Goal: Task Accomplishment & Management: Manage account settings

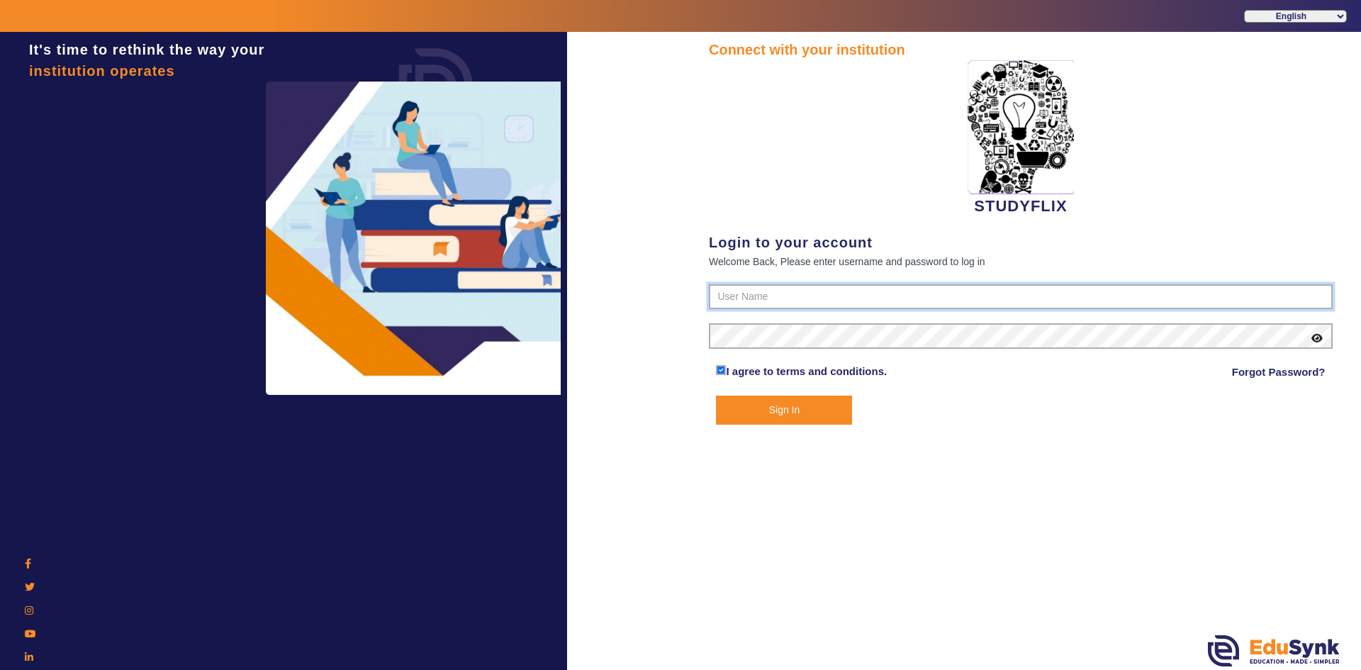
type input "6354922771"
click at [732, 403] on button "Sign In" at bounding box center [784, 410] width 136 height 29
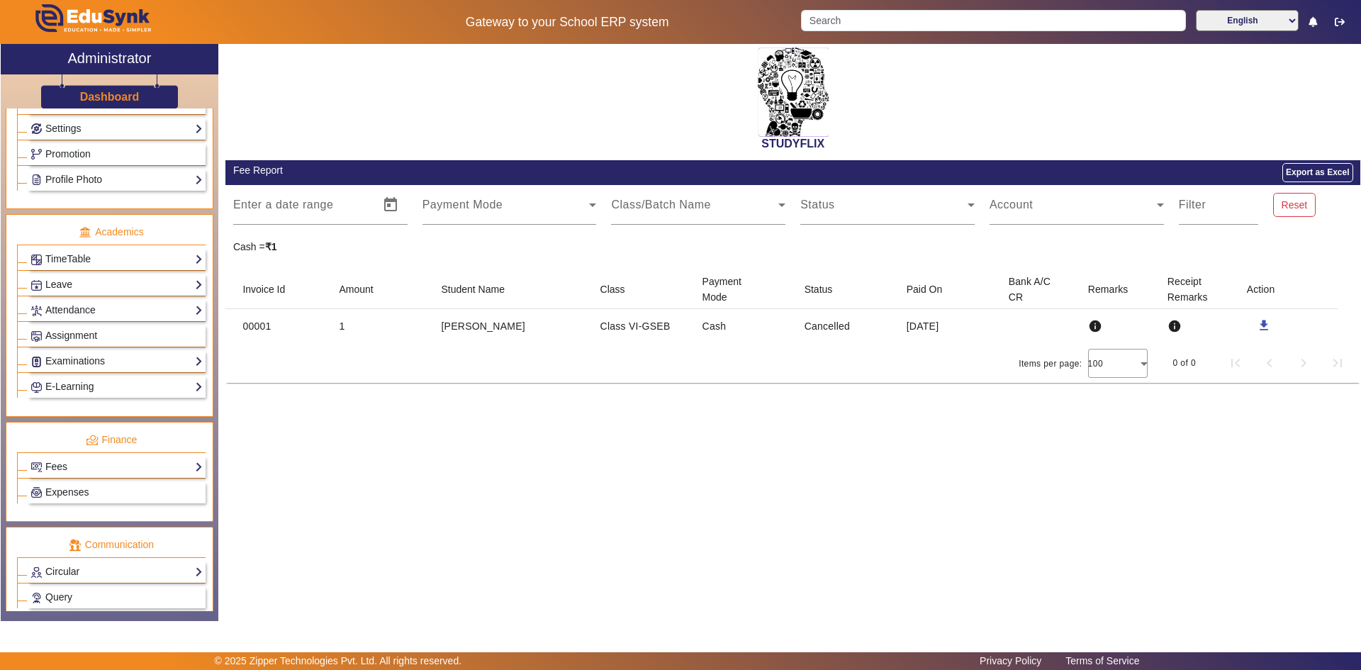
scroll to position [530, 0]
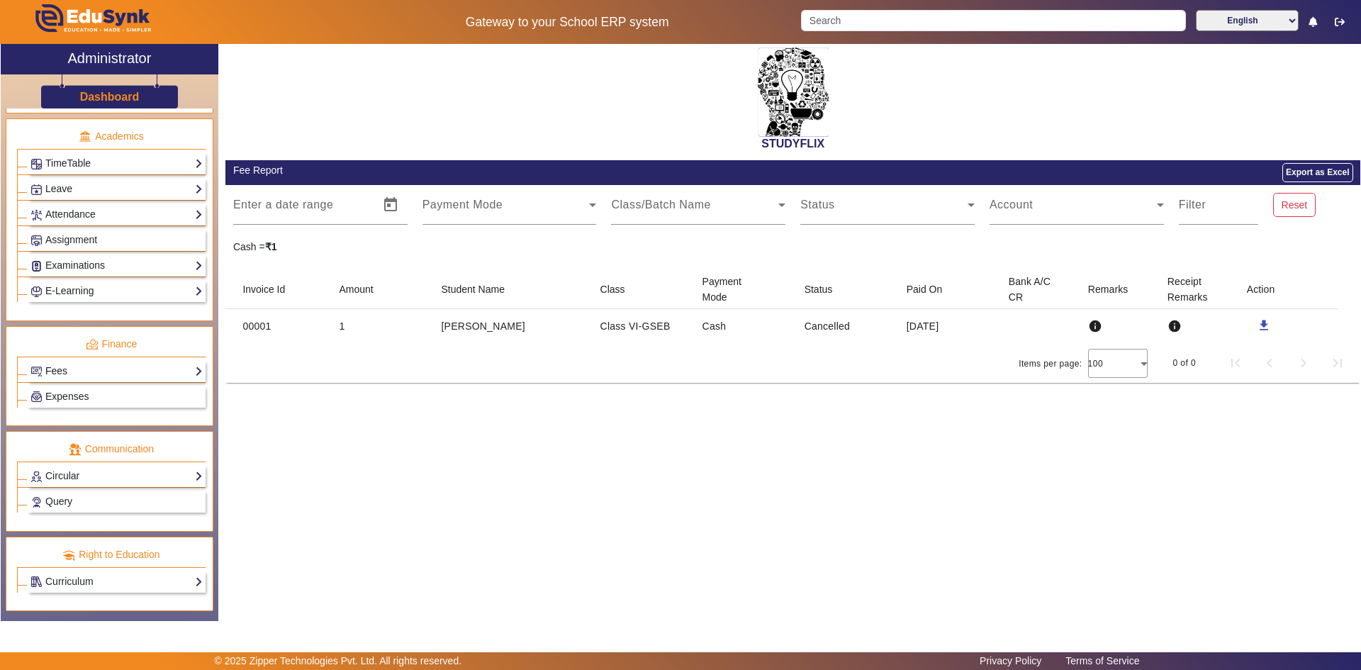
click at [80, 369] on link "Fees" at bounding box center [116, 371] width 172 height 16
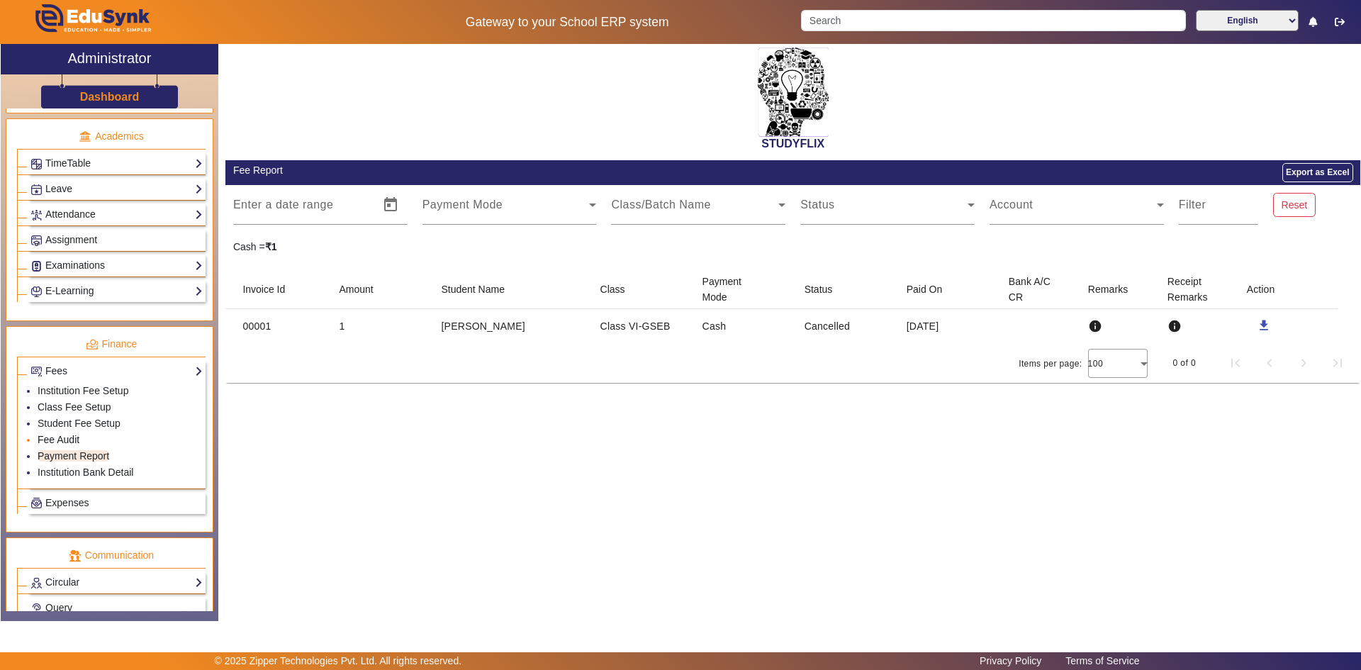
click at [60, 437] on link "Fee Audit" at bounding box center [59, 439] width 42 height 11
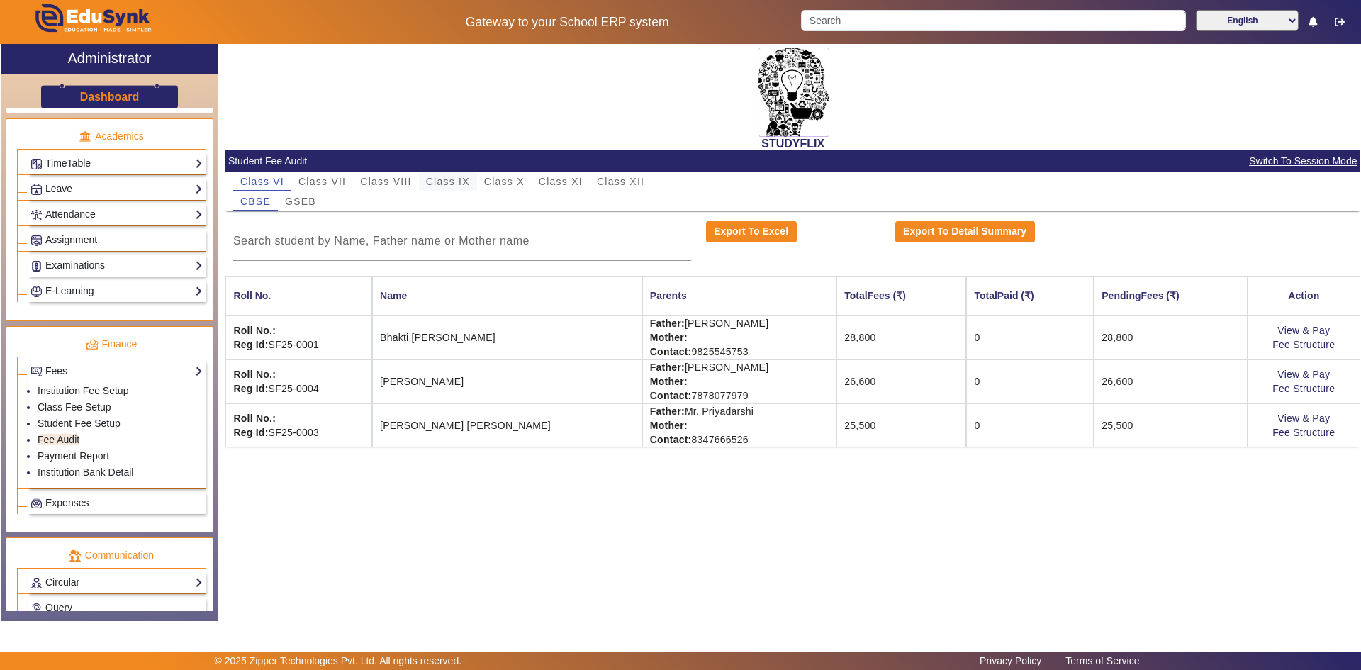
click at [454, 183] on span "Class IX" at bounding box center [448, 181] width 44 height 10
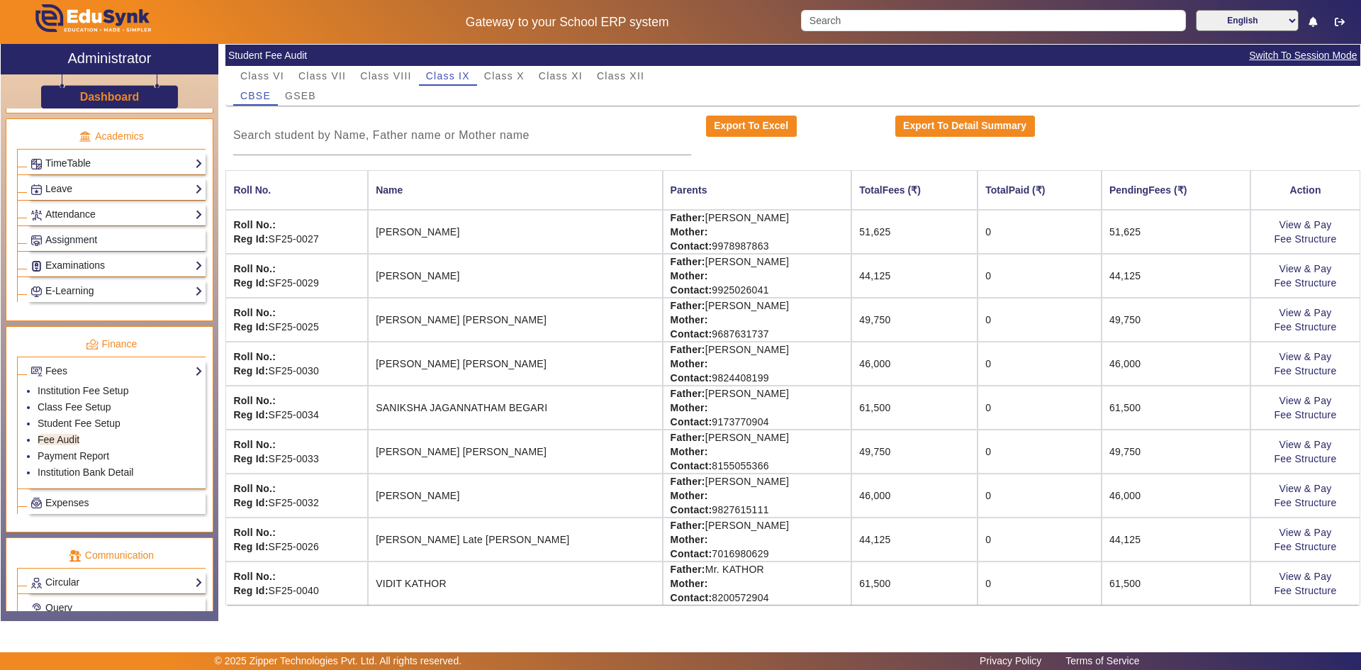
scroll to position [107, 0]
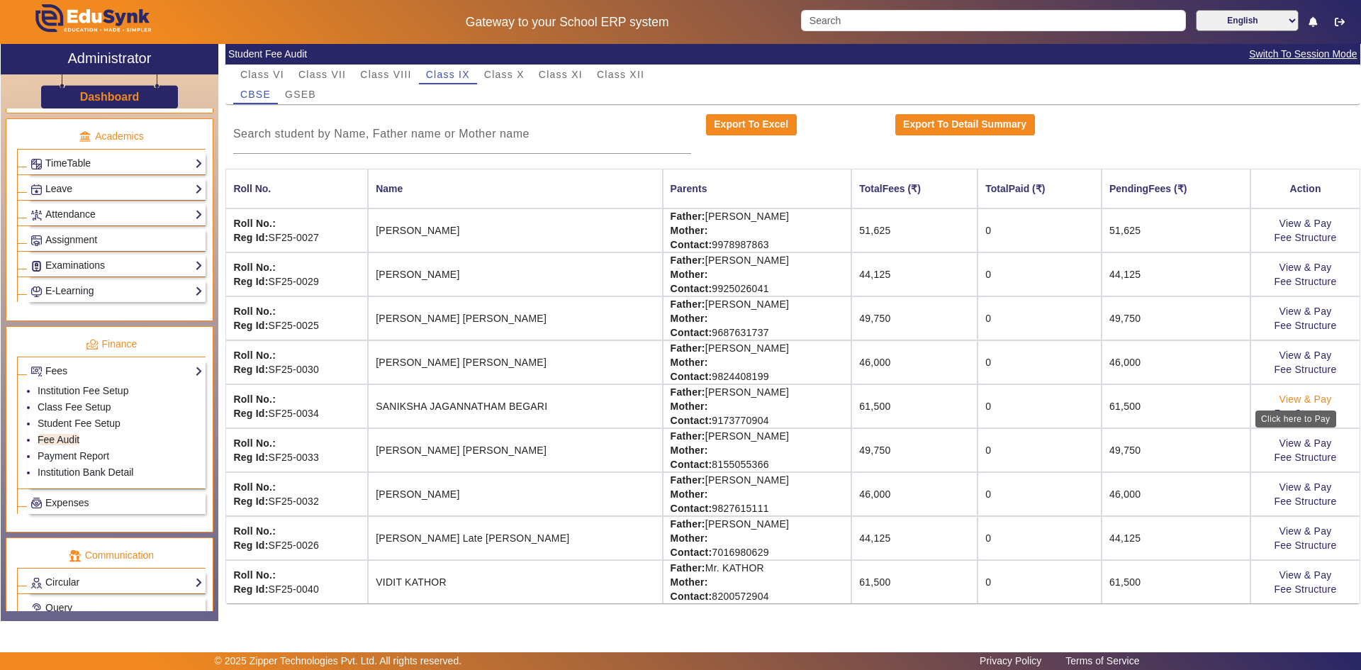
click at [732, 393] on link "View & Pay" at bounding box center [1305, 398] width 52 height 11
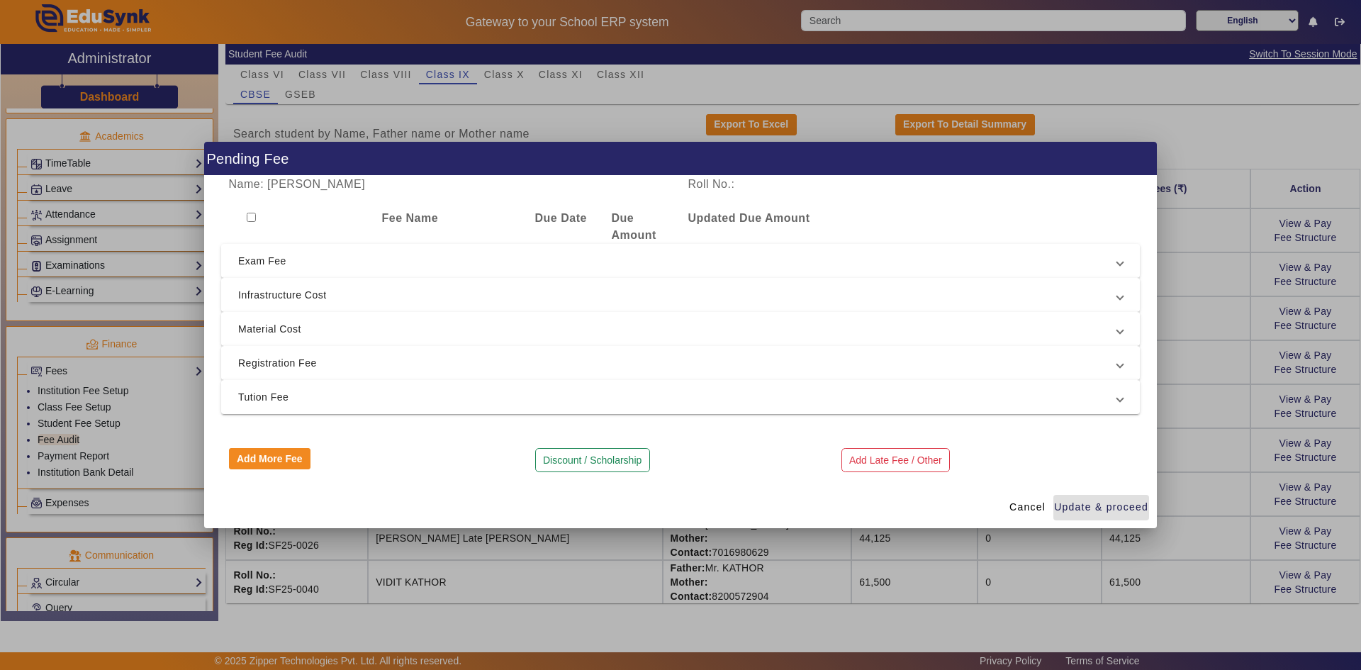
click at [256, 217] on div at bounding box center [297, 227] width 153 height 34
click at [253, 218] on input "checkbox" at bounding box center [251, 217] width 9 height 9
checkbox input "true"
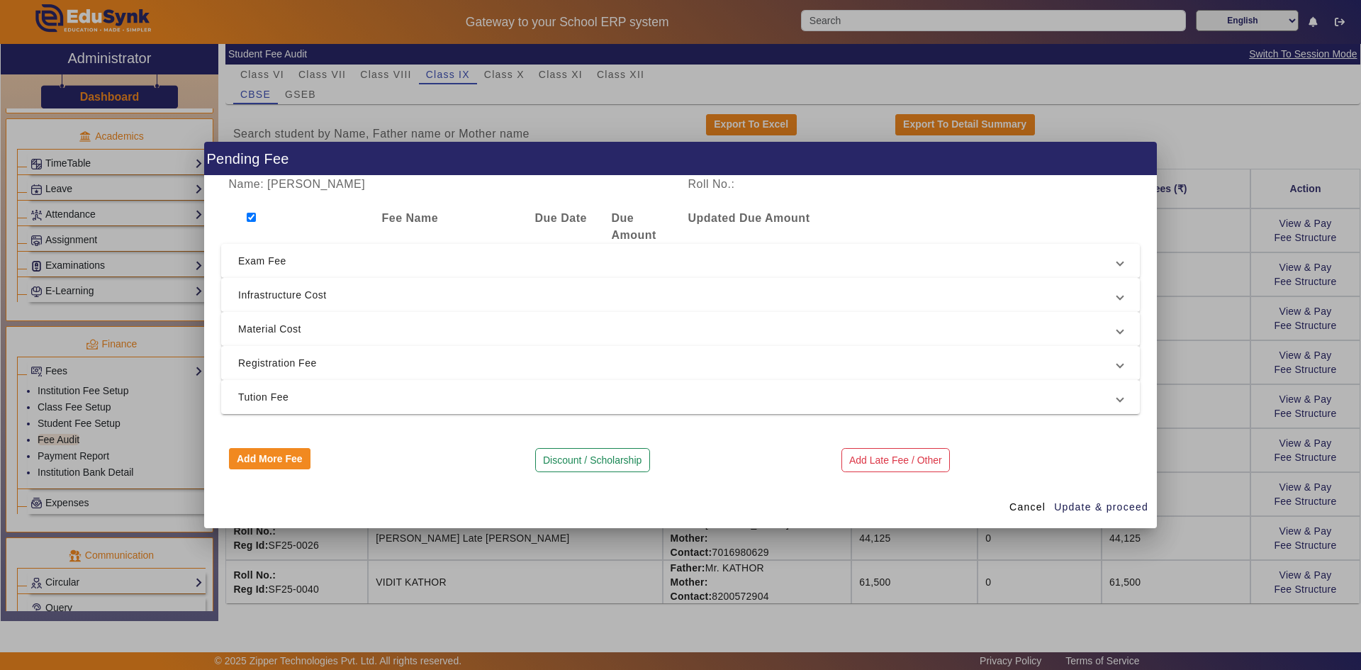
checkbox input "true"
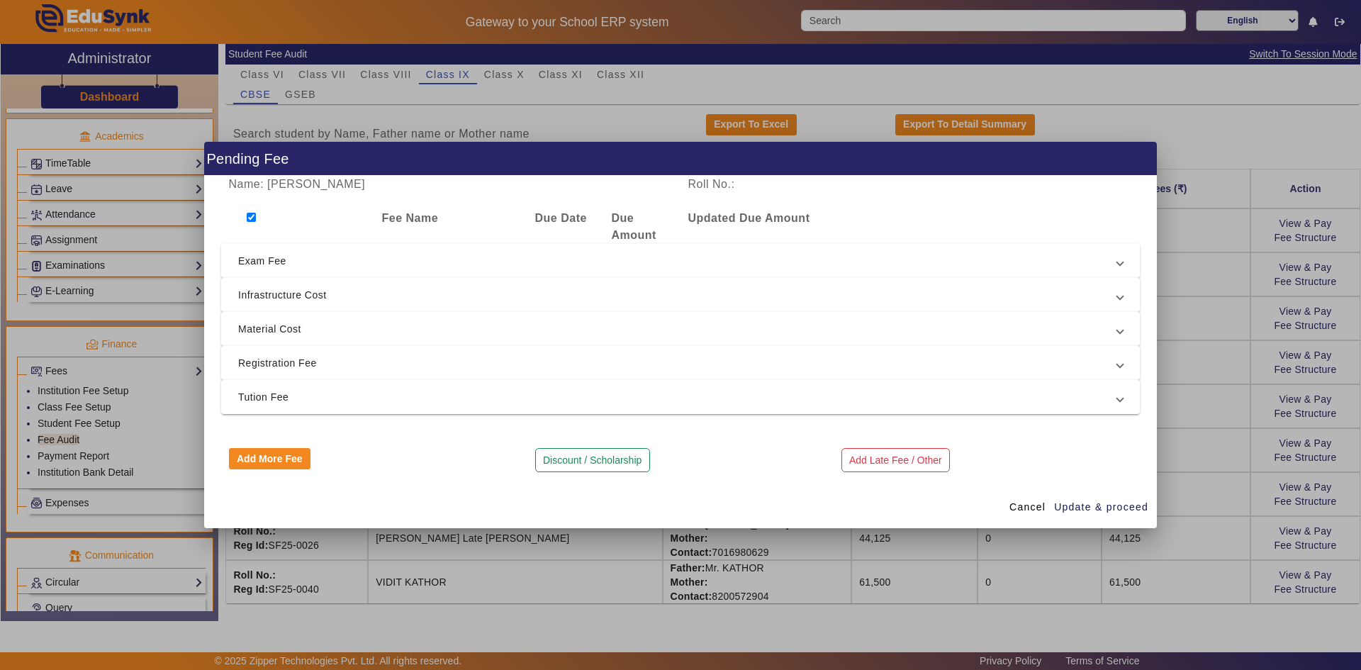
checkbox input "true"
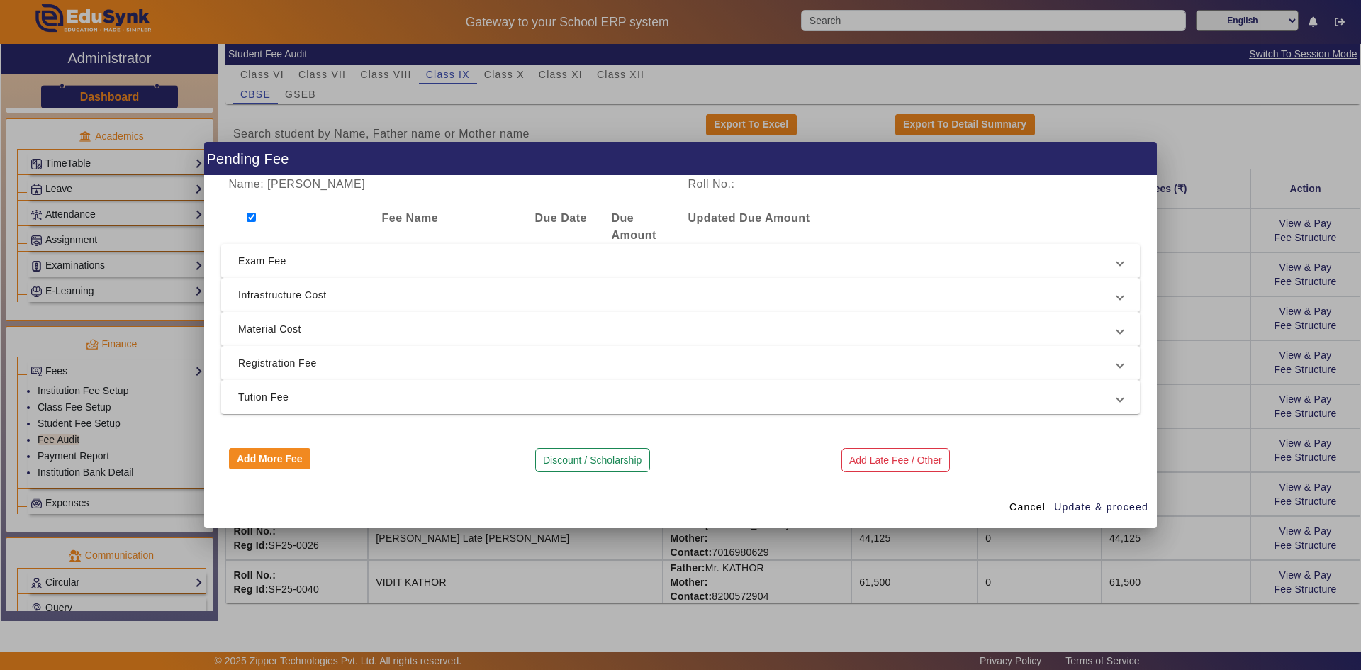
checkbox input "true"
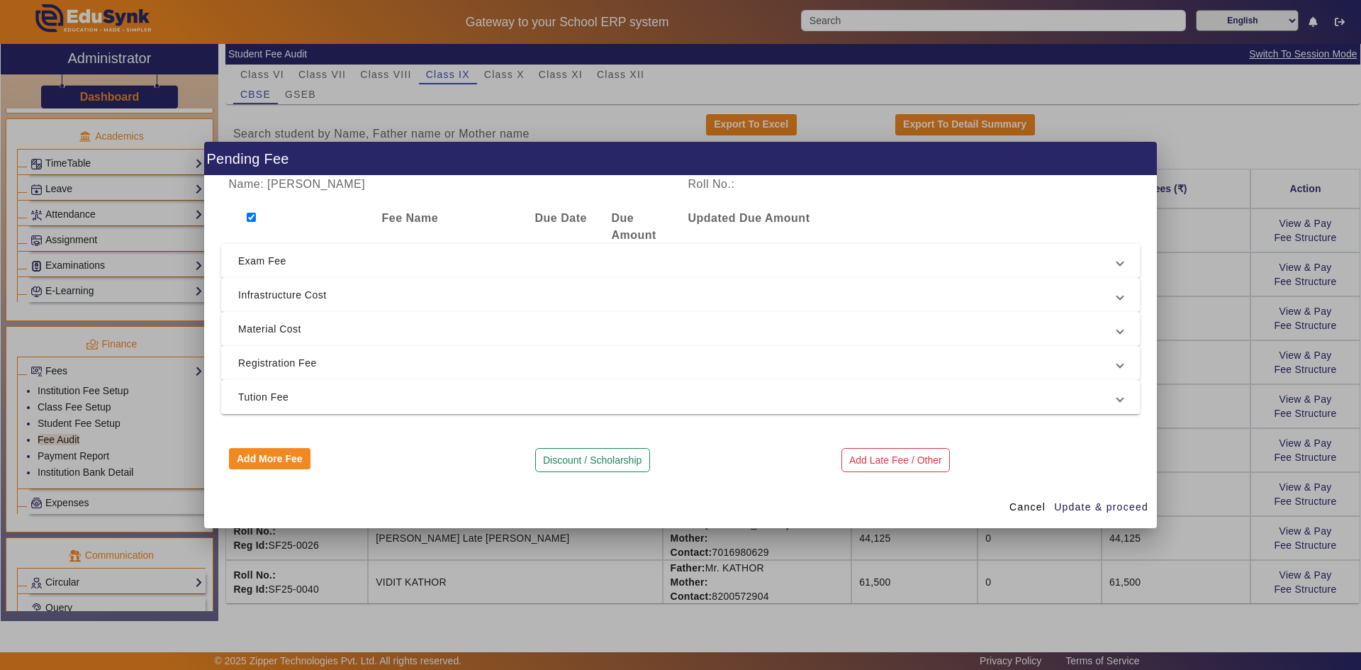
click at [258, 401] on span "Tution Fee" at bounding box center [677, 396] width 879 height 17
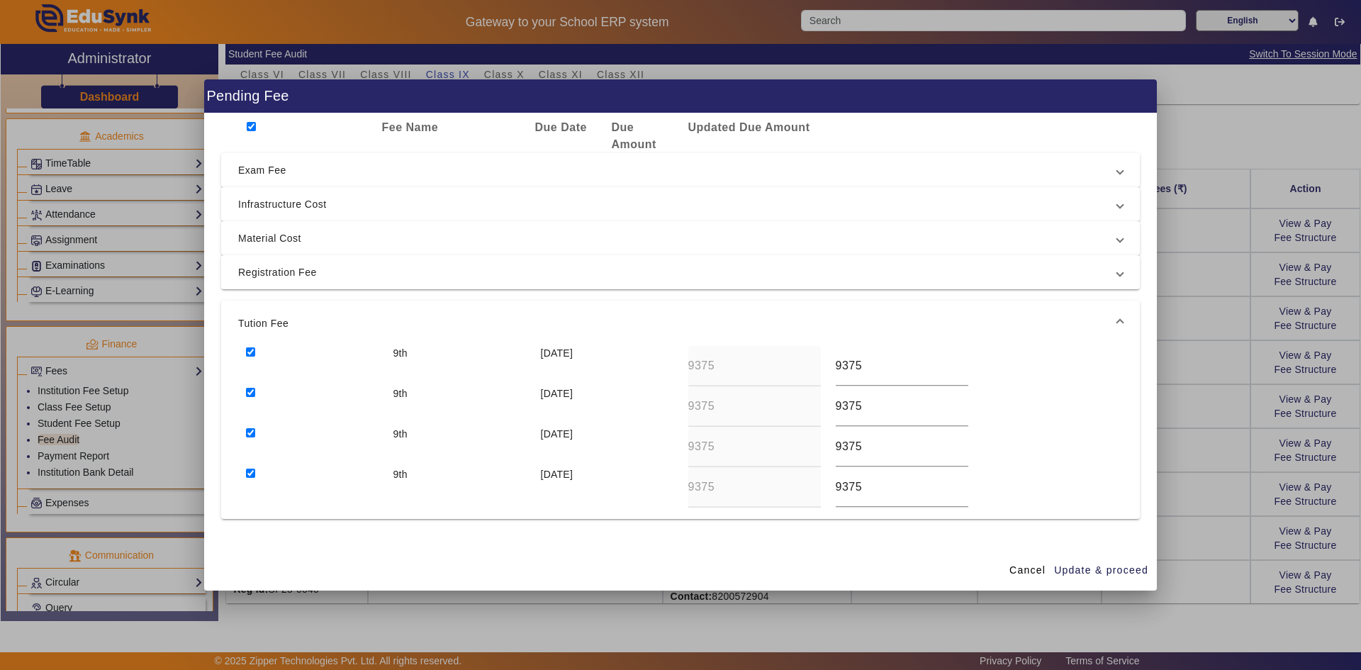
scroll to position [70, 0]
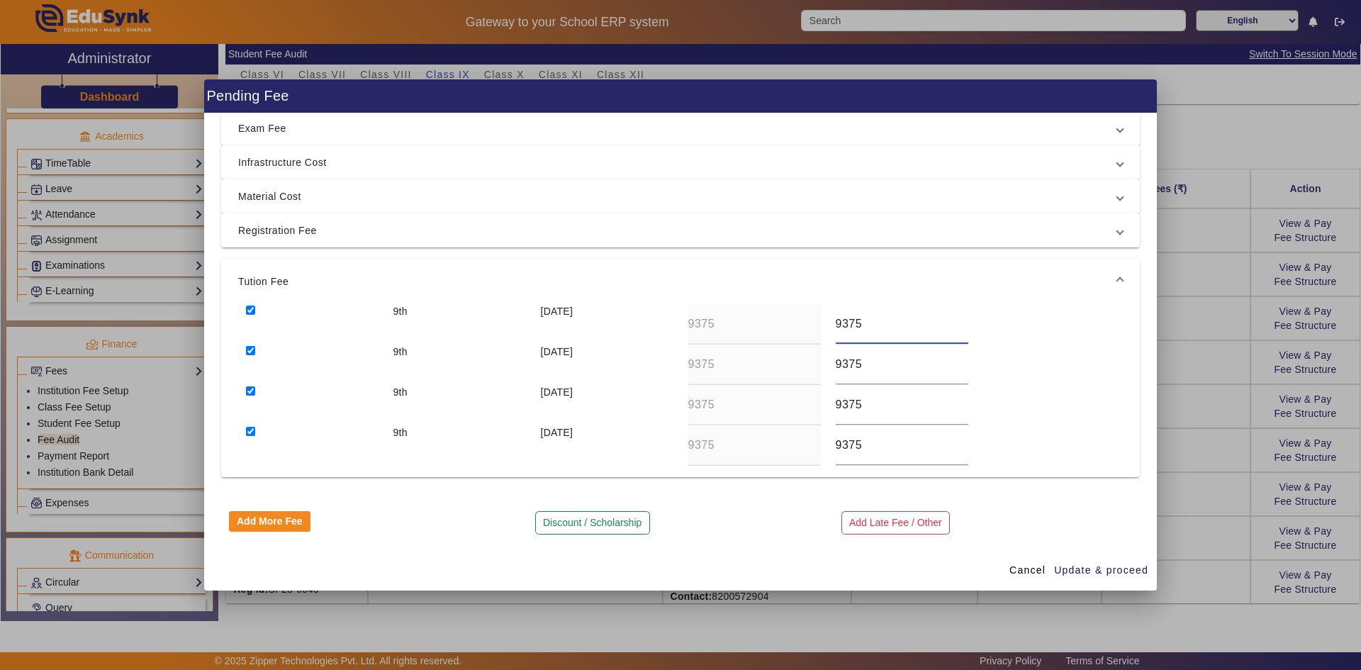
drag, startPoint x: 861, startPoint y: 329, endPoint x: 822, endPoint y: 328, distance: 39.7
click at [732, 328] on div "9th [DATE] 9375 9375" at bounding box center [680, 324] width 885 height 40
drag, startPoint x: 877, startPoint y: 324, endPoint x: 823, endPoint y: 324, distance: 53.9
click at [732, 324] on div "4300" at bounding box center [901, 324] width 147 height 40
type input "4300"
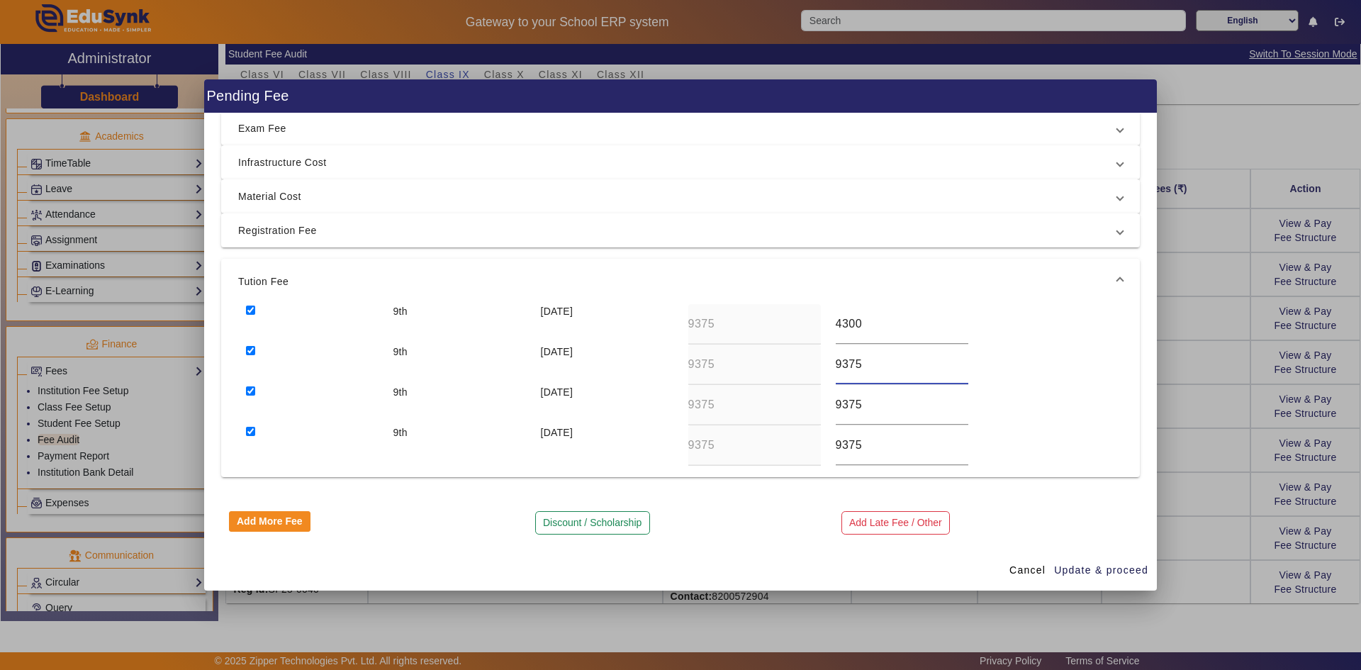
click at [732, 367] on div "9th [DATE] 9375 9375" at bounding box center [680, 364] width 885 height 40
paste input "4300"
type input "4300"
drag, startPoint x: 861, startPoint y: 411, endPoint x: 821, endPoint y: 411, distance: 40.4
click at [732, 411] on div "9th [DATE] 9375 9375" at bounding box center [680, 405] width 885 height 40
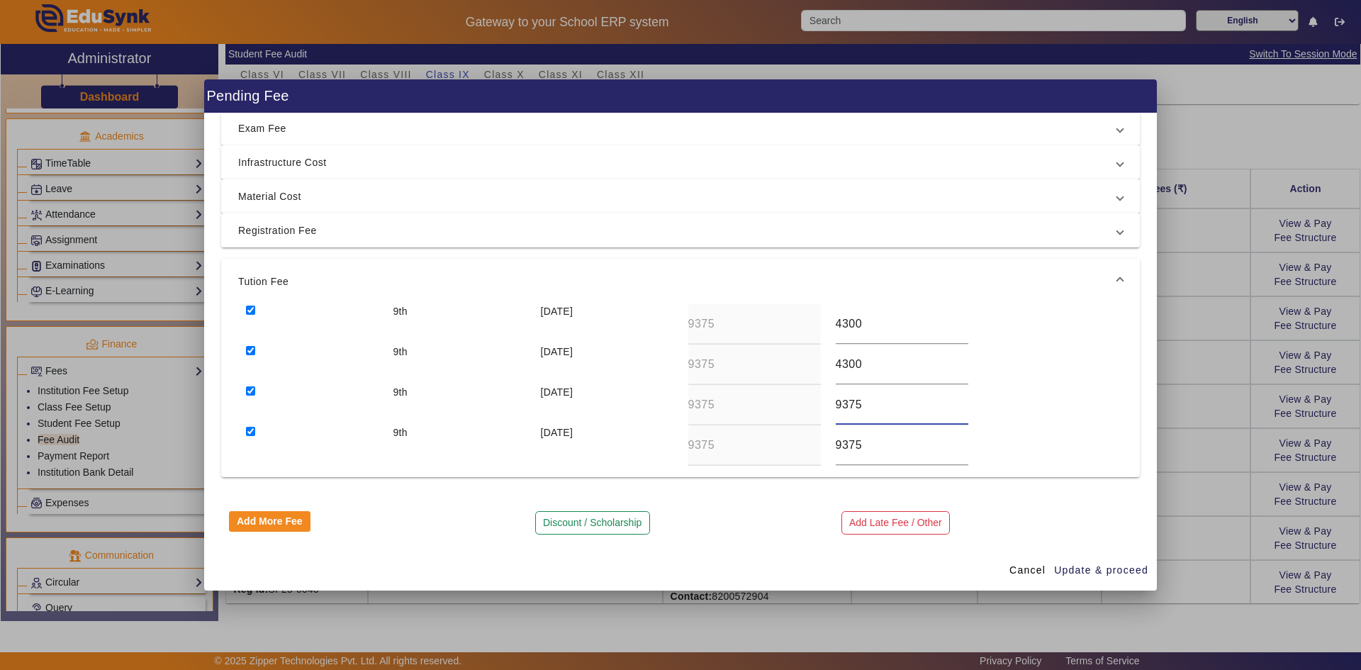
paste input "4300"
type input "4300"
click at [732, 452] on div "9th [DATE] 9375 9375" at bounding box center [680, 445] width 885 height 40
paste input "4300"
type input "4300"
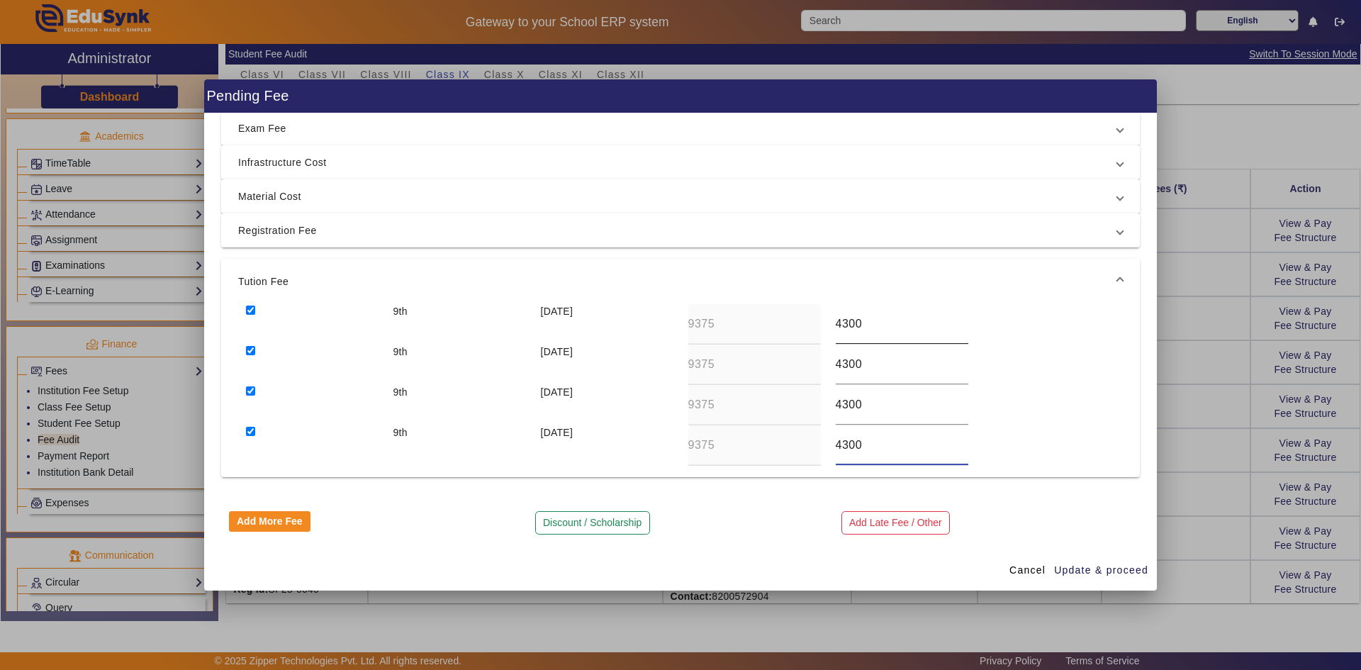
click at [732, 326] on input "4300" at bounding box center [902, 323] width 133 height 17
type input "3300"
click at [732, 366] on input "4300" at bounding box center [902, 364] width 133 height 17
type input "3300"
click at [732, 402] on div "9th [DATE] 9375 4300" at bounding box center [680, 405] width 885 height 40
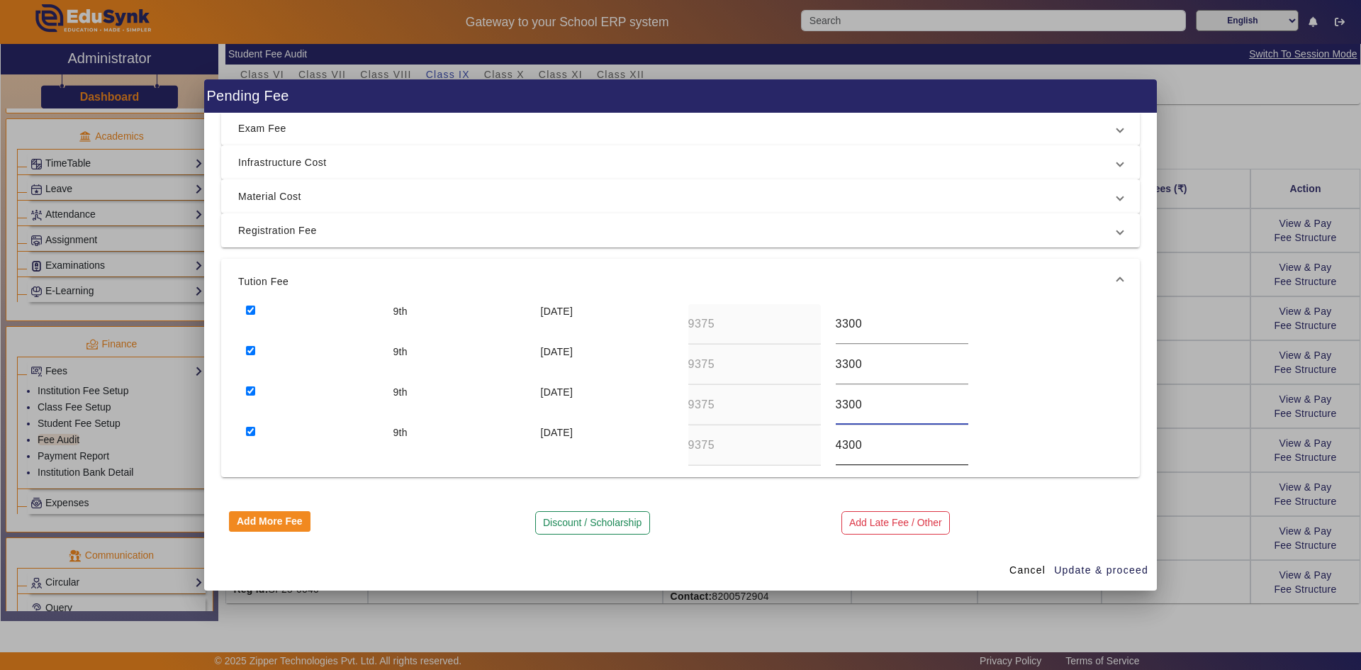
type input "3300"
drag, startPoint x: 838, startPoint y: 444, endPoint x: 827, endPoint y: 444, distance: 10.6
click at [732, 444] on div "4300" at bounding box center [901, 445] width 147 height 40
type input "3300"
click at [732, 522] on span "Update & proceed" at bounding box center [1101, 570] width 94 height 15
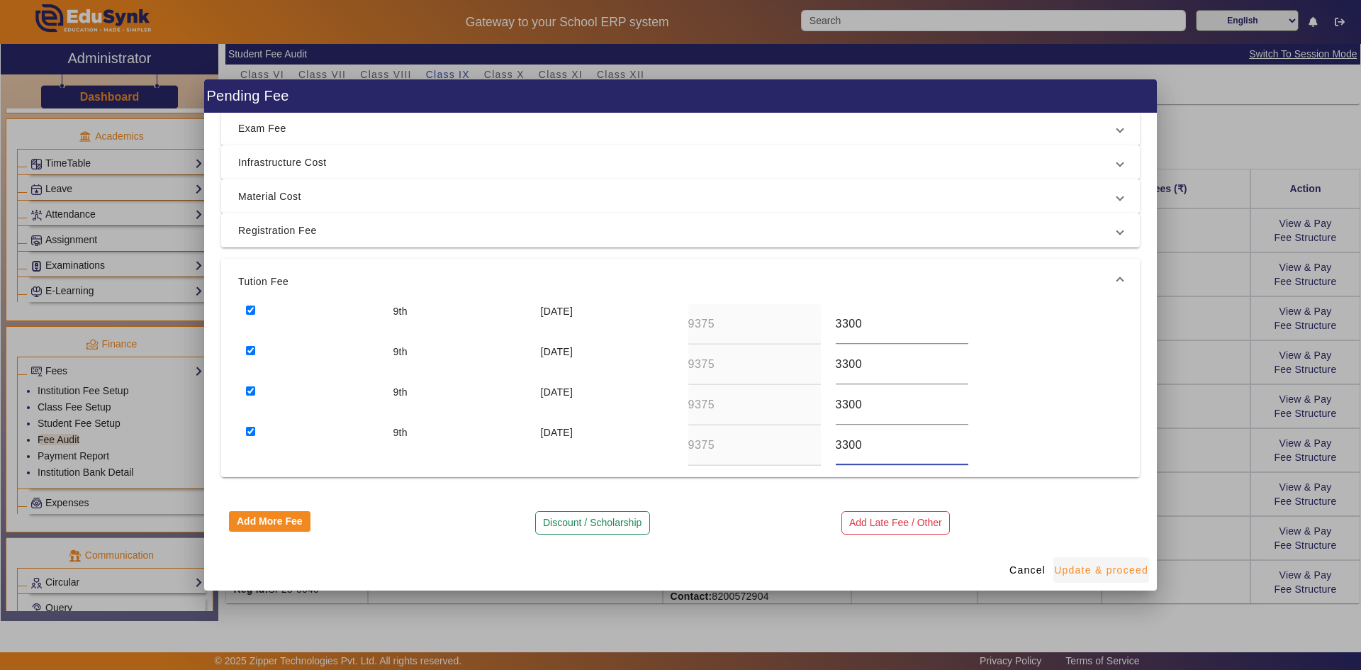
type input "3300"
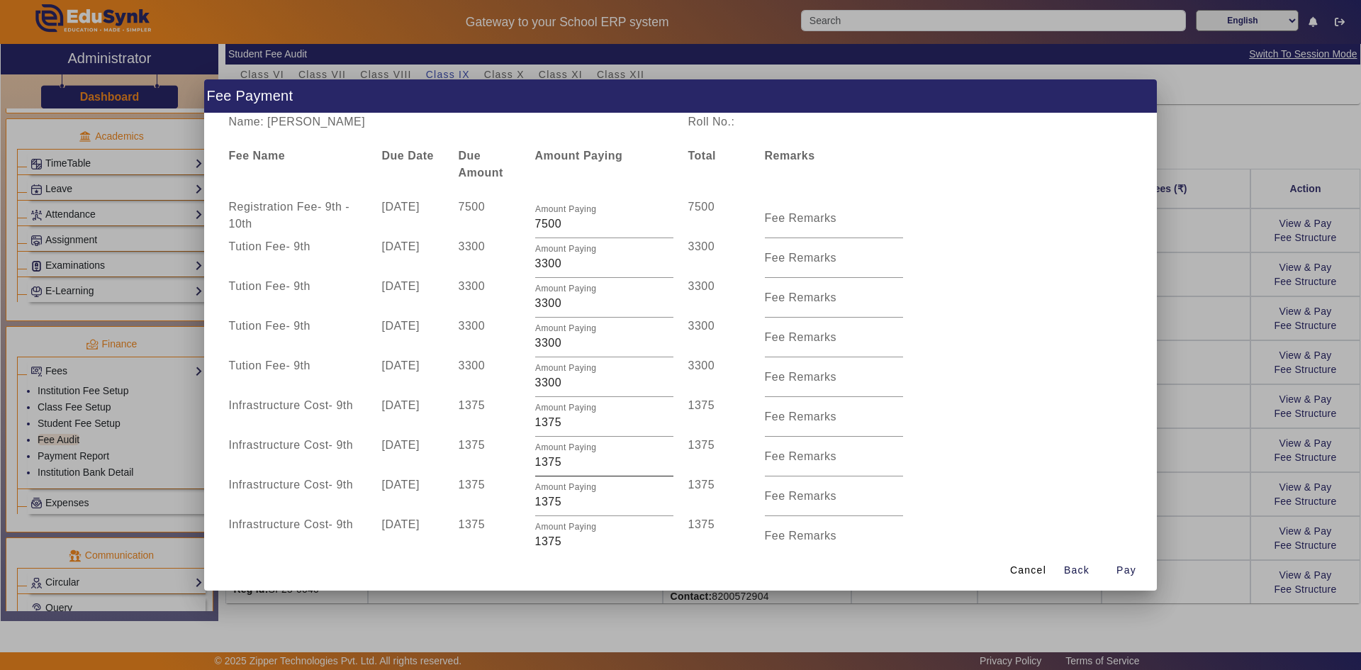
scroll to position [354, 0]
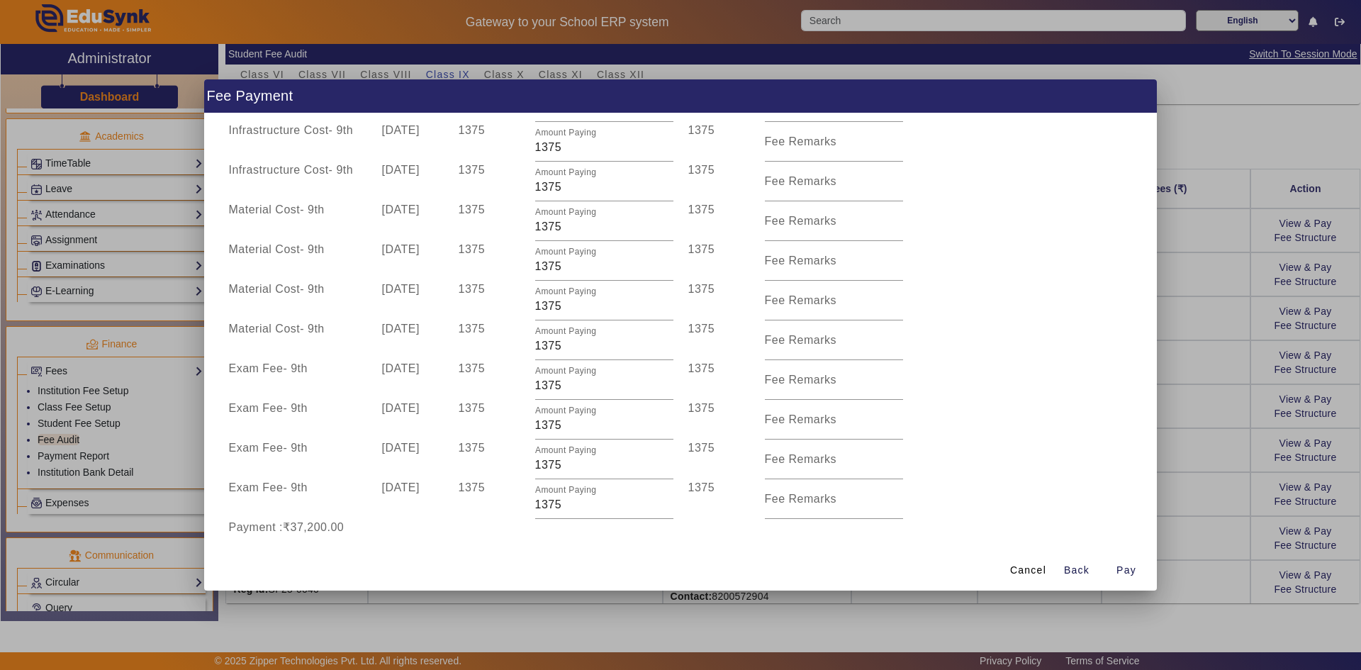
click at [732, 423] on div at bounding box center [680, 335] width 1361 height 670
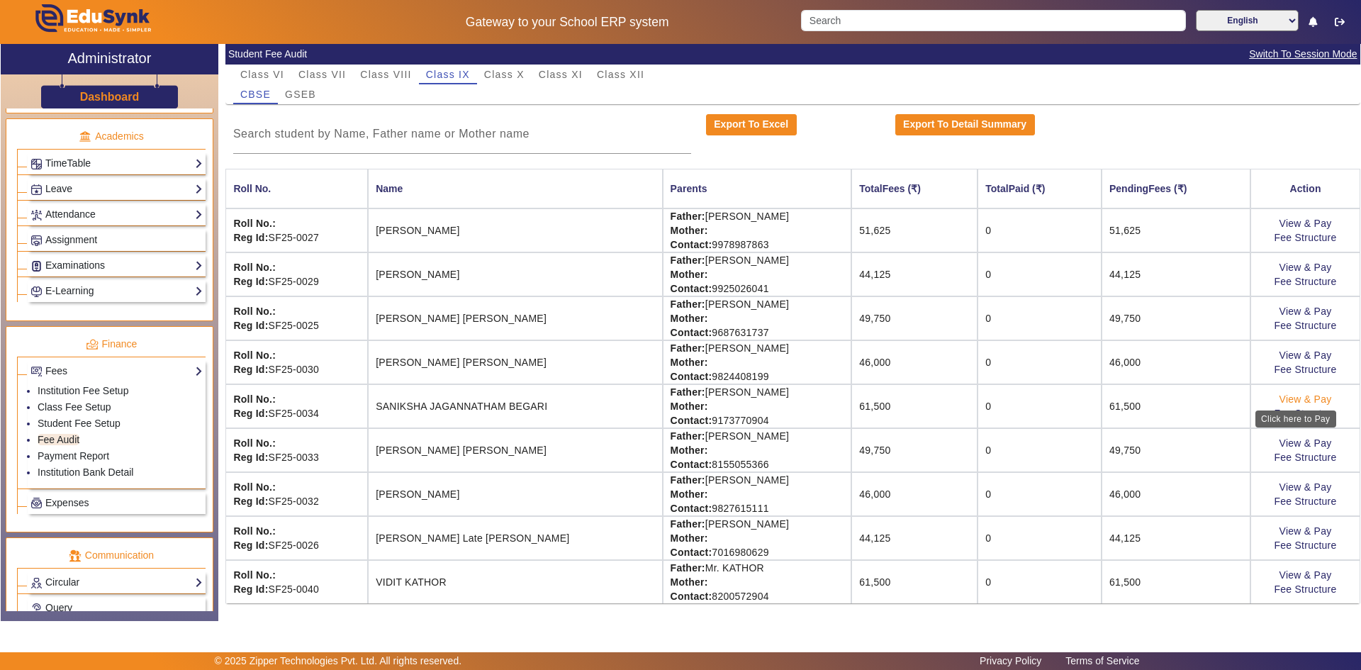
click at [732, 401] on link "View & Pay" at bounding box center [1305, 398] width 52 height 11
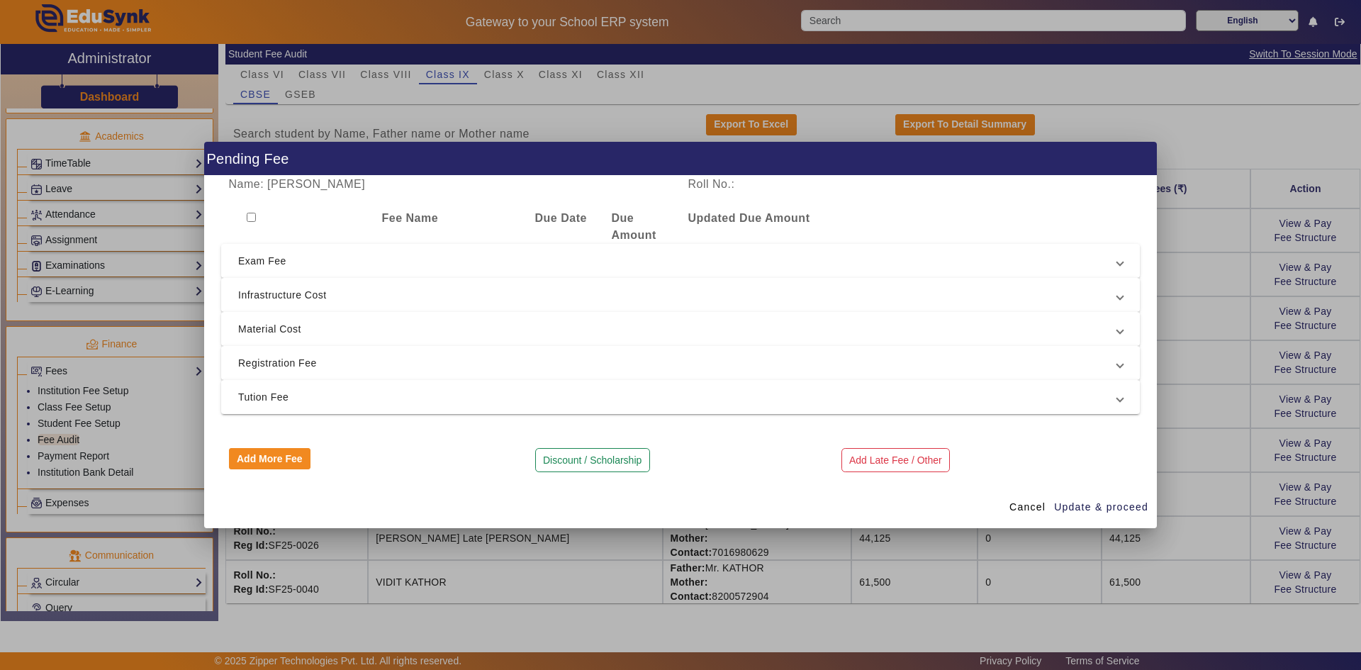
click at [245, 215] on div at bounding box center [297, 227] width 153 height 34
click at [252, 216] on input "checkbox" at bounding box center [251, 217] width 9 height 9
checkbox input "true"
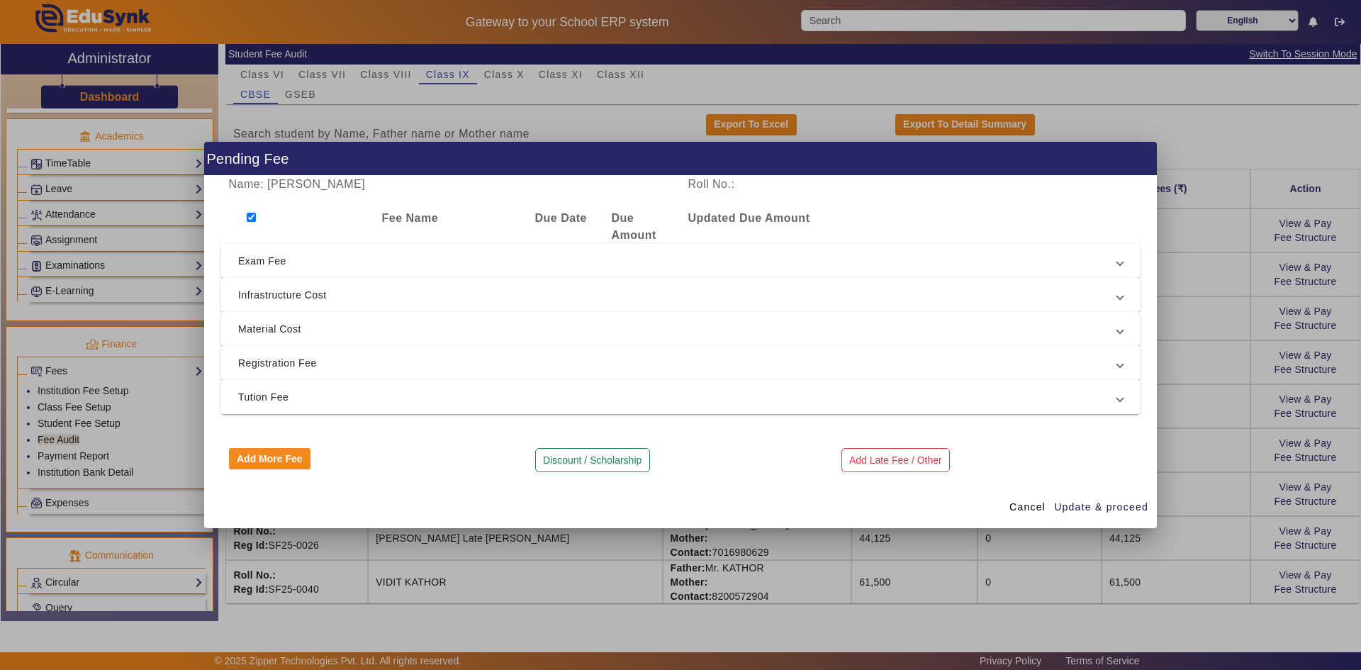
checkbox input "true"
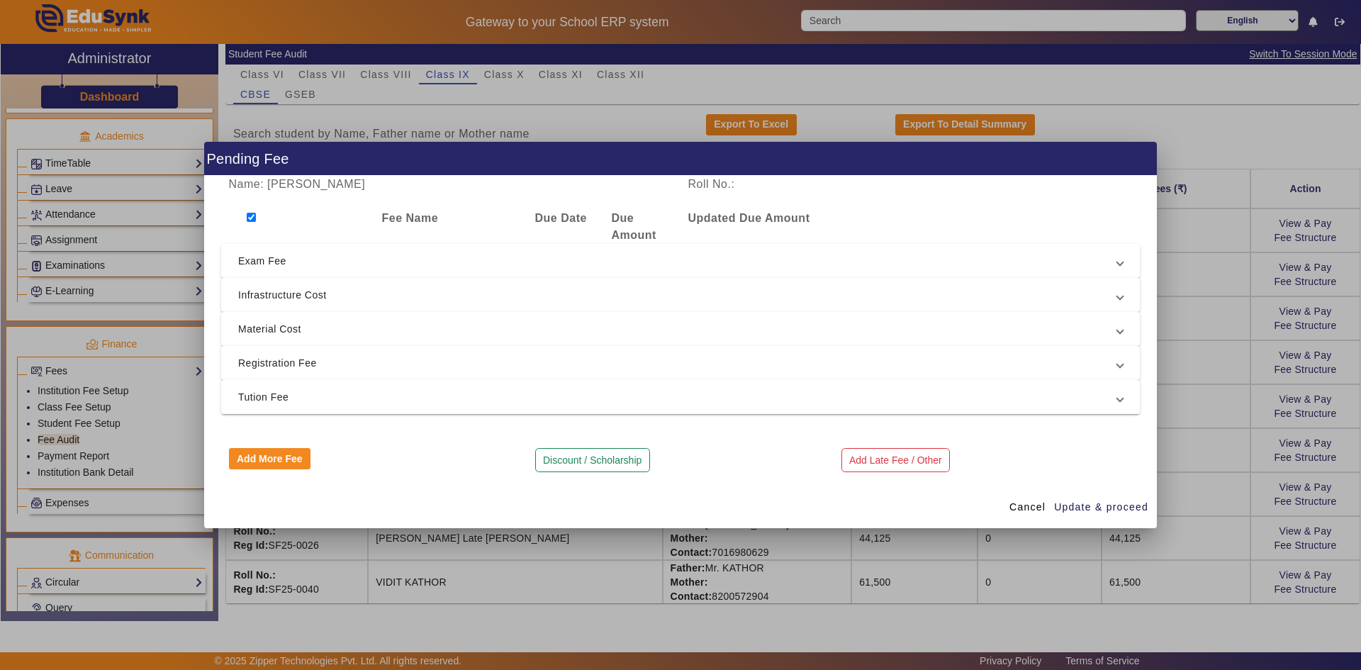
checkbox input "true"
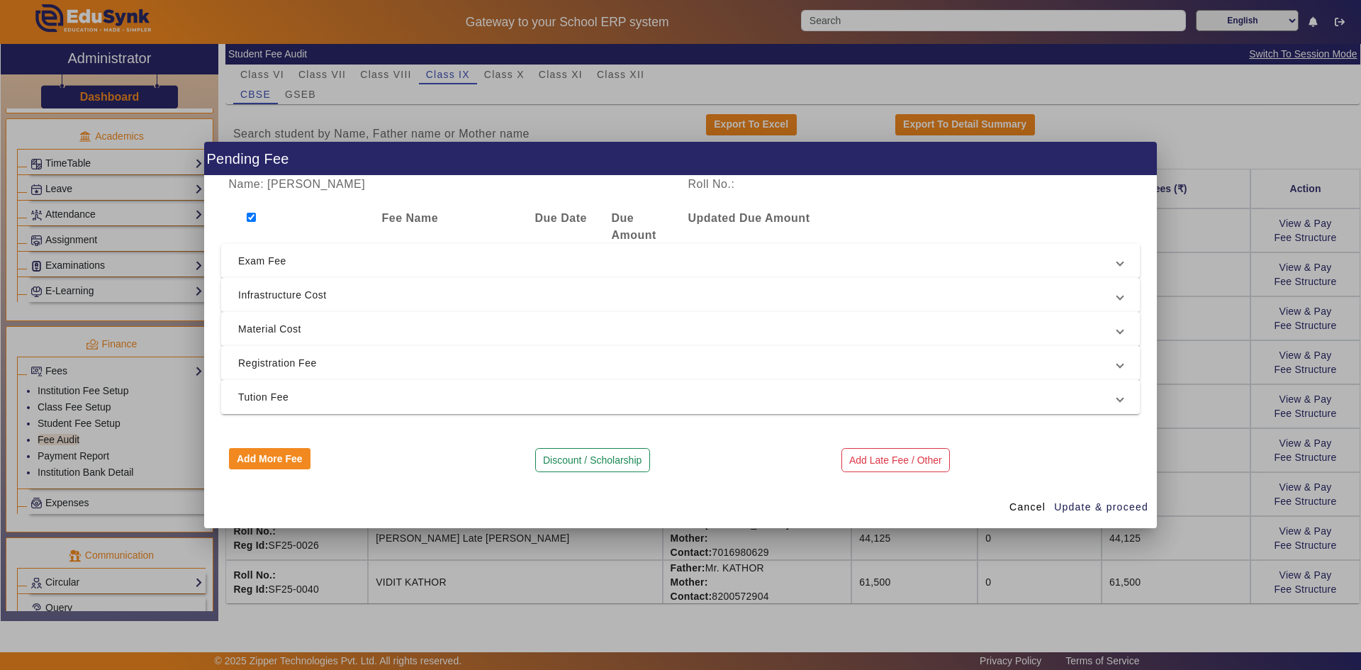
checkbox input "true"
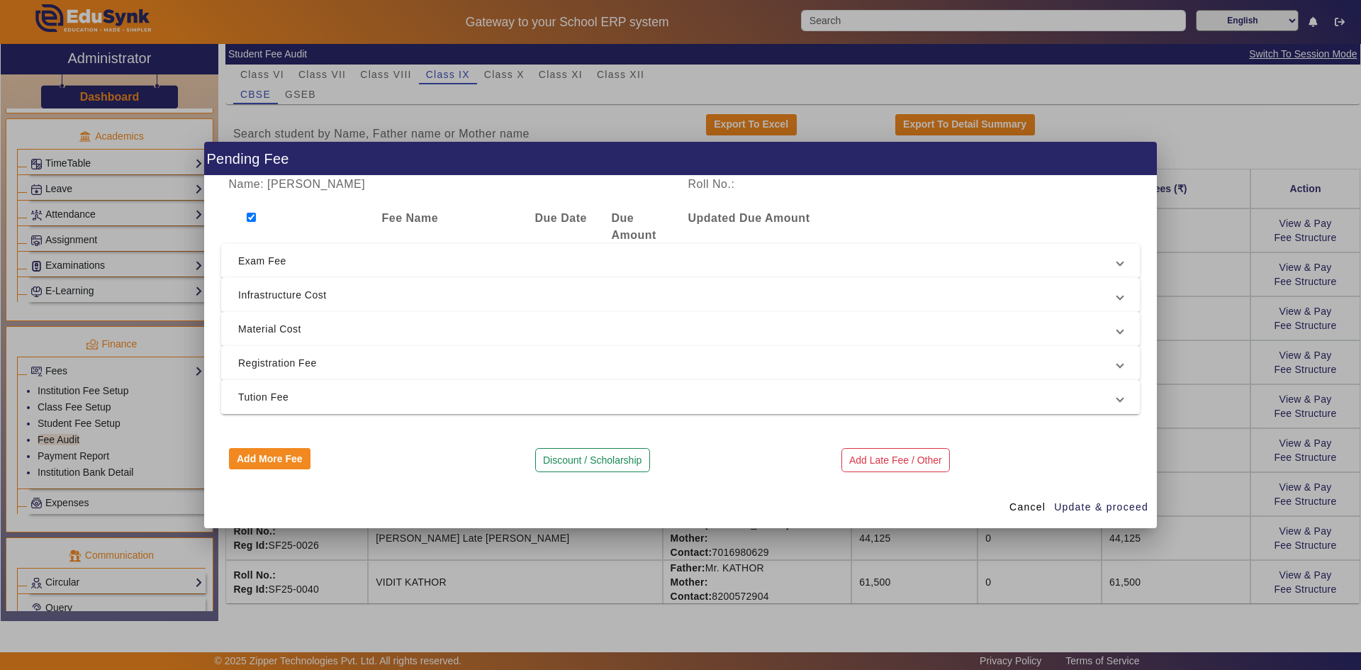
click at [260, 390] on span "Tution Fee" at bounding box center [677, 396] width 879 height 17
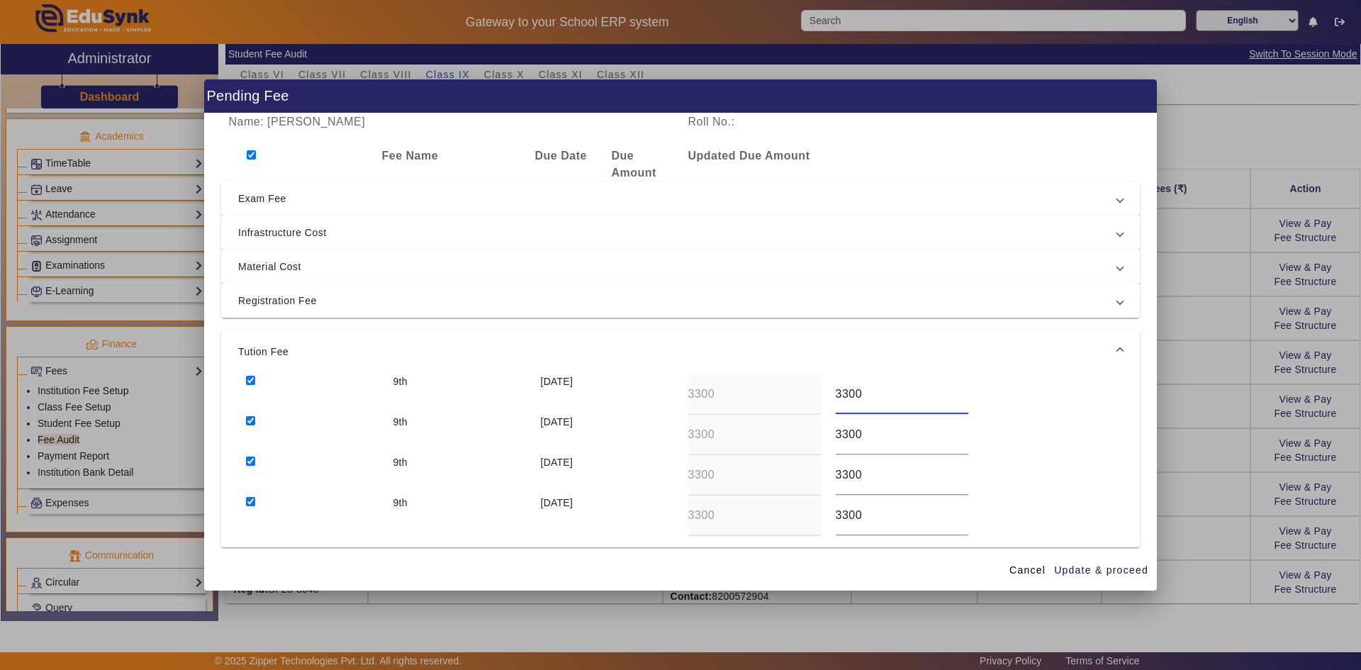
drag, startPoint x: 842, startPoint y: 396, endPoint x: 824, endPoint y: 396, distance: 17.7
click at [732, 396] on div "3300" at bounding box center [901, 394] width 147 height 40
type input "4400"
drag, startPoint x: 842, startPoint y: 435, endPoint x: 831, endPoint y: 435, distance: 10.6
click at [732, 435] on input "3300" at bounding box center [902, 434] width 133 height 17
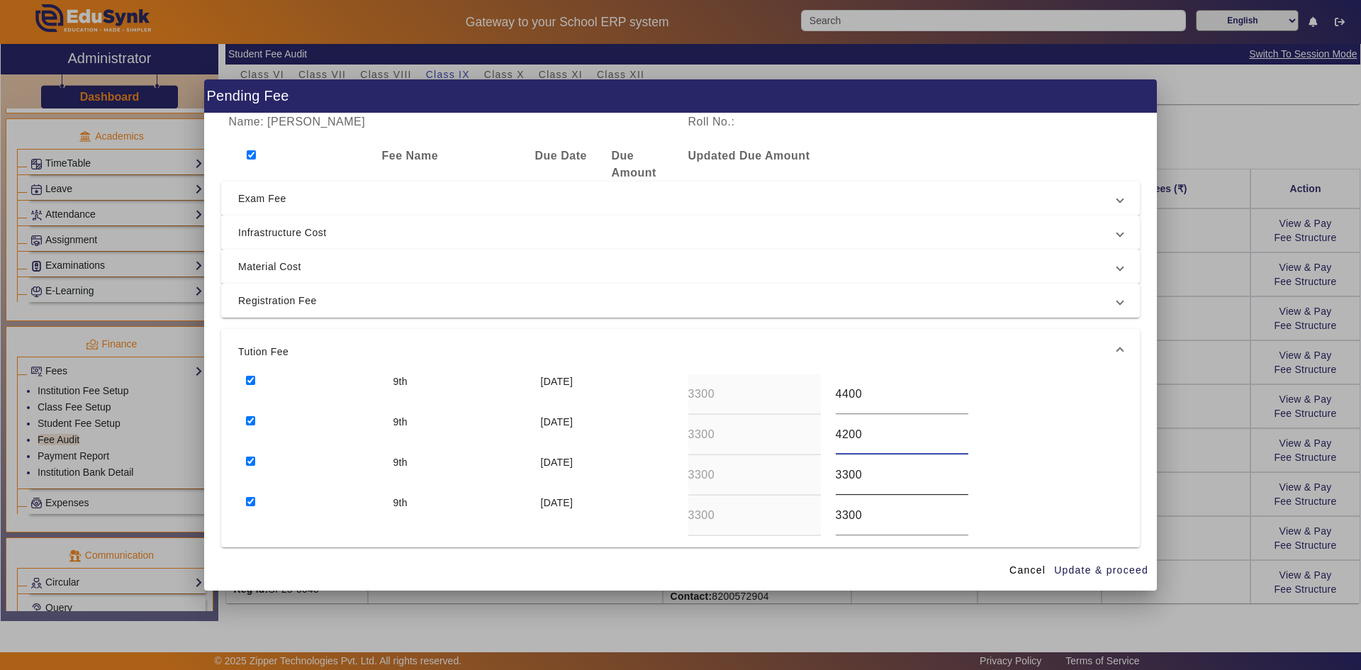
type input "4200"
drag, startPoint x: 841, startPoint y: 477, endPoint x: 829, endPoint y: 476, distance: 12.1
click at [732, 476] on div "3300" at bounding box center [901, 475] width 147 height 40
type input "3800"
drag, startPoint x: 842, startPoint y: 515, endPoint x: 832, endPoint y: 515, distance: 9.9
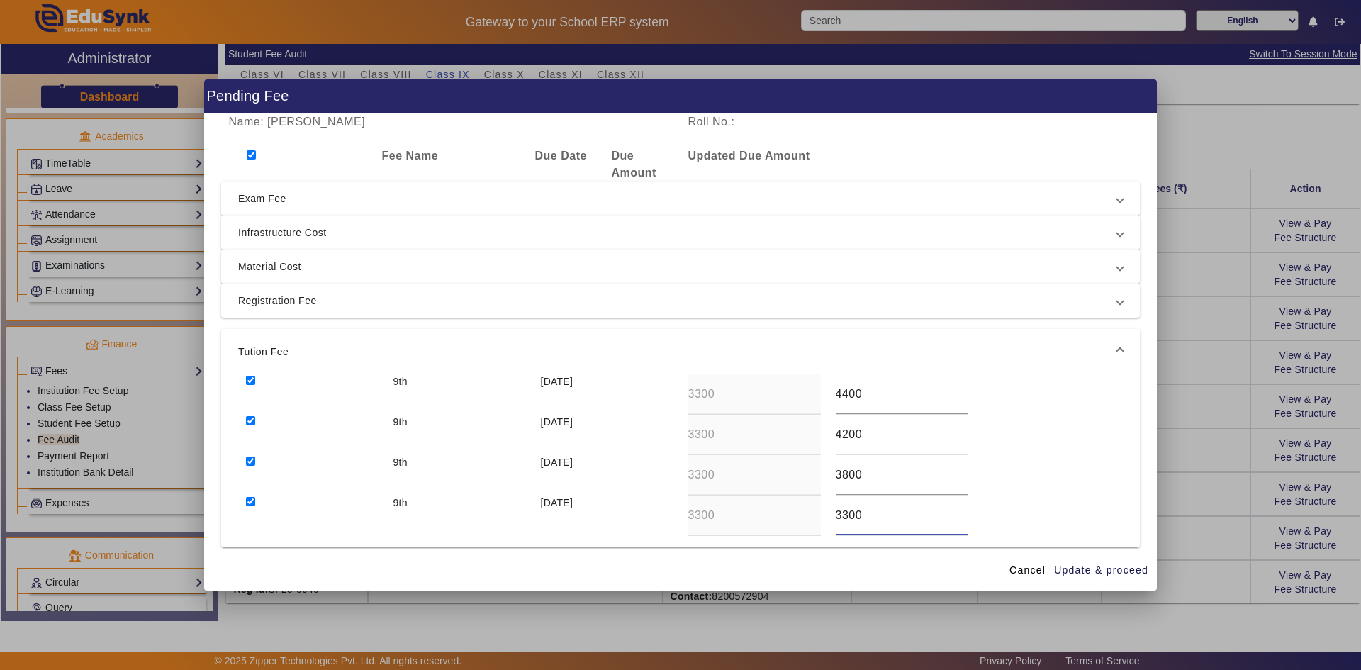
click at [732, 515] on input "3300" at bounding box center [902, 515] width 133 height 17
type input "3900"
click at [732, 522] on span "Update & proceed" at bounding box center [1101, 570] width 94 height 15
type input "4400"
type input "4200"
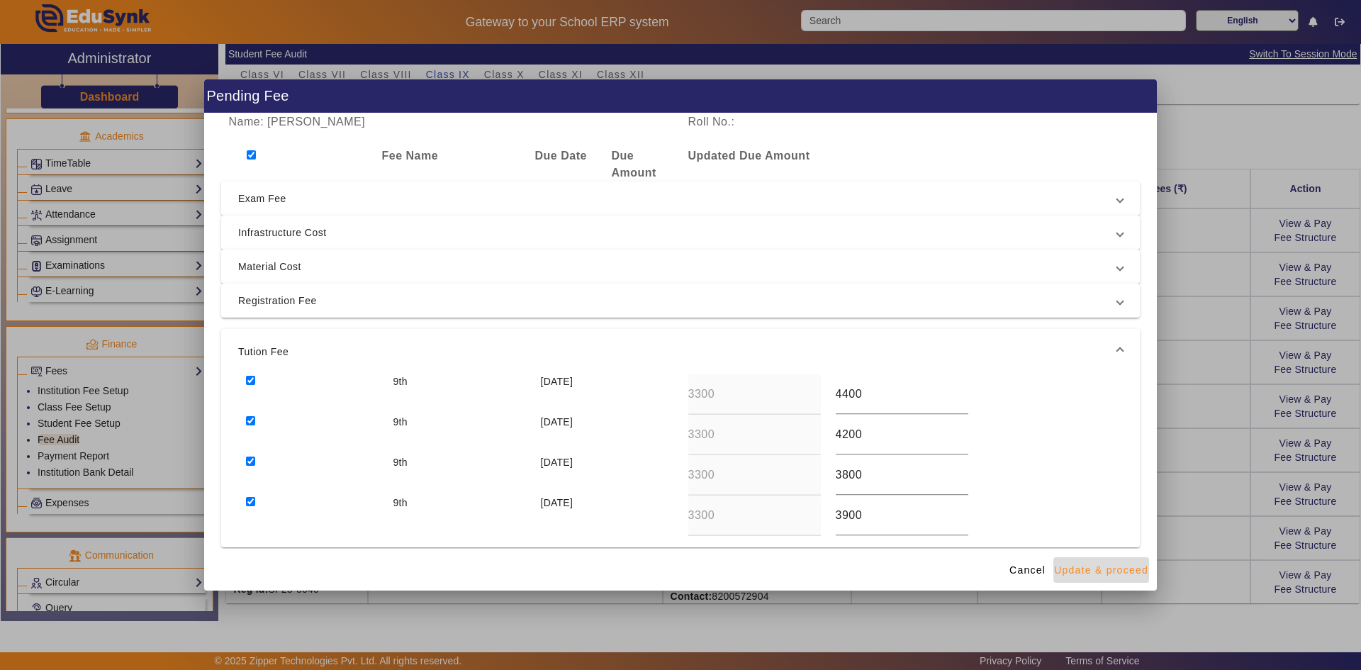
type input "3800"
type input "3900"
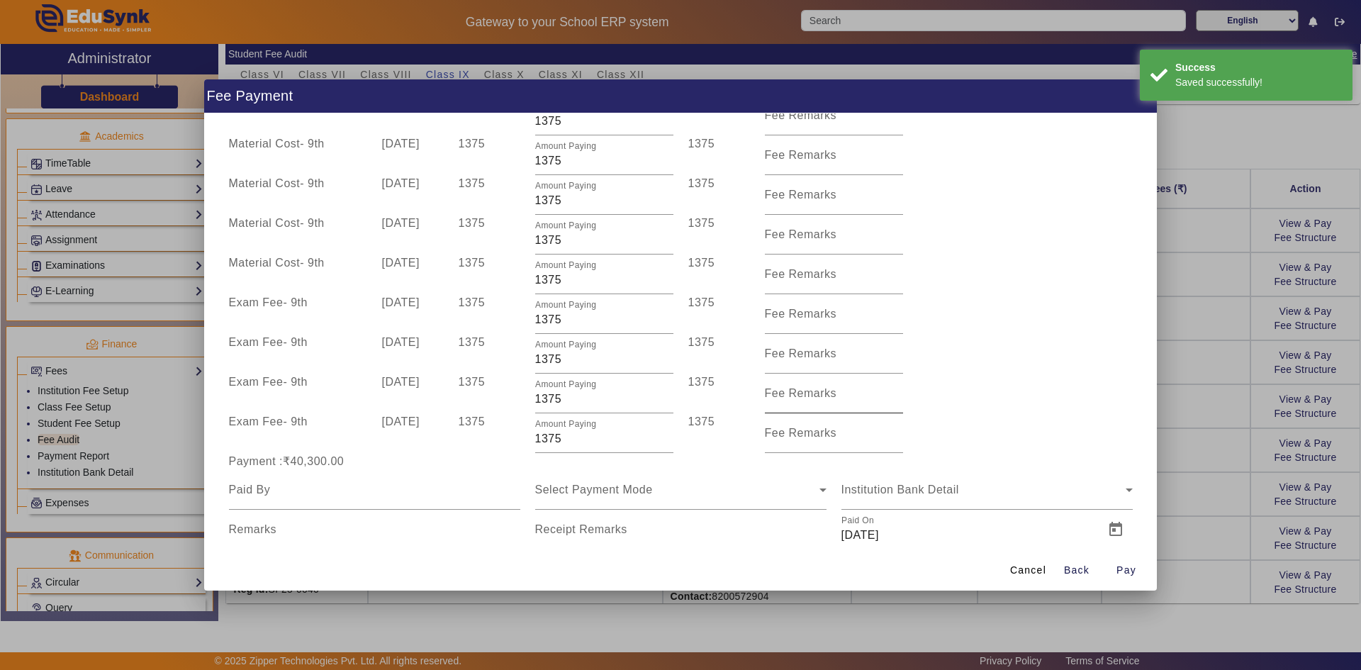
scroll to position [452, 0]
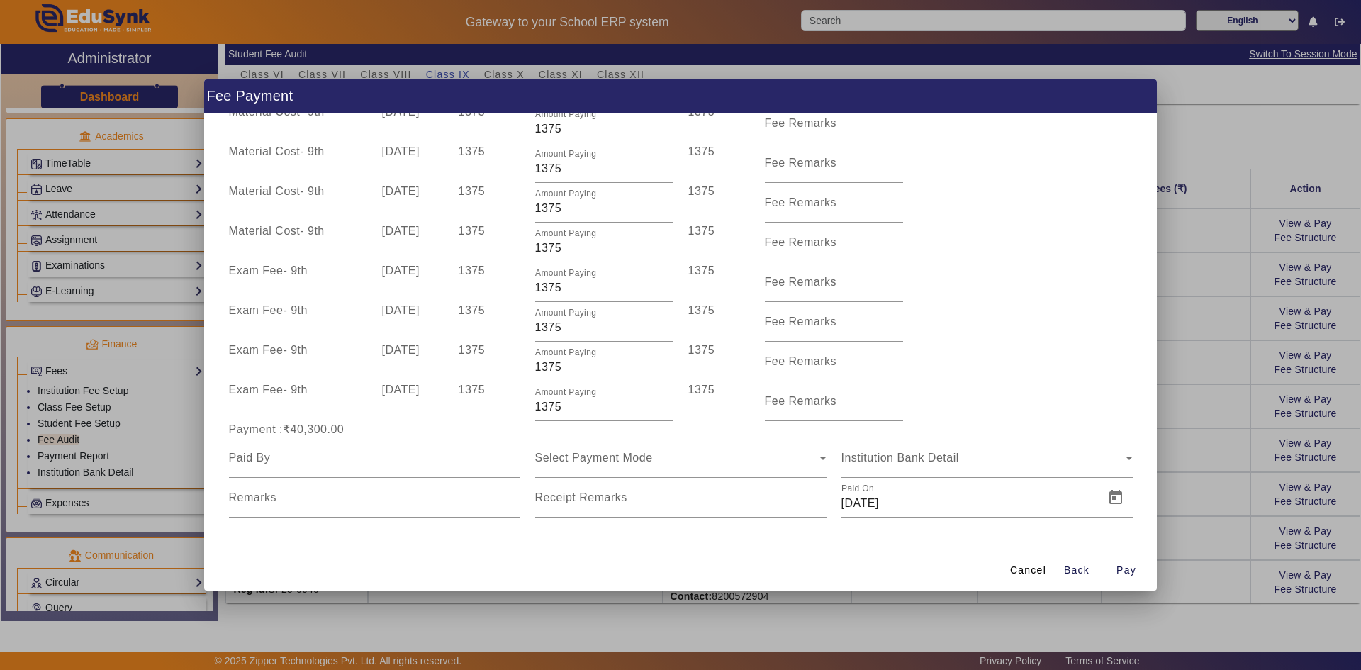
click at [732, 469] on div at bounding box center [680, 335] width 1361 height 670
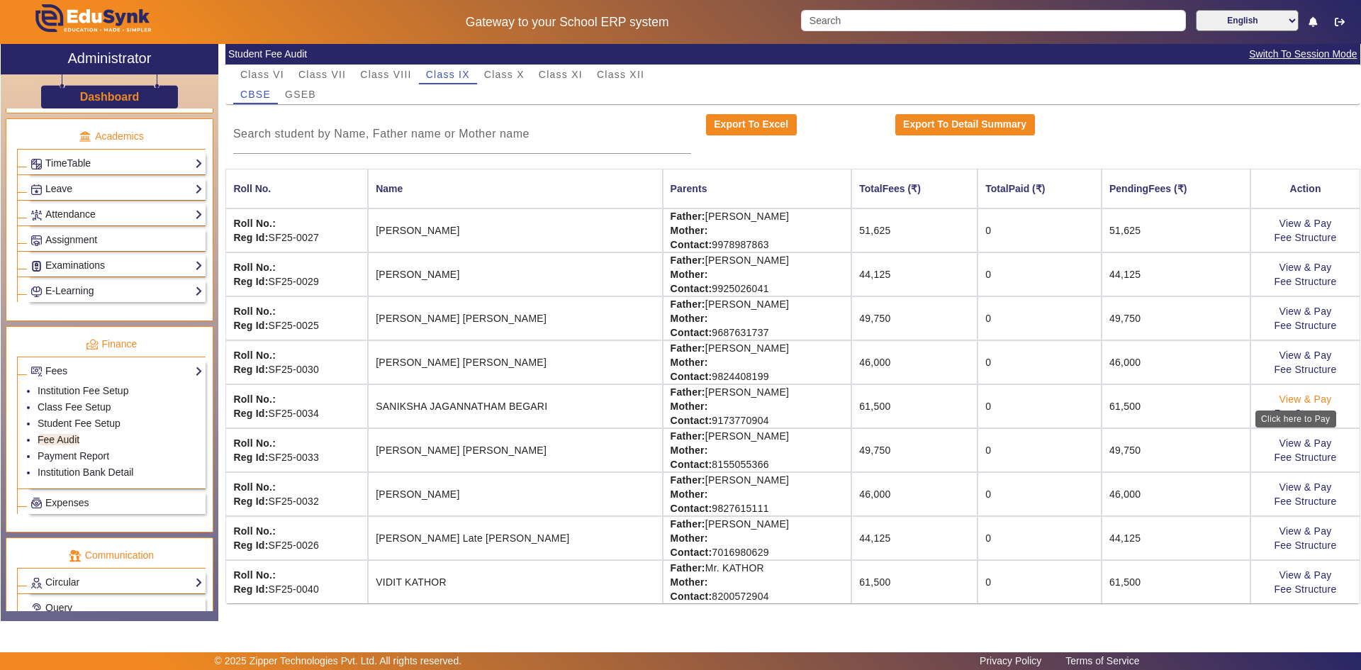
click at [732, 400] on link "View & Pay" at bounding box center [1305, 398] width 52 height 11
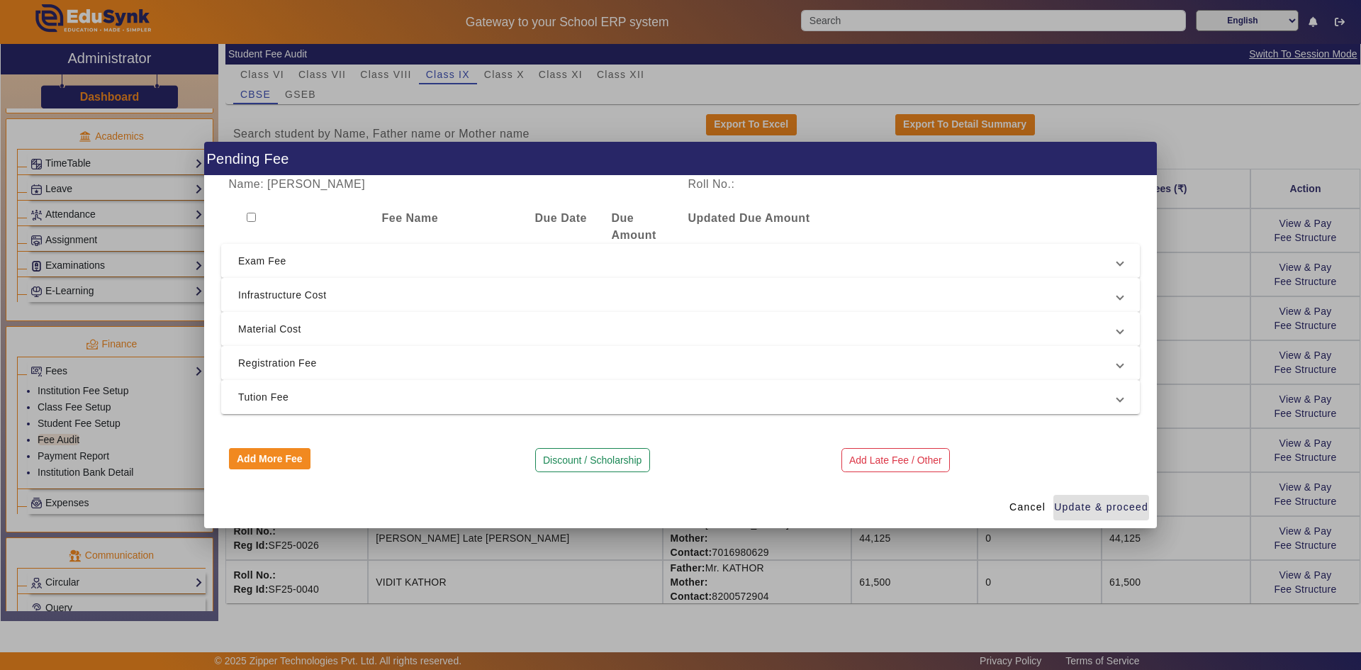
click at [252, 221] on input "checkbox" at bounding box center [251, 217] width 9 height 9
checkbox input "true"
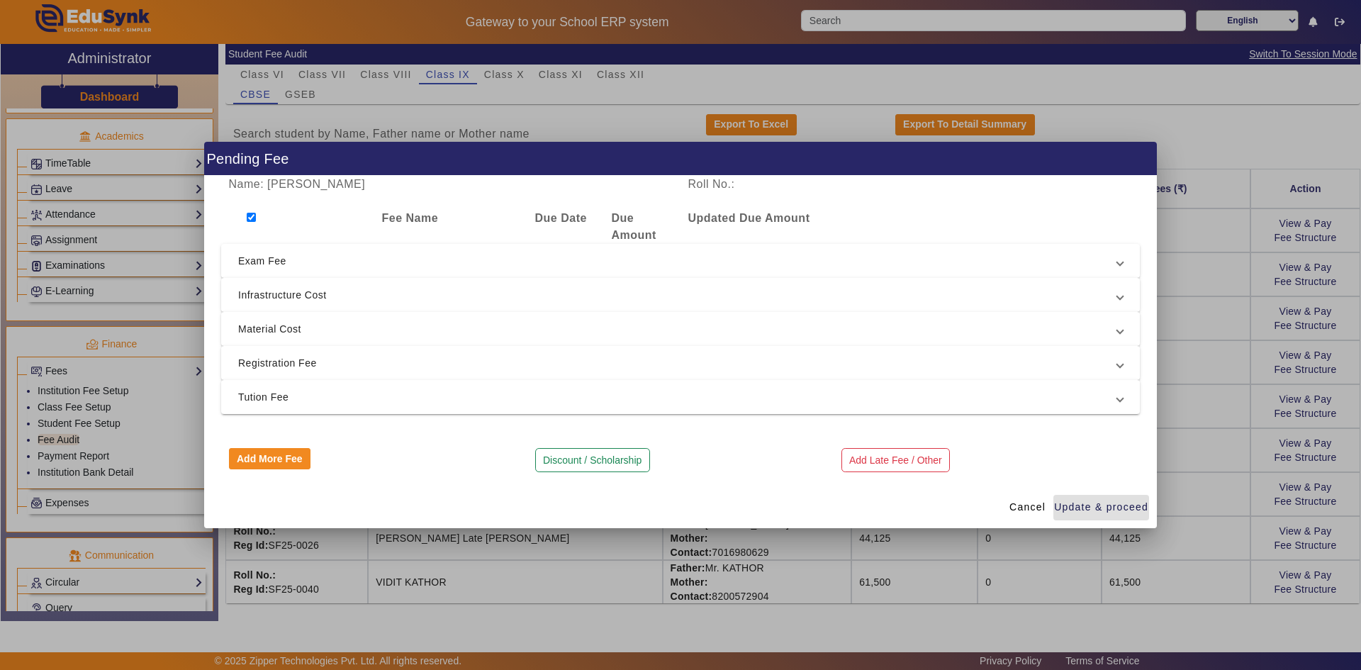
checkbox input "true"
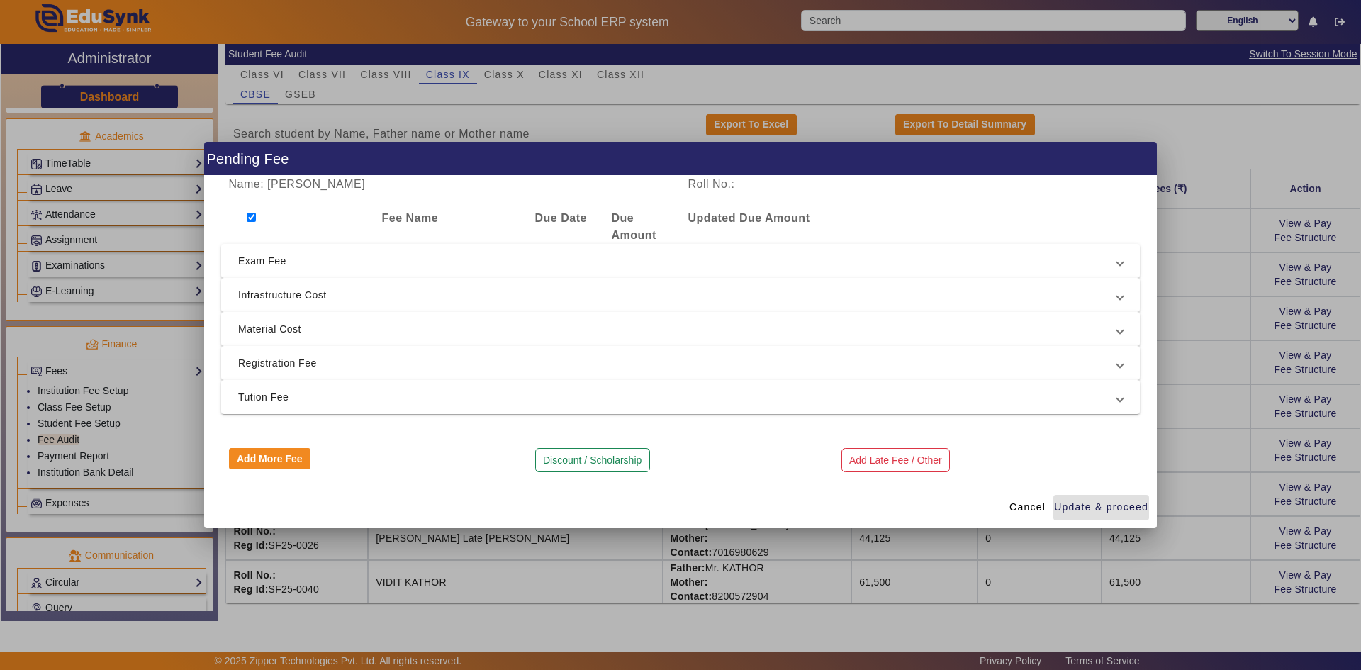
checkbox input "true"
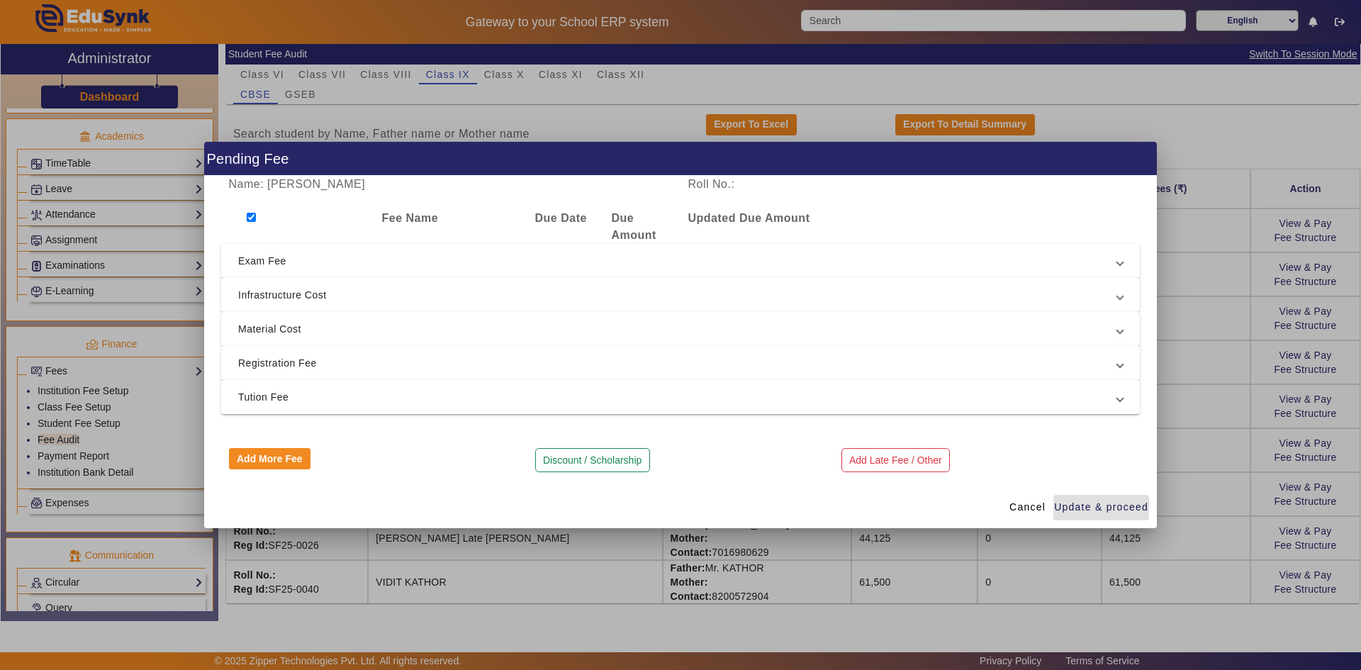
checkbox input "true"
click at [259, 391] on span "Tution Fee" at bounding box center [677, 396] width 879 height 17
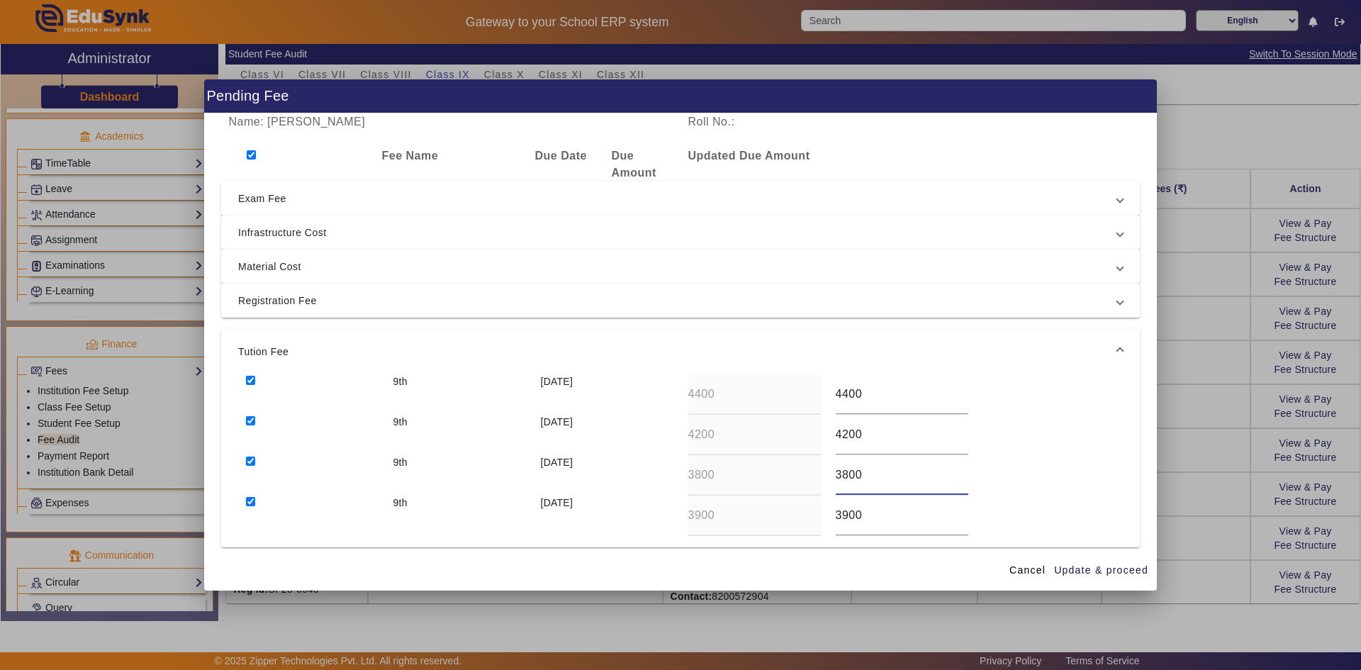
drag, startPoint x: 846, startPoint y: 469, endPoint x: 863, endPoint y: 470, distance: 17.7
click at [732, 470] on input "3800" at bounding box center [902, 474] width 133 height 17
type input "3875"
click at [732, 522] on span "Update & proceed" at bounding box center [1101, 570] width 94 height 15
type input "3875"
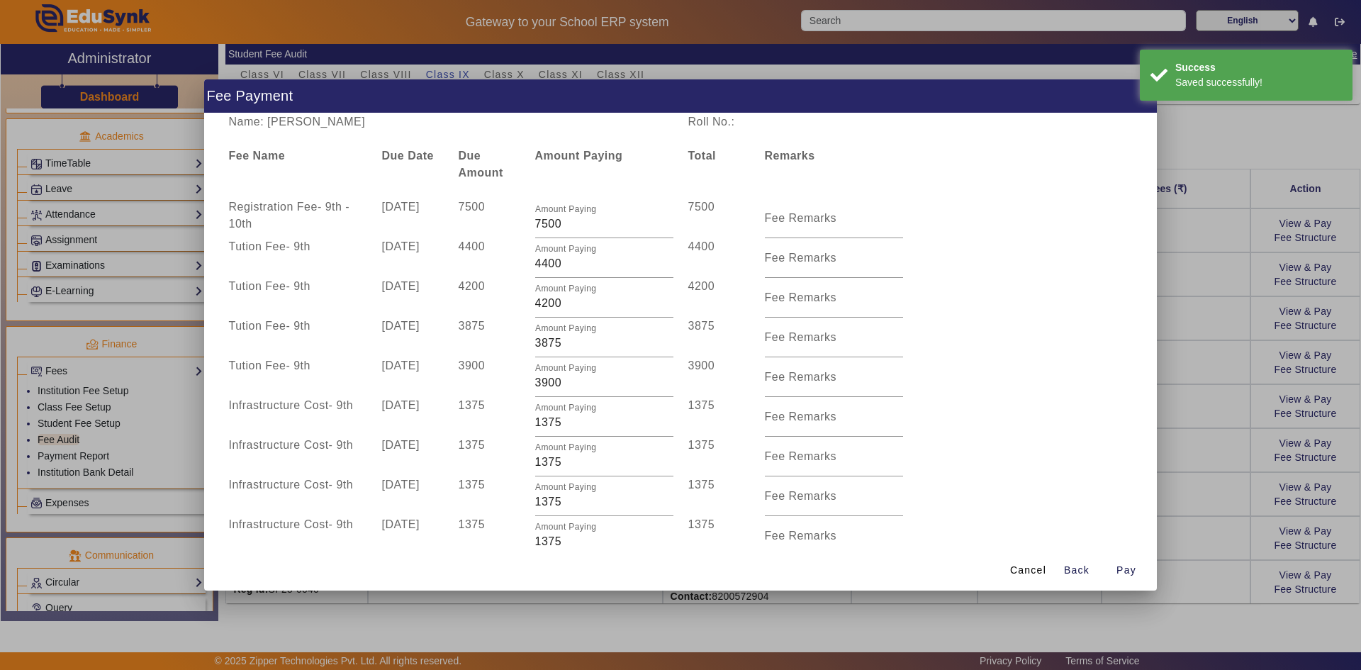
click at [732, 374] on div at bounding box center [680, 335] width 1361 height 670
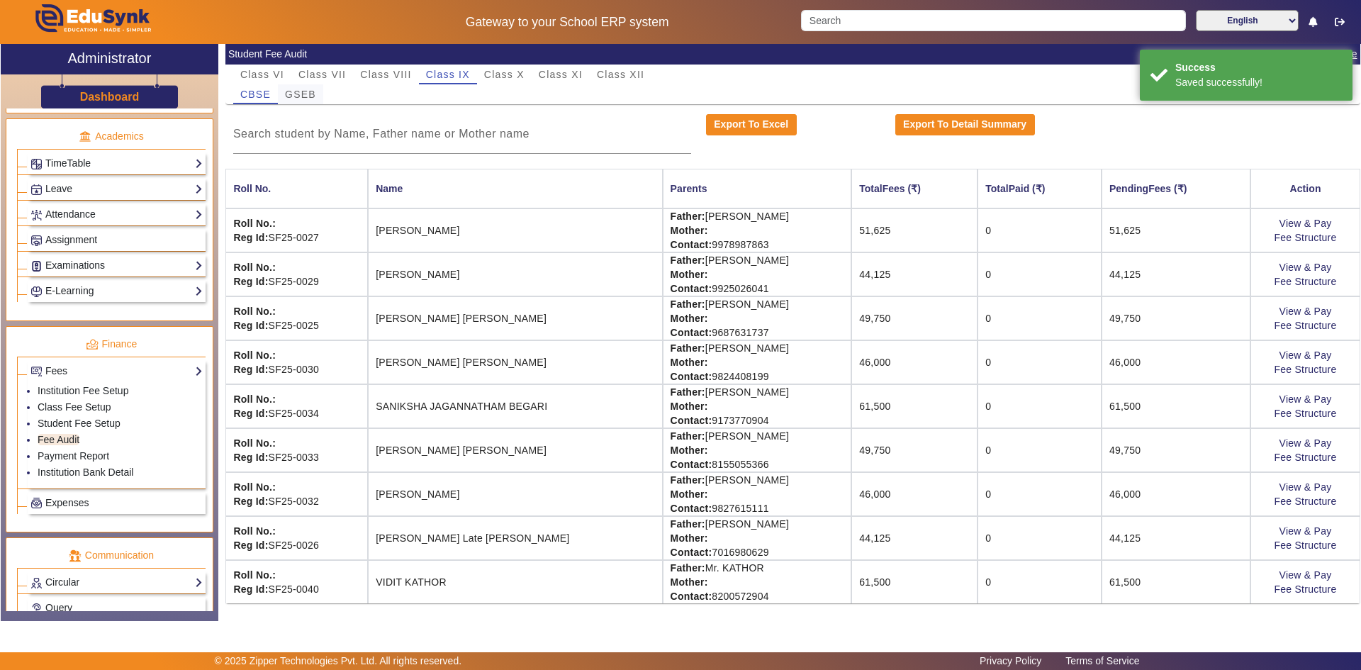
click at [288, 91] on span "GSEB" at bounding box center [300, 94] width 31 height 10
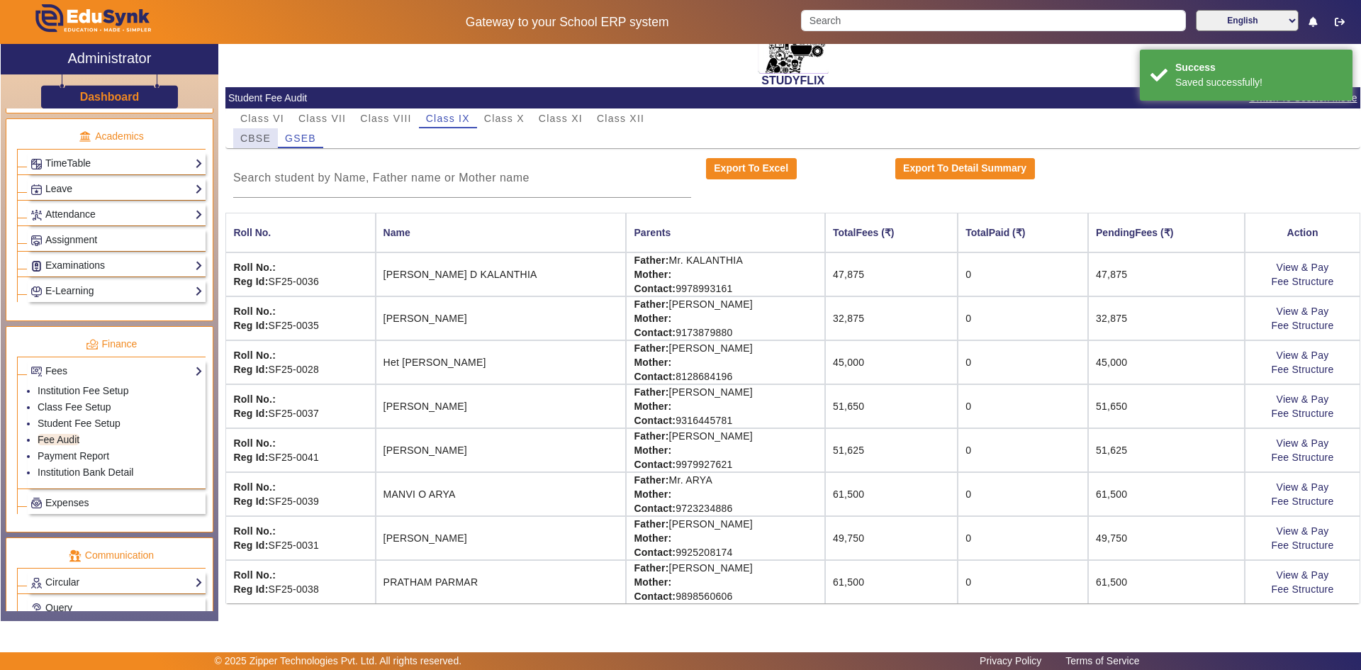
click at [253, 142] on span "CBSE" at bounding box center [255, 138] width 30 height 10
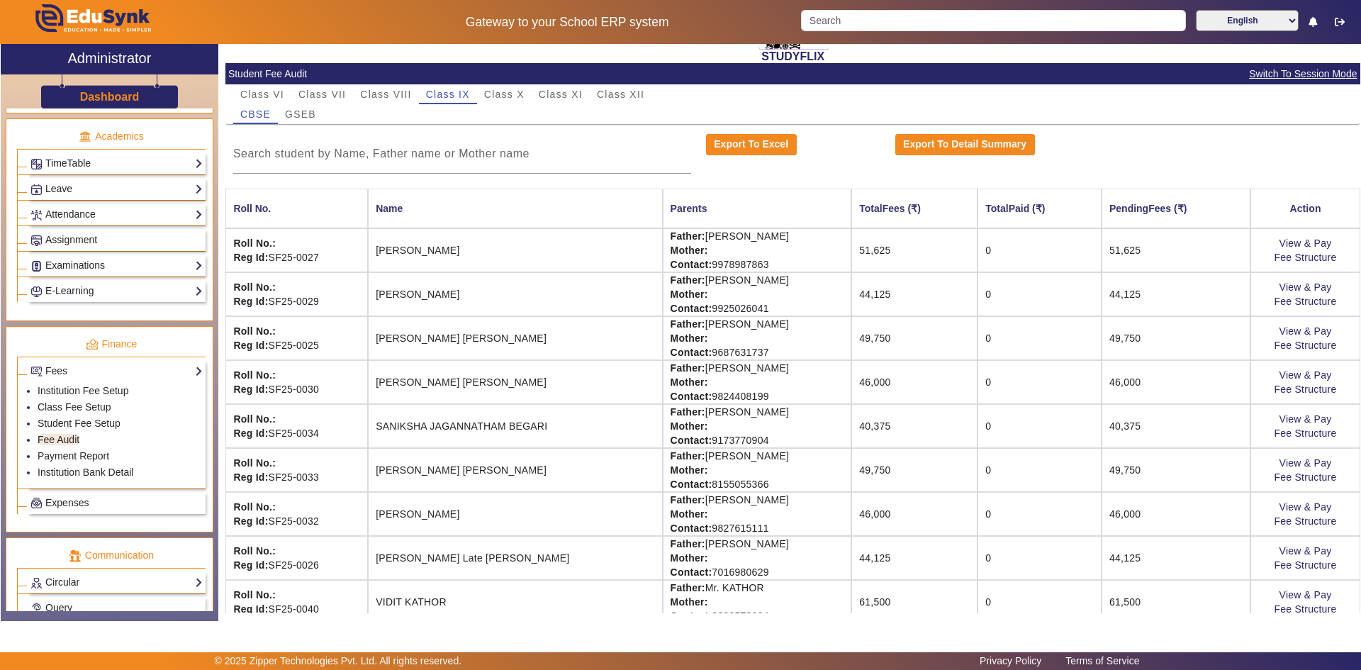
scroll to position [107, 0]
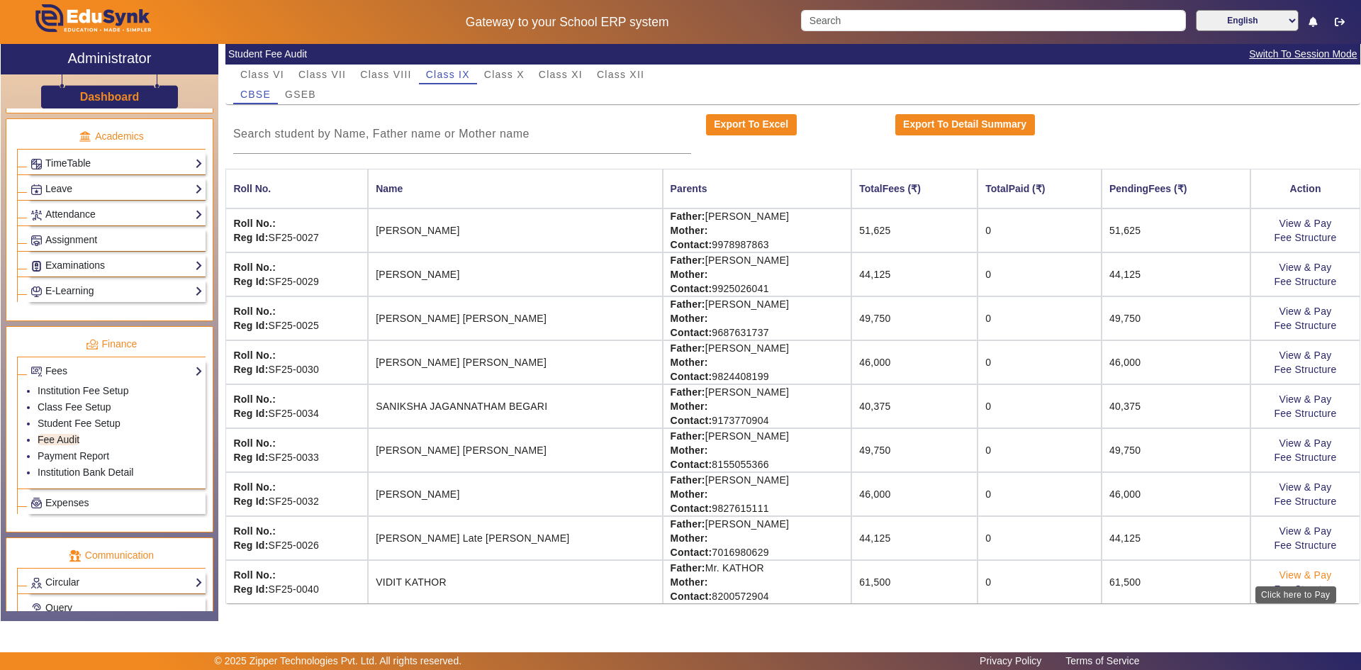
click at [732, 522] on link "View & Pay" at bounding box center [1305, 574] width 52 height 11
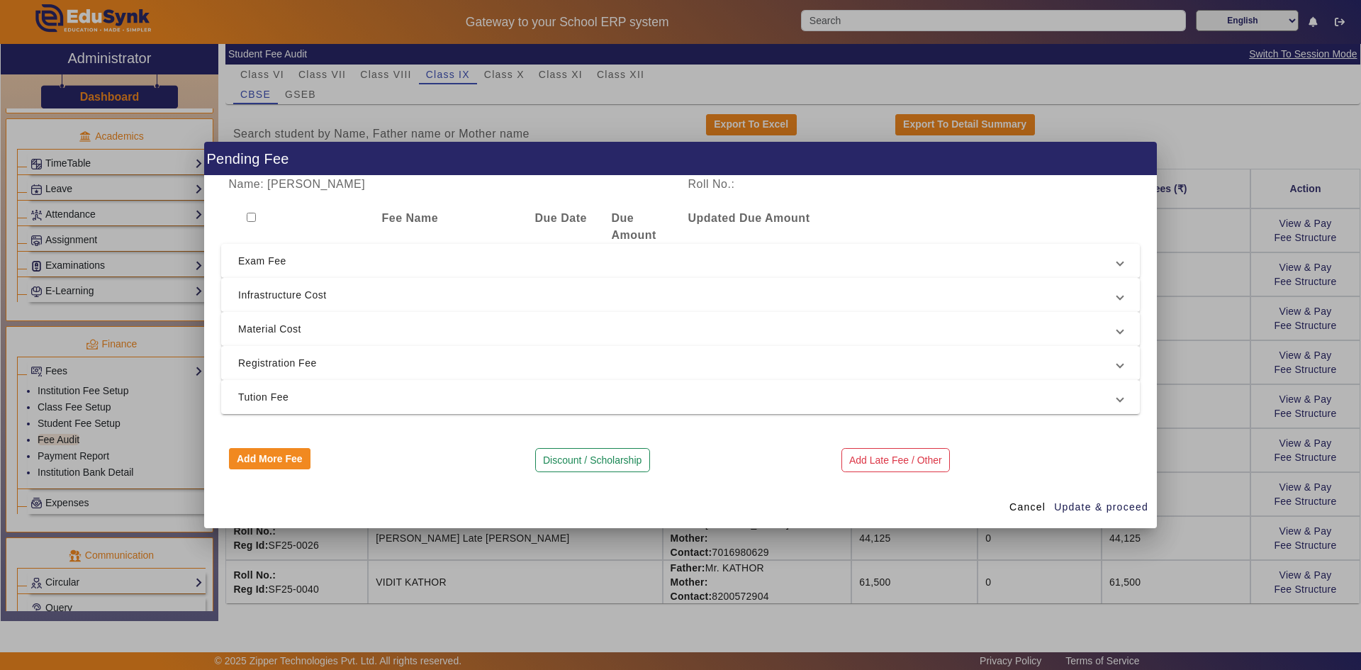
click at [251, 218] on input "checkbox" at bounding box center [251, 217] width 9 height 9
checkbox input "true"
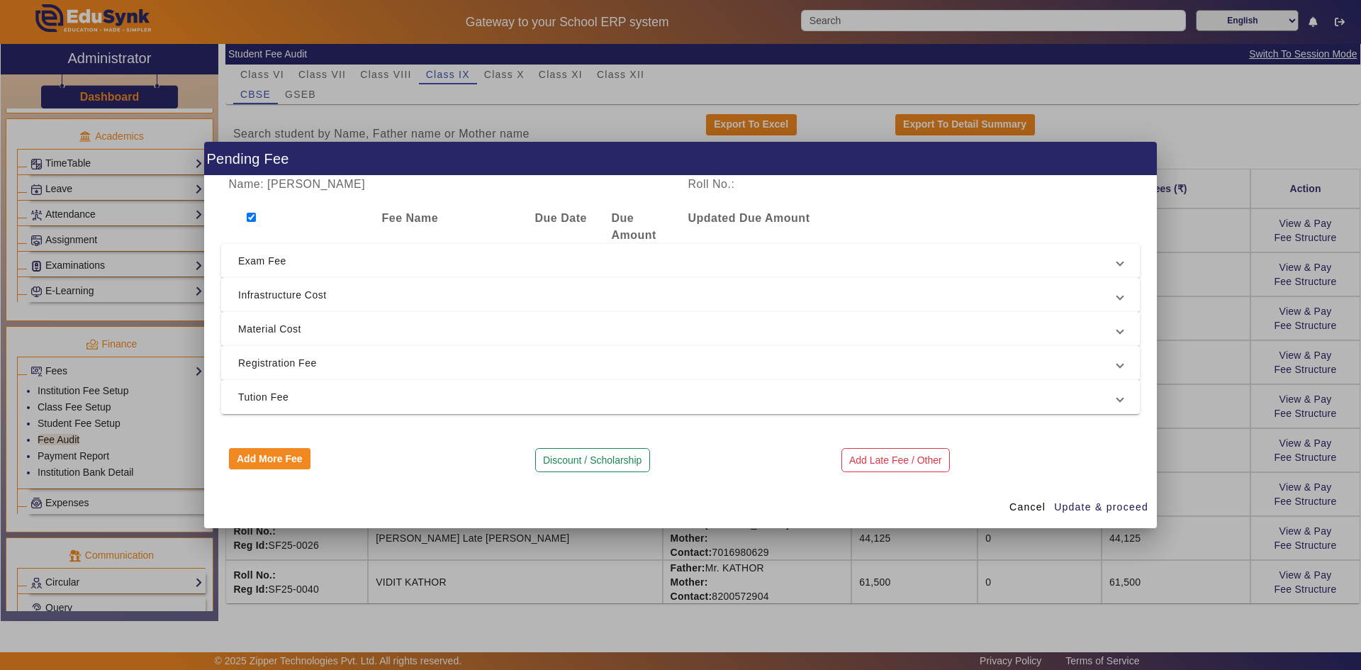
checkbox input "true"
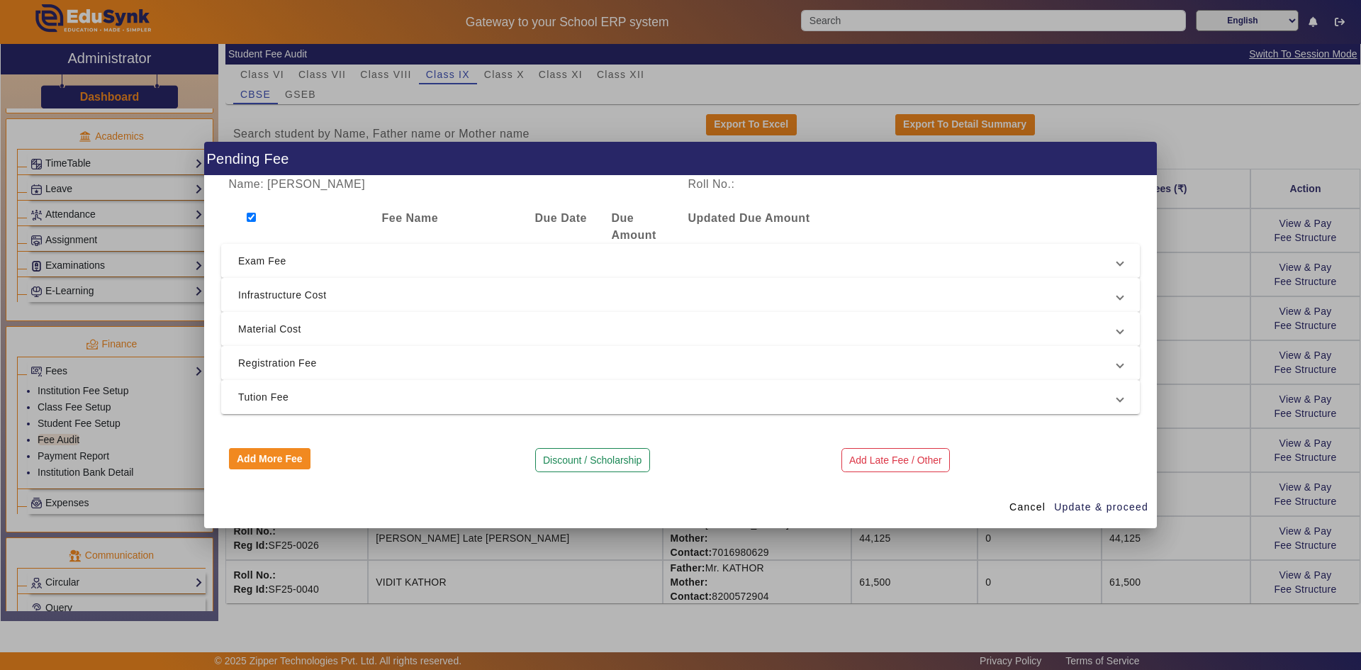
checkbox input "true"
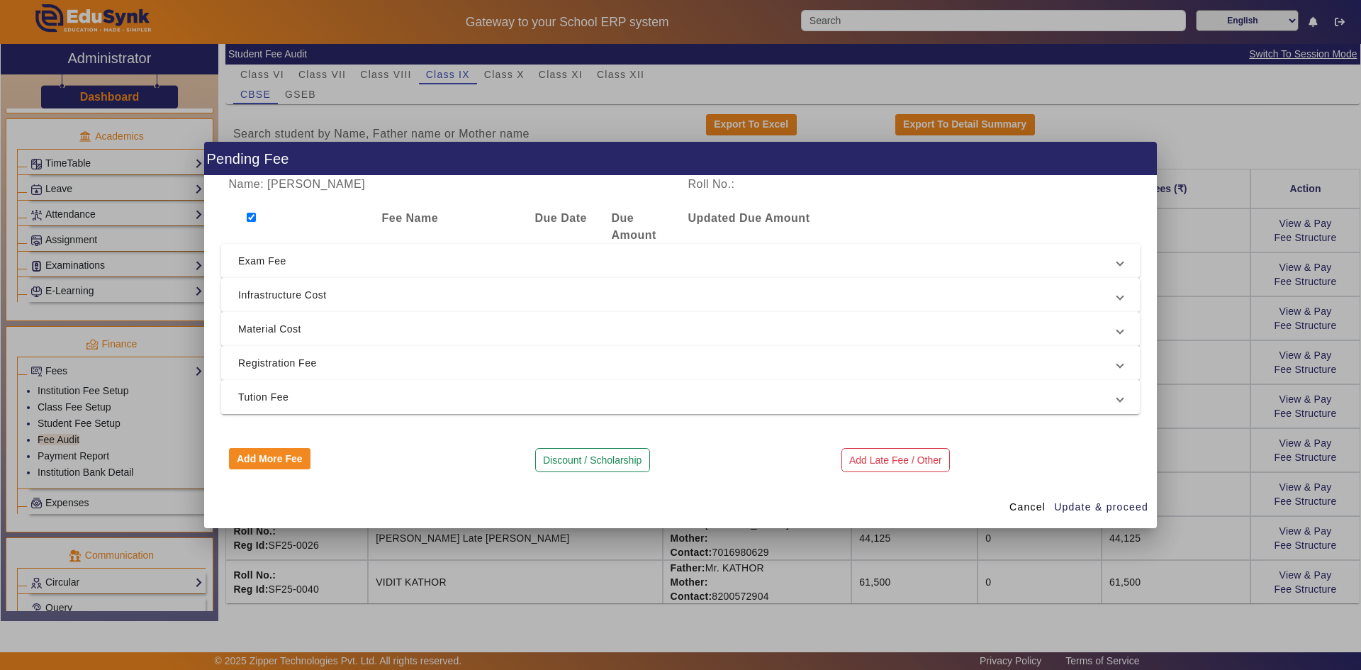
checkbox input "true"
click at [347, 411] on mat-expansion-panel-header "Tution Fee" at bounding box center [680, 397] width 919 height 34
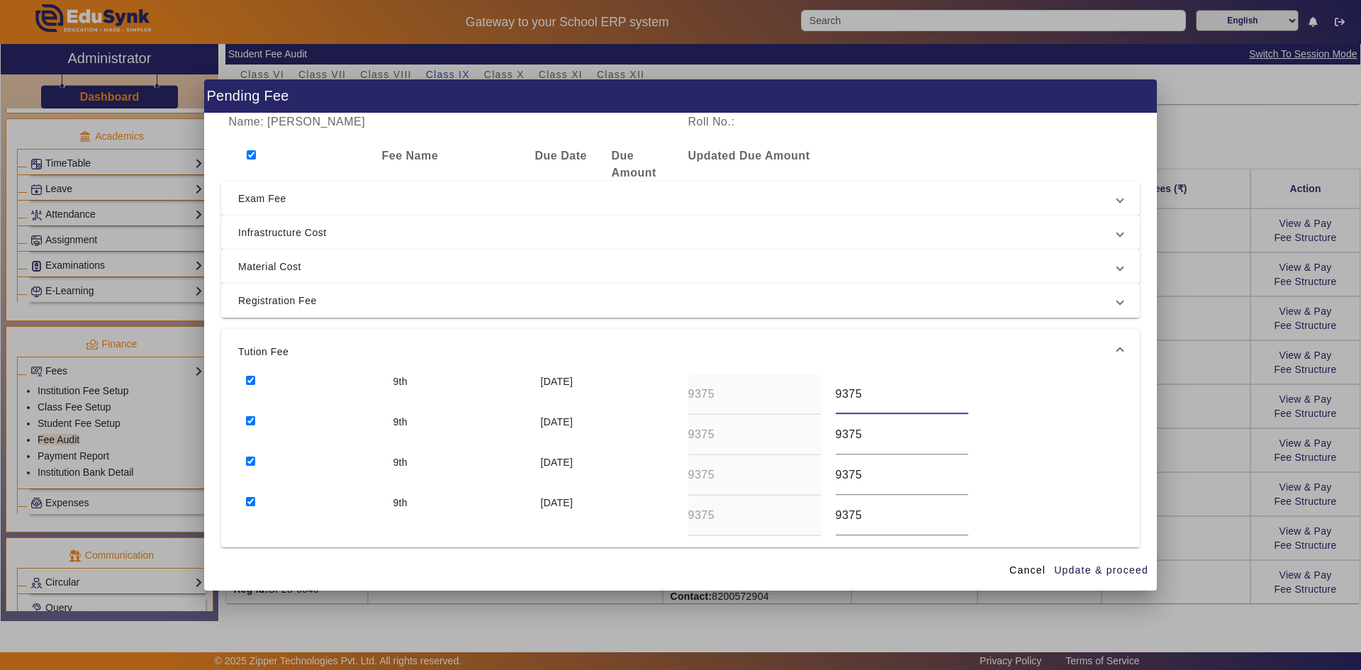
click at [732, 397] on input "9375" at bounding box center [902, 394] width 133 height 17
type input "5375"
drag, startPoint x: 839, startPoint y: 436, endPoint x: 829, endPoint y: 437, distance: 10.0
click at [732, 437] on div "9375" at bounding box center [901, 435] width 147 height 40
type input "5375"
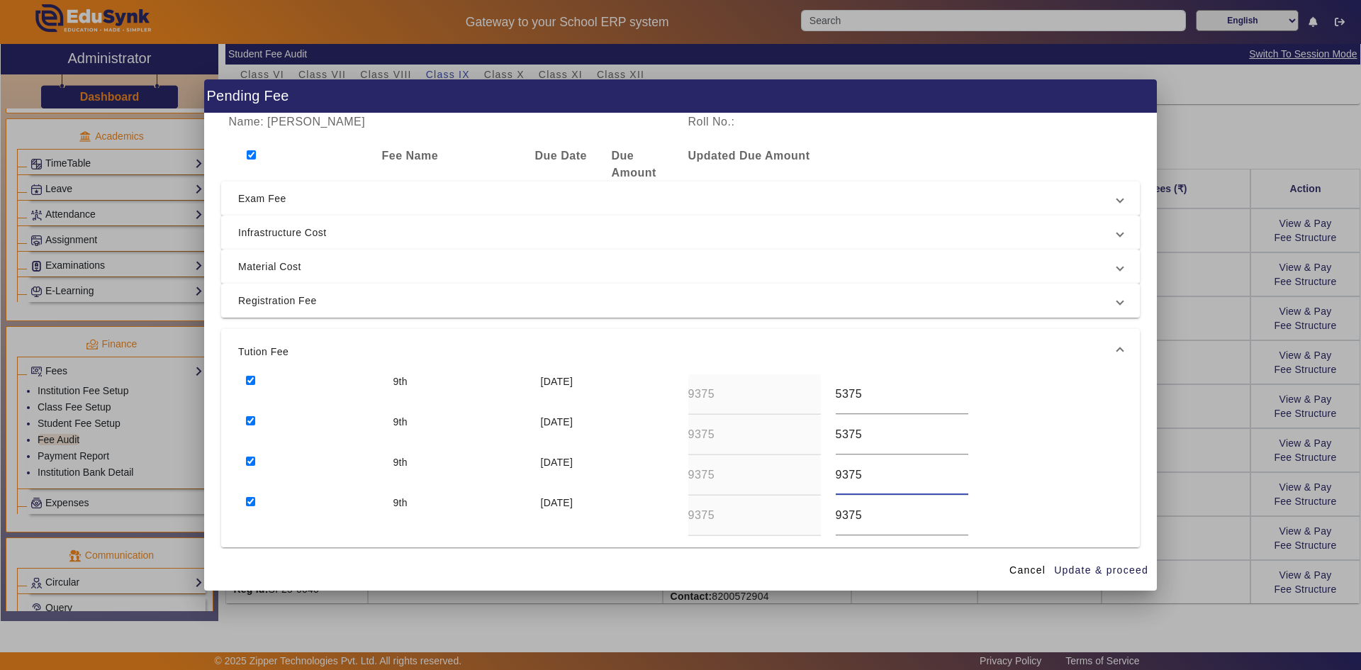
drag, startPoint x: 836, startPoint y: 478, endPoint x: 826, endPoint y: 477, distance: 10.7
click at [732, 477] on div "9375" at bounding box center [901, 475] width 147 height 40
type input "5375"
drag, startPoint x: 836, startPoint y: 515, endPoint x: 829, endPoint y: 515, distance: 7.8
click at [732, 515] on div "9375" at bounding box center [901, 515] width 147 height 40
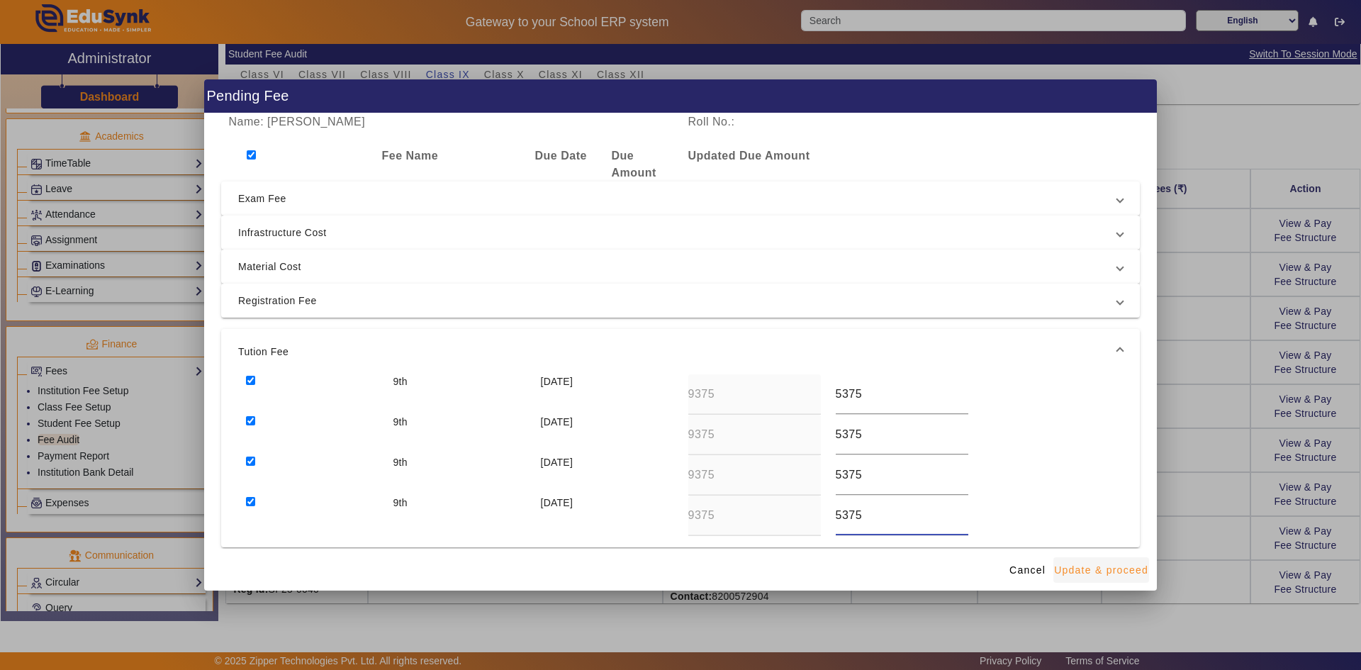
type input "5375"
click at [732, 522] on span "Update & proceed" at bounding box center [1101, 570] width 94 height 15
type input "5375"
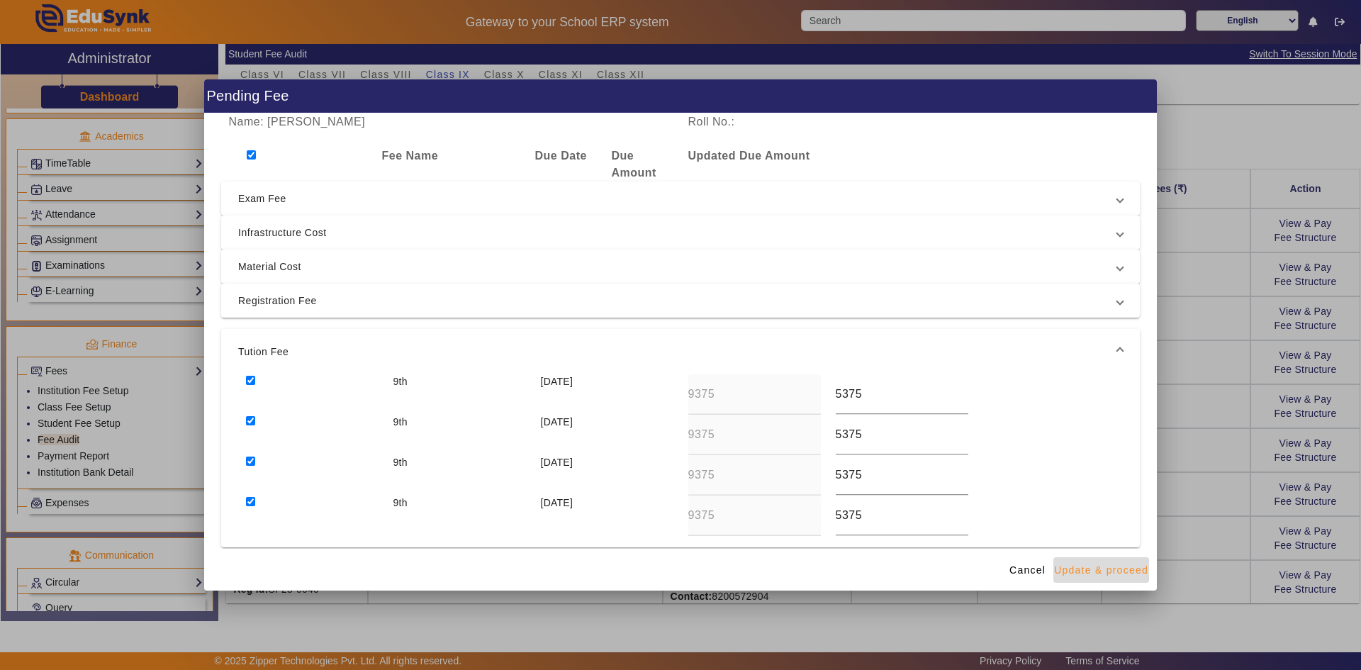
type input "5375"
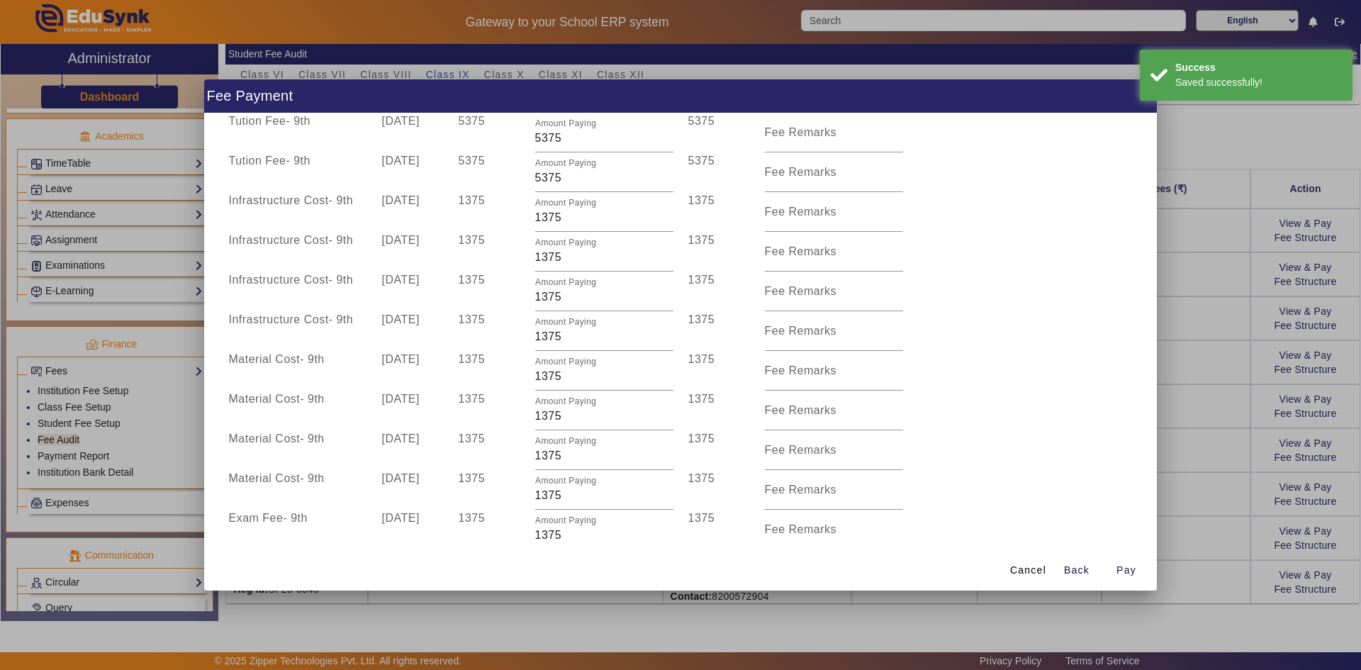
scroll to position [169, 0]
click at [732, 467] on div at bounding box center [680, 335] width 1361 height 670
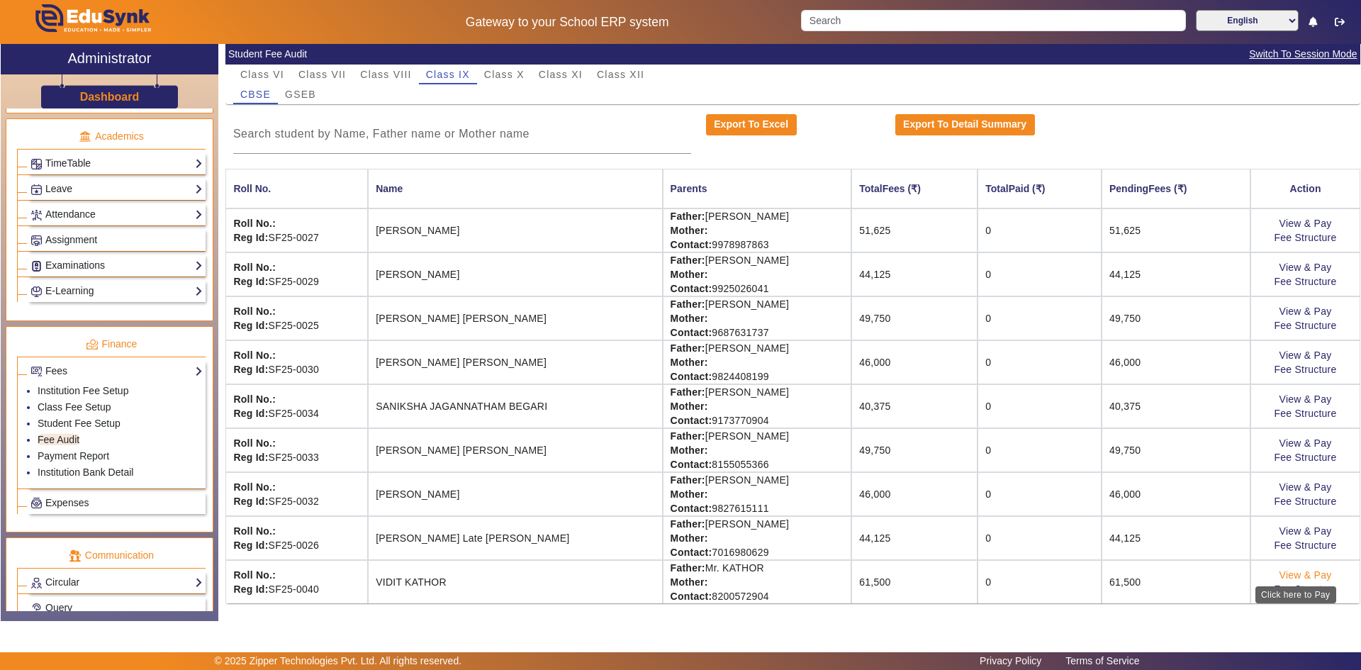
click at [732, 522] on link "View & Pay" at bounding box center [1305, 574] width 52 height 11
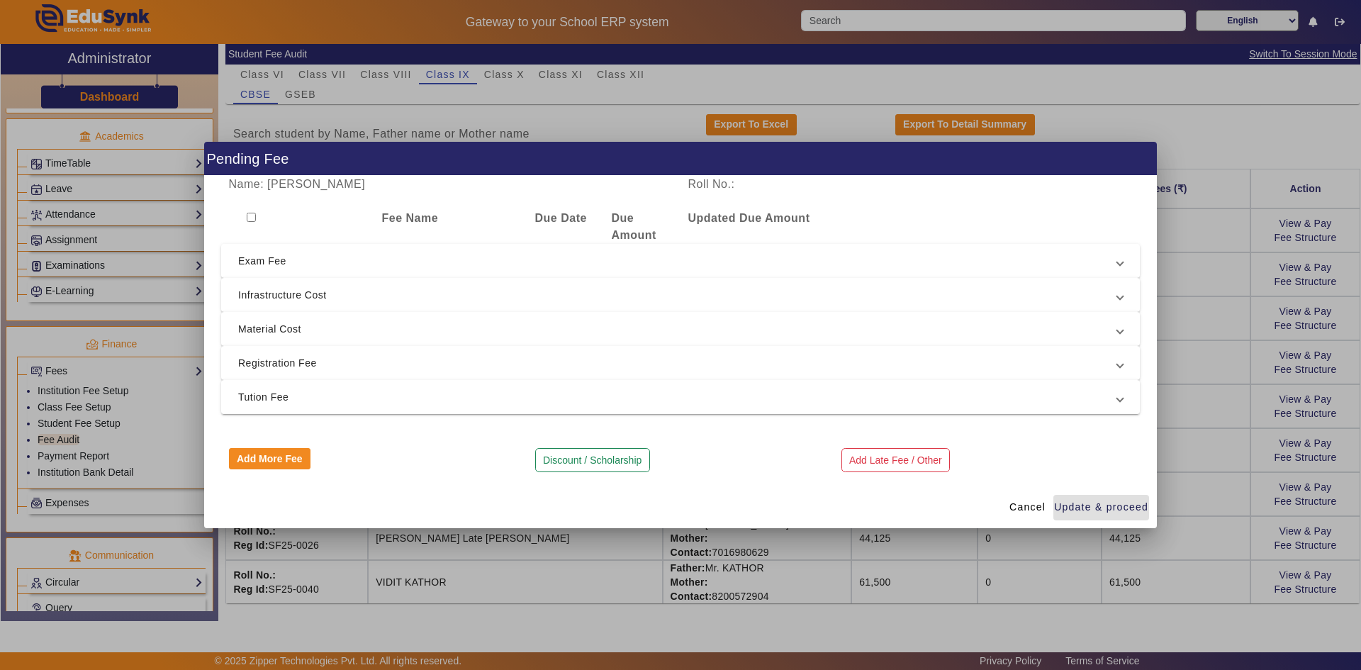
click at [256, 220] on div at bounding box center [297, 227] width 153 height 34
click at [251, 216] on input "checkbox" at bounding box center [251, 217] width 9 height 9
checkbox input "true"
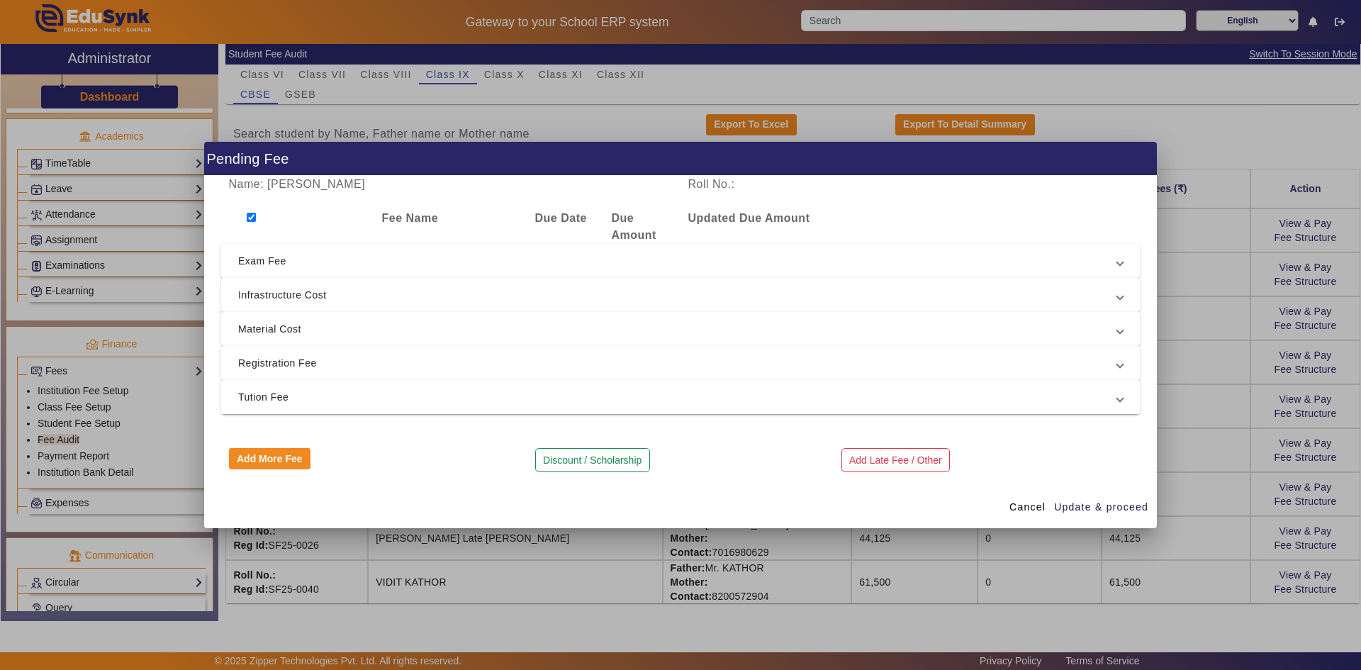
checkbox input "true"
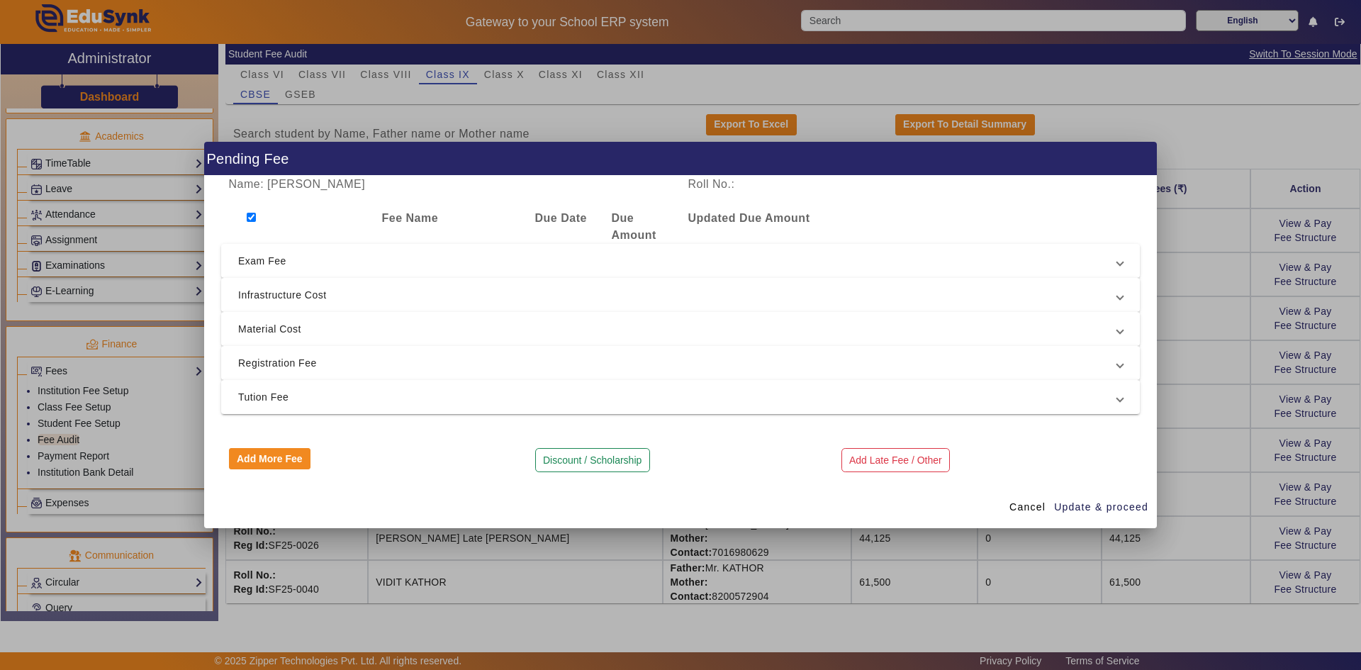
checkbox input "true"
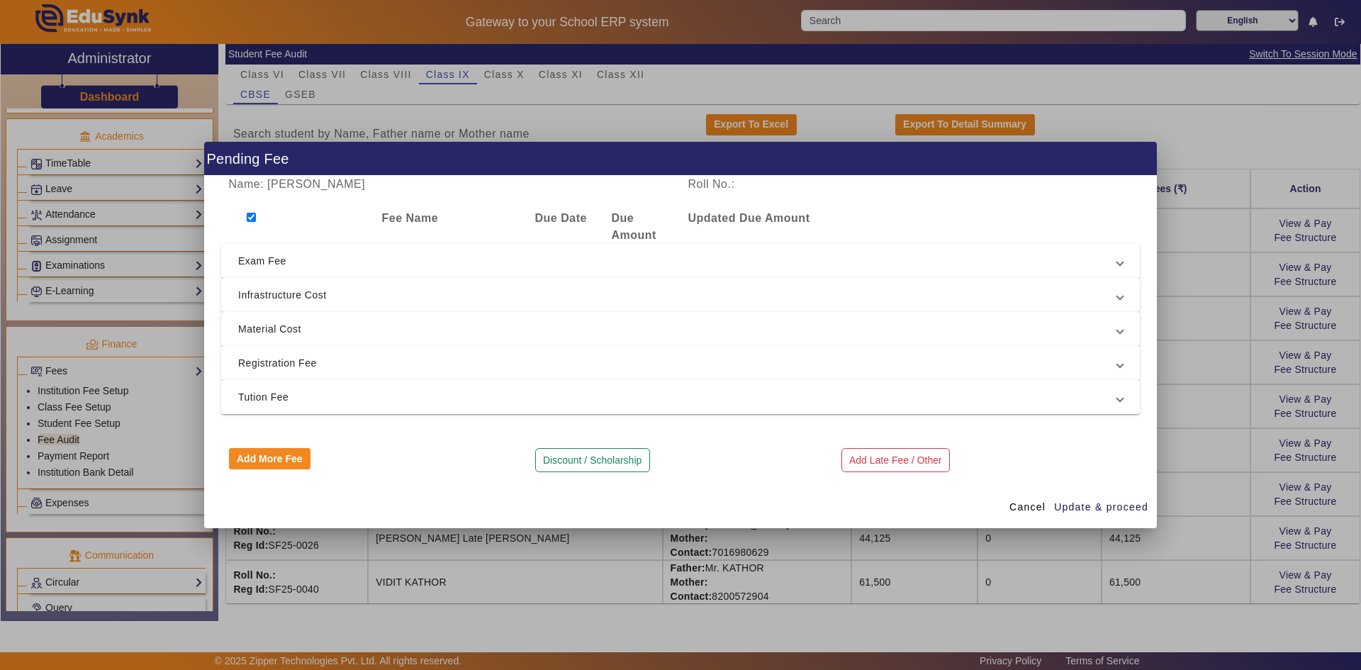
checkbox input "true"
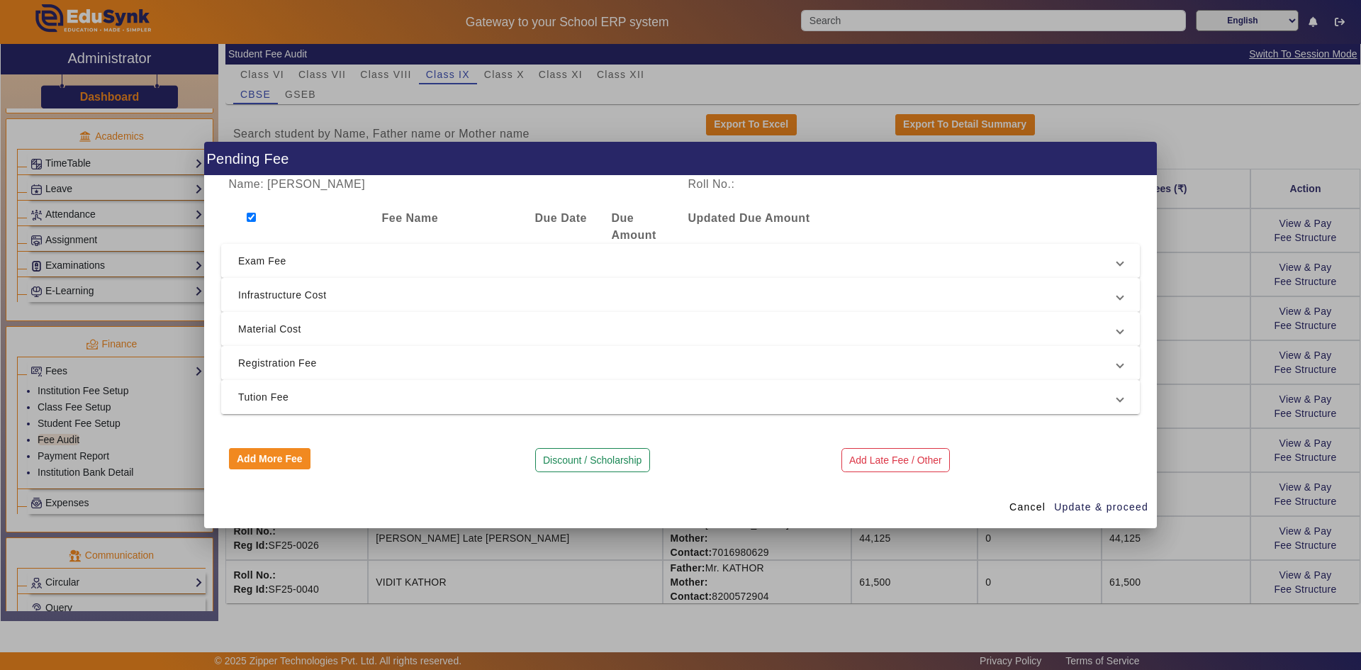
click at [309, 404] on span "Tution Fee" at bounding box center [677, 396] width 879 height 17
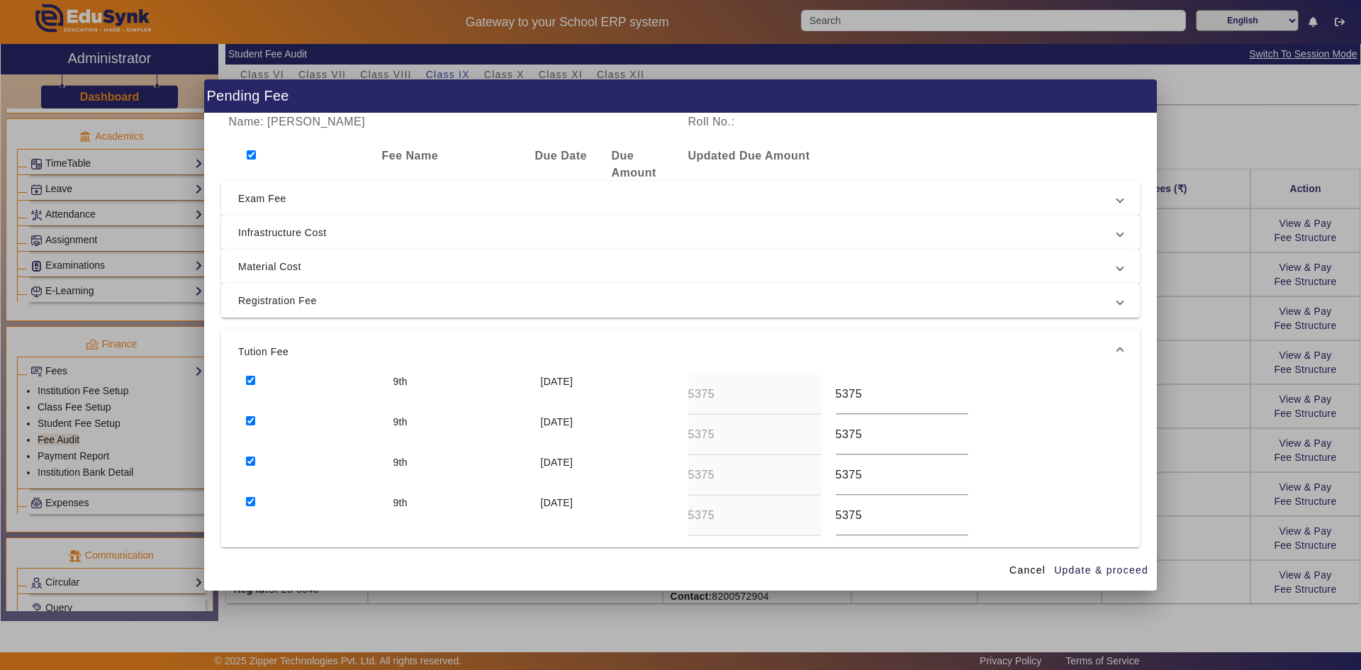
scroll to position [70, 0]
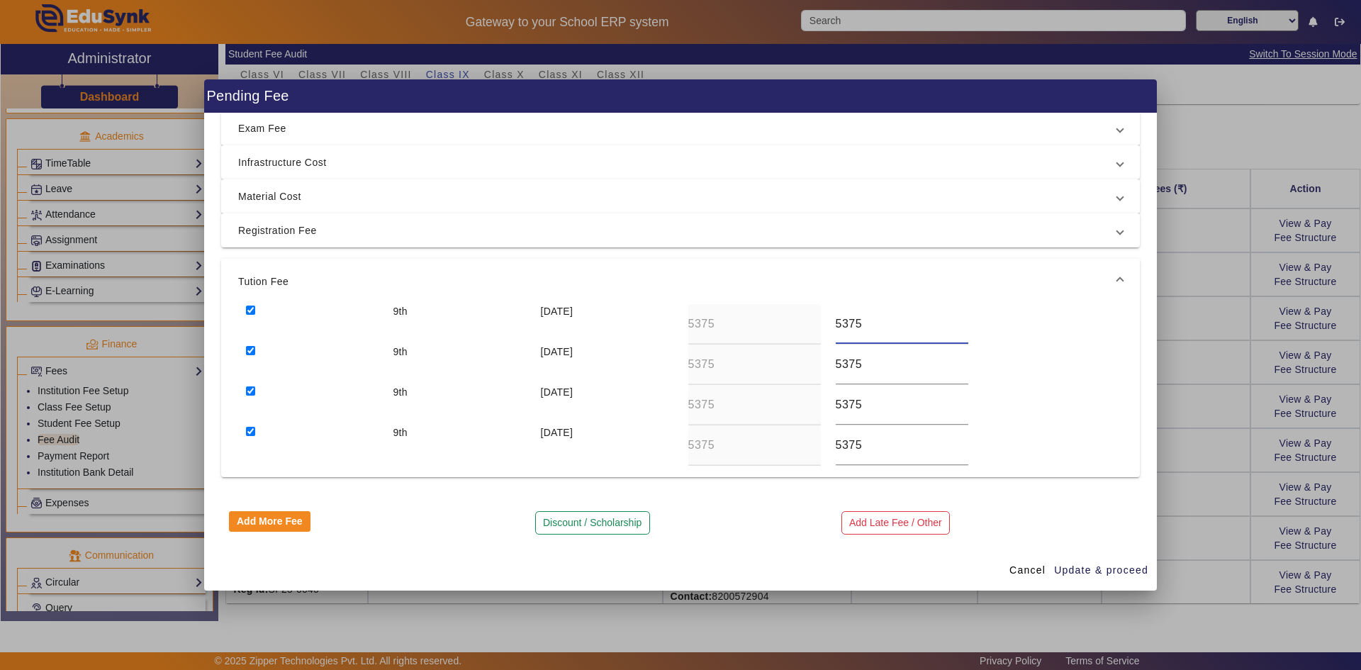
click at [732, 329] on input "5375" at bounding box center [902, 323] width 133 height 17
type input "6375"
drag, startPoint x: 836, startPoint y: 368, endPoint x: 824, endPoint y: 369, distance: 11.4
click at [732, 369] on div "5375" at bounding box center [901, 364] width 147 height 40
type input "6375"
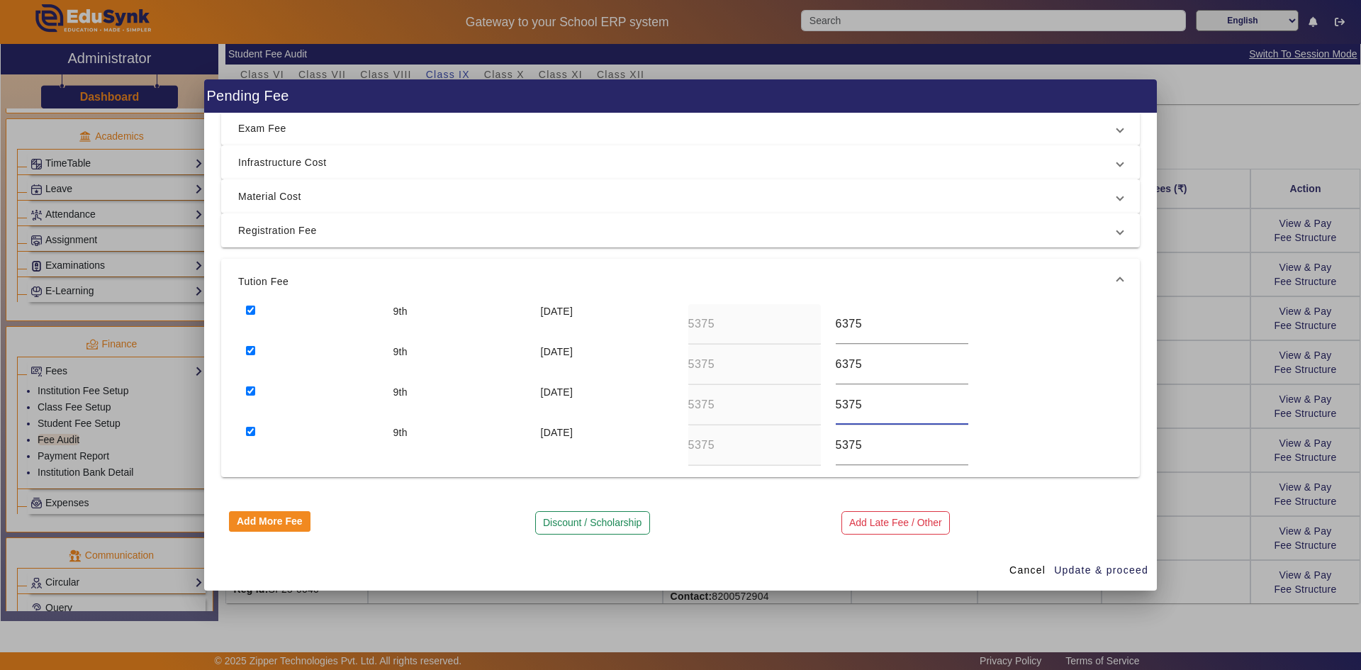
click at [732, 409] on input "5375" at bounding box center [902, 404] width 133 height 17
type input "6375"
drag, startPoint x: 836, startPoint y: 449, endPoint x: 826, endPoint y: 454, distance: 11.1
click at [732, 451] on div "5375" at bounding box center [901, 445] width 147 height 40
type input "6375"
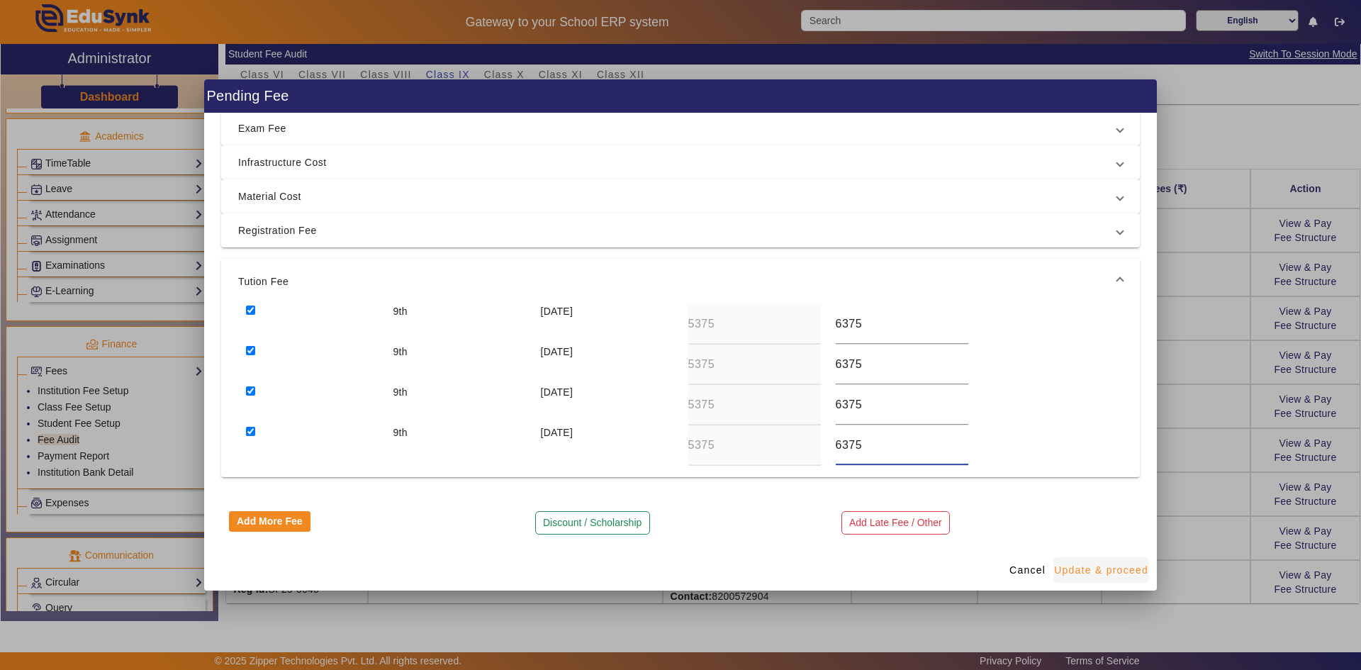
click at [732, 522] on span "Update & proceed" at bounding box center [1101, 570] width 94 height 15
type input "6375"
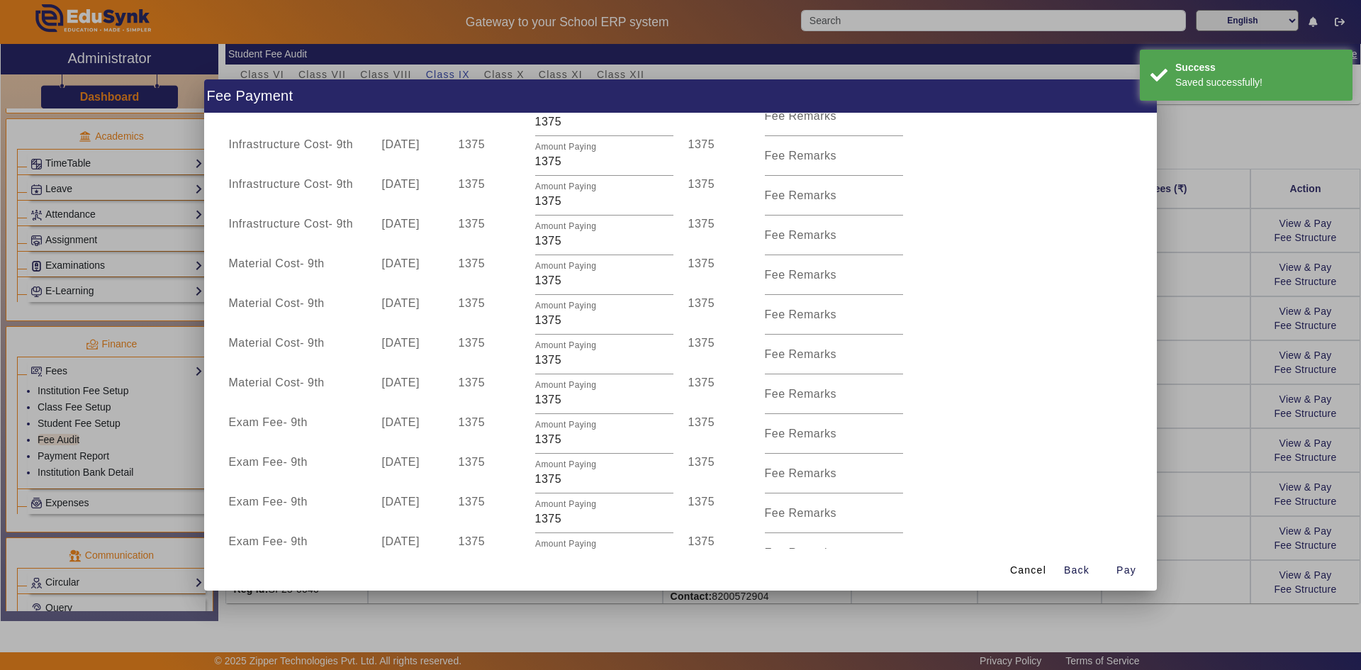
scroll to position [452, 0]
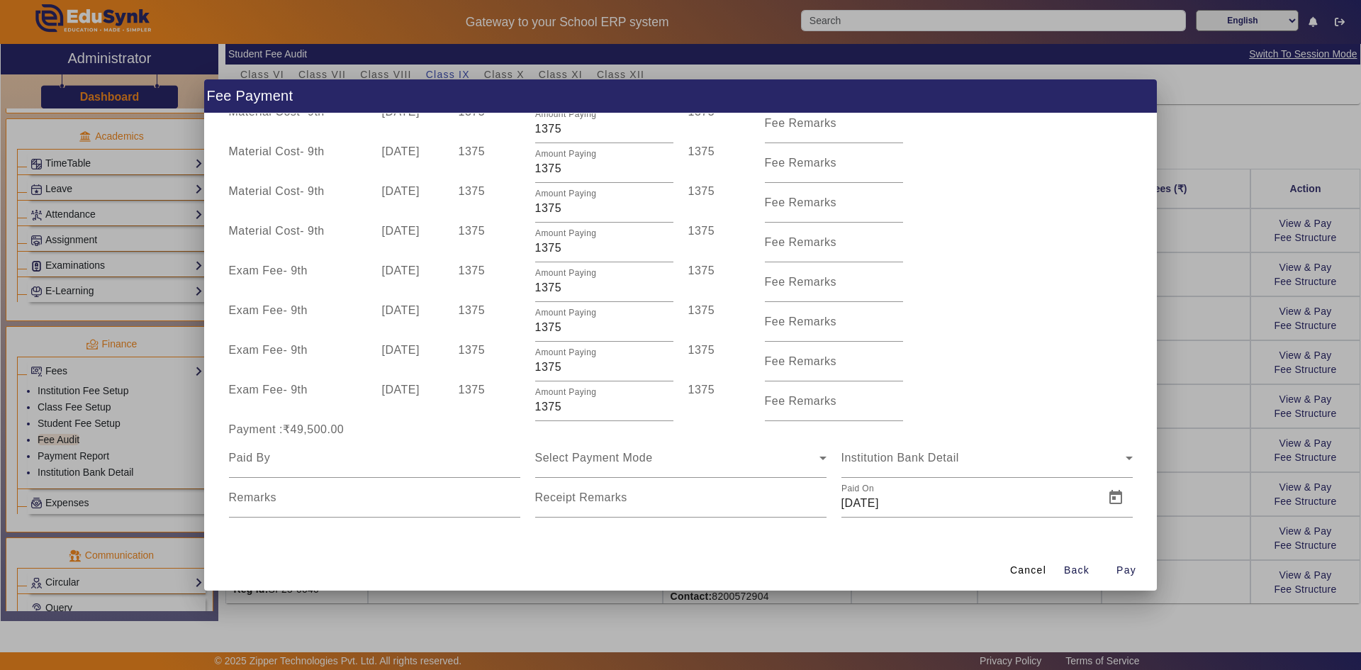
click at [732, 476] on div at bounding box center [680, 335] width 1361 height 670
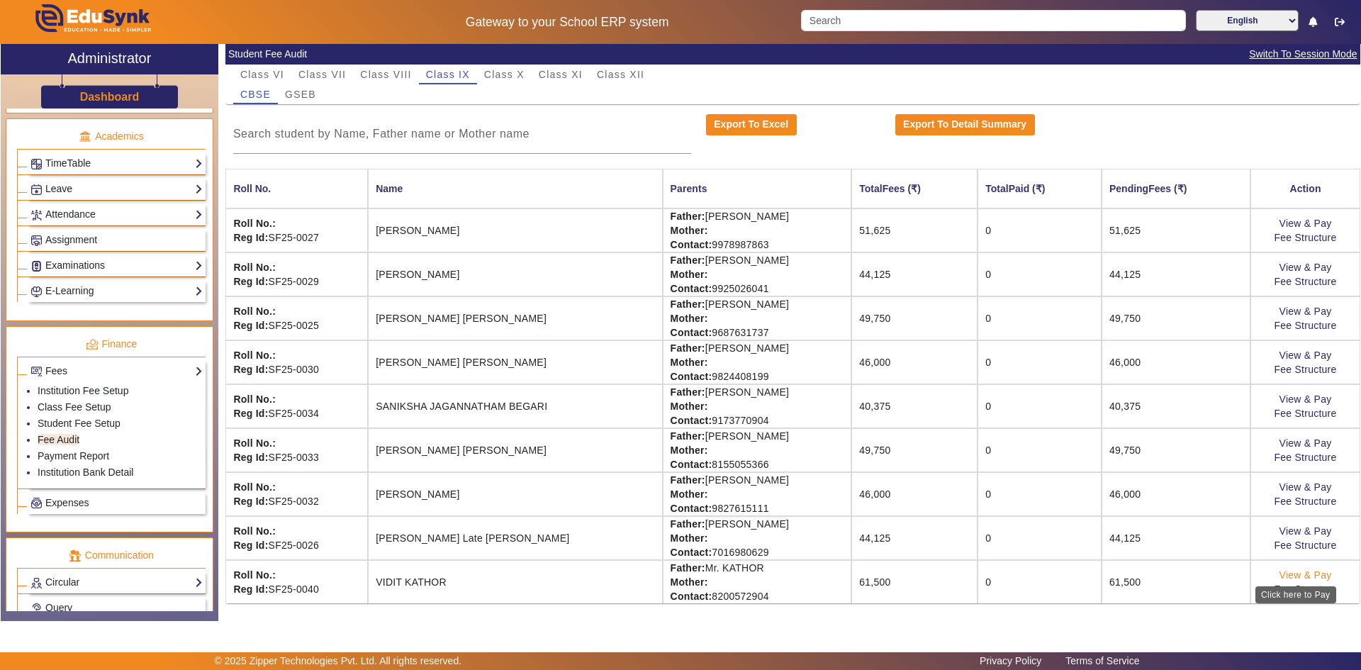
click at [732, 522] on link "View & Pay" at bounding box center [1305, 574] width 52 height 11
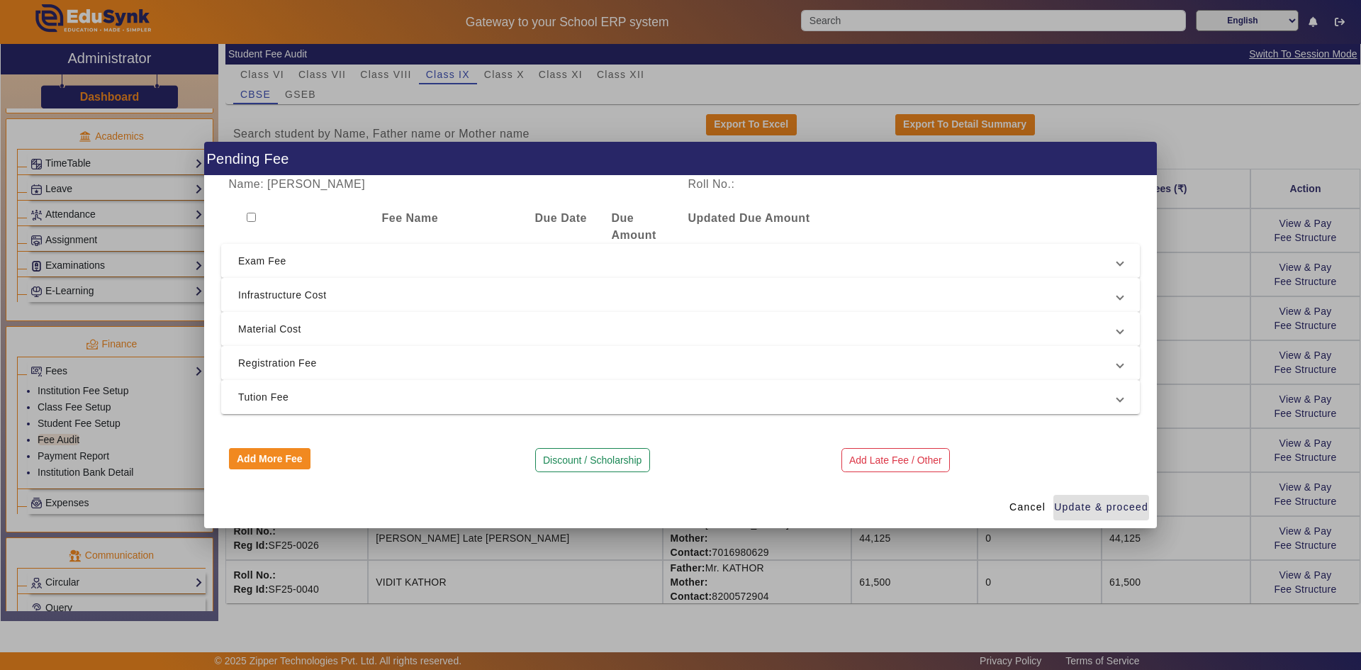
click at [250, 216] on input "checkbox" at bounding box center [251, 217] width 9 height 9
checkbox input "true"
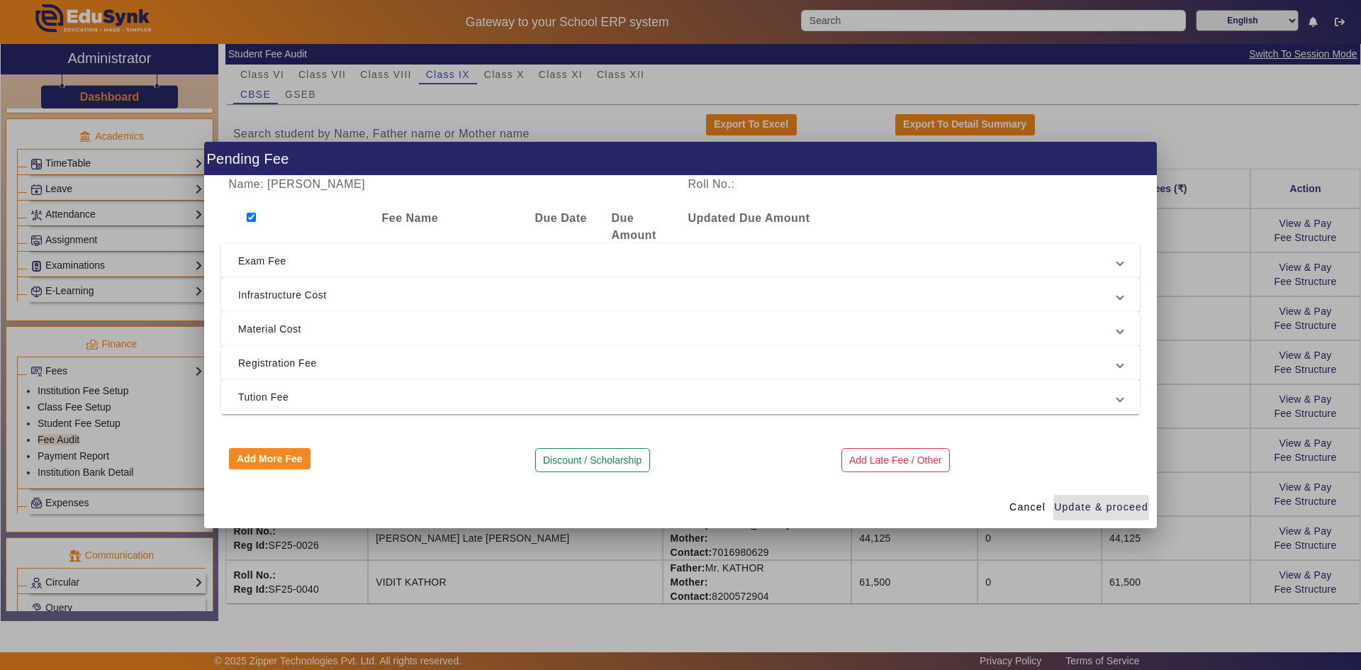
checkbox input "true"
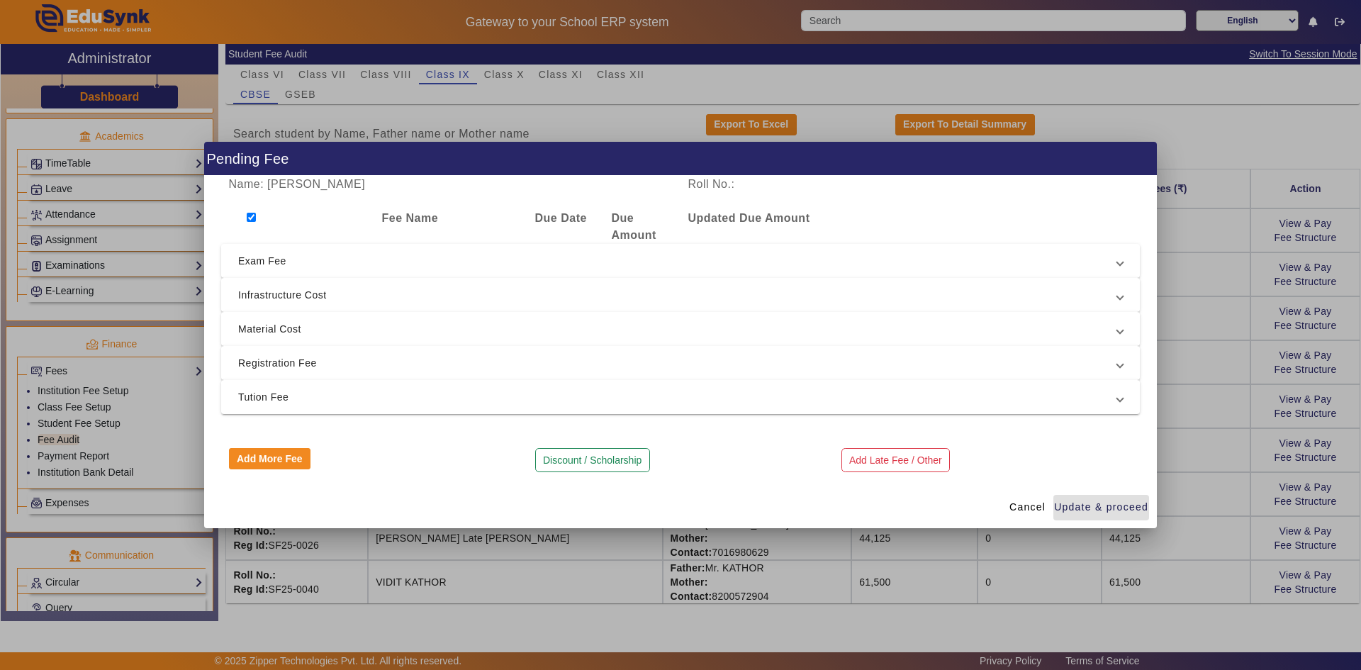
checkbox input "true"
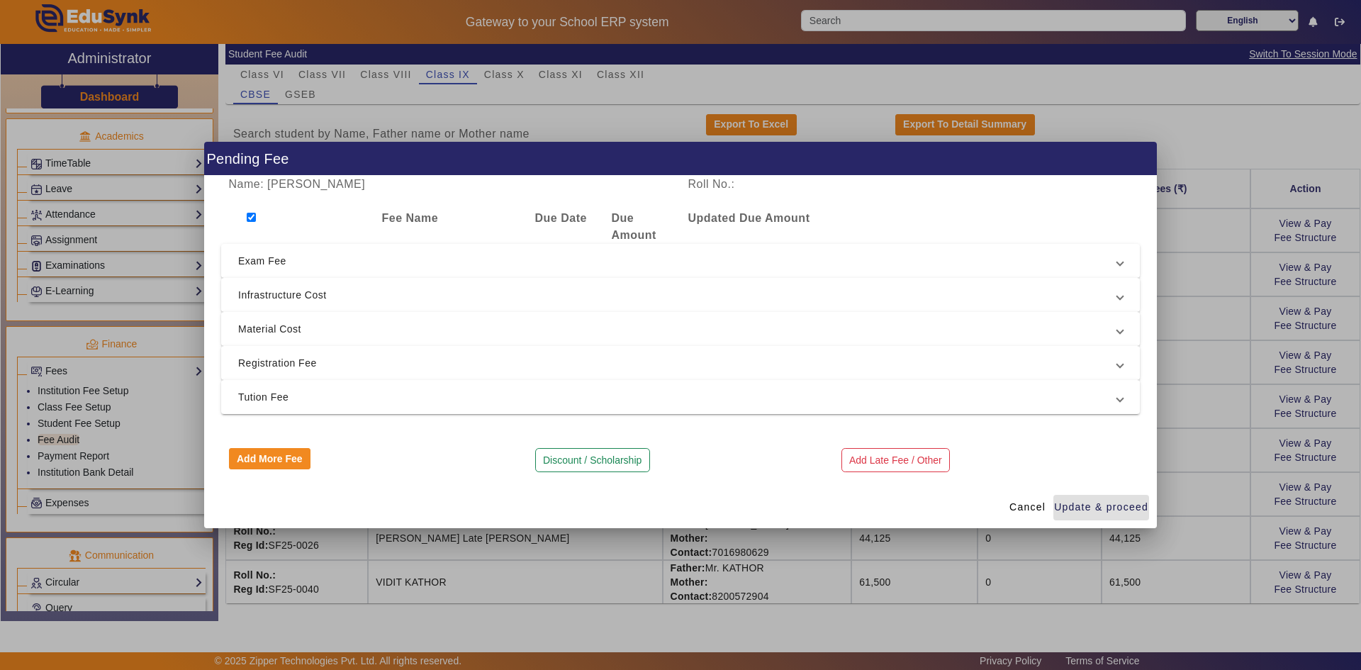
checkbox input "true"
click at [290, 398] on span "Tution Fee" at bounding box center [677, 396] width 879 height 17
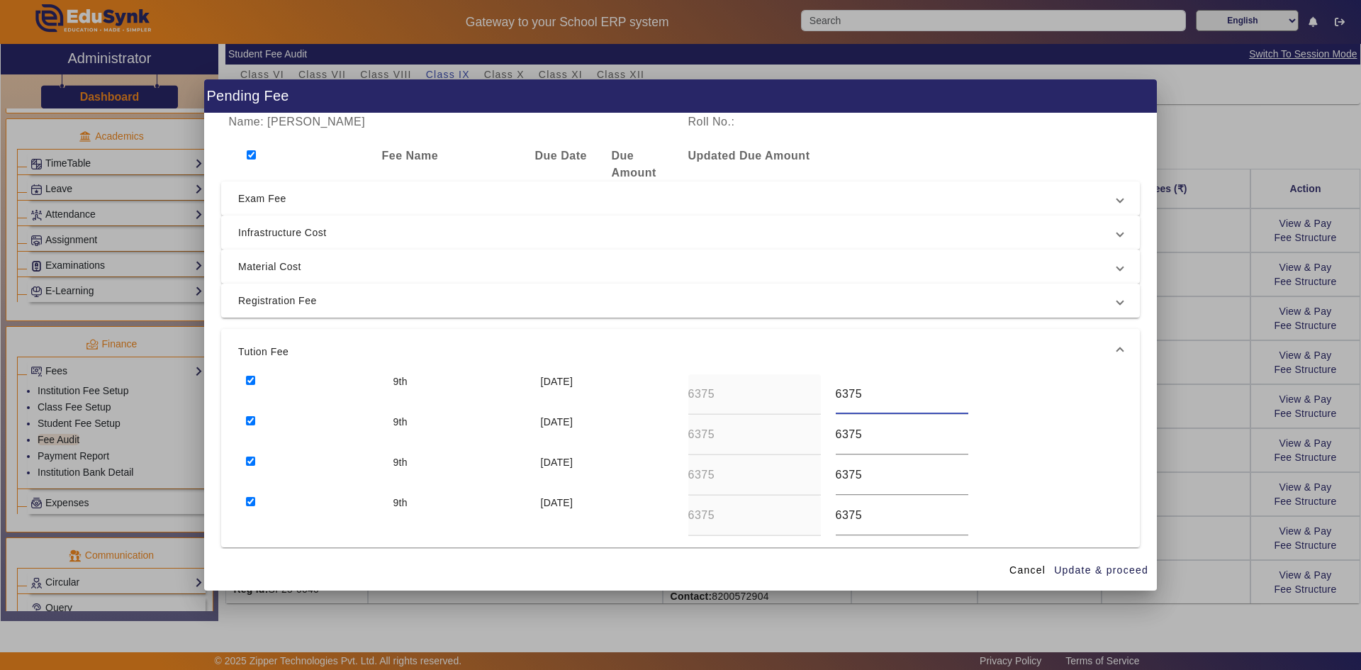
drag, startPoint x: 836, startPoint y: 398, endPoint x: 825, endPoint y: 398, distance: 10.6
click at [732, 398] on div "6375" at bounding box center [901, 394] width 147 height 40
type input "7375"
drag, startPoint x: 839, startPoint y: 436, endPoint x: 826, endPoint y: 437, distance: 12.8
click at [732, 437] on div "6375" at bounding box center [901, 435] width 147 height 40
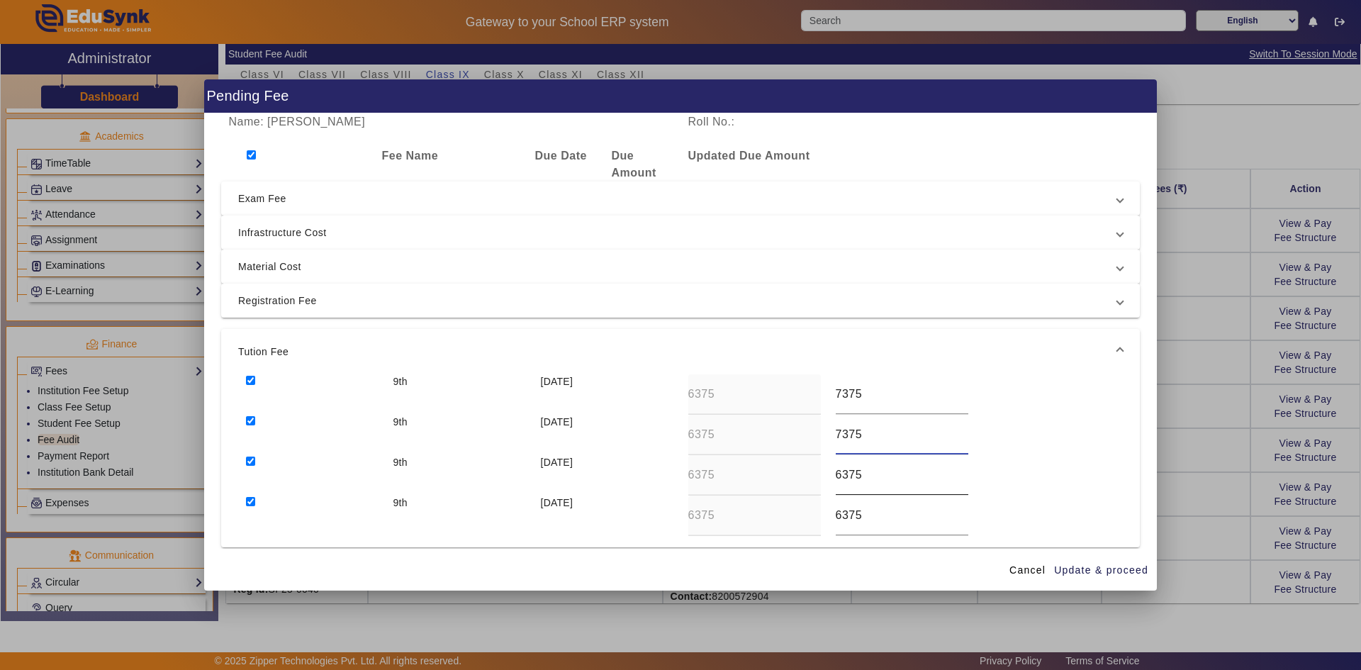
type input "7375"
drag, startPoint x: 835, startPoint y: 477, endPoint x: 824, endPoint y: 476, distance: 11.4
click at [732, 476] on div "6375" at bounding box center [901, 475] width 147 height 40
type input "7375"
drag, startPoint x: 834, startPoint y: 519, endPoint x: 817, endPoint y: 517, distance: 17.1
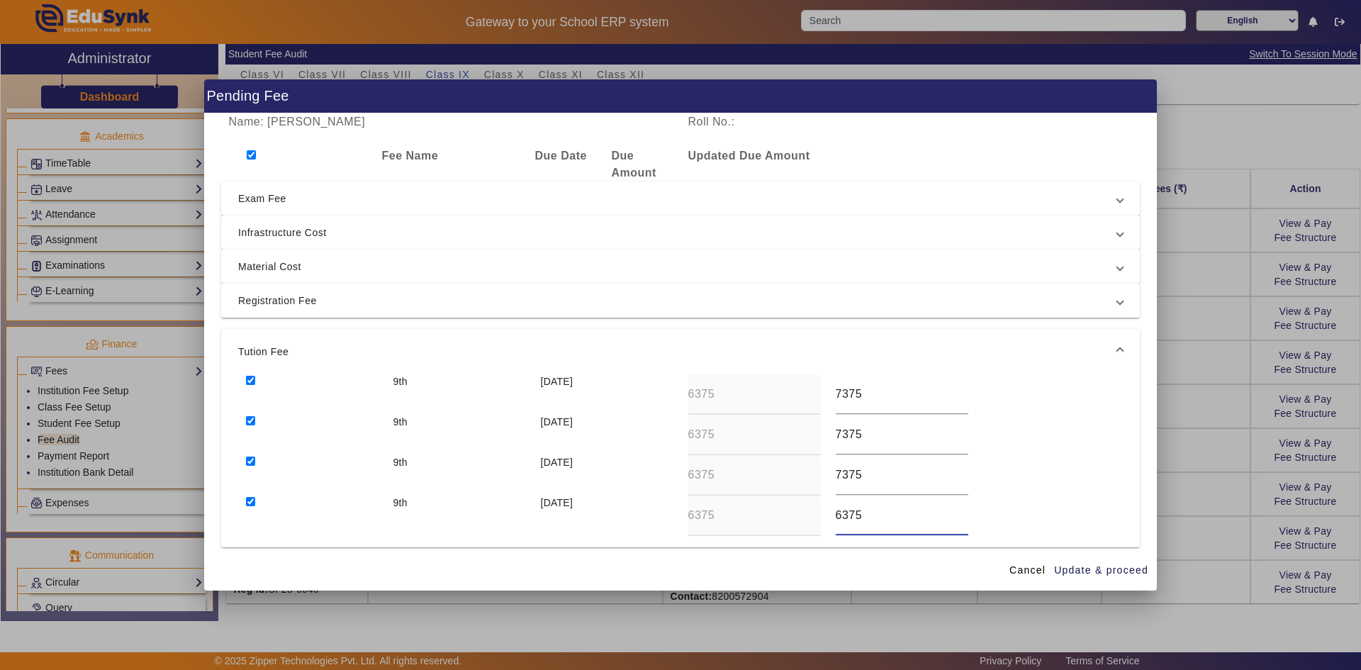
click at [732, 517] on div "9th [DATE] 6375 6375" at bounding box center [680, 515] width 885 height 40
type input "7375"
click at [732, 522] on span "Update & proceed" at bounding box center [1101, 570] width 94 height 15
type input "7375"
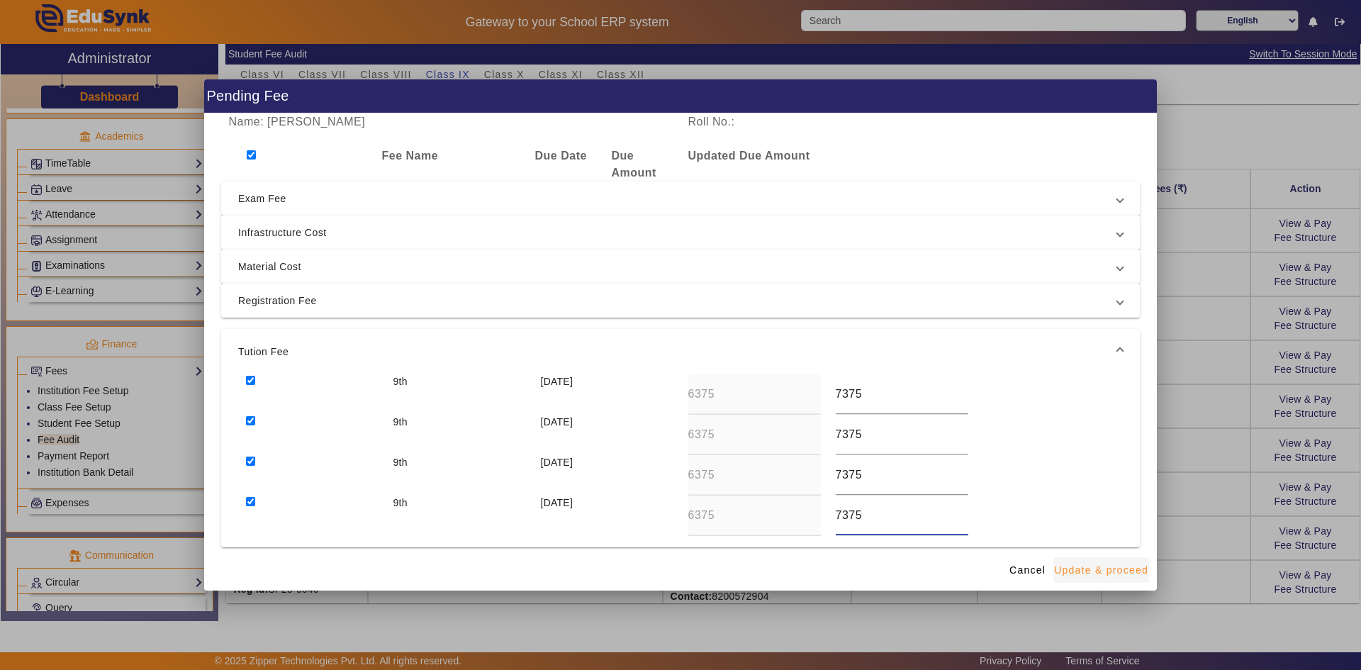
type input "7375"
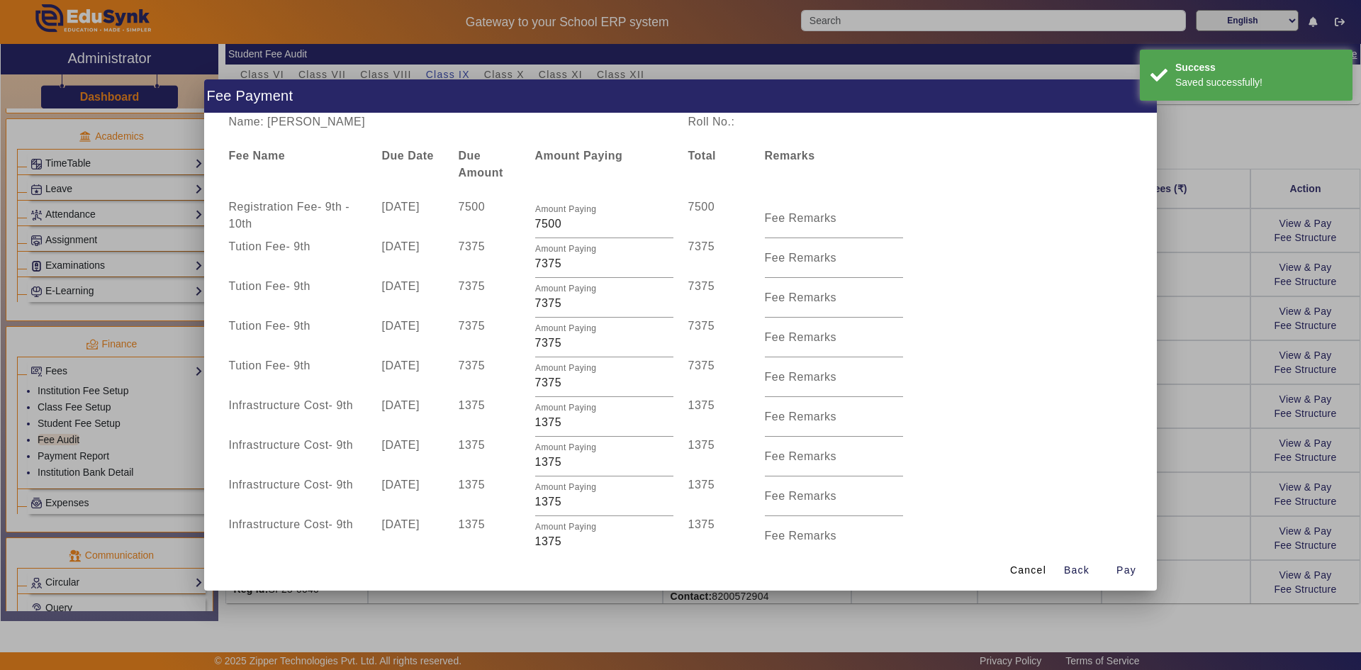
click at [732, 522] on div at bounding box center [680, 335] width 1361 height 670
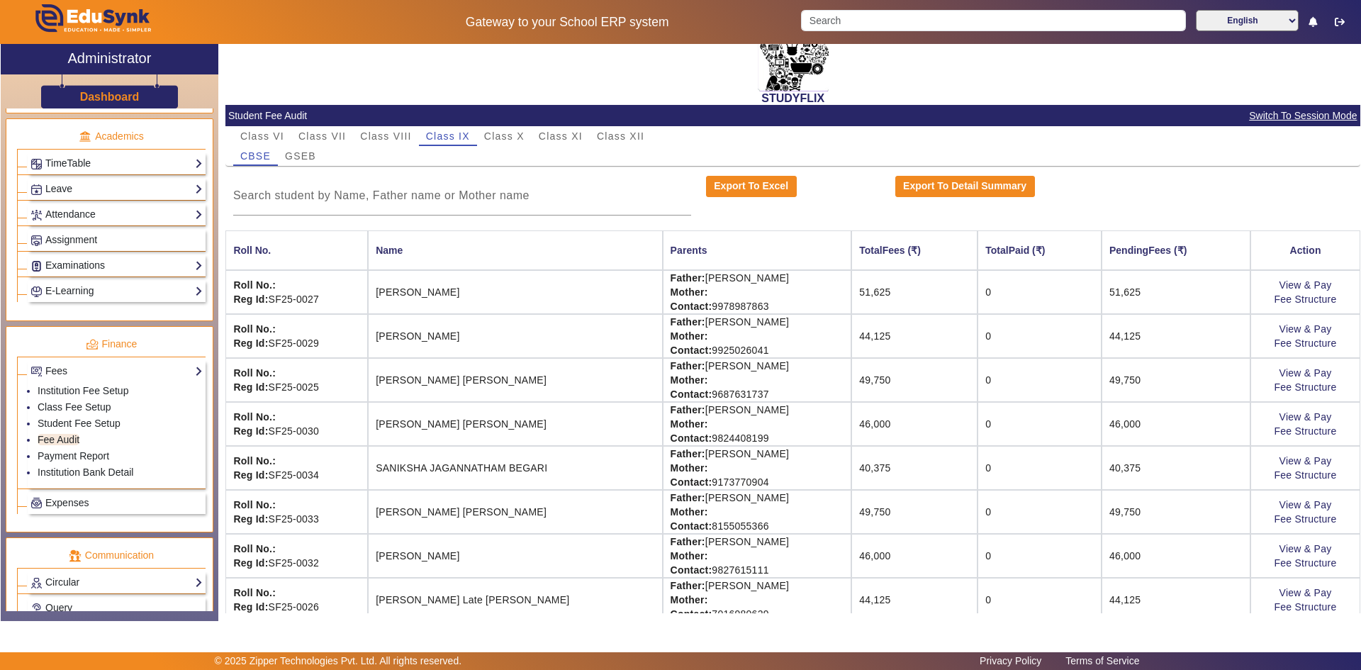
scroll to position [107, 0]
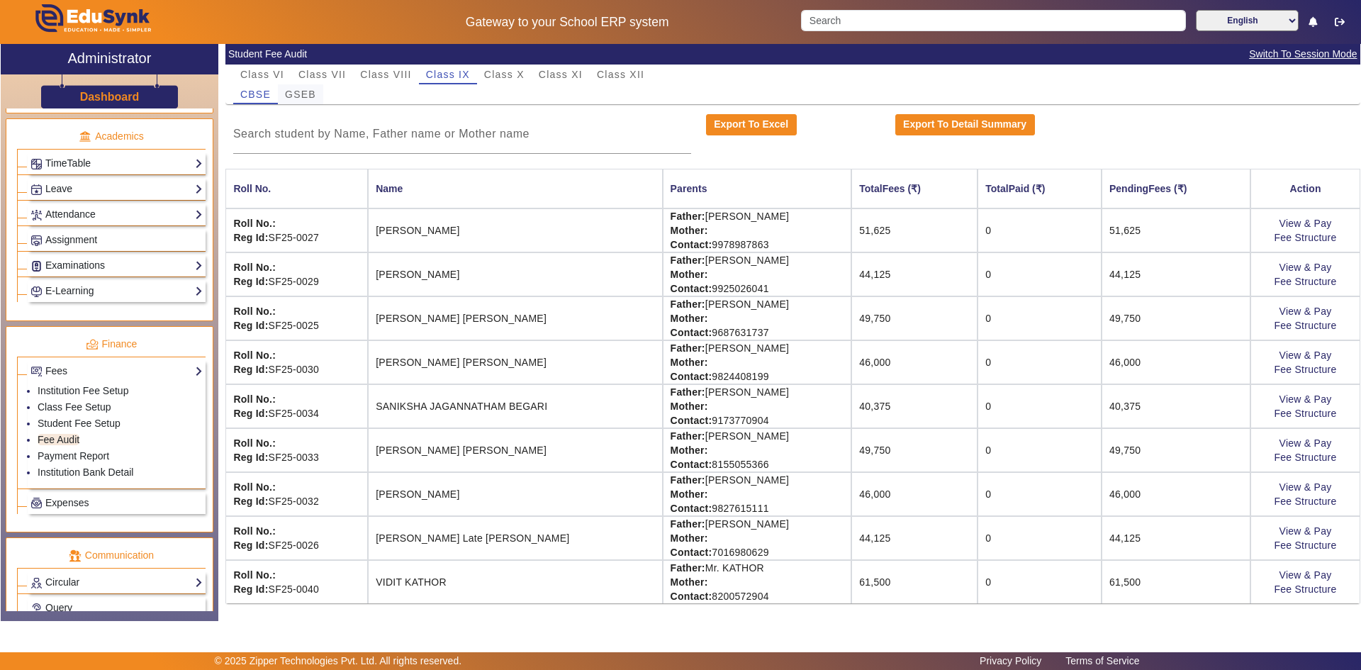
click at [309, 94] on span "GSEB" at bounding box center [300, 94] width 31 height 10
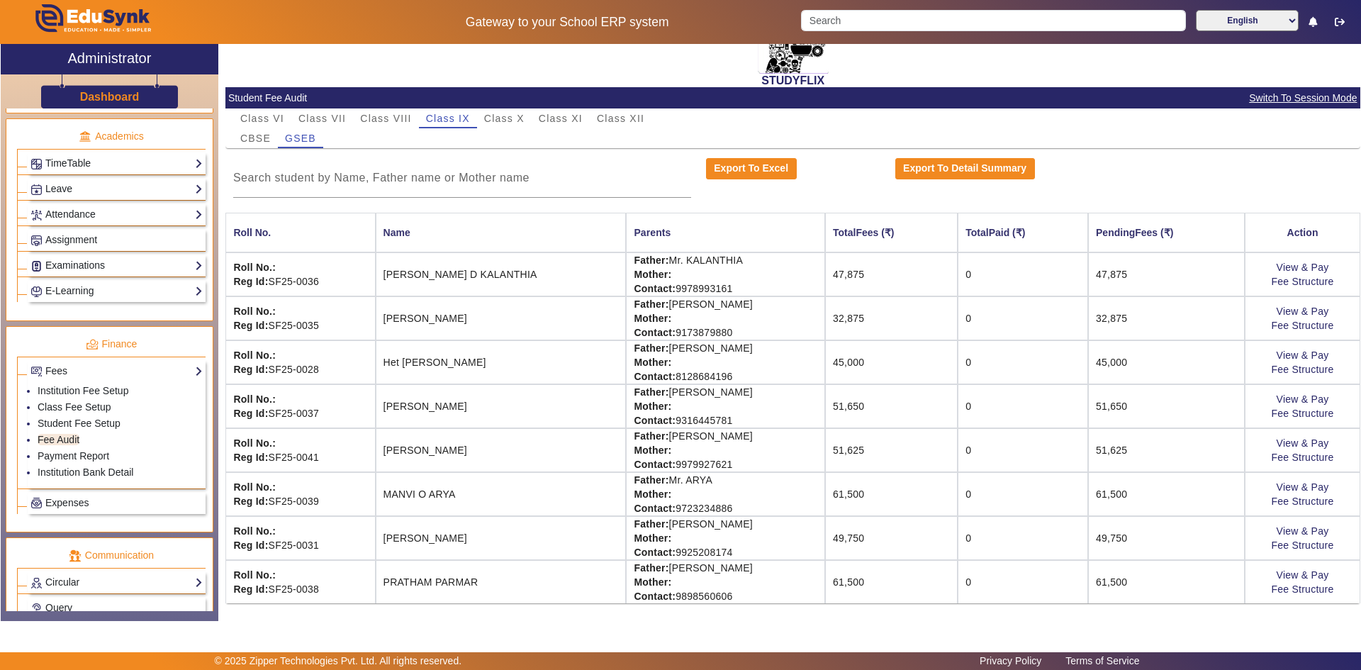
scroll to position [63, 0]
click at [254, 131] on span "CBSE" at bounding box center [255, 138] width 30 height 20
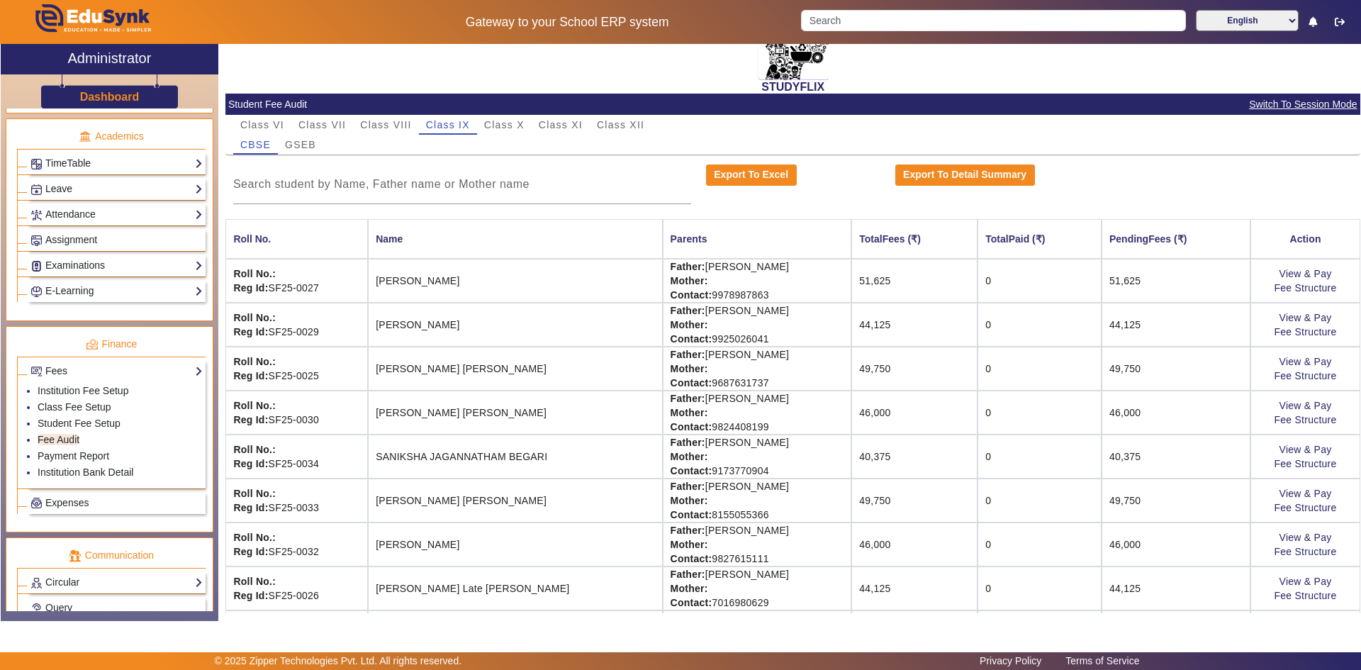
scroll to position [107, 0]
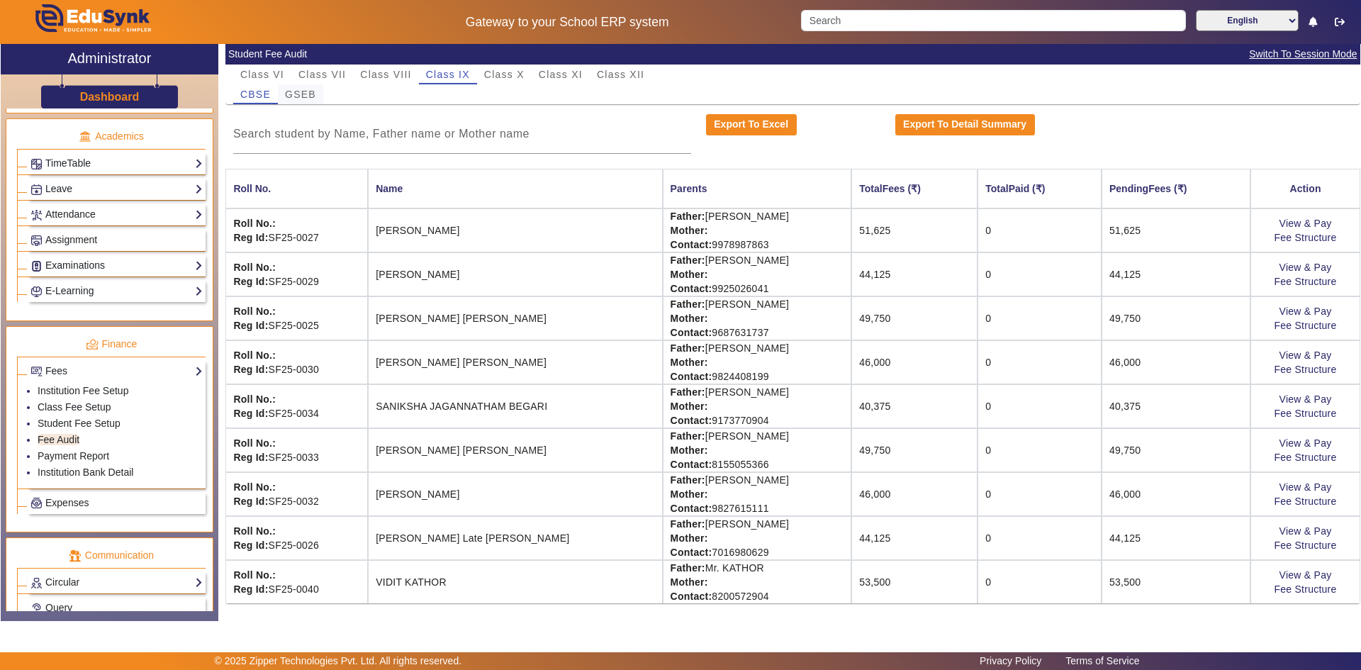
click at [301, 91] on span "GSEB" at bounding box center [300, 94] width 31 height 10
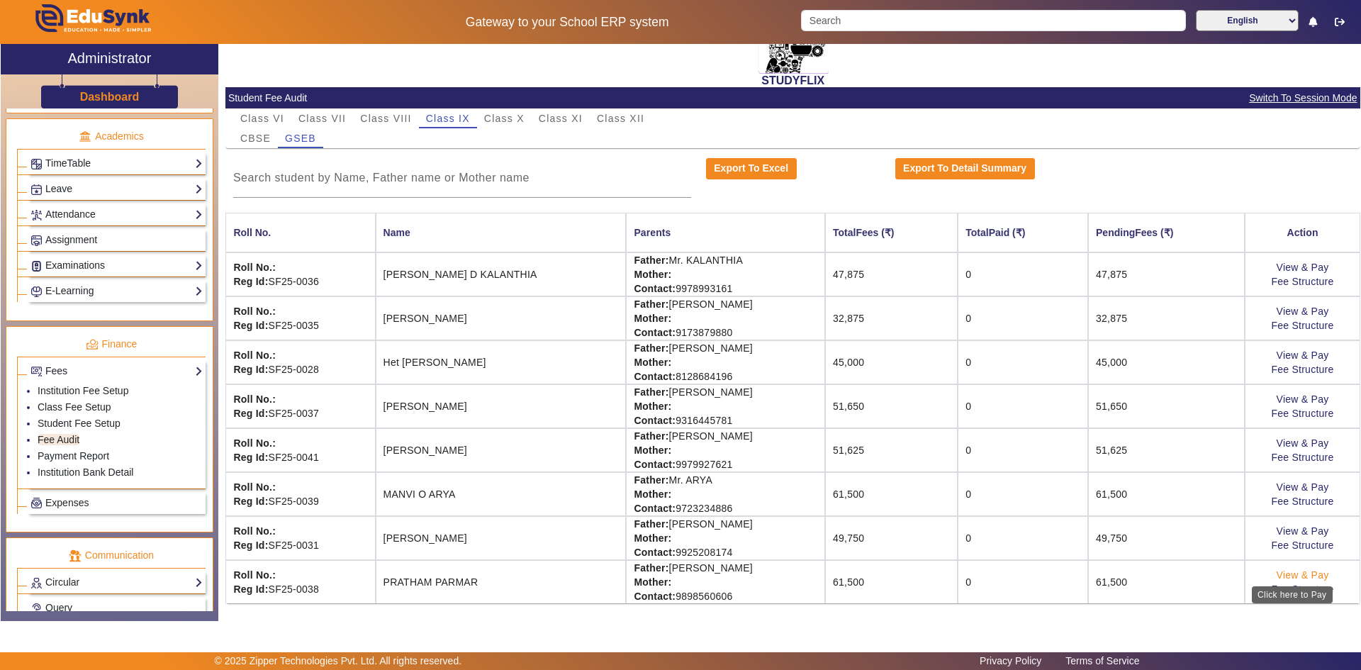
click at [732, 522] on link "View & Pay" at bounding box center [1303, 574] width 52 height 11
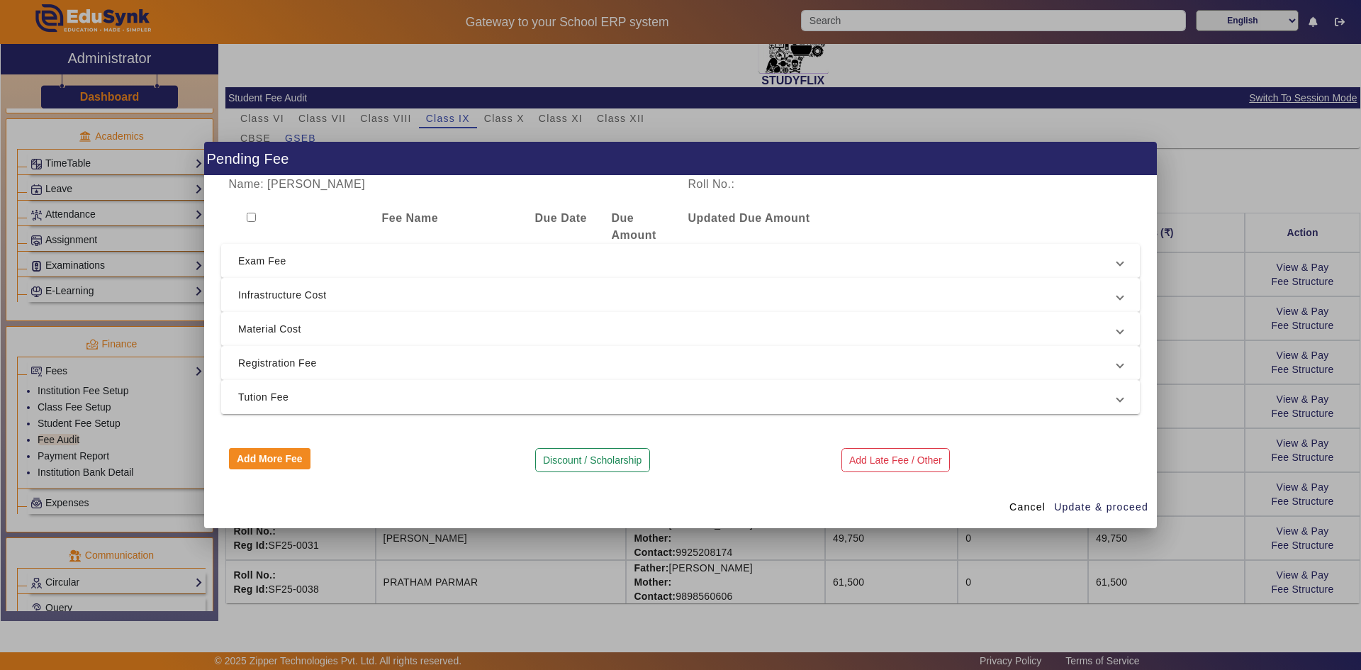
click at [250, 213] on input "checkbox" at bounding box center [251, 217] width 9 height 9
checkbox input "true"
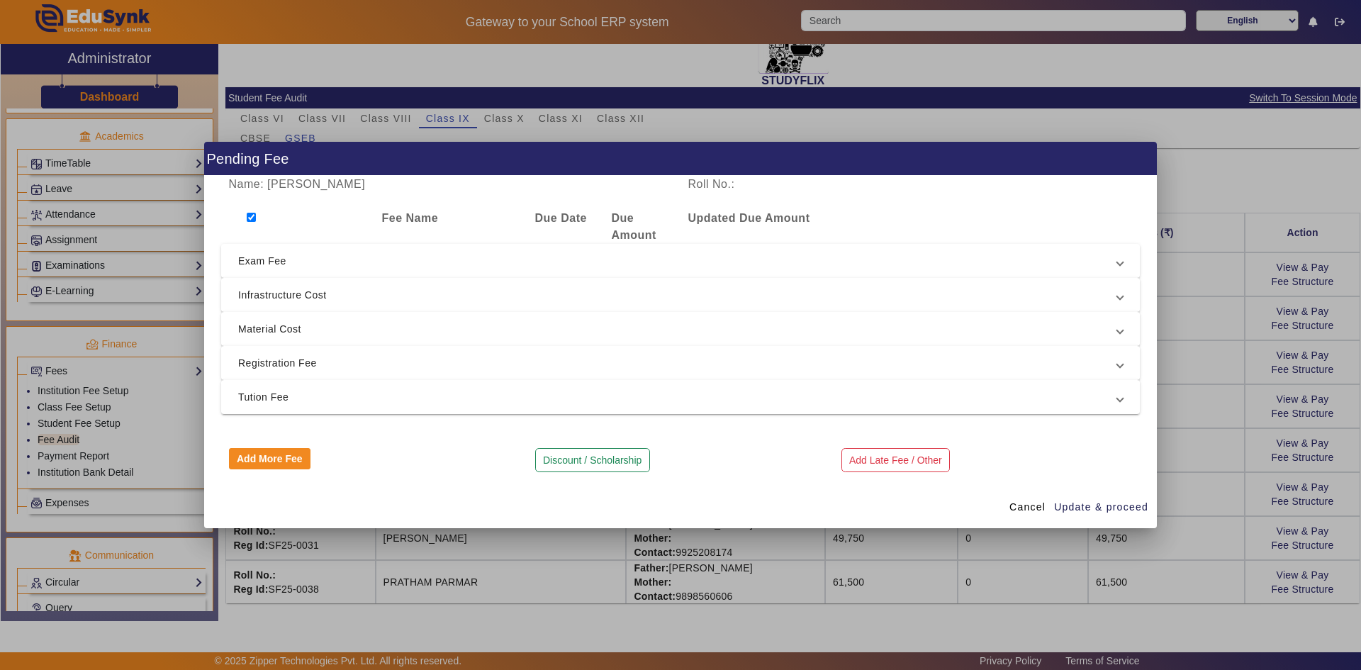
checkbox input "true"
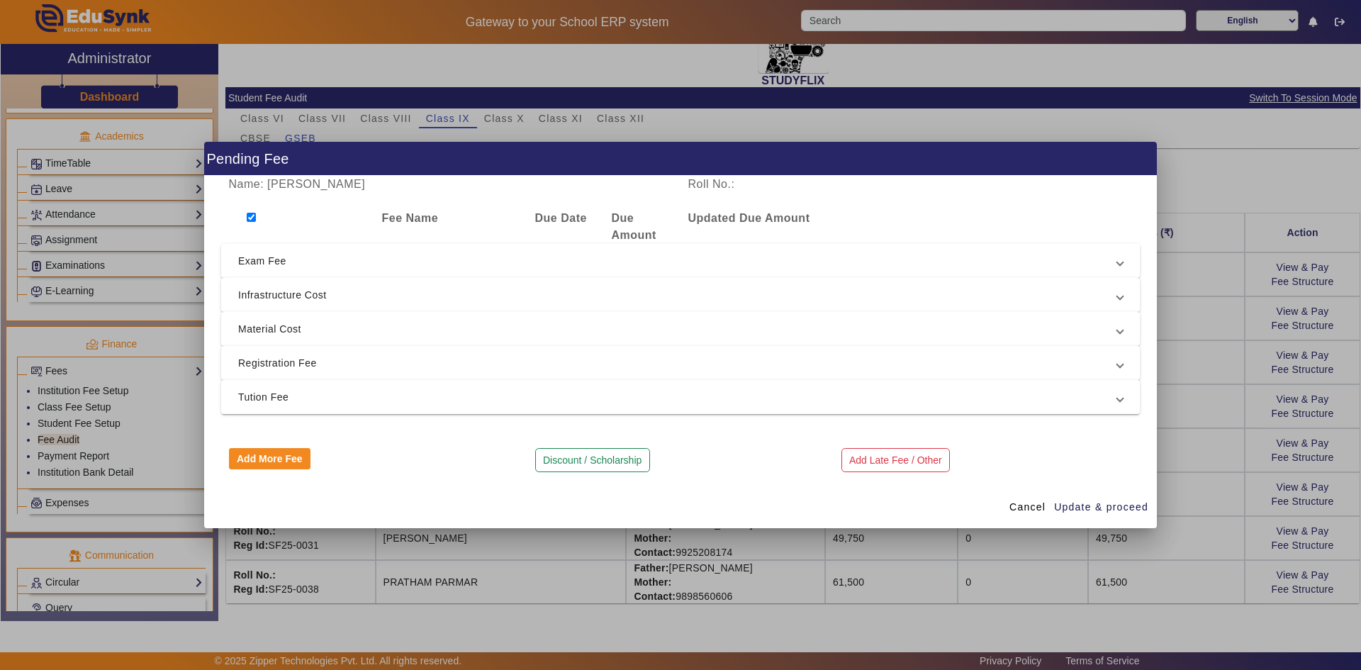
checkbox input "true"
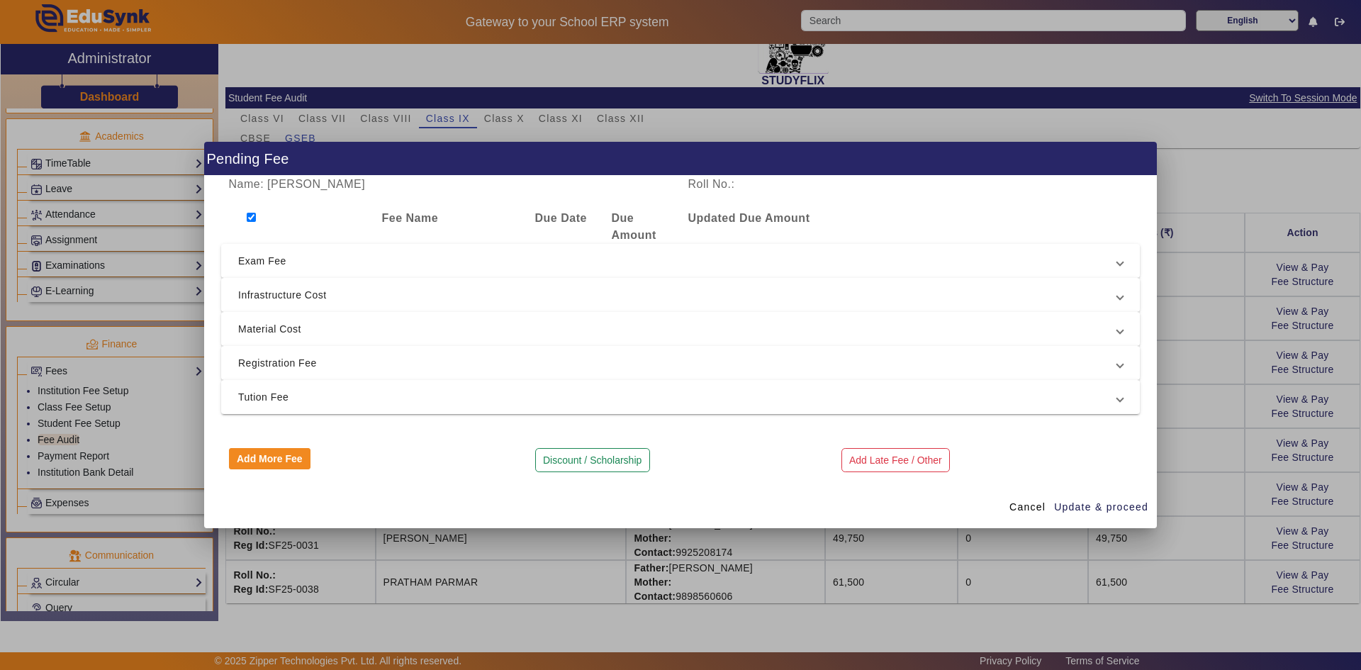
checkbox input "true"
click at [291, 389] on span "Tution Fee" at bounding box center [677, 396] width 879 height 17
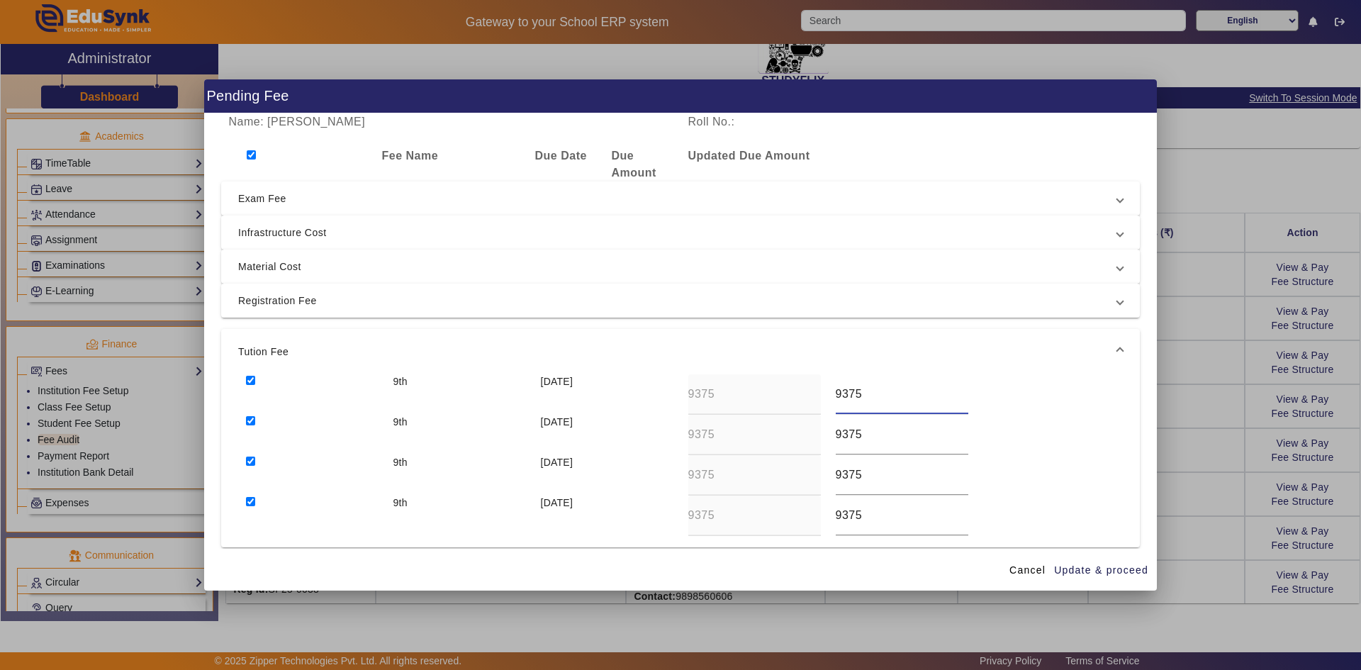
click at [732, 397] on input "9375" at bounding box center [902, 394] width 133 height 17
type input "3375"
click at [732, 435] on div "9375" at bounding box center [901, 435] width 147 height 40
type input "3375"
drag, startPoint x: 835, startPoint y: 473, endPoint x: 824, endPoint y: 473, distance: 11.4
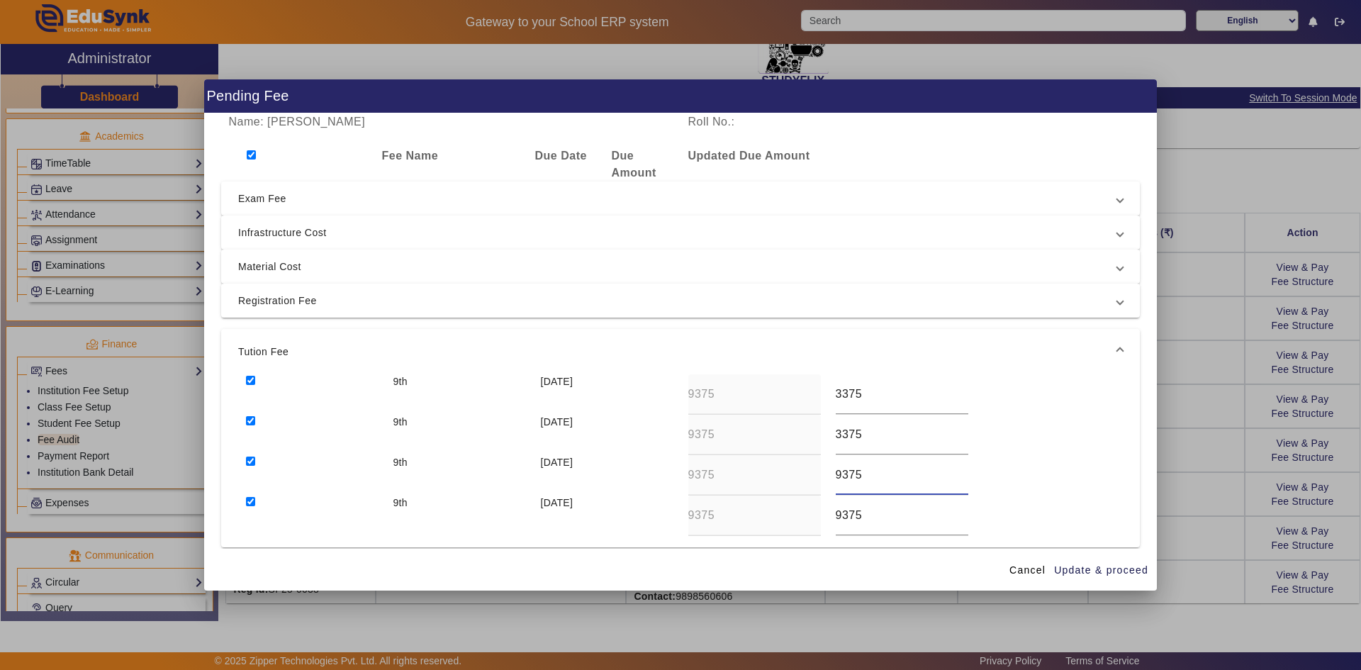
click at [732, 473] on div "9375" at bounding box center [901, 475] width 147 height 40
type input "3375"
drag, startPoint x: 836, startPoint y: 511, endPoint x: 824, endPoint y: 512, distance: 12.8
click at [732, 512] on div "9375" at bounding box center [901, 515] width 147 height 40
type input "3375"
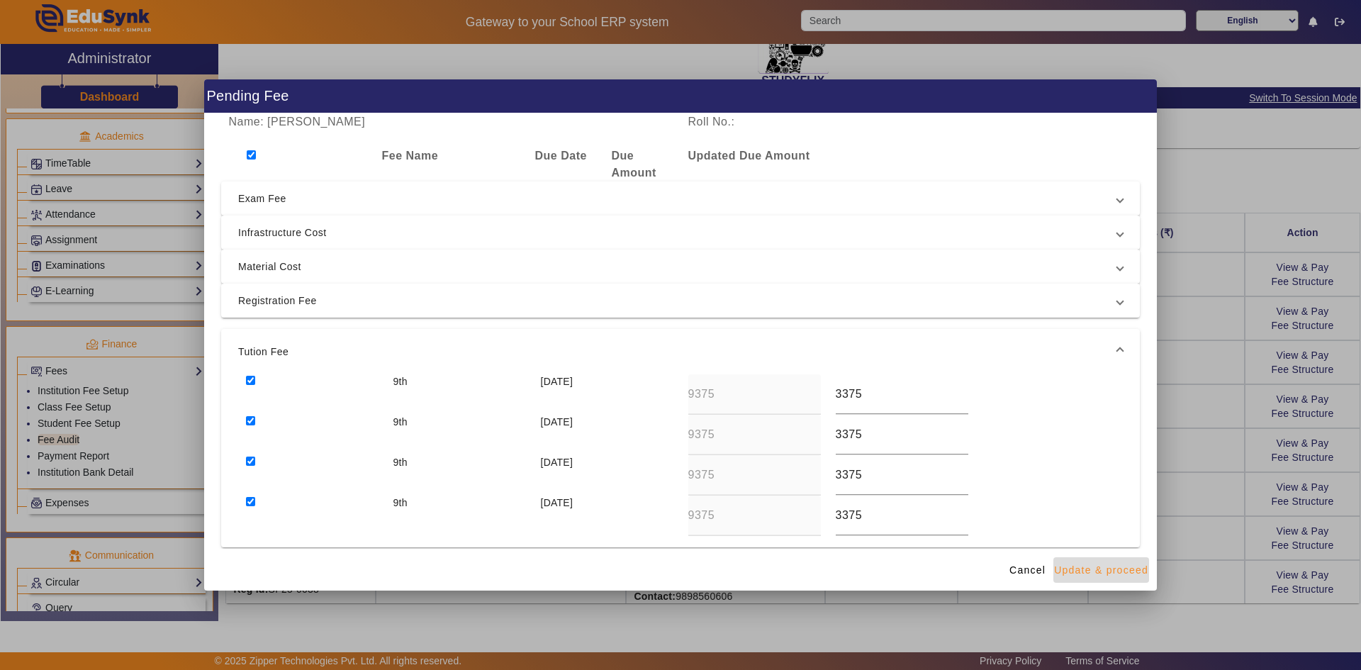
click at [732, 522] on span "Update & proceed" at bounding box center [1101, 570] width 94 height 15
type input "3375"
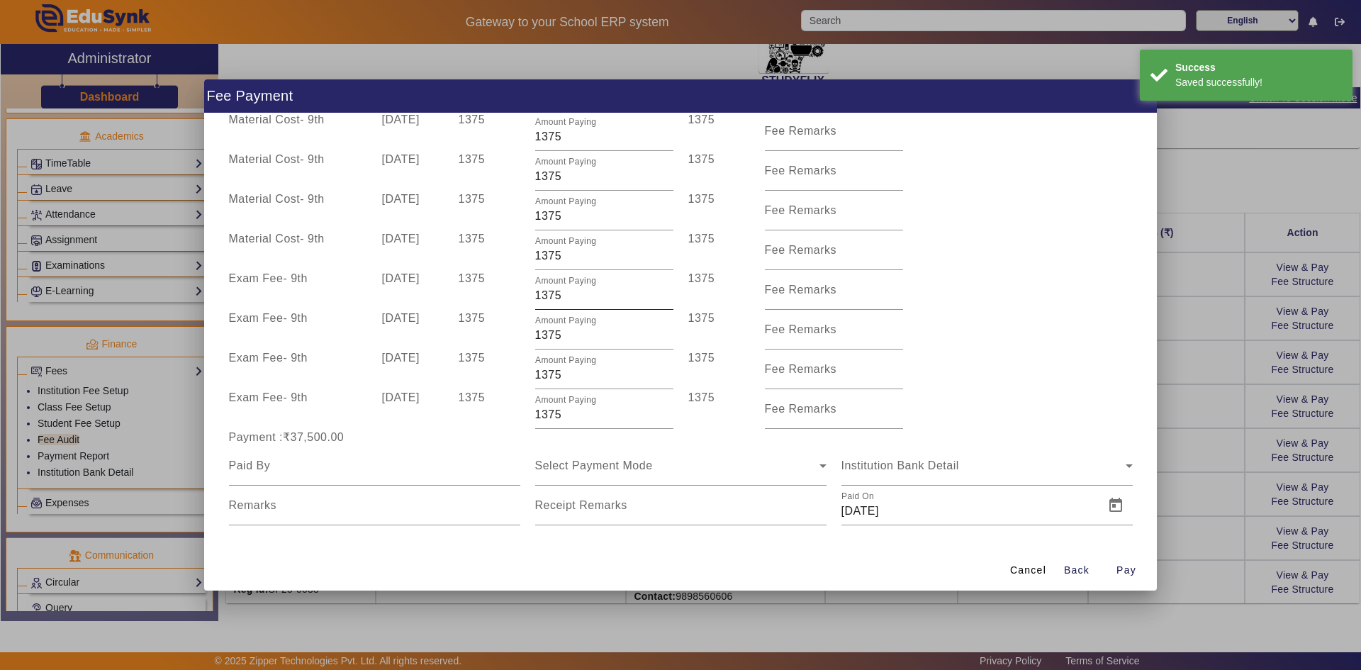
scroll to position [452, 0]
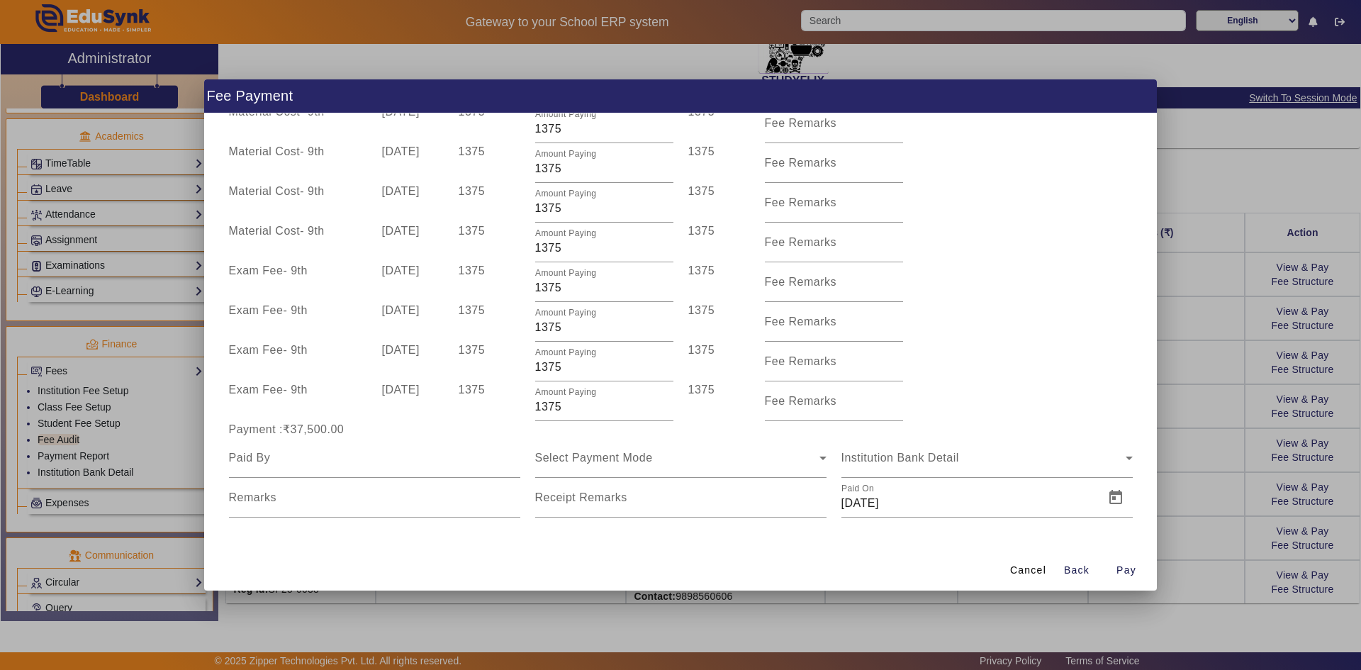
click at [732, 485] on div at bounding box center [680, 335] width 1361 height 670
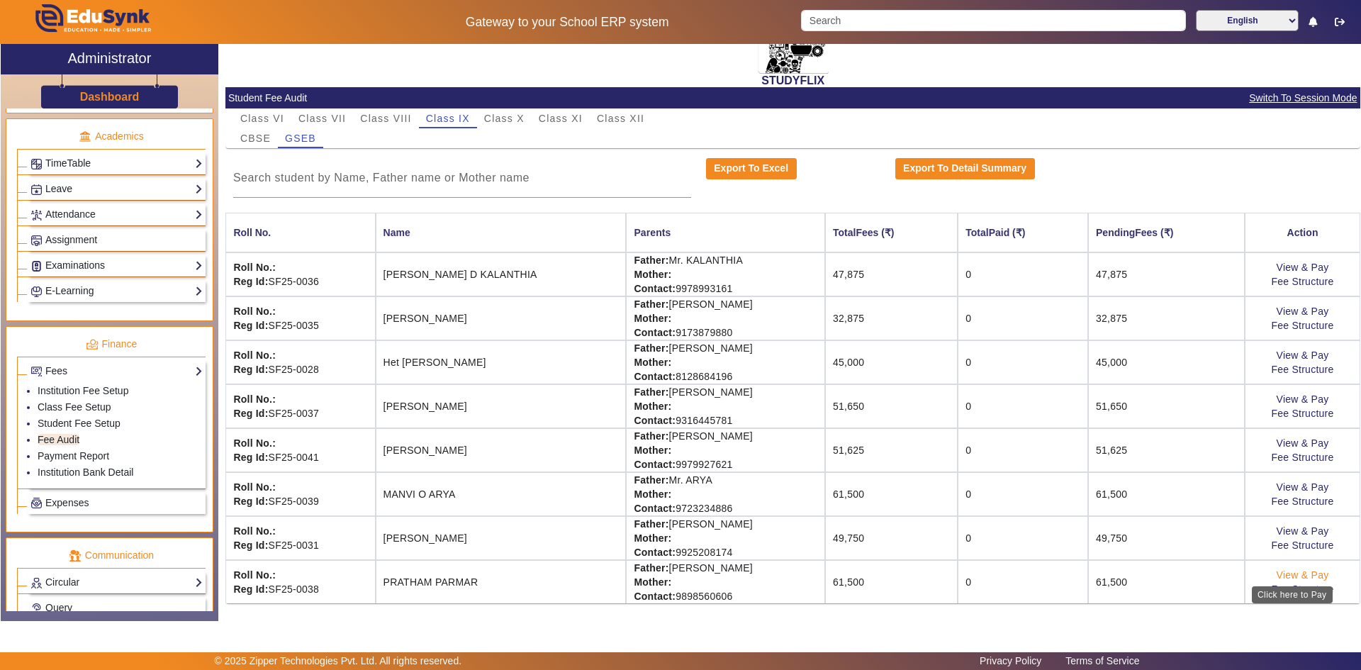
click at [732, 522] on link "View & Pay" at bounding box center [1303, 574] width 52 height 11
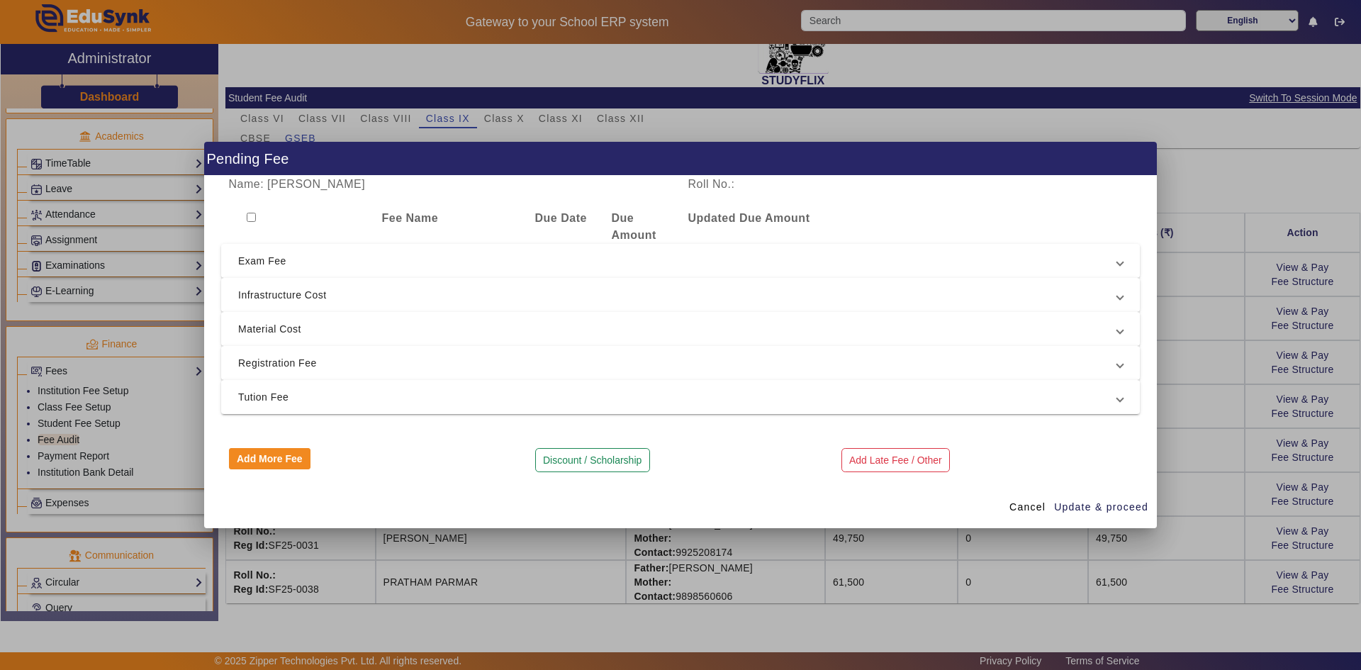
click at [250, 217] on input "checkbox" at bounding box center [251, 217] width 9 height 9
checkbox input "true"
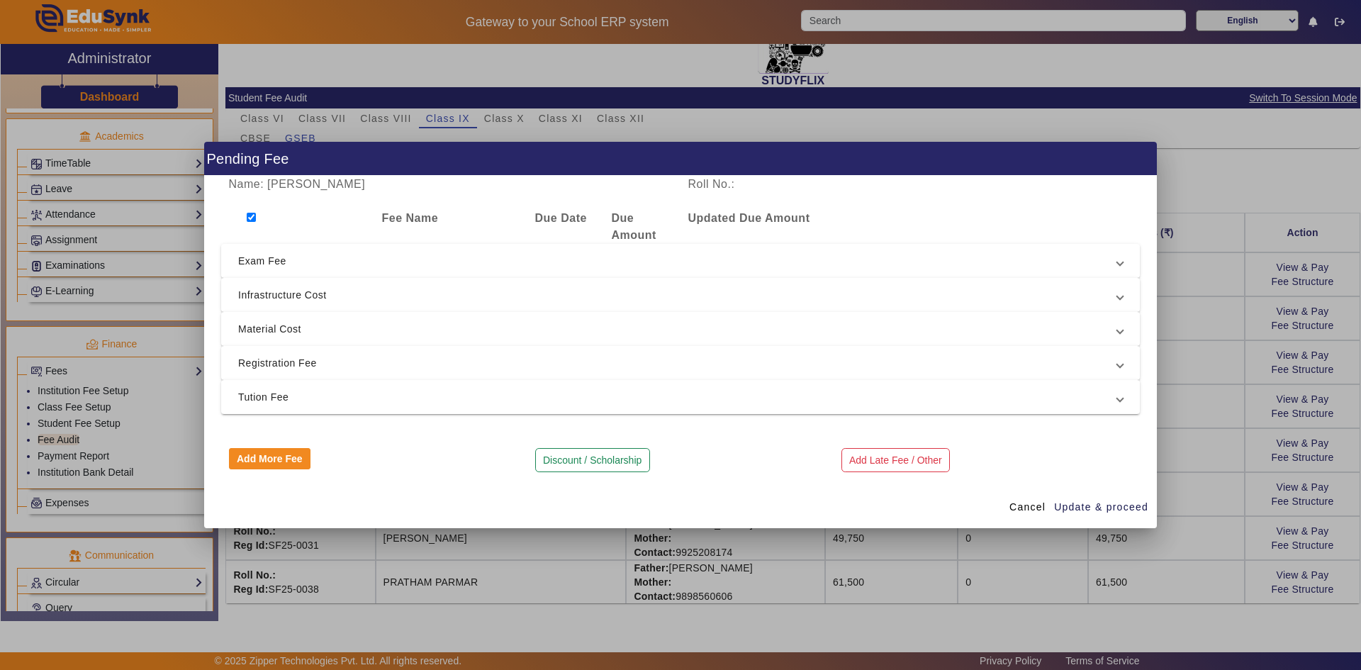
checkbox input "true"
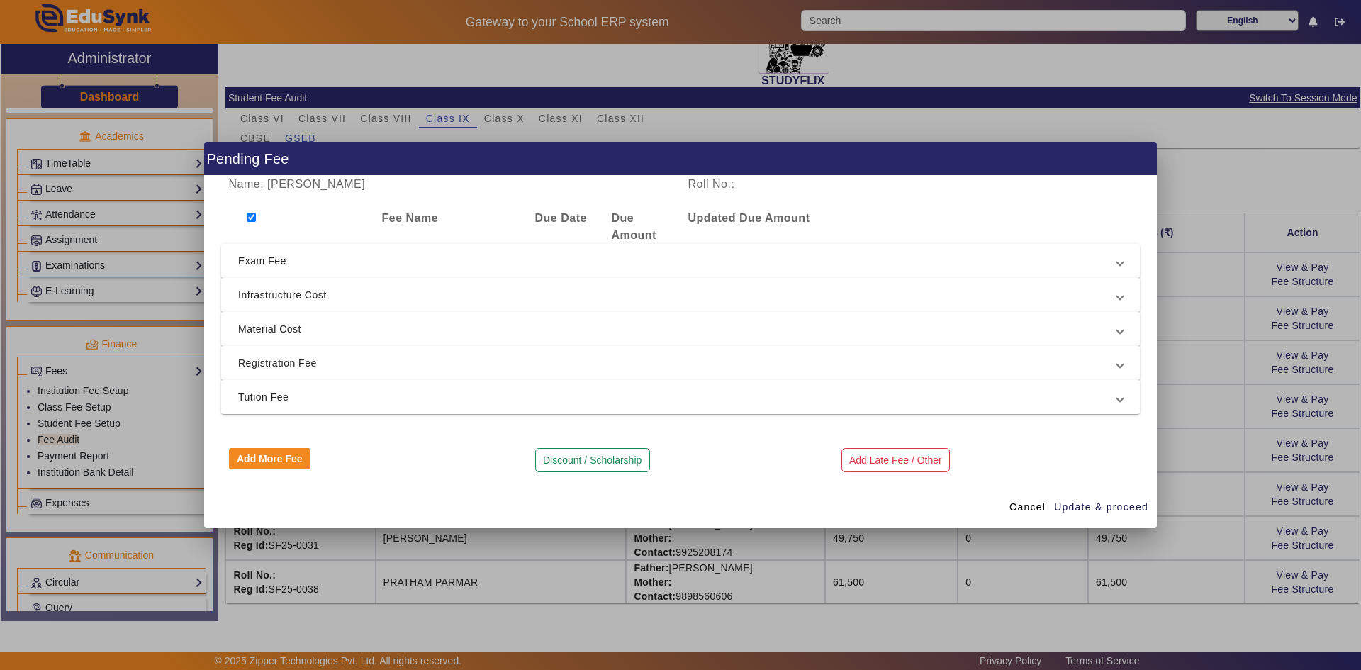
checkbox input "true"
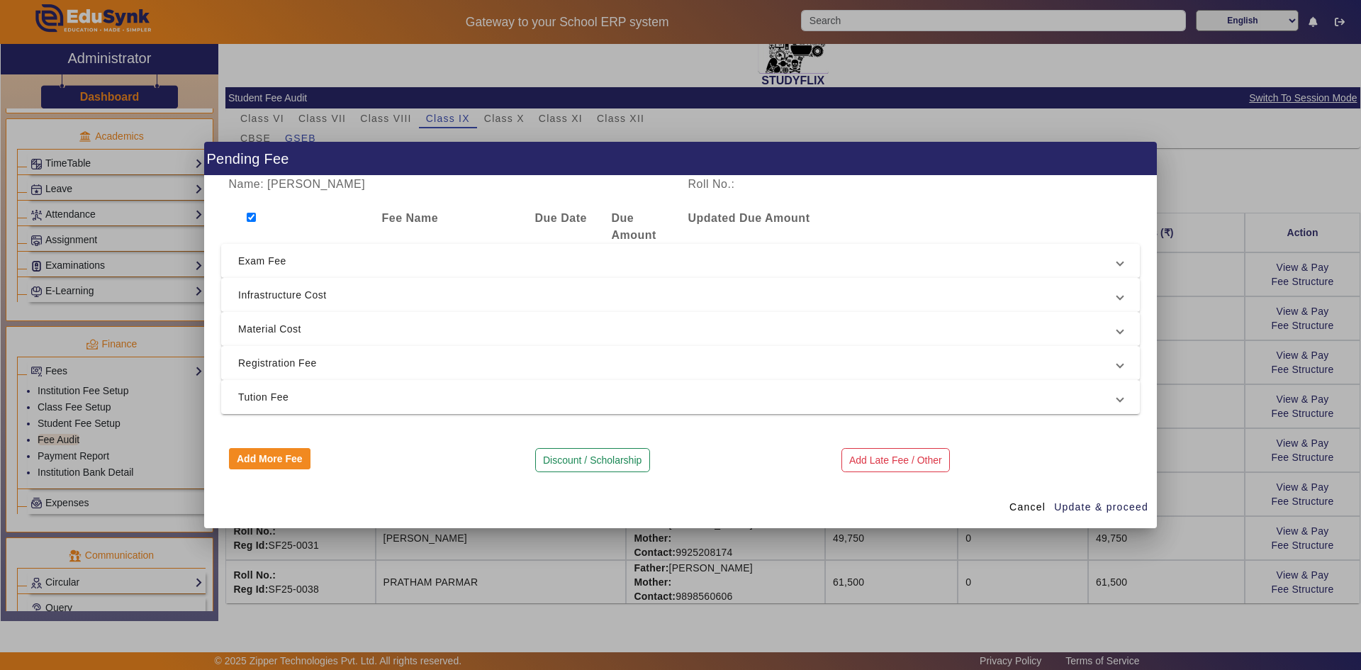
checkbox input "true"
click at [291, 388] on mat-expansion-panel-header "Tution Fee" at bounding box center [680, 397] width 919 height 34
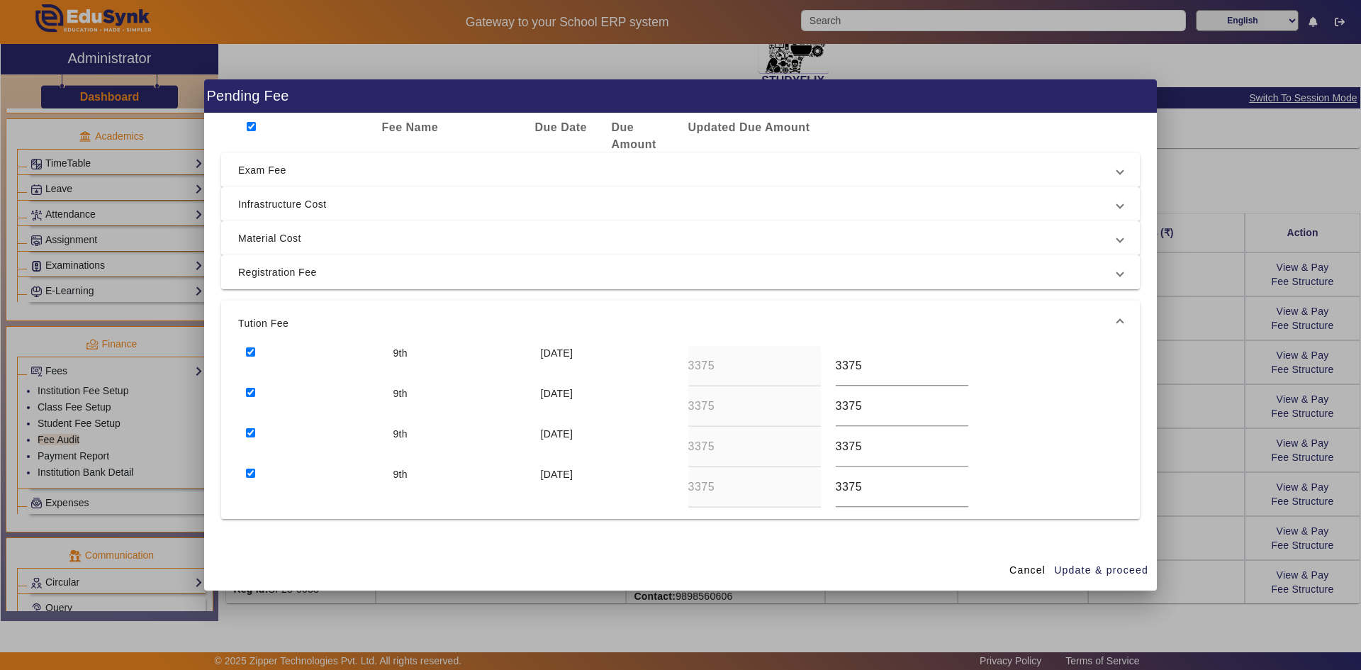
scroll to position [70, 0]
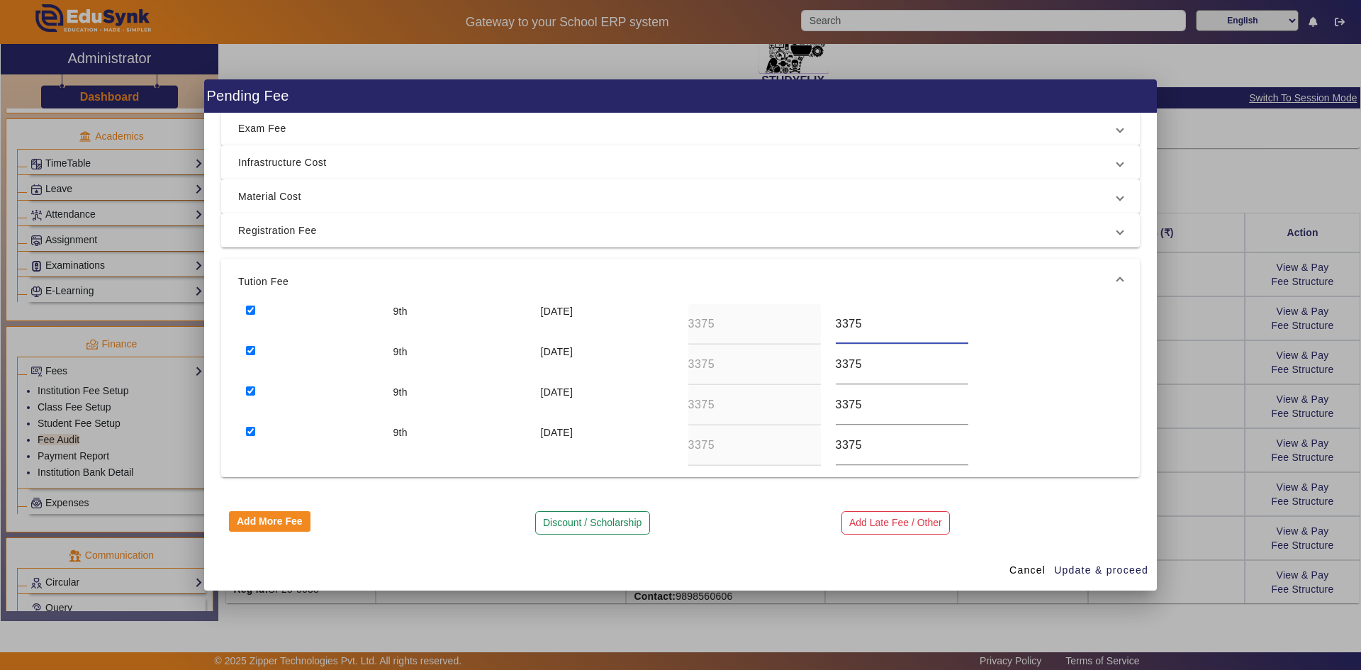
drag, startPoint x: 836, startPoint y: 328, endPoint x: 823, endPoint y: 328, distance: 12.8
click at [732, 328] on div "3375" at bounding box center [901, 324] width 147 height 40
type input "5375"
click at [732, 366] on input "3375" at bounding box center [902, 364] width 133 height 17
drag, startPoint x: 839, startPoint y: 405, endPoint x: 831, endPoint y: 408, distance: 7.4
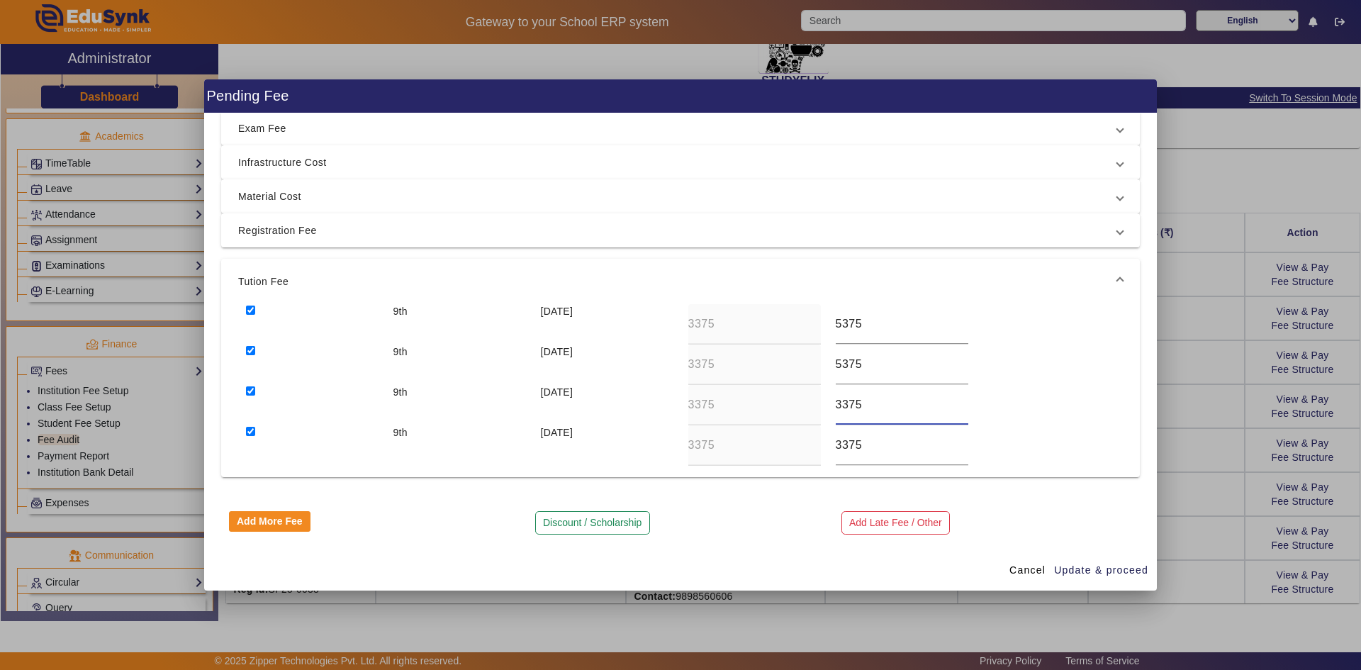
click at [732, 408] on input "3375" at bounding box center [902, 404] width 133 height 17
click at [732, 522] on span "Update & proceed" at bounding box center [1101, 570] width 94 height 15
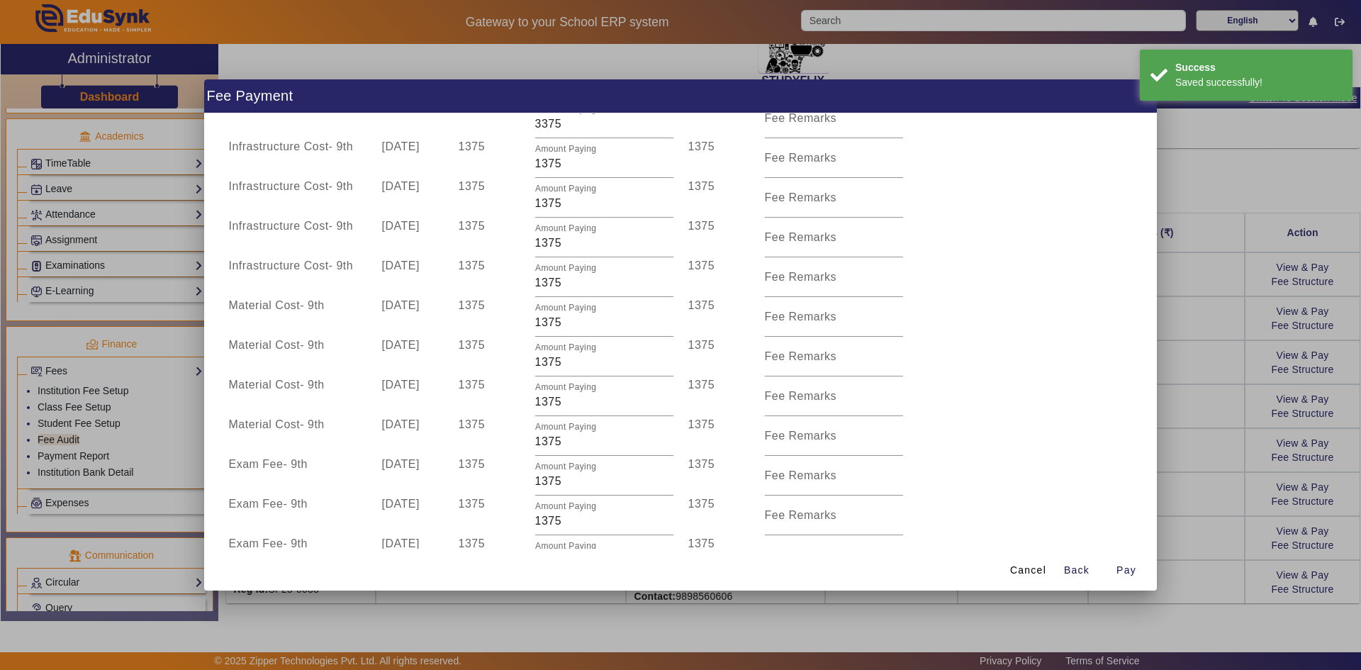
scroll to position [452, 0]
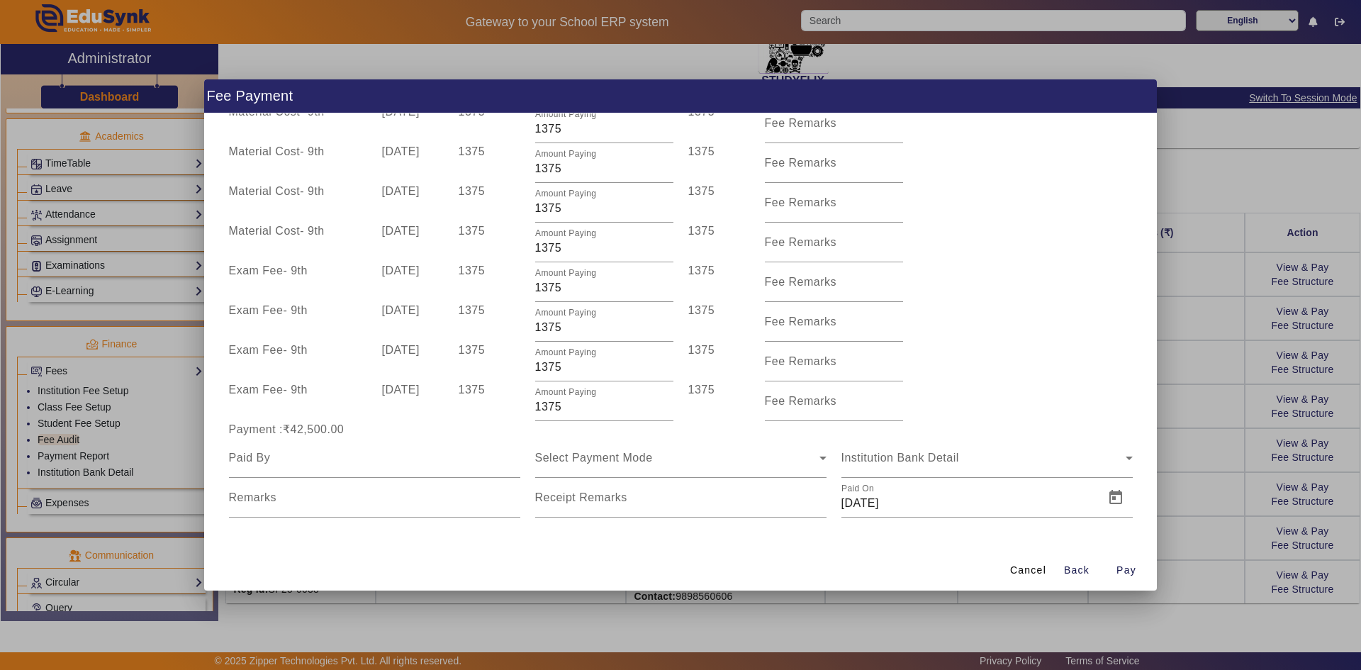
click at [732, 206] on div at bounding box center [680, 335] width 1361 height 670
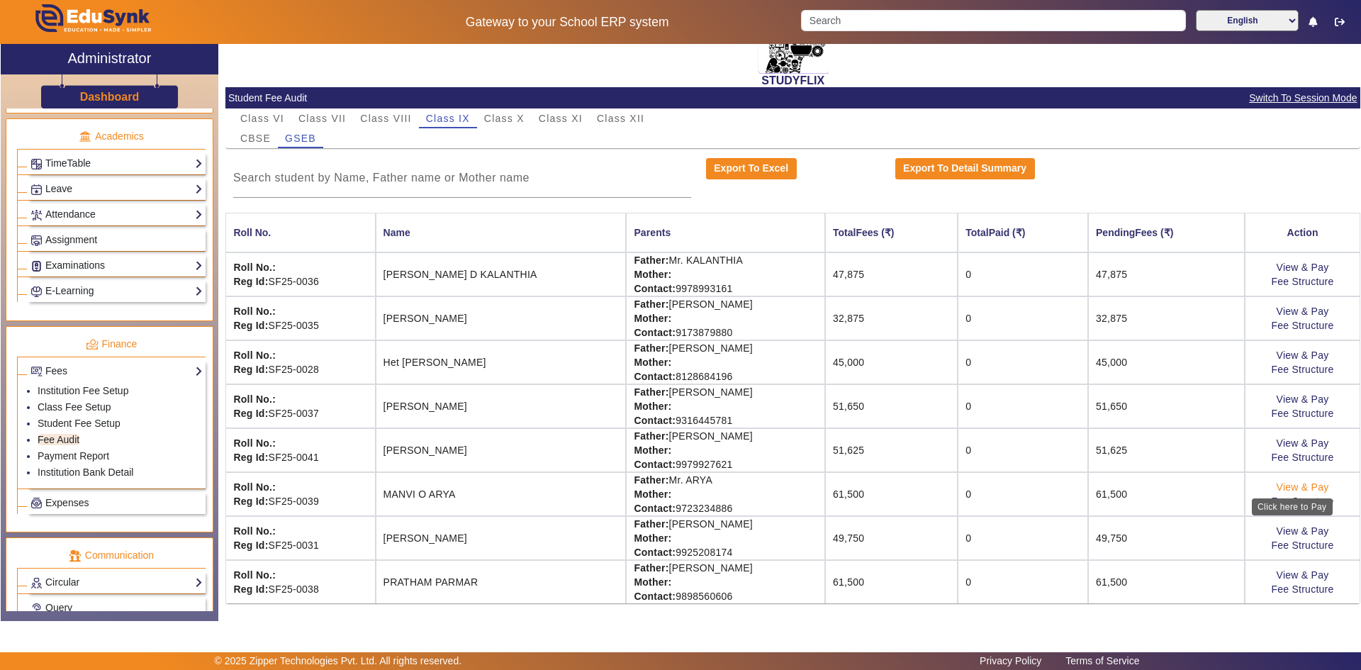
click at [732, 486] on link "View & Pay" at bounding box center [1303, 486] width 52 height 11
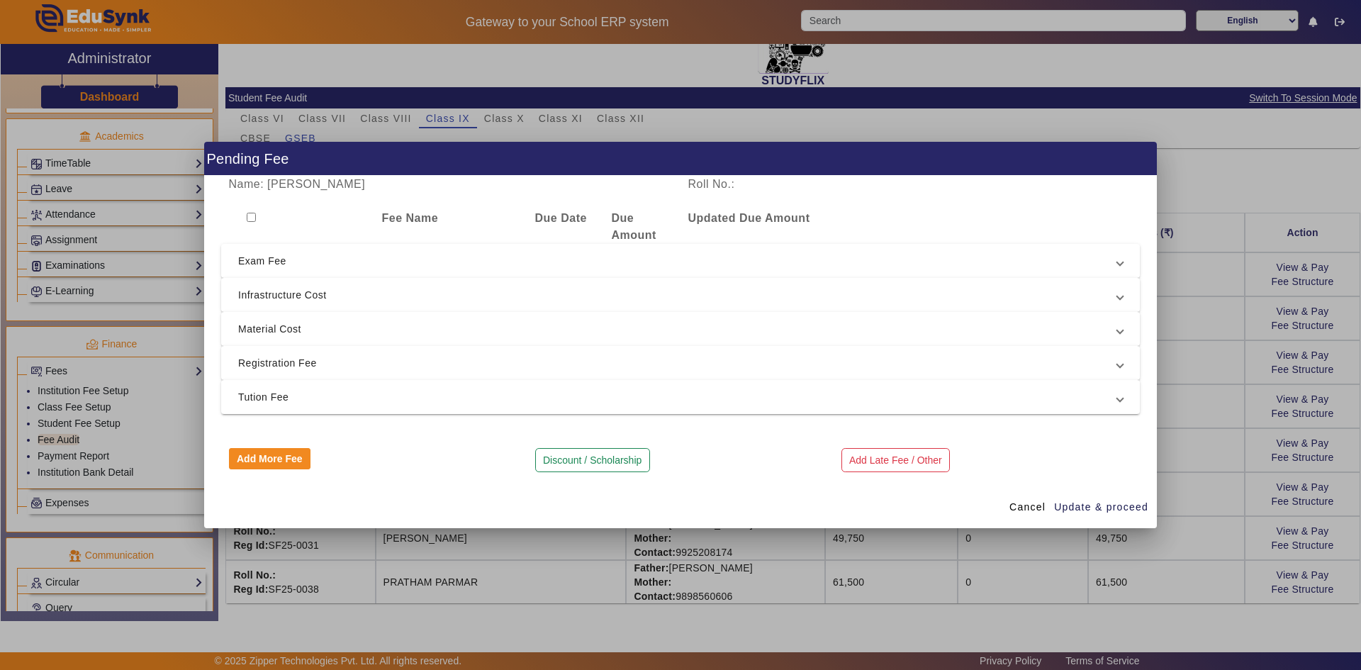
click at [254, 215] on input "checkbox" at bounding box center [251, 217] width 9 height 9
click at [293, 394] on span "Tution Fee" at bounding box center [677, 396] width 879 height 17
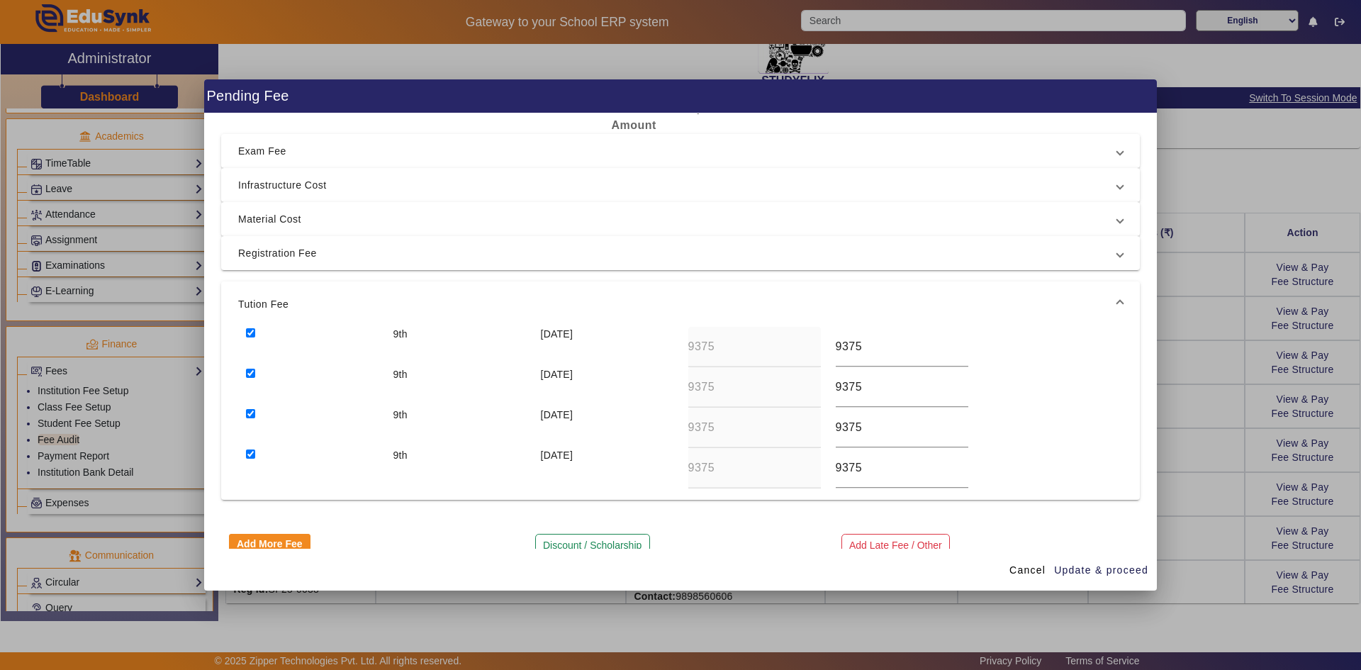
scroll to position [70, 0]
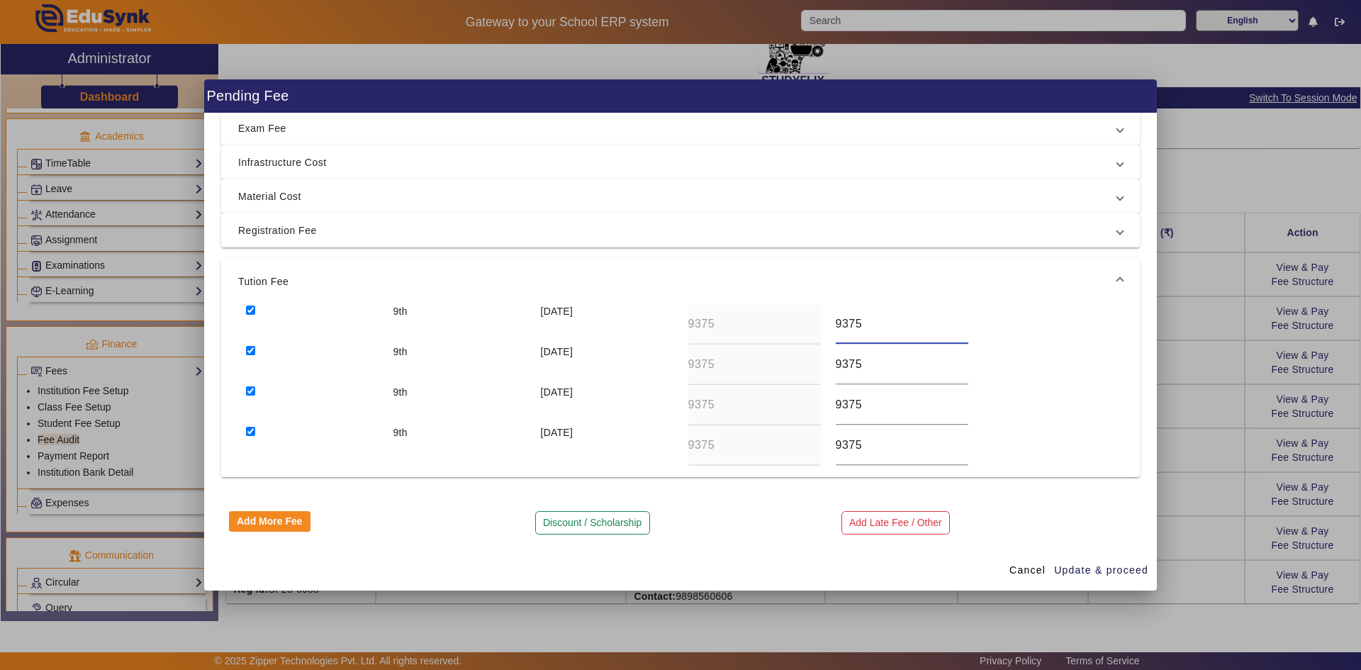
drag, startPoint x: 837, startPoint y: 327, endPoint x: 828, endPoint y: 328, distance: 9.2
click at [732, 328] on div "9375" at bounding box center [901, 324] width 147 height 40
click at [732, 368] on input "9375" at bounding box center [902, 364] width 133 height 17
click at [732, 325] on div "2375" at bounding box center [901, 324] width 147 height 40
drag, startPoint x: 838, startPoint y: 408, endPoint x: 827, endPoint y: 408, distance: 10.6
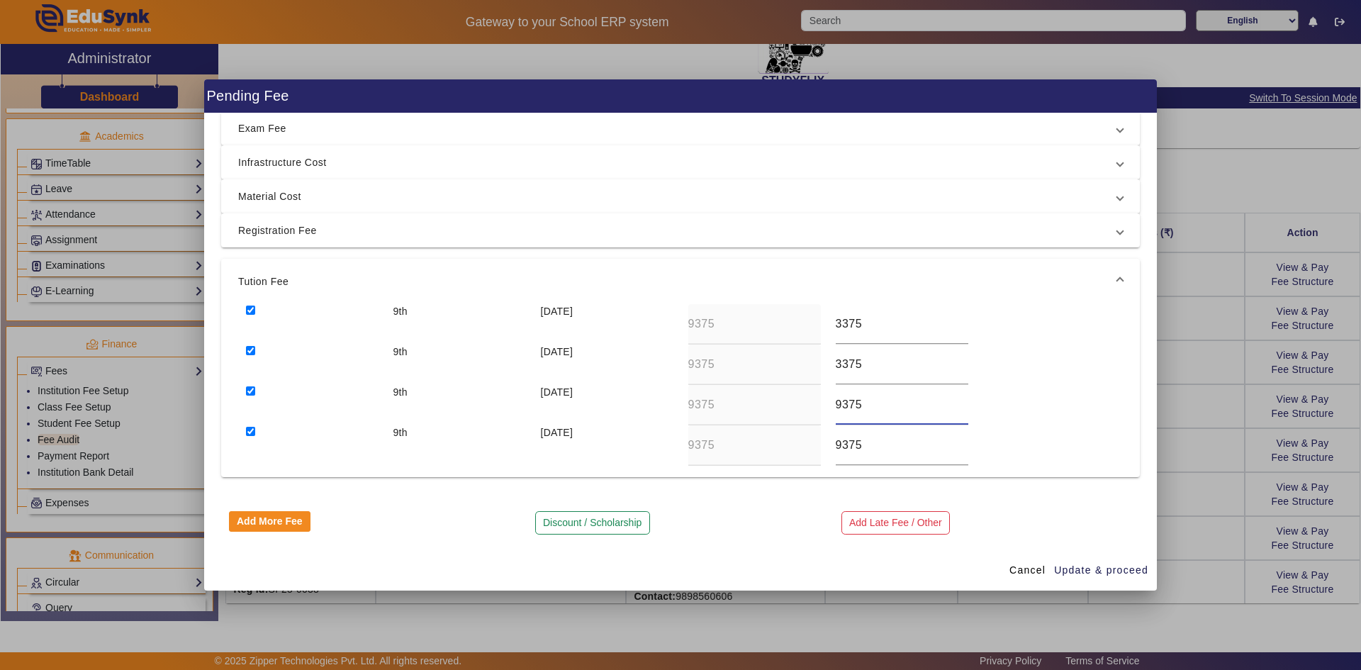
click at [732, 408] on div "9375" at bounding box center [901, 405] width 147 height 40
click at [732, 447] on div "9375" at bounding box center [901, 445] width 147 height 40
click at [732, 522] on span "Update & proceed" at bounding box center [1101, 570] width 94 height 15
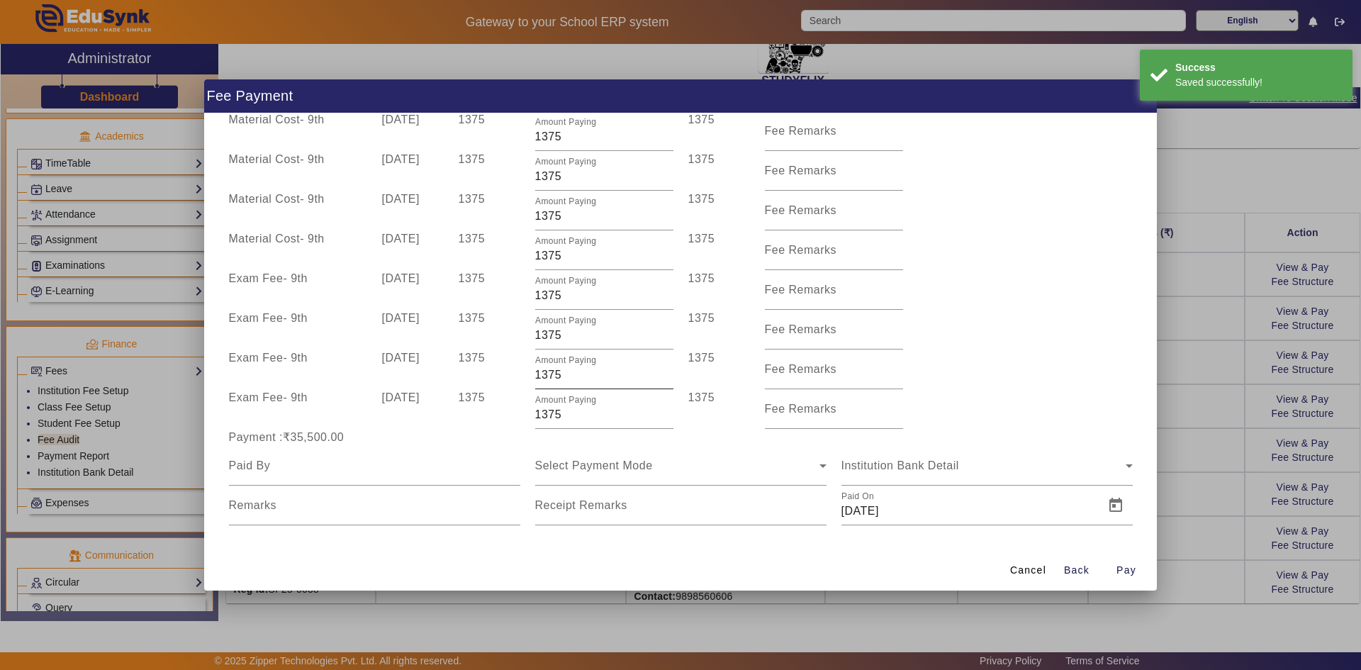
scroll to position [452, 0]
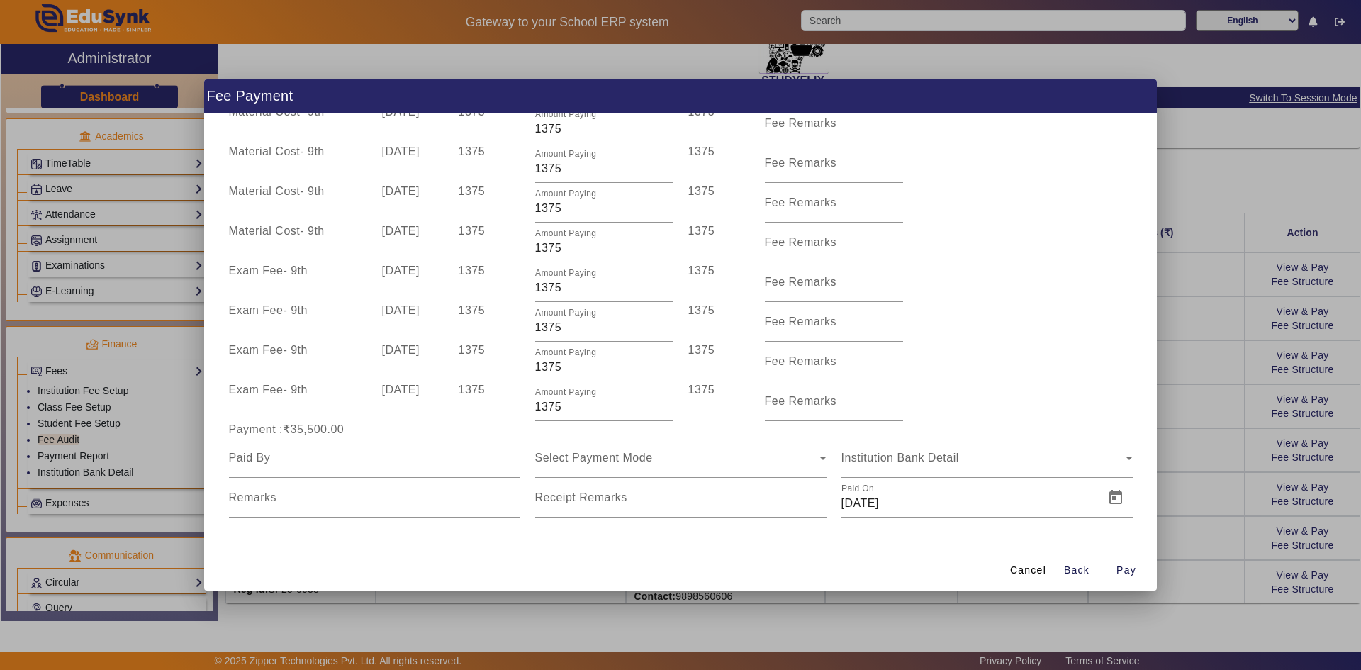
click at [732, 489] on div at bounding box center [680, 335] width 1361 height 670
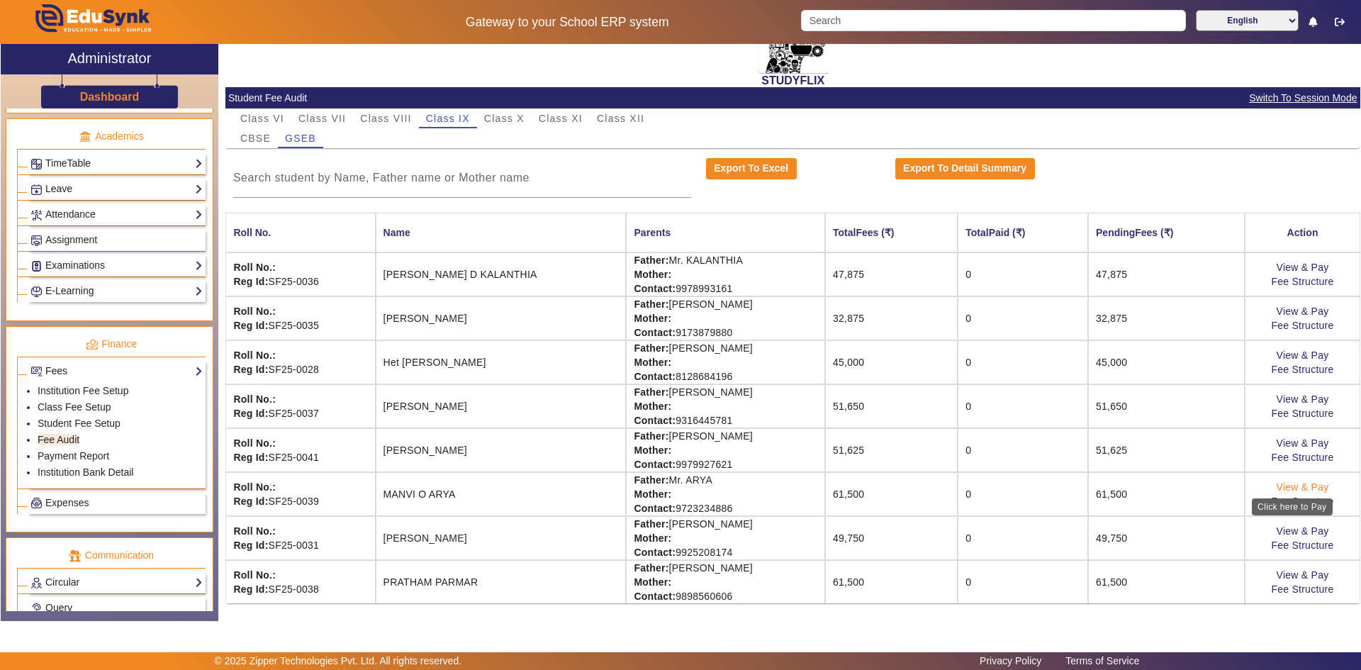
click at [732, 490] on link "View & Pay" at bounding box center [1303, 486] width 52 height 11
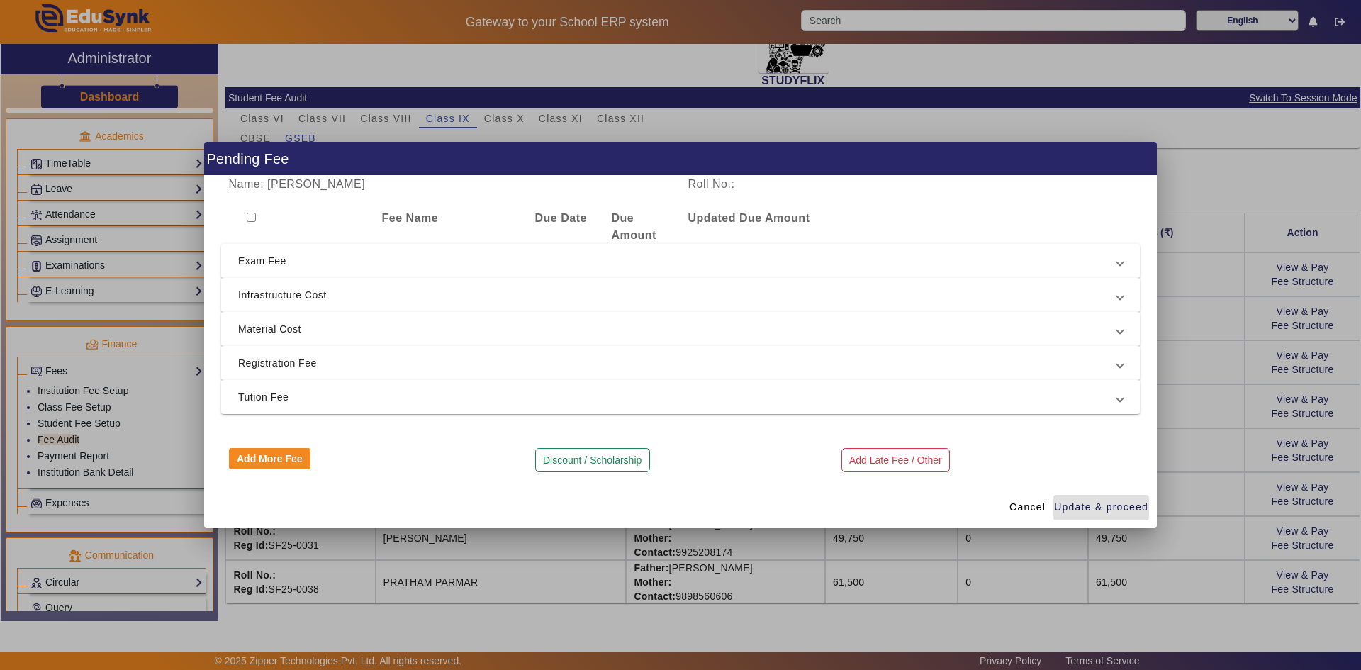
click at [254, 218] on input "checkbox" at bounding box center [251, 217] width 9 height 9
click at [276, 393] on span "Tution Fee" at bounding box center [677, 396] width 879 height 17
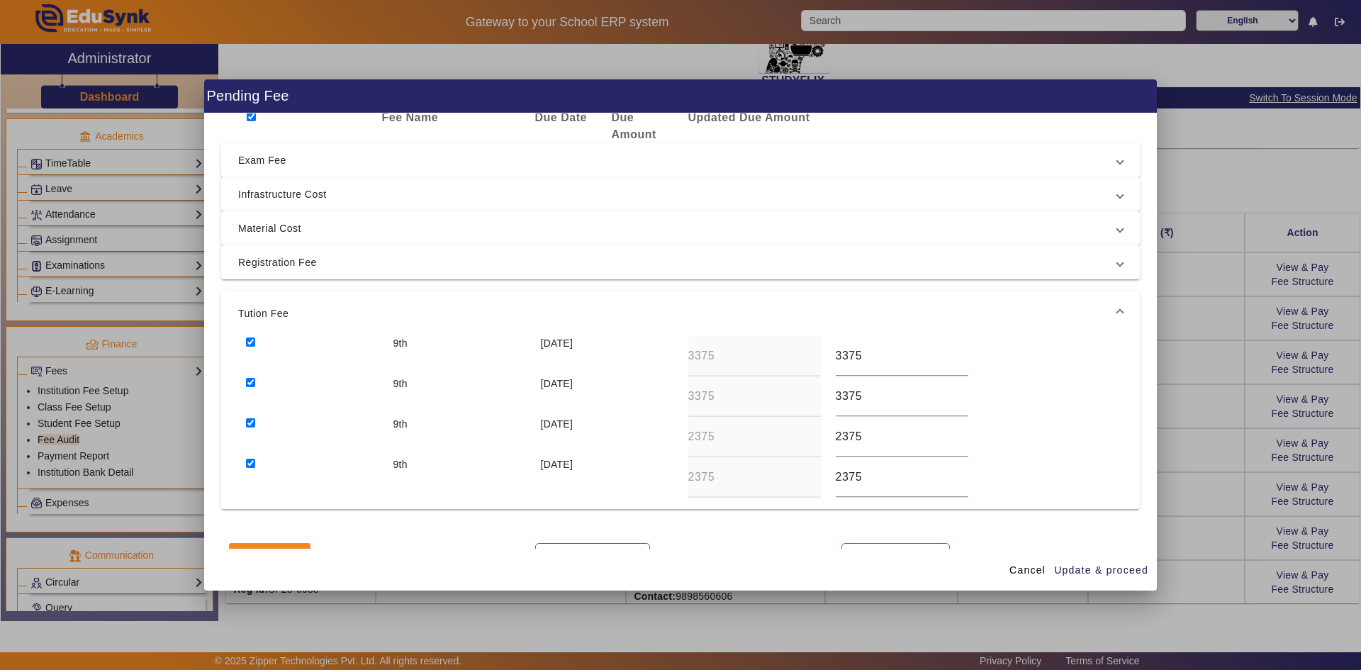
scroll to position [70, 0]
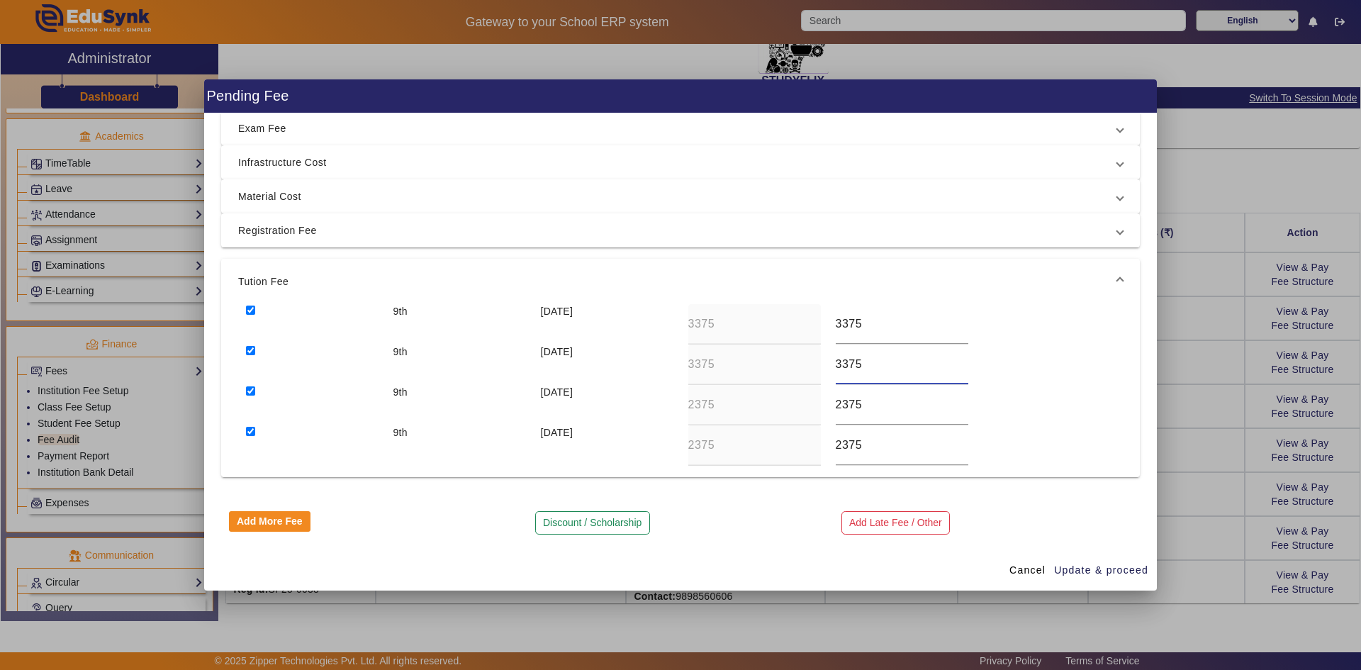
drag, startPoint x: 836, startPoint y: 365, endPoint x: 865, endPoint y: 365, distance: 29.8
click at [732, 365] on input "3375" at bounding box center [902, 364] width 133 height 17
drag, startPoint x: 835, startPoint y: 322, endPoint x: 865, endPoint y: 322, distance: 29.8
click at [732, 322] on input "3375" at bounding box center [902, 323] width 133 height 17
click at [732, 522] on span "Update & proceed" at bounding box center [1101, 570] width 94 height 15
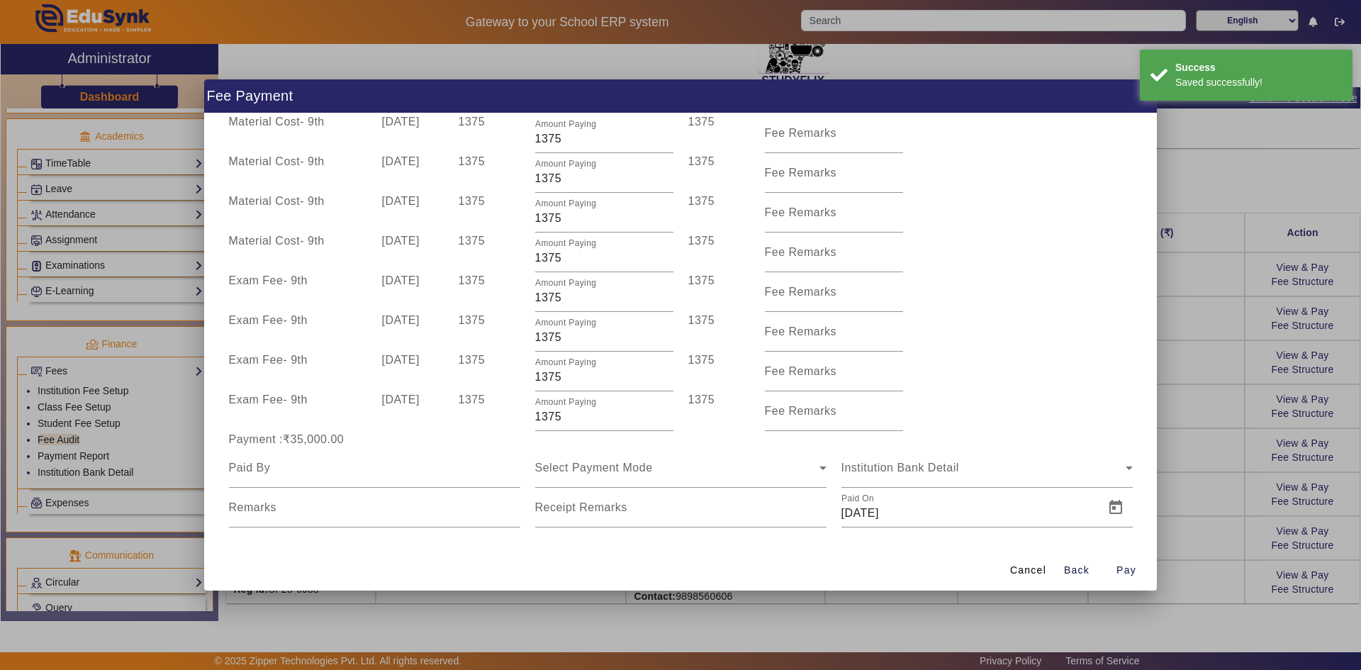
scroll to position [452, 0]
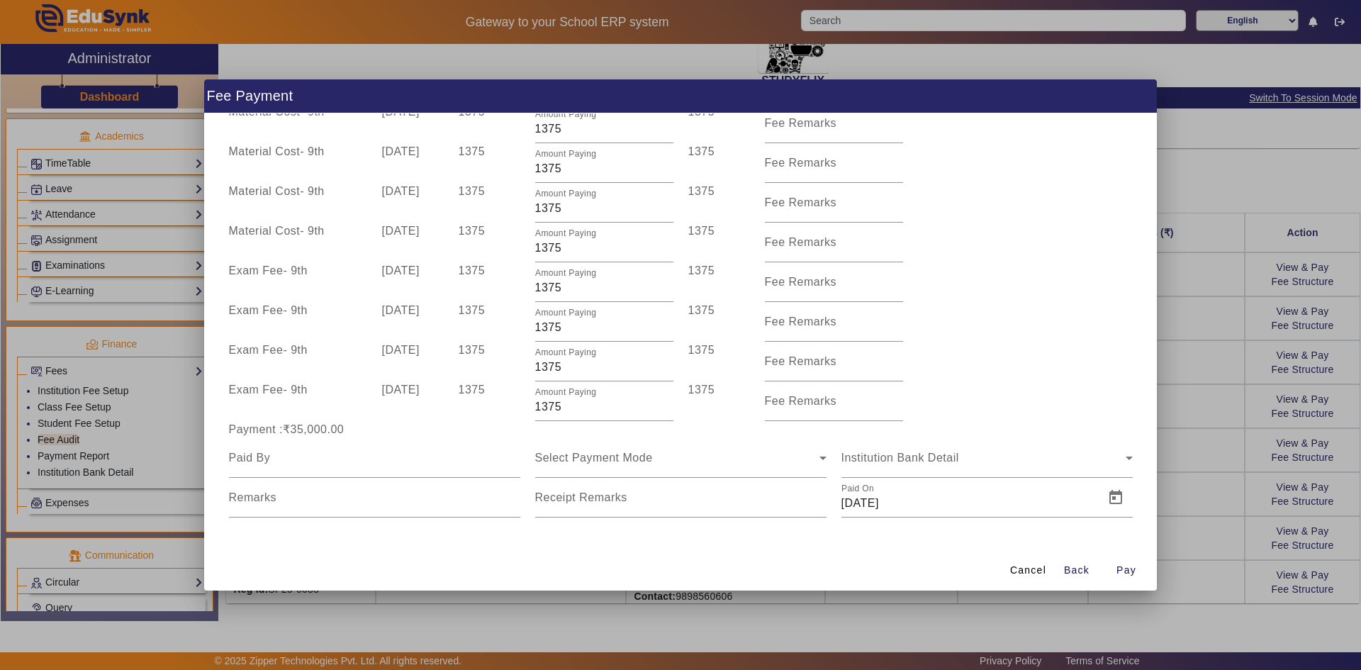
click at [732, 372] on div at bounding box center [680, 335] width 1361 height 670
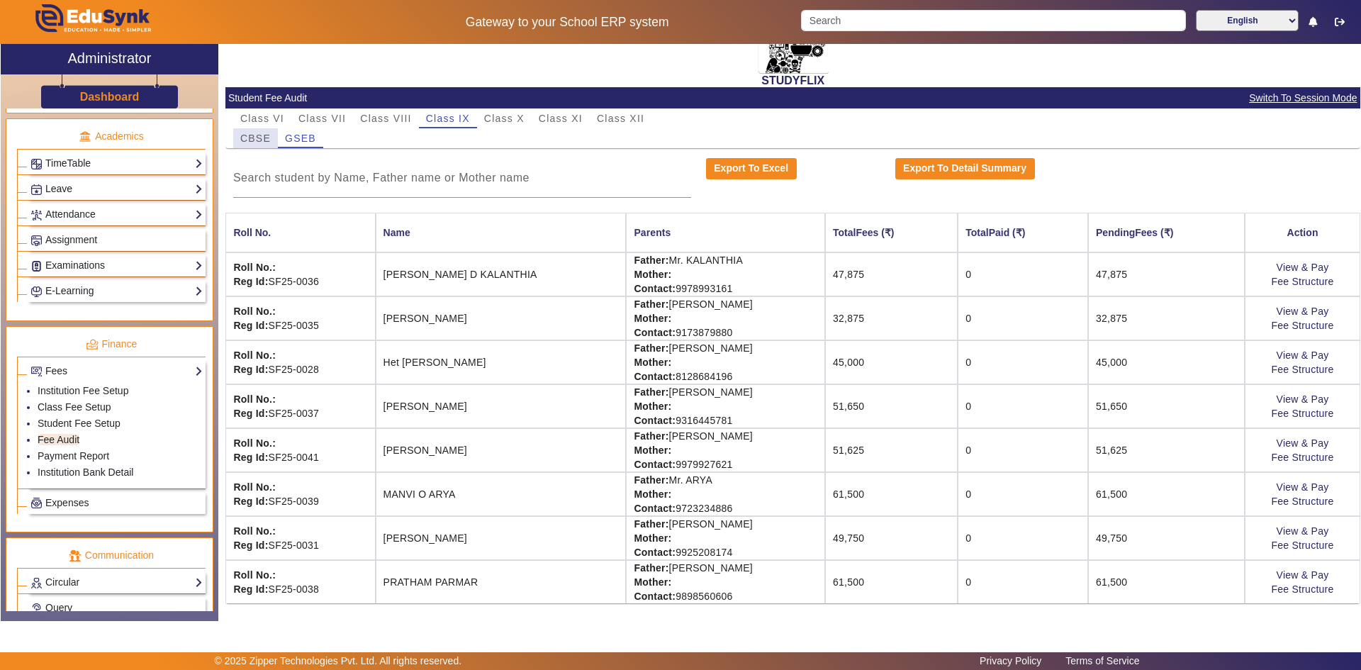
click at [250, 139] on span "CBSE" at bounding box center [255, 138] width 30 height 10
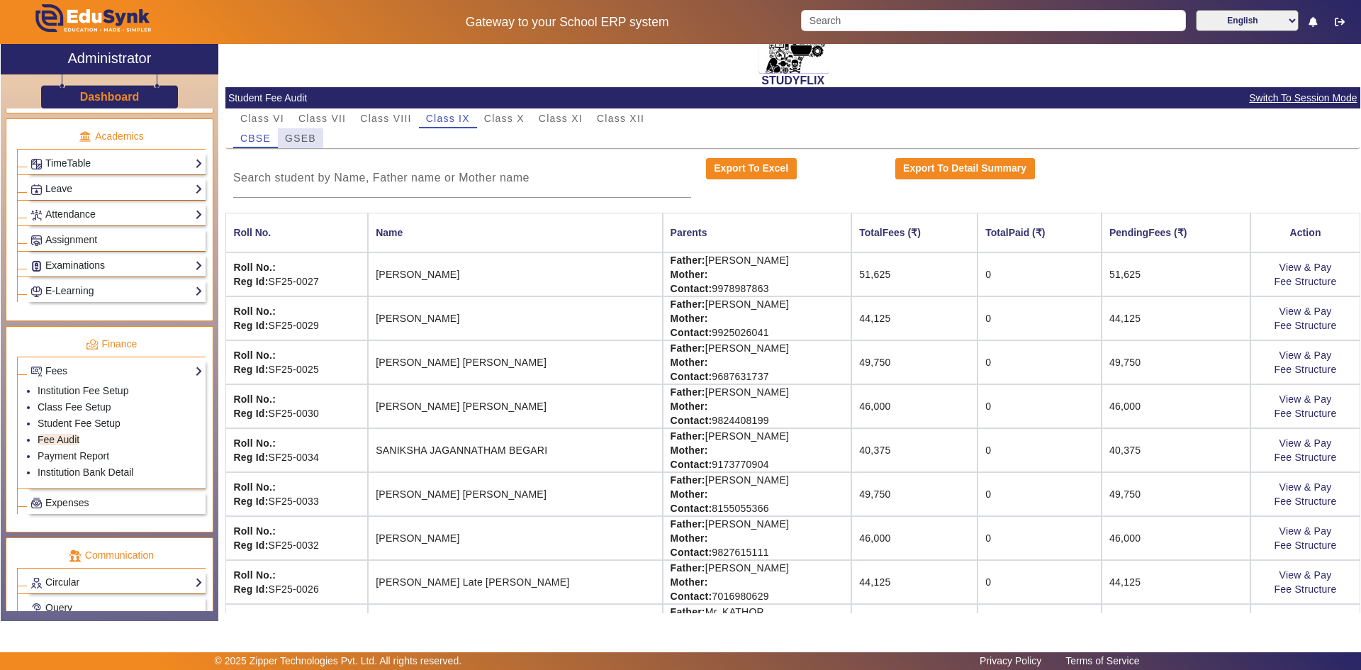
click at [298, 138] on span "GSEB" at bounding box center [300, 138] width 31 height 10
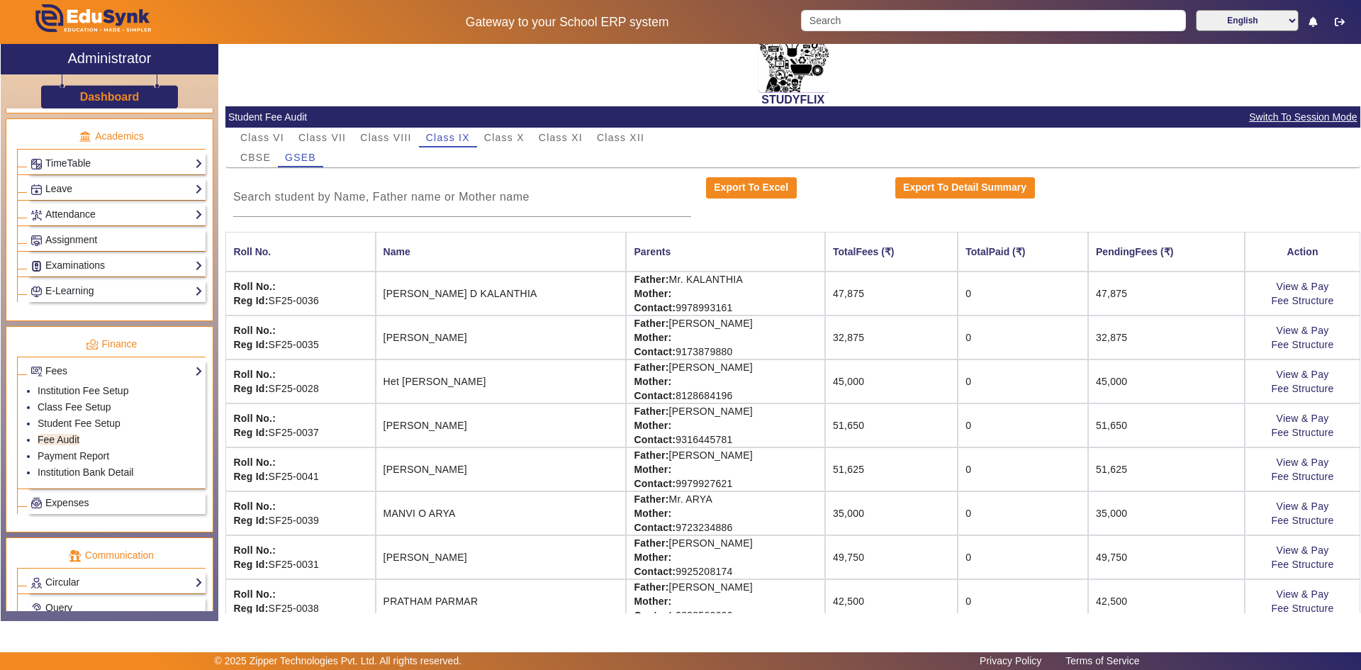
scroll to position [63, 0]
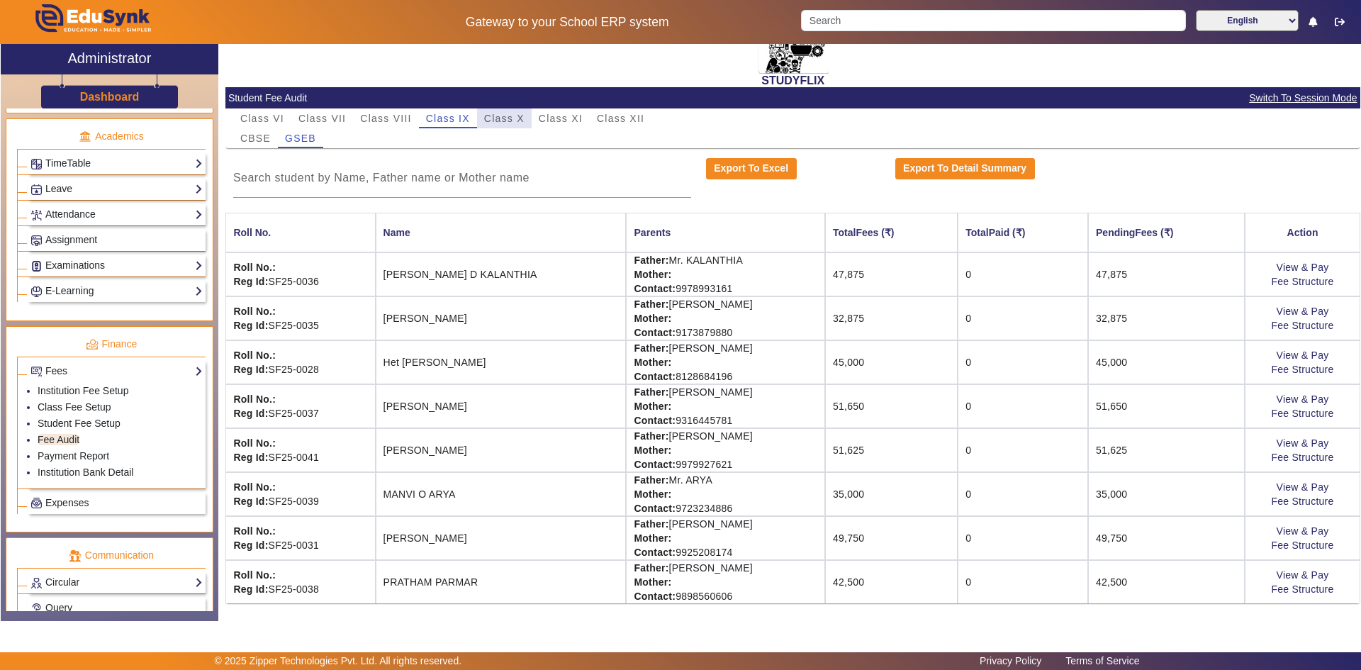
click at [502, 120] on span "Class X" at bounding box center [504, 118] width 40 height 10
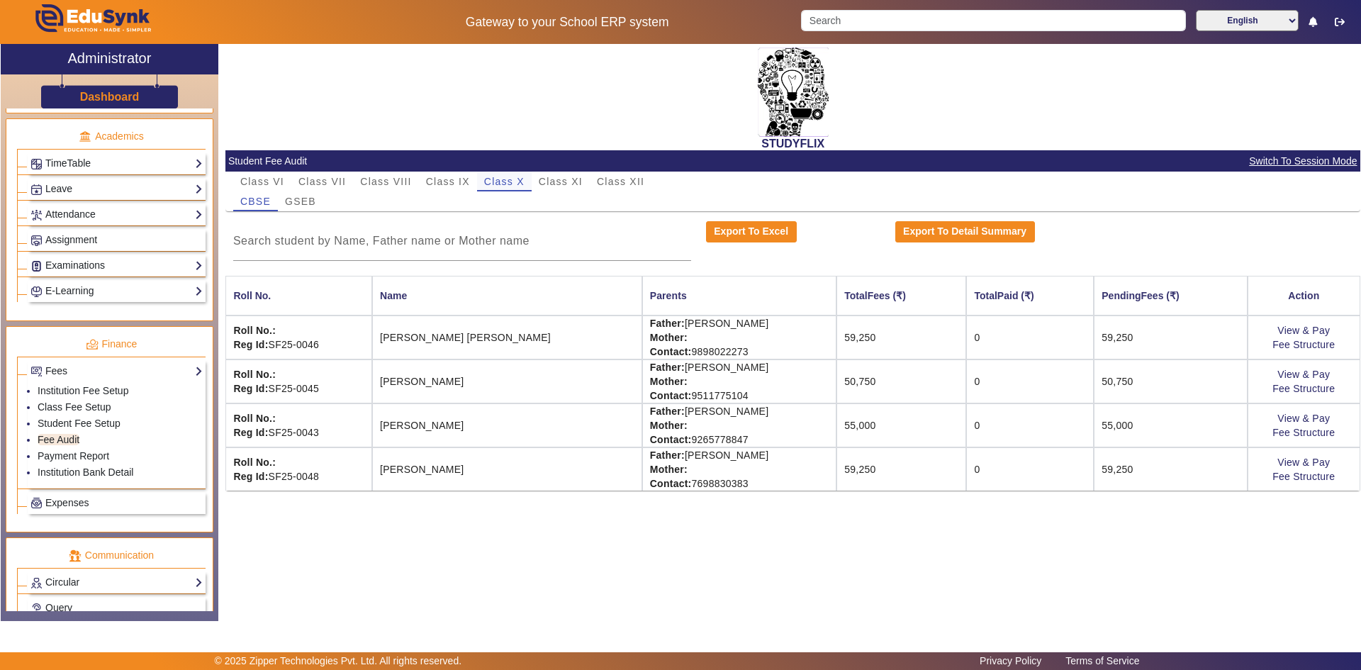
scroll to position [0, 0]
click at [308, 201] on span "GSEB" at bounding box center [300, 201] width 31 height 10
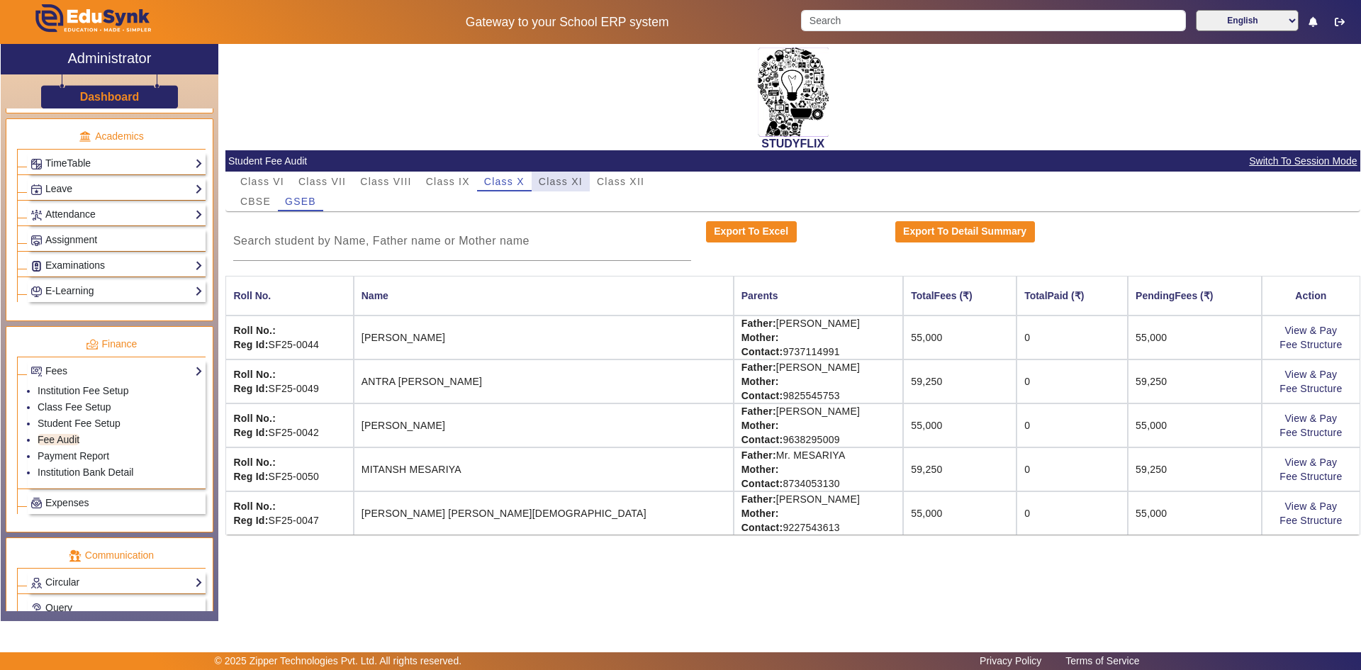
click at [565, 184] on span "Class XI" at bounding box center [561, 181] width 44 height 10
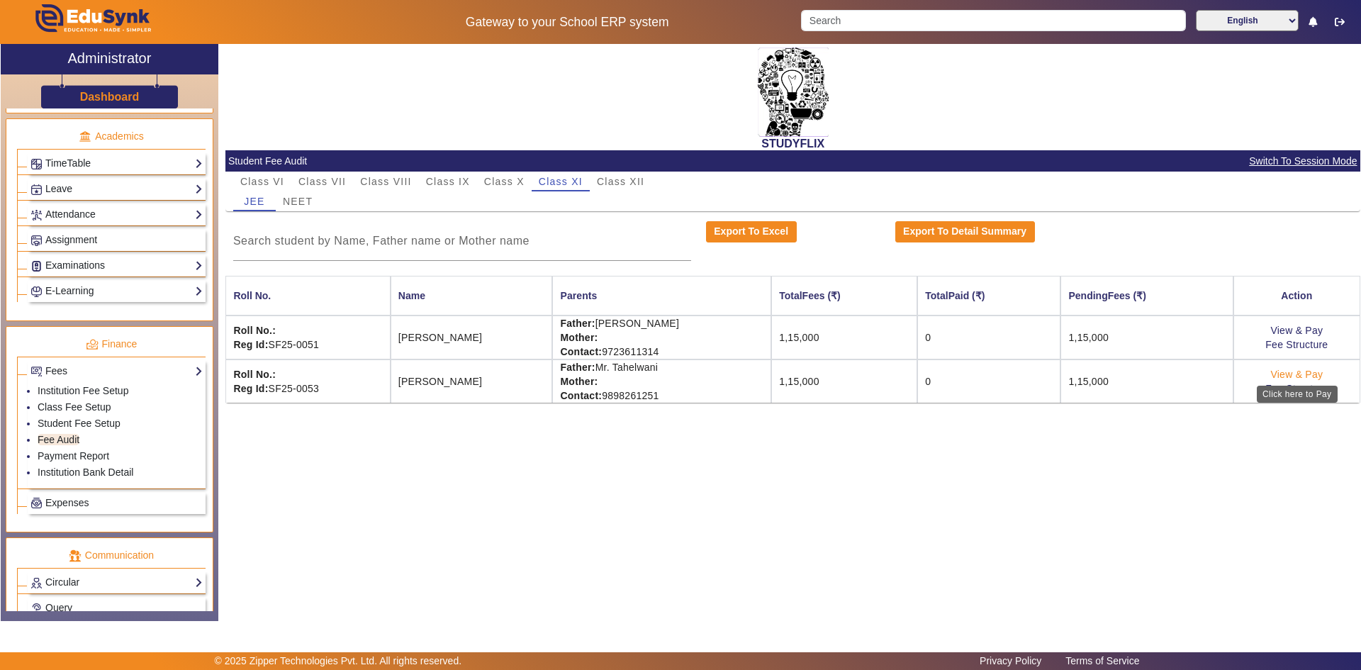
click at [732, 378] on link "View & Pay" at bounding box center [1296, 374] width 52 height 11
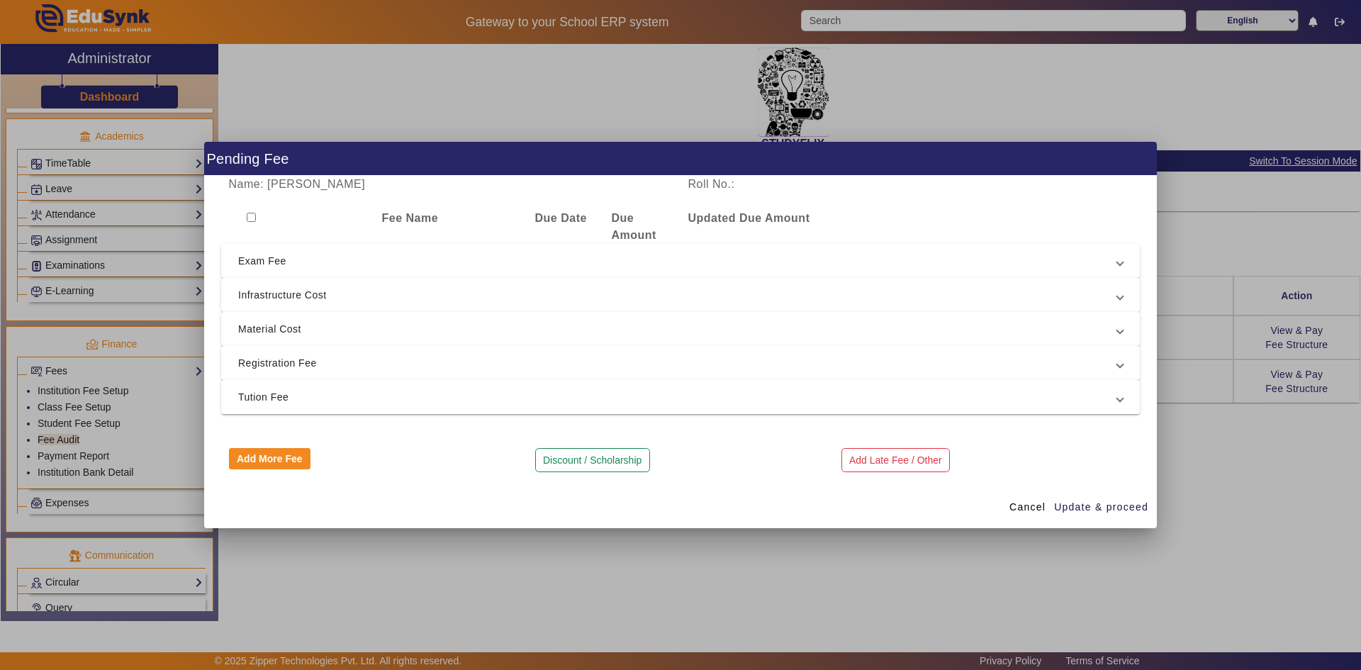
click at [254, 215] on input "checkbox" at bounding box center [251, 217] width 9 height 9
click at [286, 390] on span "Tution Fee" at bounding box center [677, 396] width 879 height 17
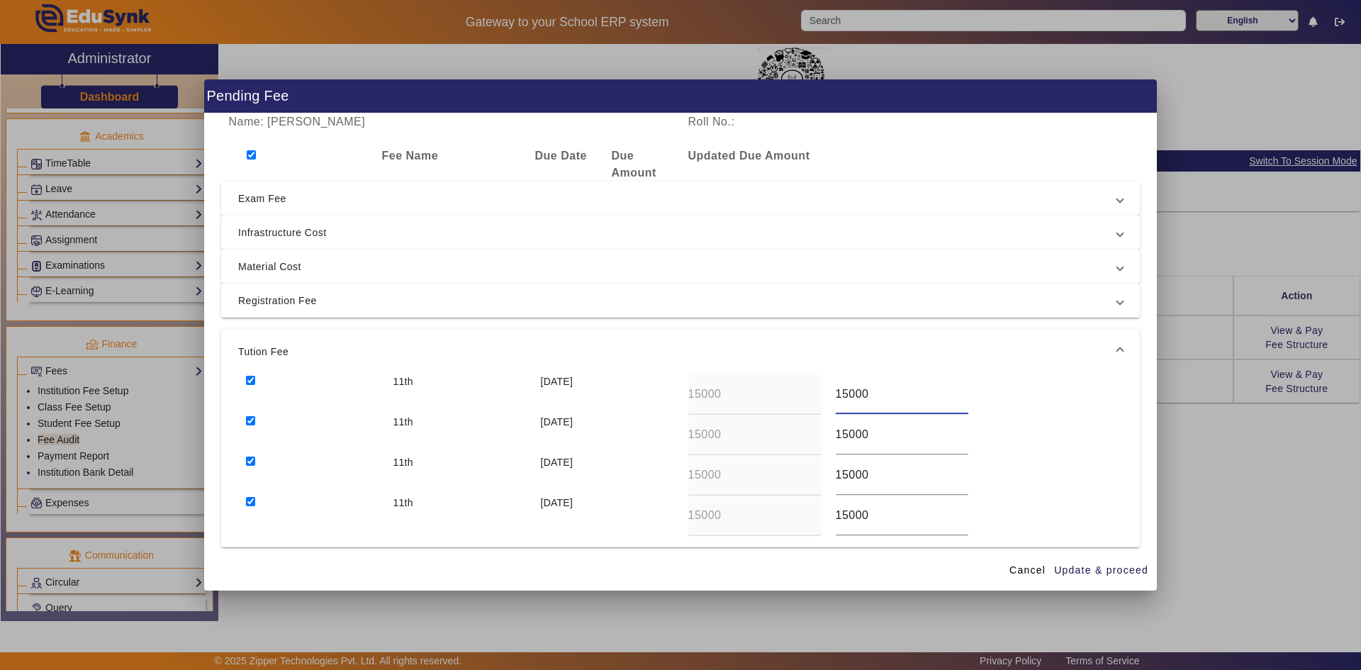
click at [732, 399] on input "15000" at bounding box center [902, 394] width 133 height 17
click at [732, 437] on input "15000" at bounding box center [902, 434] width 133 height 17
drag, startPoint x: 843, startPoint y: 476, endPoint x: 836, endPoint y: 477, distance: 7.2
click at [732, 477] on input "15000" at bounding box center [902, 474] width 133 height 17
click at [732, 518] on input "15000" at bounding box center [902, 515] width 133 height 17
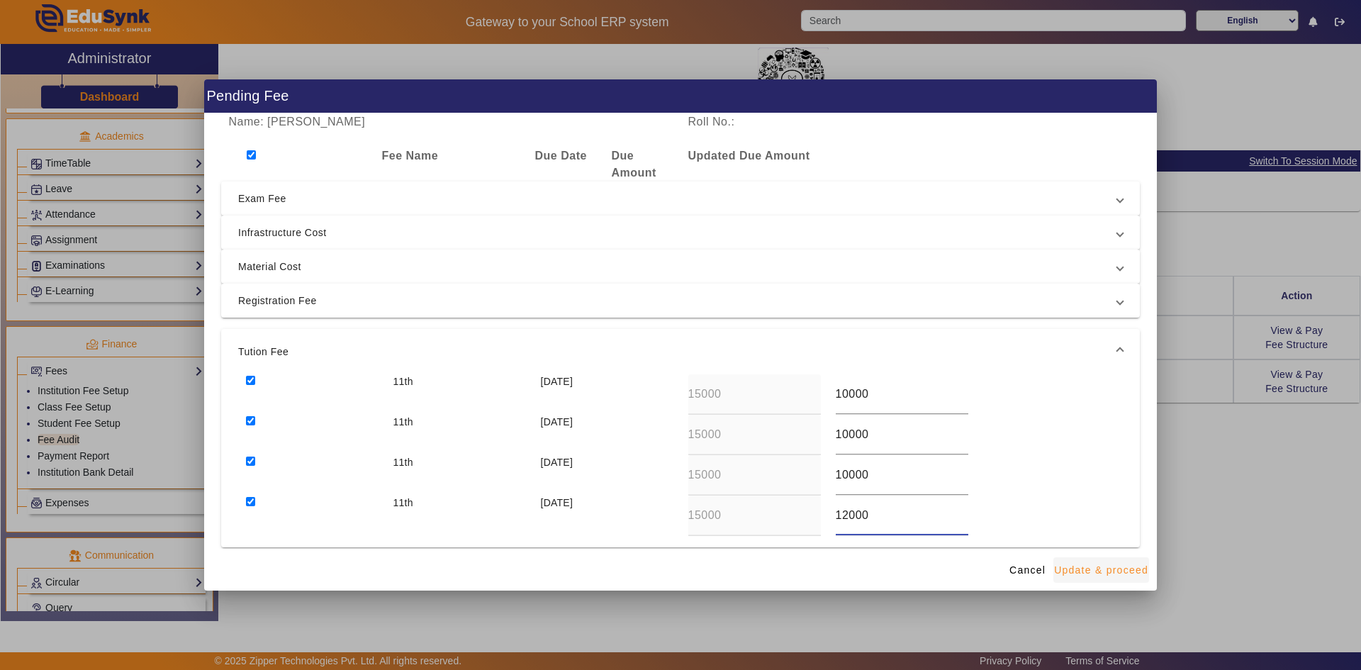
click at [732, 522] on span "Update & proceed" at bounding box center [1101, 570] width 94 height 15
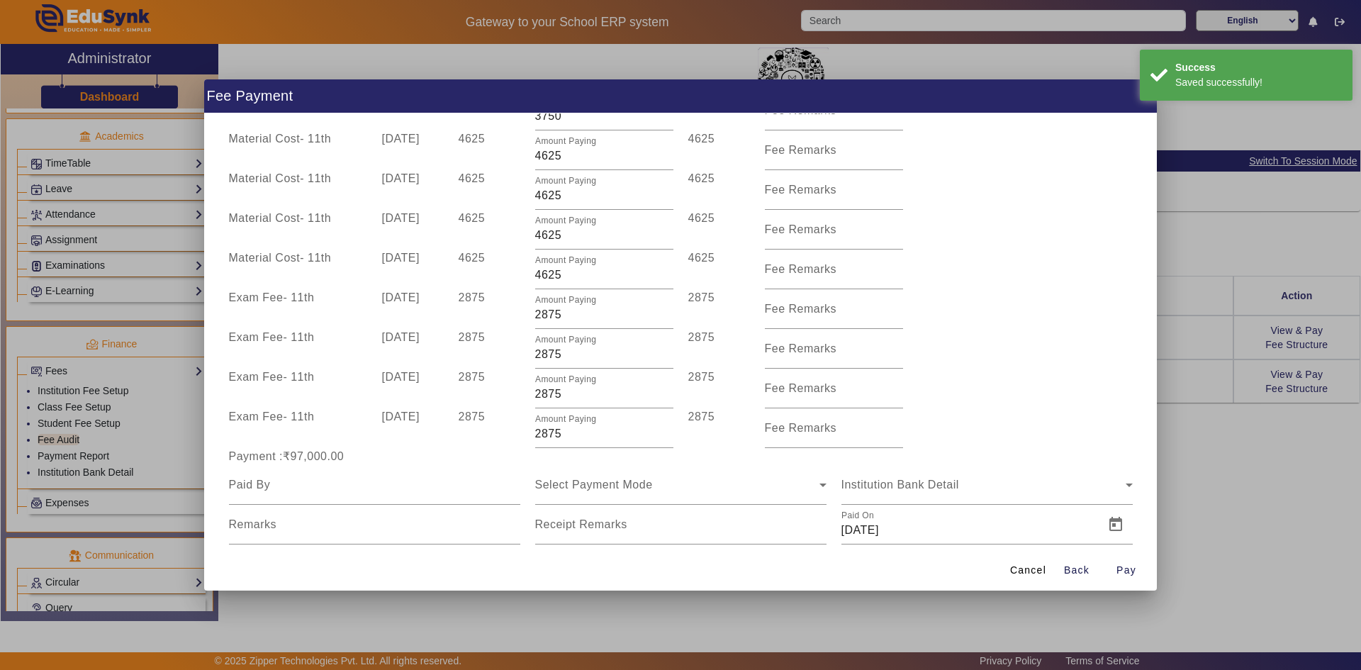
scroll to position [452, 0]
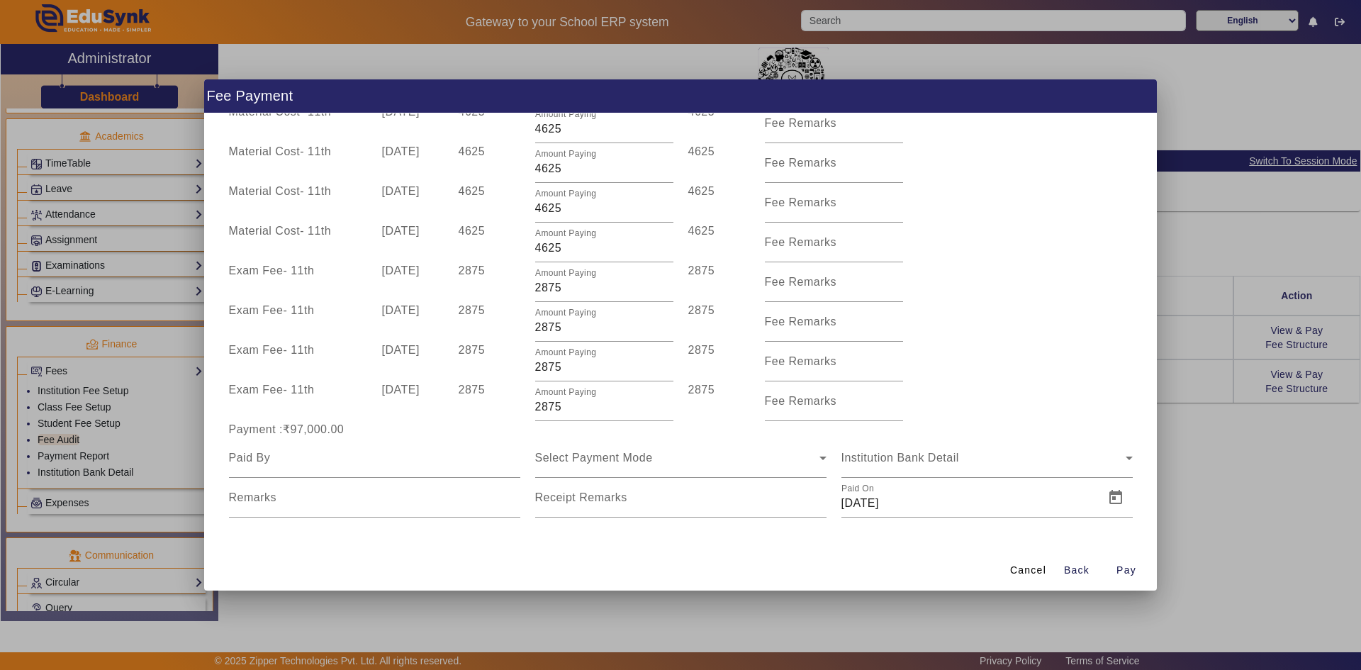
click at [700, 522] on div at bounding box center [680, 335] width 1361 height 670
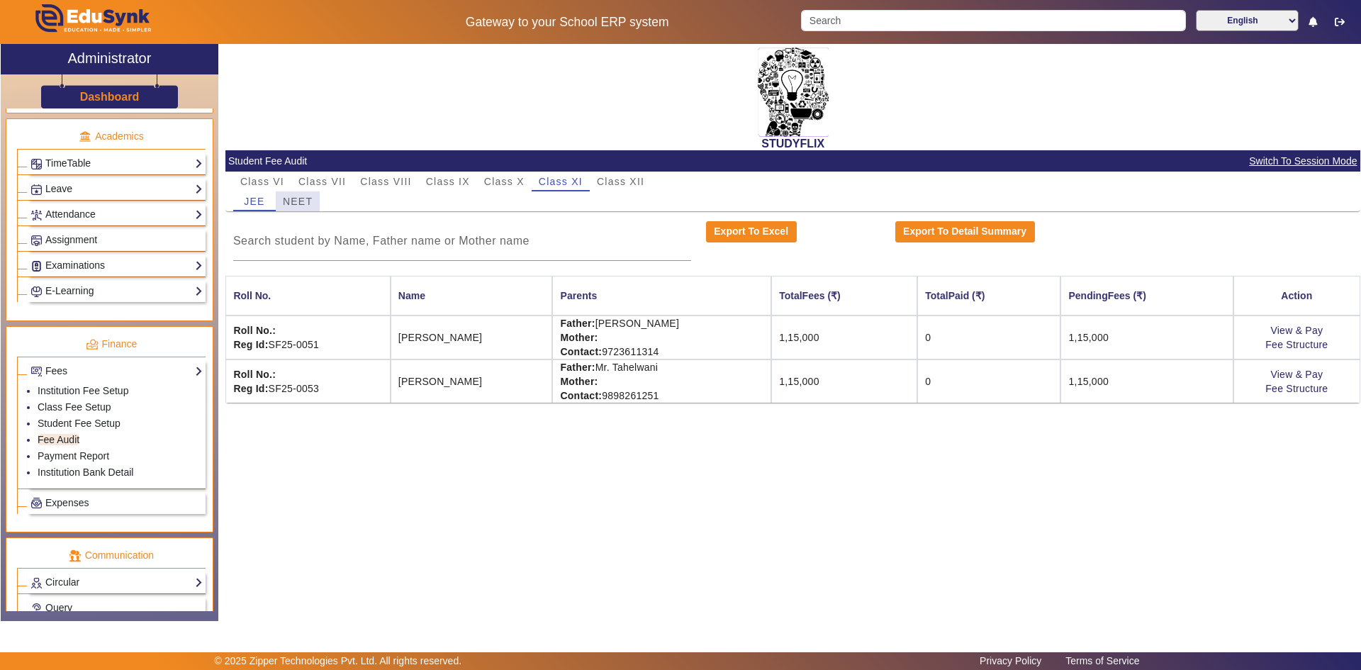
click at [295, 194] on span "NEET" at bounding box center [298, 201] width 30 height 20
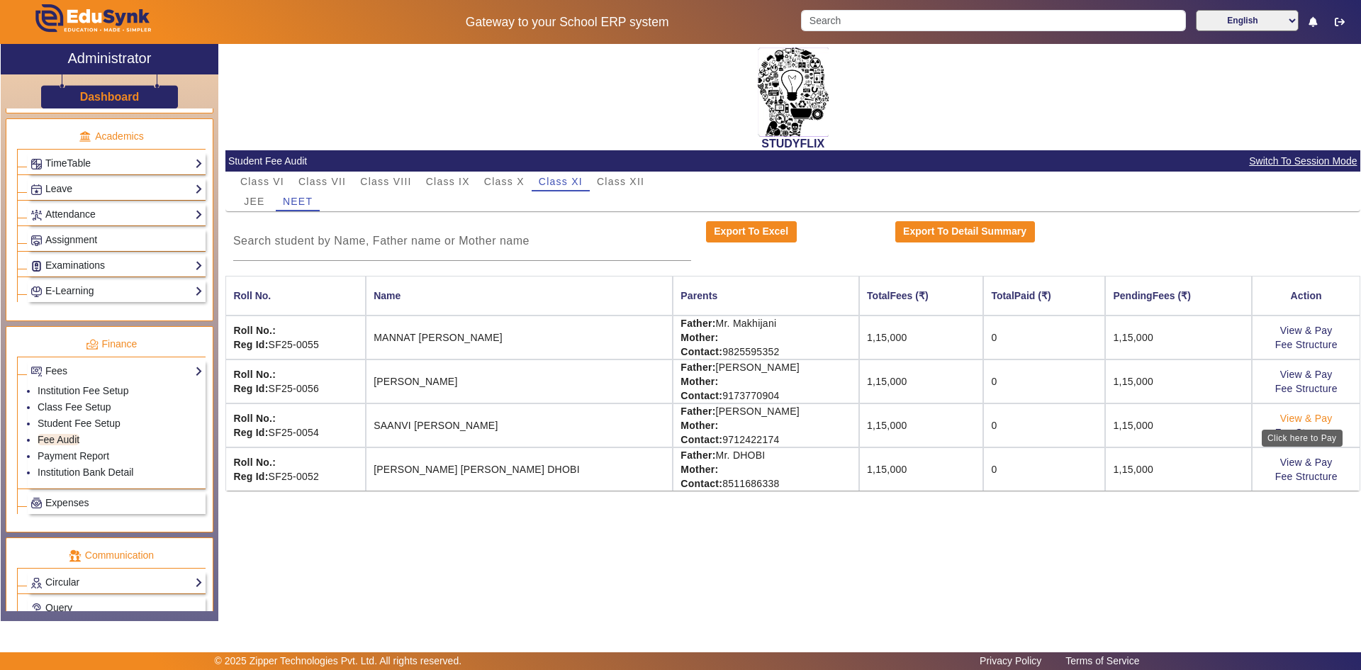
click at [732, 418] on link "View & Pay" at bounding box center [1306, 418] width 52 height 11
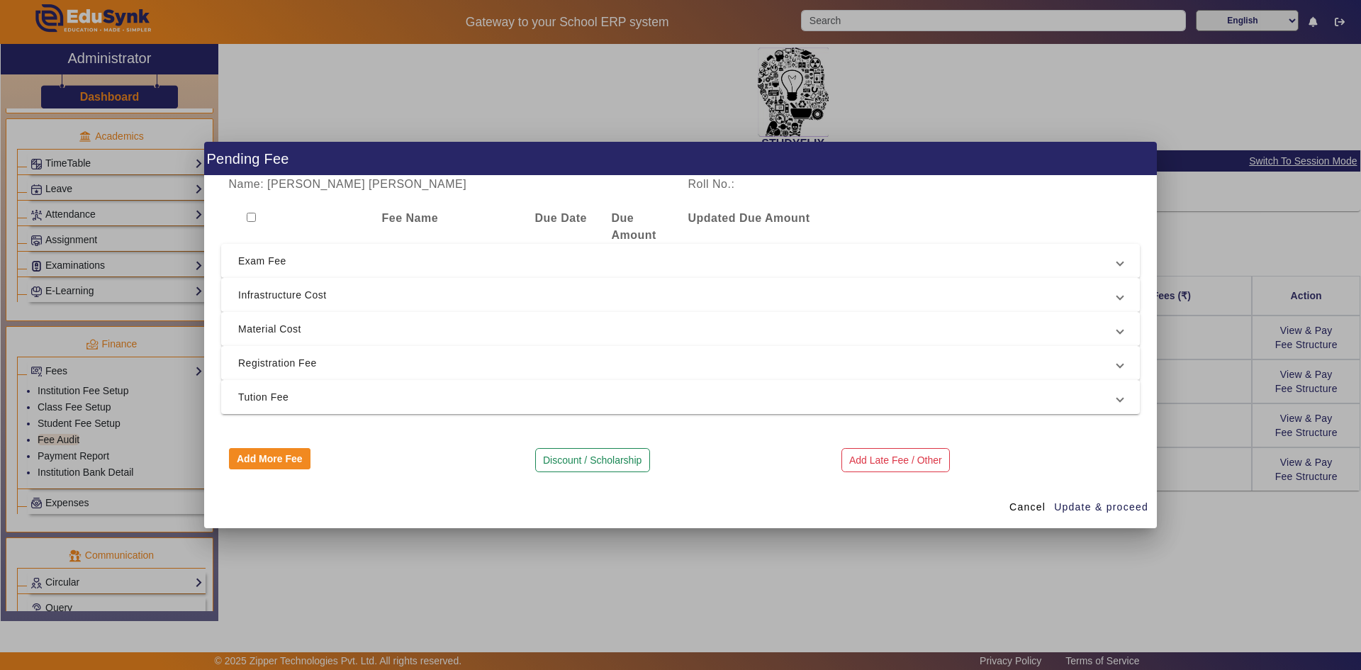
click at [255, 216] on input "checkbox" at bounding box center [251, 217] width 9 height 9
click at [310, 406] on mat-expansion-panel-header "Tution Fee" at bounding box center [680, 397] width 919 height 34
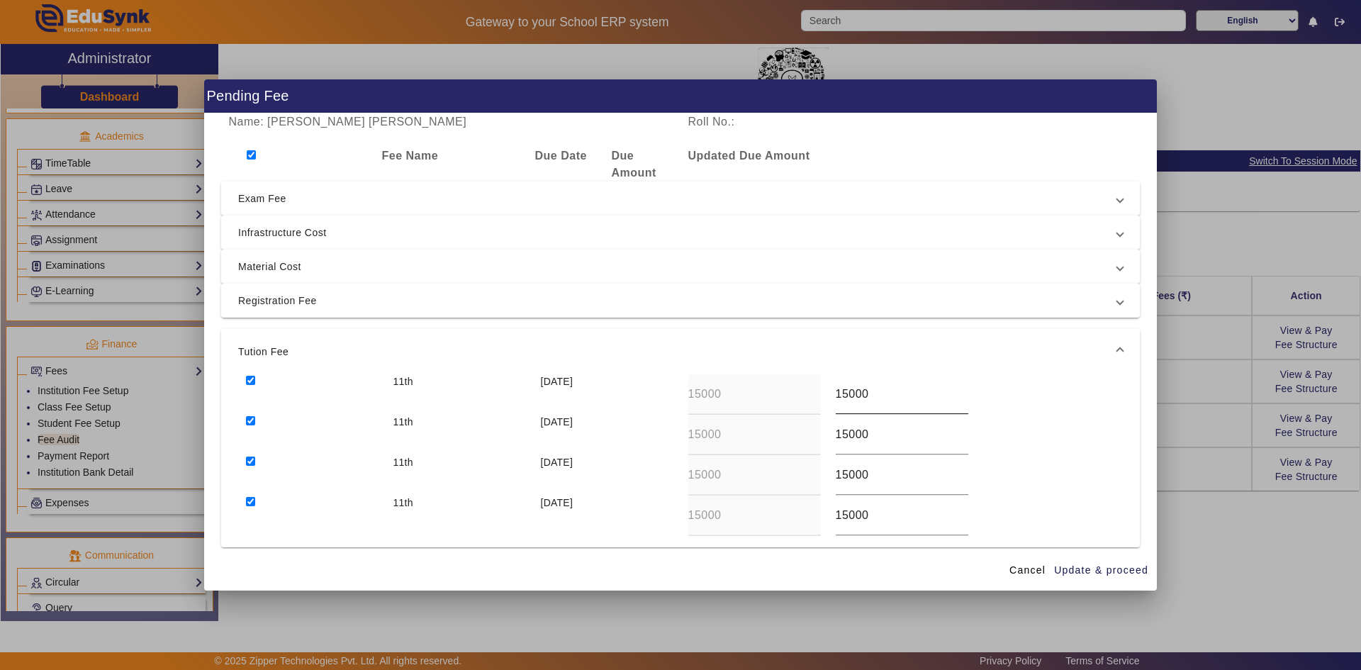
click at [732, 399] on input "15000" at bounding box center [902, 394] width 133 height 17
click at [732, 436] on input "15000" at bounding box center [902, 434] width 133 height 17
click at [732, 474] on input "15000" at bounding box center [902, 474] width 133 height 17
click at [732, 515] on input "15000" at bounding box center [902, 515] width 133 height 17
click at [732, 522] on span "Update & proceed" at bounding box center [1101, 570] width 94 height 15
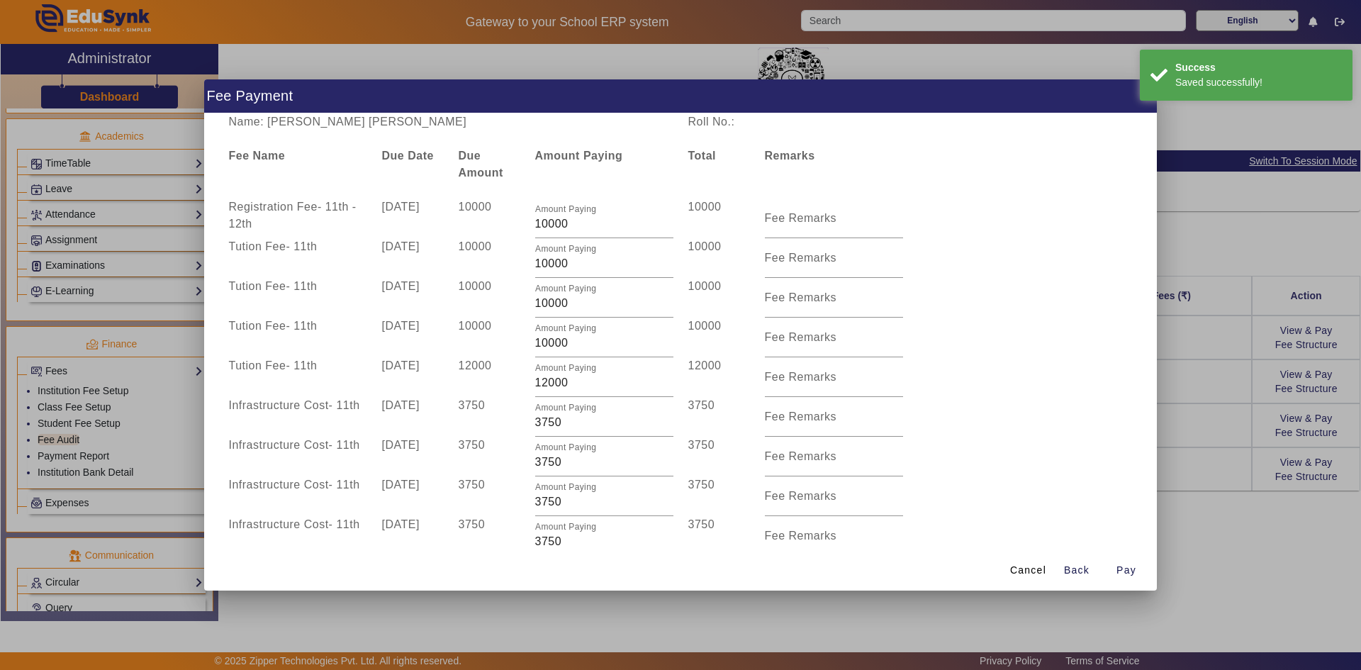
click at [732, 397] on div at bounding box center [680, 335] width 1361 height 670
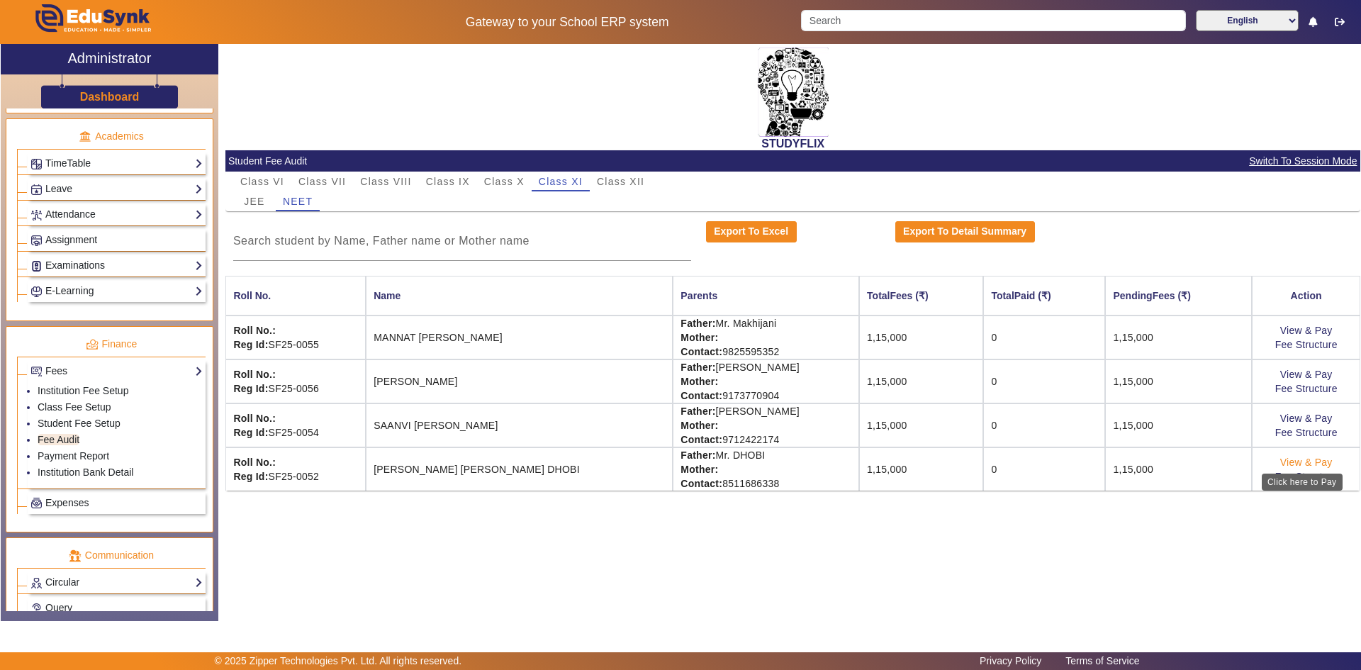
click at [732, 461] on link "View & Pay" at bounding box center [1306, 461] width 52 height 11
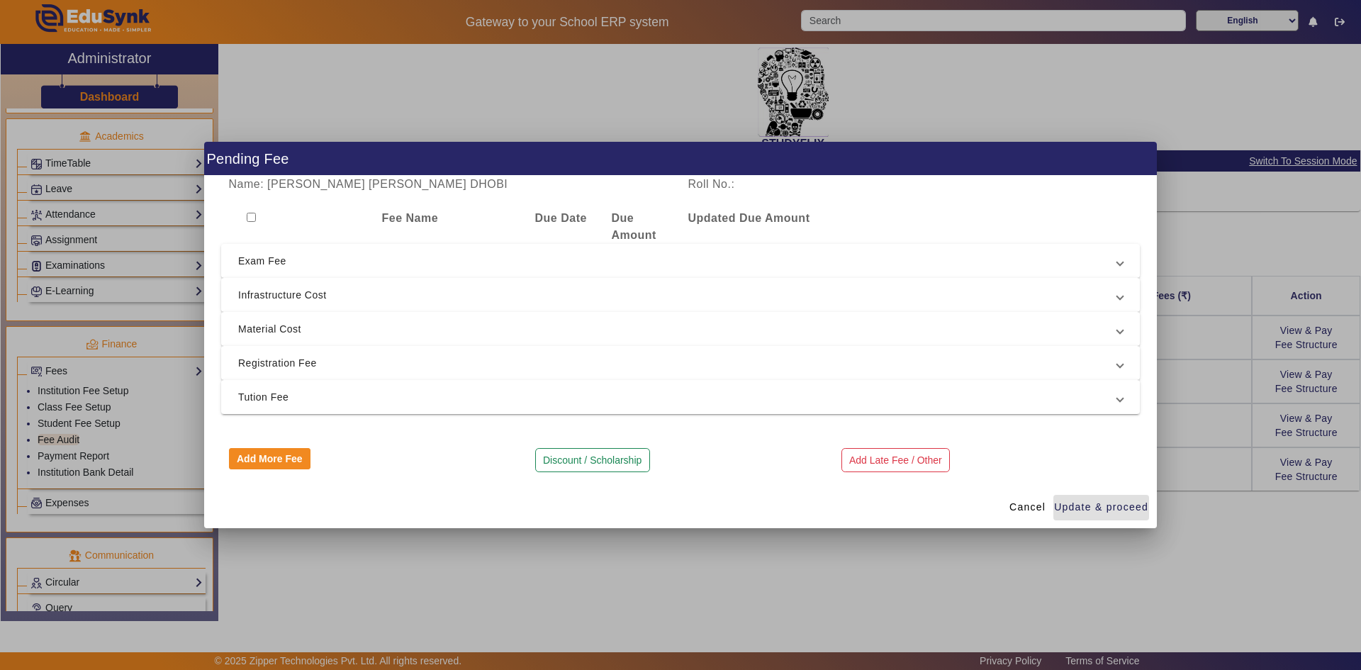
click at [250, 216] on input "checkbox" at bounding box center [251, 217] width 9 height 9
click at [257, 393] on span "Tution Fee" at bounding box center [677, 396] width 879 height 17
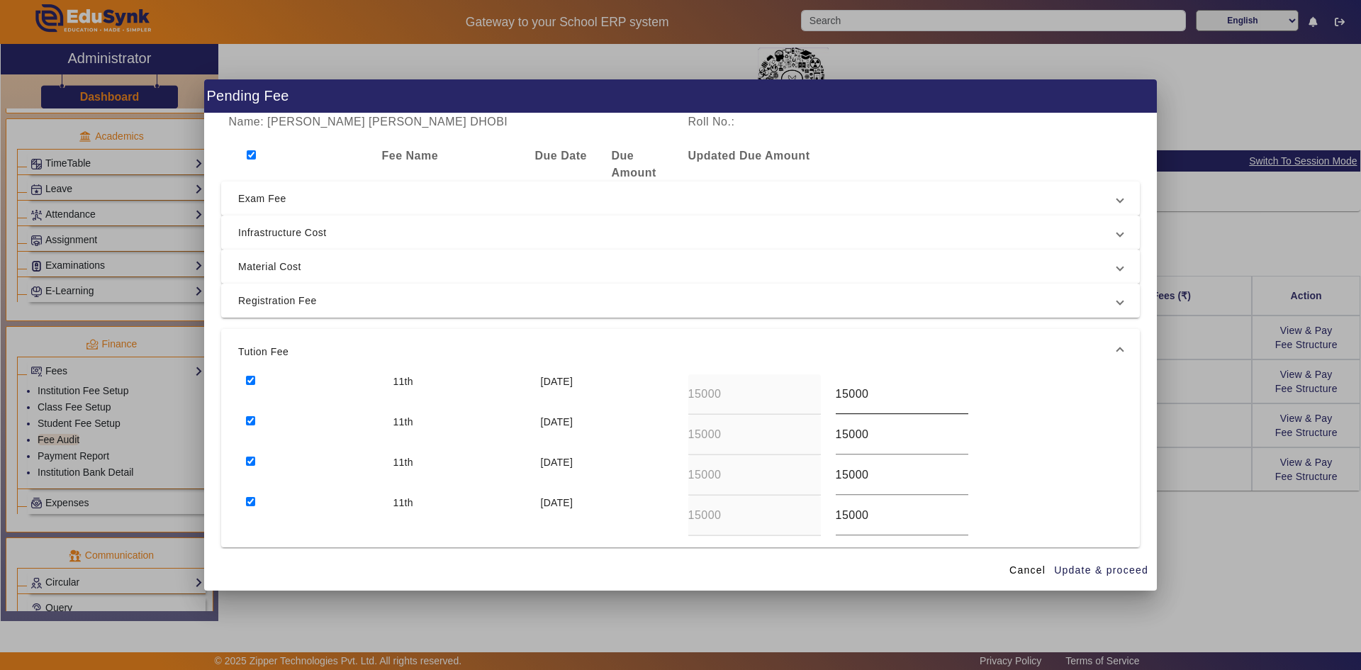
click at [732, 398] on input "15000" at bounding box center [902, 394] width 133 height 17
click at [732, 436] on input "15000" at bounding box center [902, 434] width 133 height 17
click at [732, 475] on input "15000" at bounding box center [902, 474] width 133 height 17
click at [732, 516] on input "15000" at bounding box center [902, 515] width 133 height 17
click at [732, 517] on input "15000" at bounding box center [902, 515] width 133 height 17
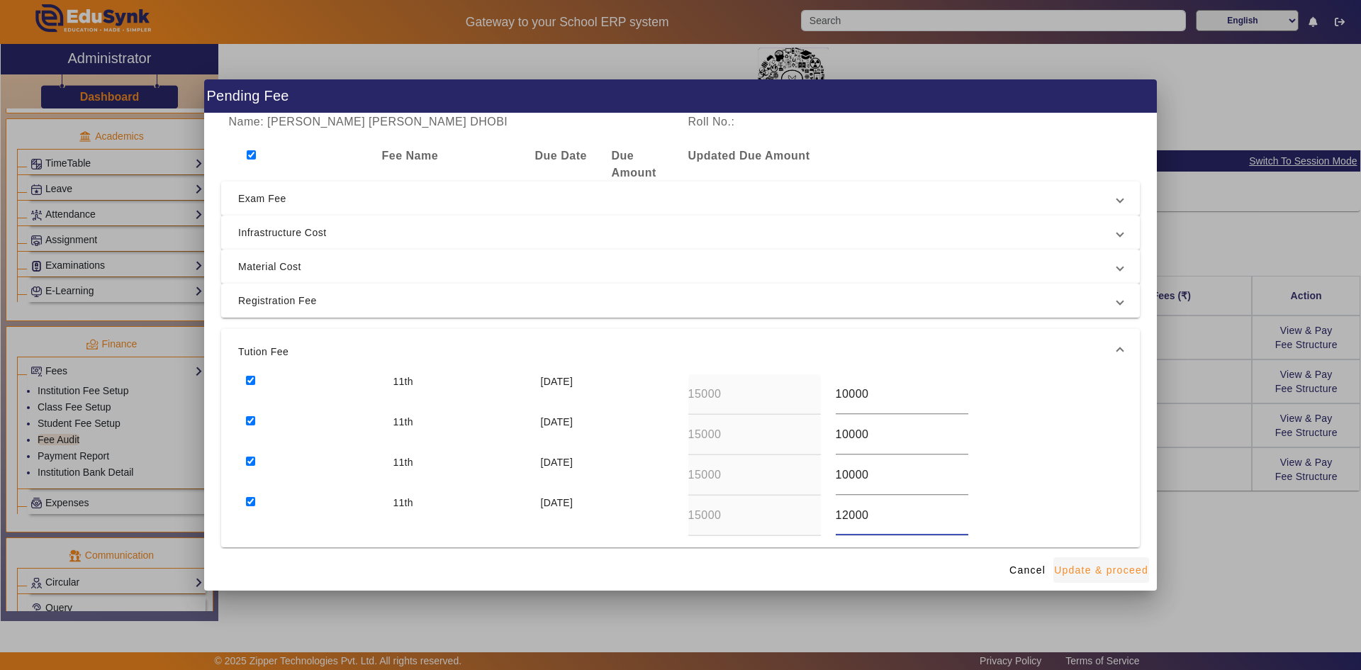
click at [732, 522] on span "Update & proceed" at bounding box center [1101, 570] width 94 height 15
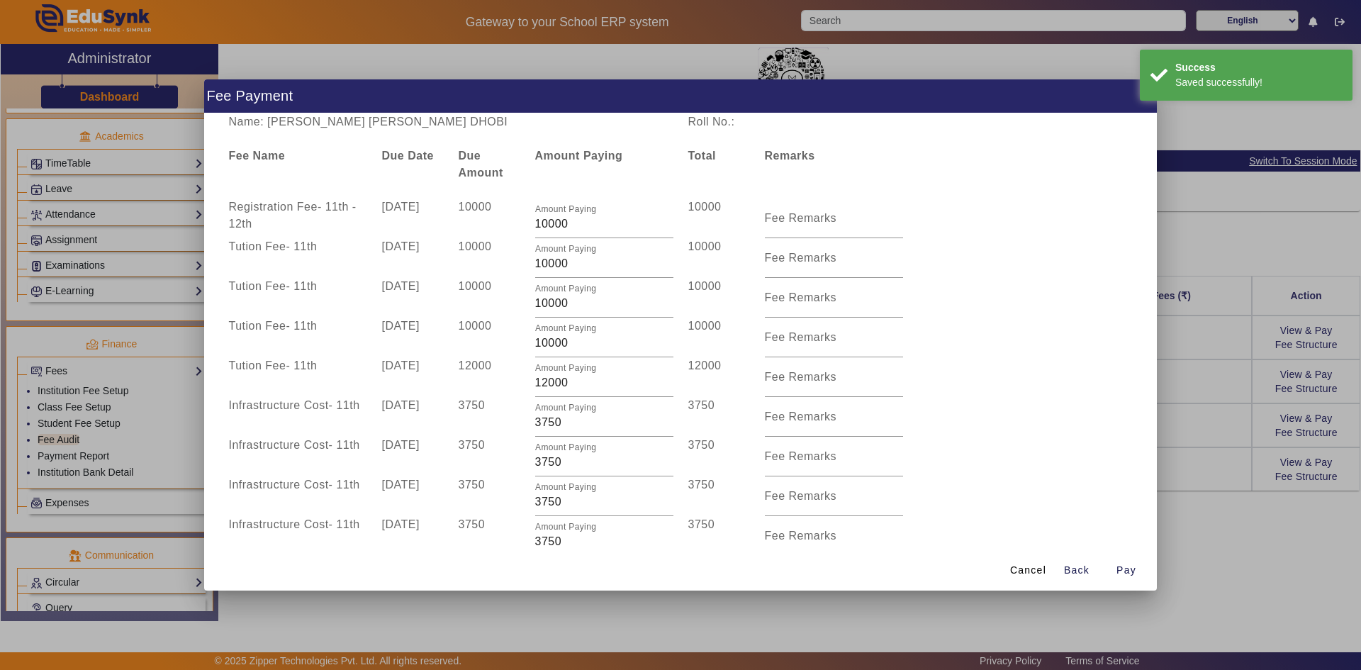
click at [732, 491] on div at bounding box center [680, 335] width 1361 height 670
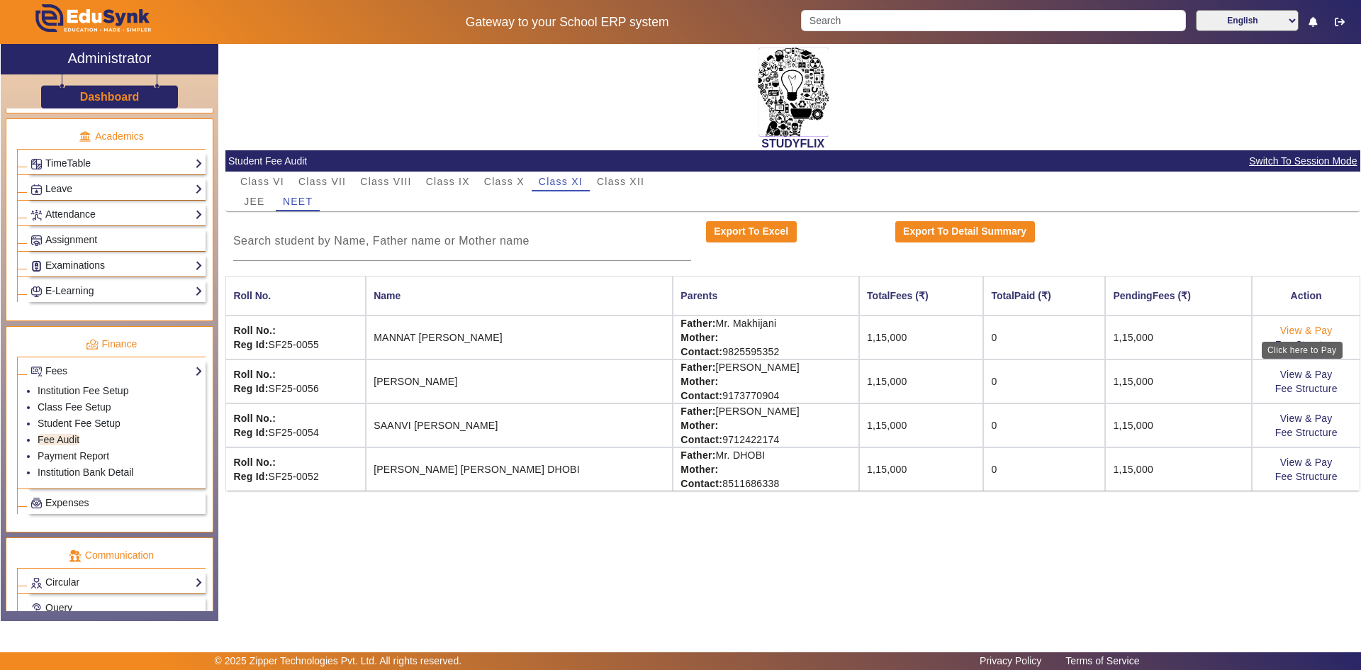
click at [732, 332] on link "View & Pay" at bounding box center [1306, 330] width 52 height 11
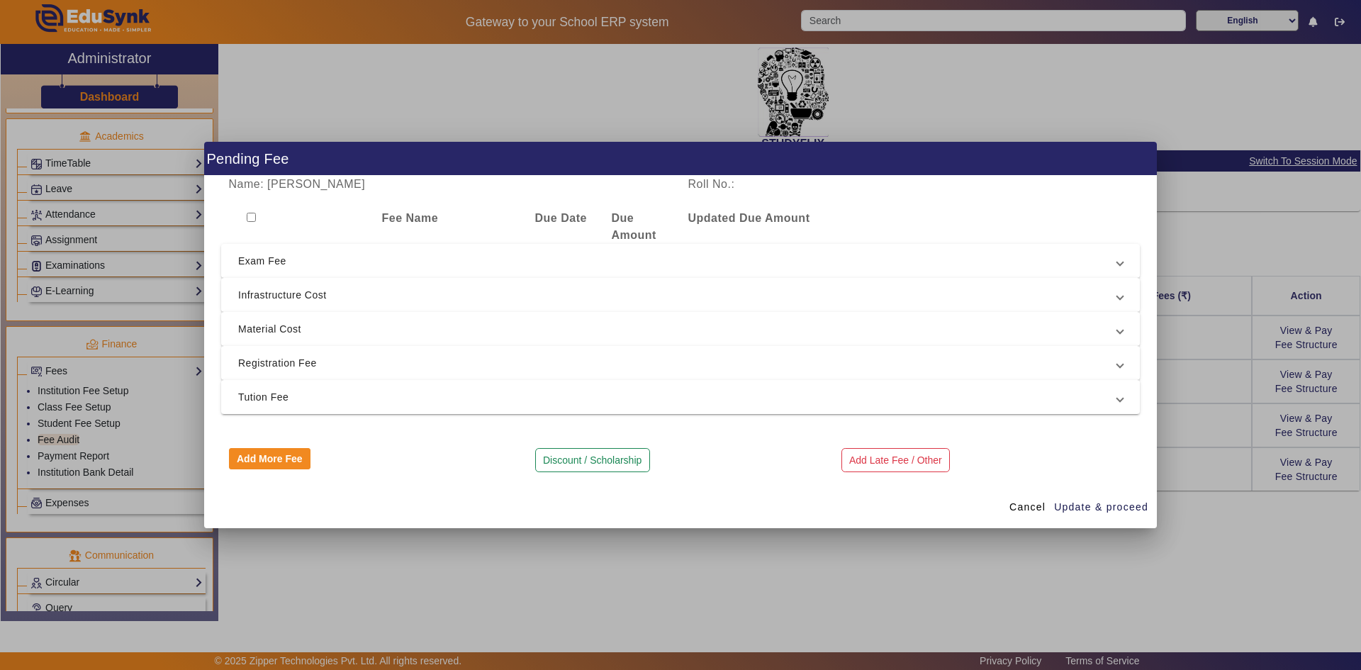
click at [250, 218] on input "checkbox" at bounding box center [251, 217] width 9 height 9
click at [303, 391] on span "Tution Fee" at bounding box center [677, 396] width 879 height 17
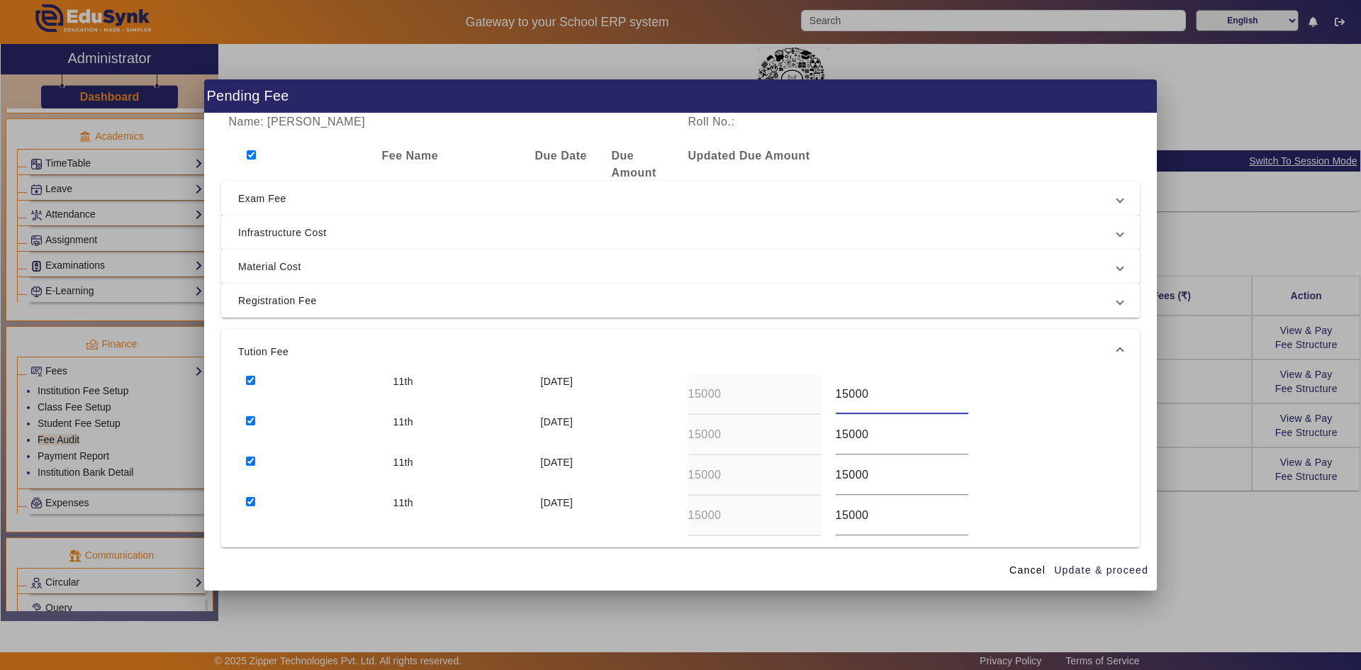
click at [732, 395] on input "15000" at bounding box center [902, 394] width 133 height 17
drag, startPoint x: 844, startPoint y: 438, endPoint x: 836, endPoint y: 438, distance: 7.8
click at [732, 438] on input "15000" at bounding box center [902, 434] width 133 height 17
click at [732, 475] on input "15000" at bounding box center [902, 474] width 133 height 17
drag, startPoint x: 844, startPoint y: 517, endPoint x: 837, endPoint y: 520, distance: 7.9
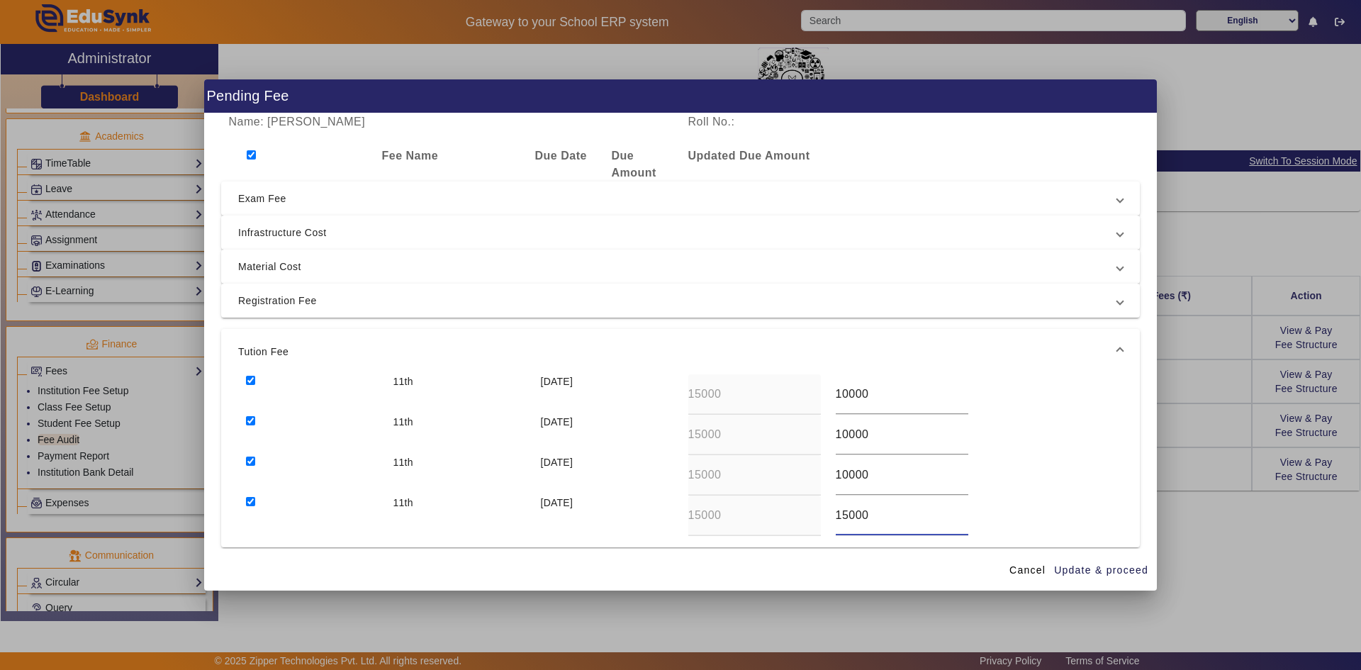
click at [732, 520] on input "15000" at bounding box center [902, 515] width 133 height 17
drag, startPoint x: 844, startPoint y: 474, endPoint x: 833, endPoint y: 475, distance: 10.7
click at [732, 475] on input "10000" at bounding box center [902, 474] width 133 height 17
drag, startPoint x: 841, startPoint y: 439, endPoint x: 828, endPoint y: 439, distance: 13.5
click at [732, 439] on div "10000" at bounding box center [901, 435] width 147 height 40
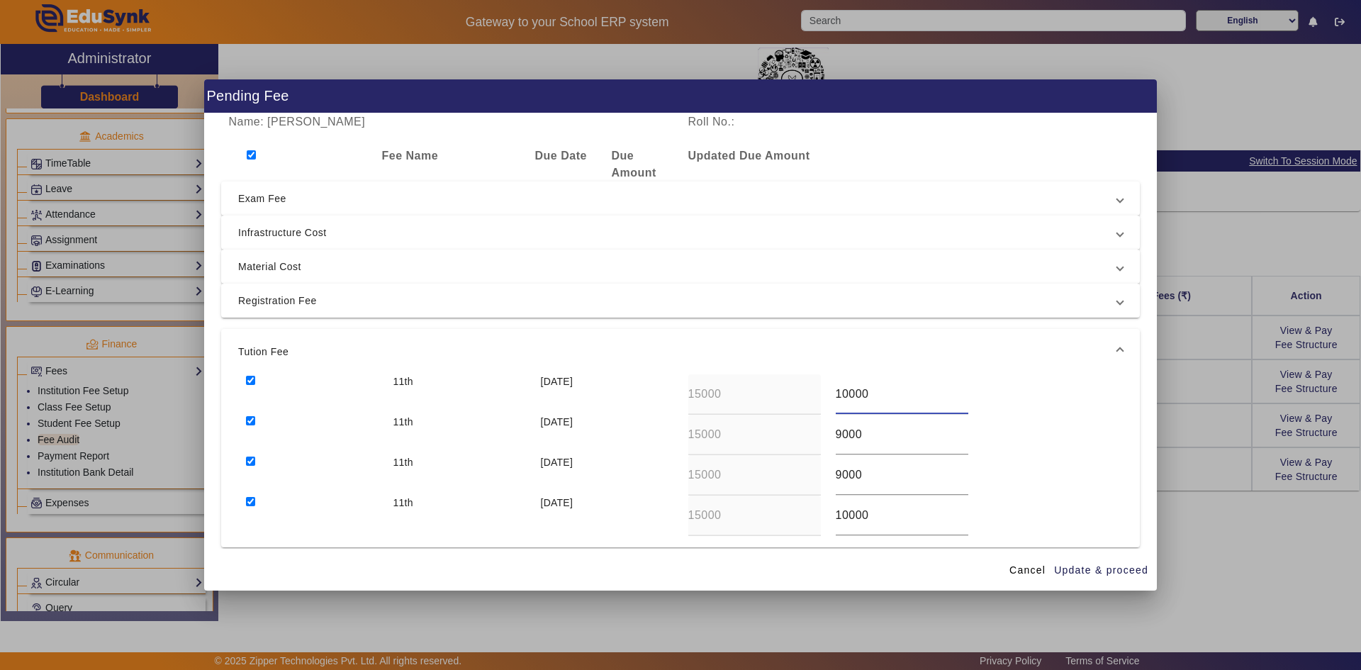
drag, startPoint x: 842, startPoint y: 397, endPoint x: 831, endPoint y: 397, distance: 11.3
click at [732, 397] on input "10000" at bounding box center [902, 394] width 133 height 17
drag, startPoint x: 842, startPoint y: 513, endPoint x: 829, endPoint y: 515, distance: 13.5
click at [732, 515] on div "10000" at bounding box center [901, 515] width 147 height 40
click at [732, 522] on span "Update & proceed" at bounding box center [1101, 570] width 94 height 15
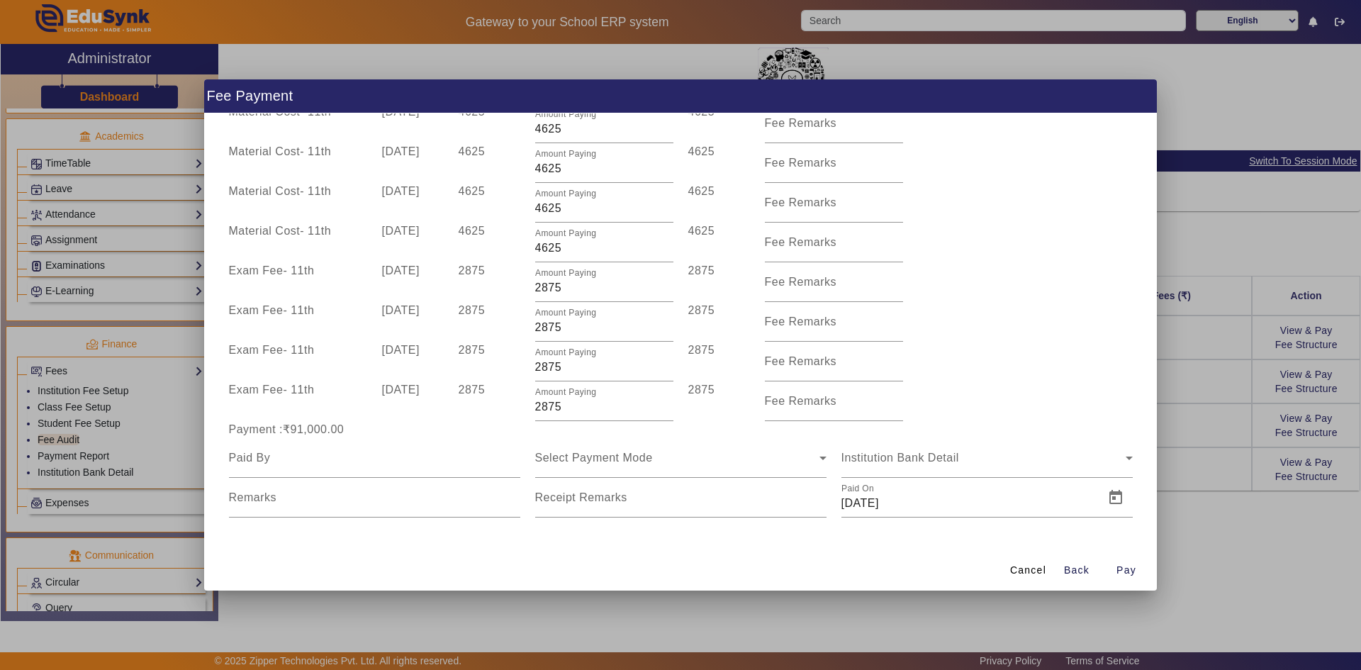
click at [732, 417] on div at bounding box center [680, 335] width 1361 height 670
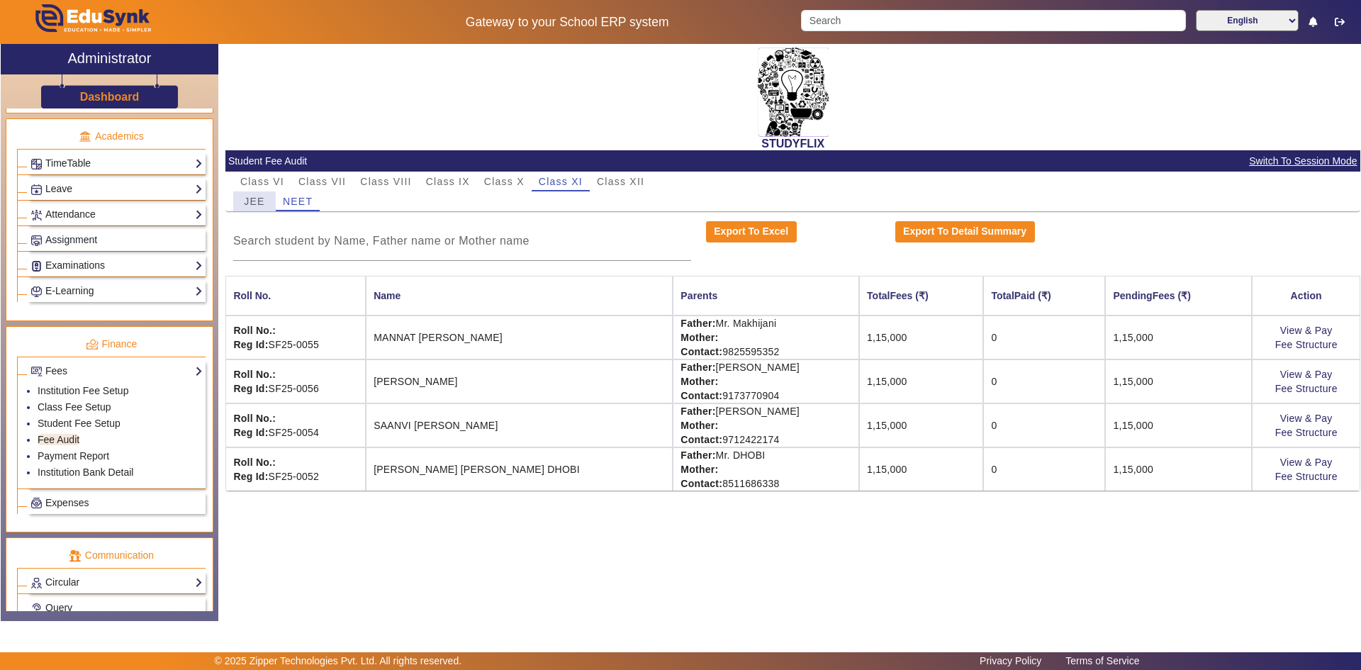
click at [252, 203] on span "JEE" at bounding box center [254, 201] width 21 height 10
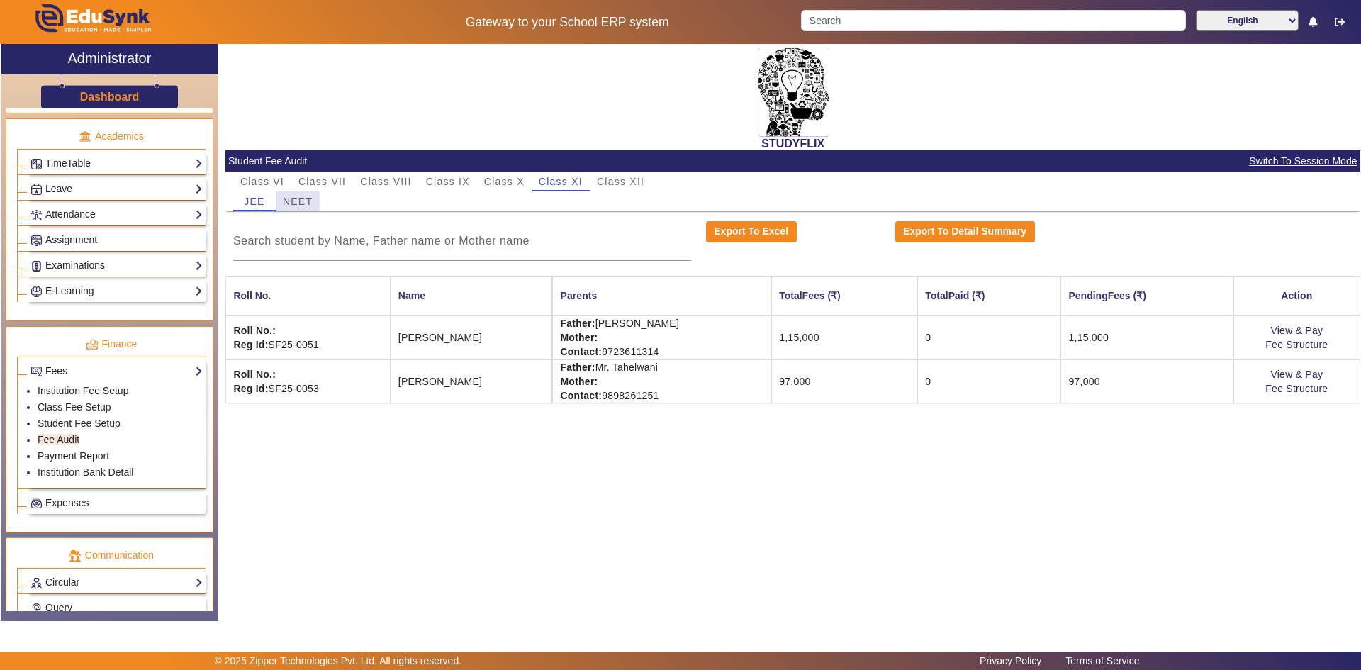
click at [283, 204] on span "NEET" at bounding box center [298, 201] width 30 height 10
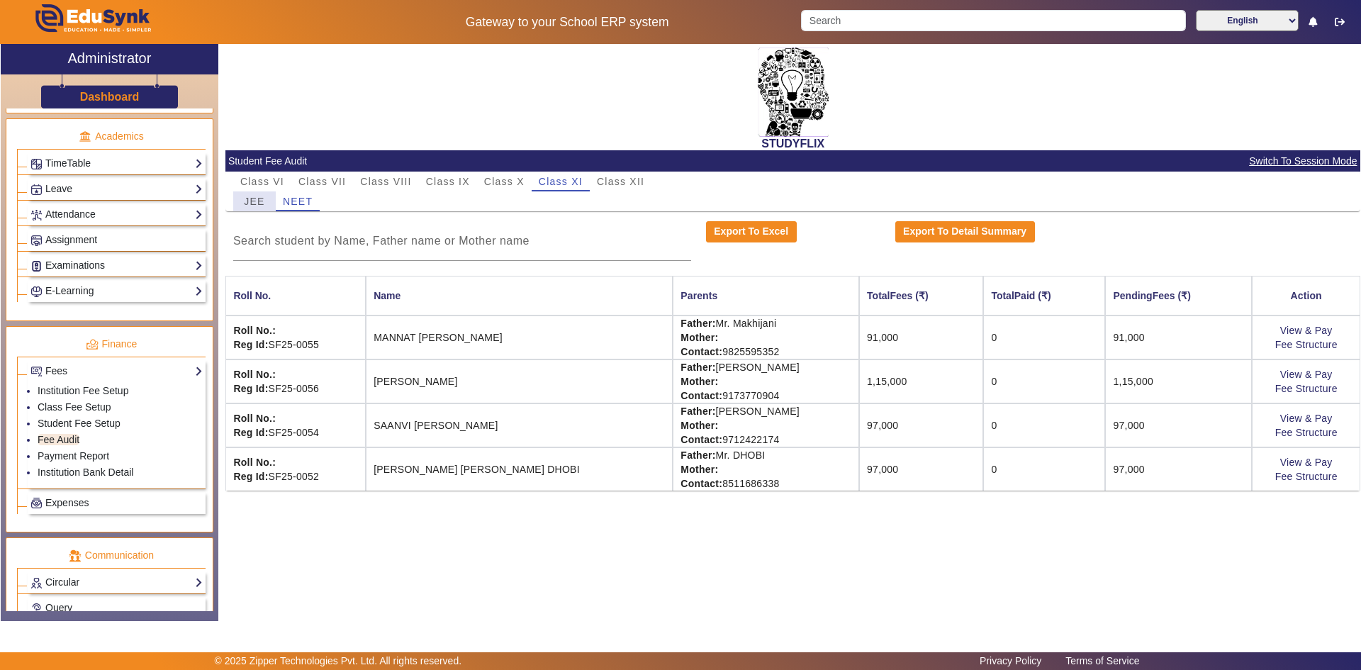
click at [254, 204] on span "JEE" at bounding box center [254, 201] width 21 height 10
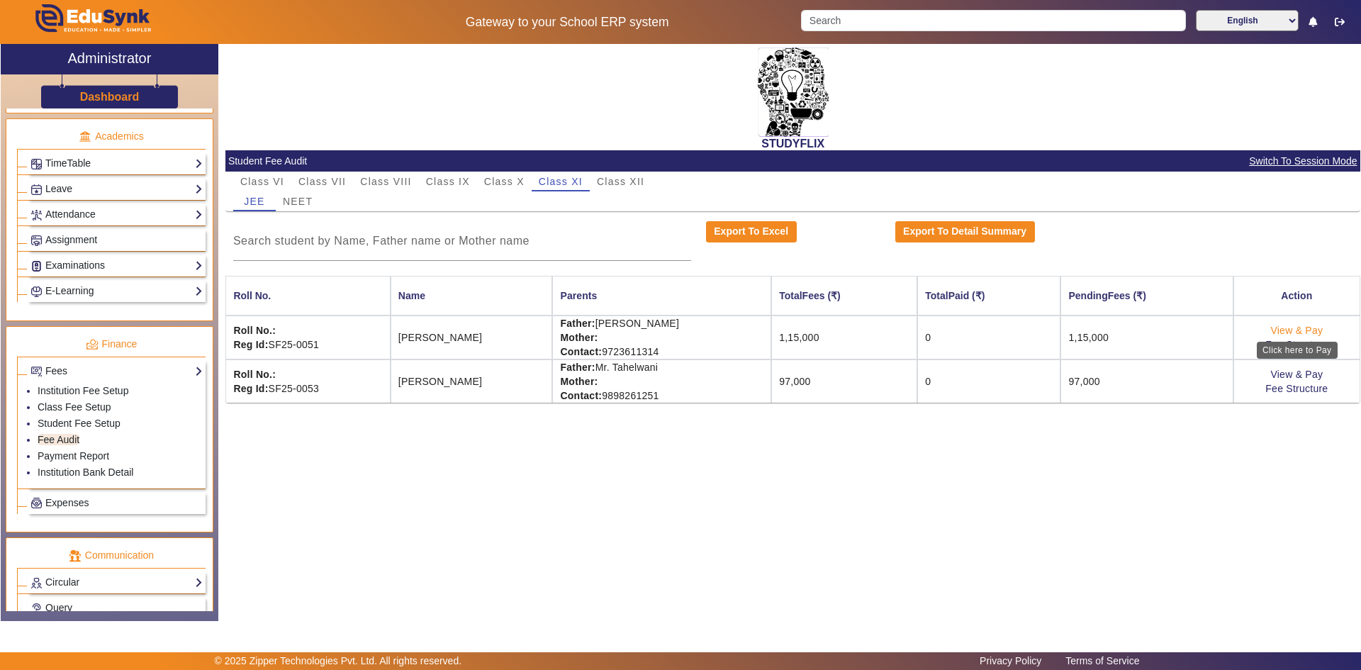
click at [732, 332] on link "View & Pay" at bounding box center [1296, 330] width 52 height 11
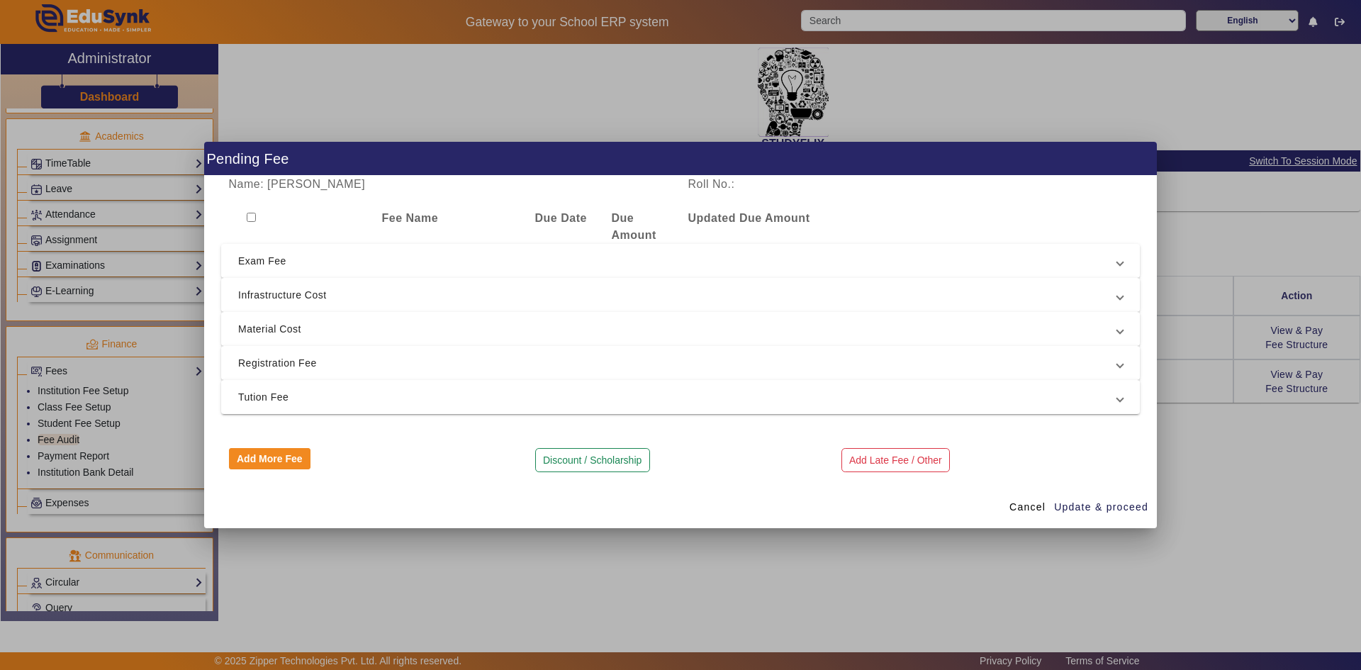
click at [732, 486] on div at bounding box center [680, 335] width 1361 height 670
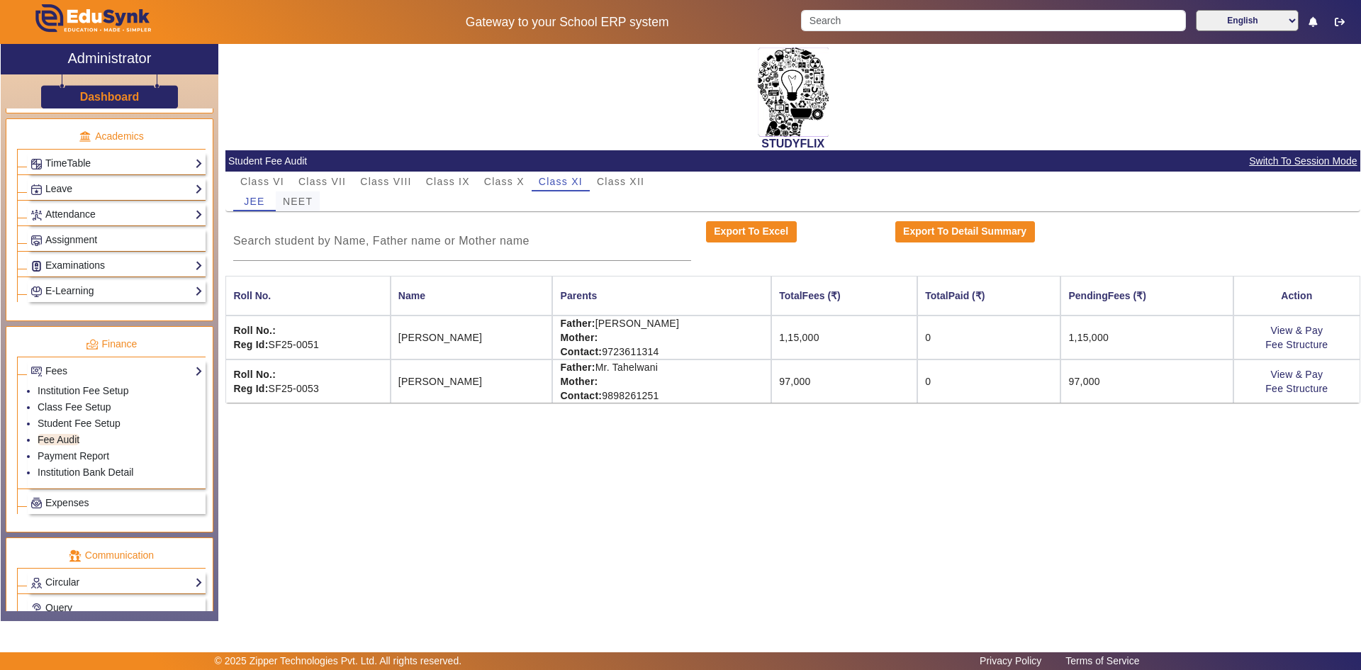
click at [293, 203] on span "NEET" at bounding box center [298, 201] width 30 height 10
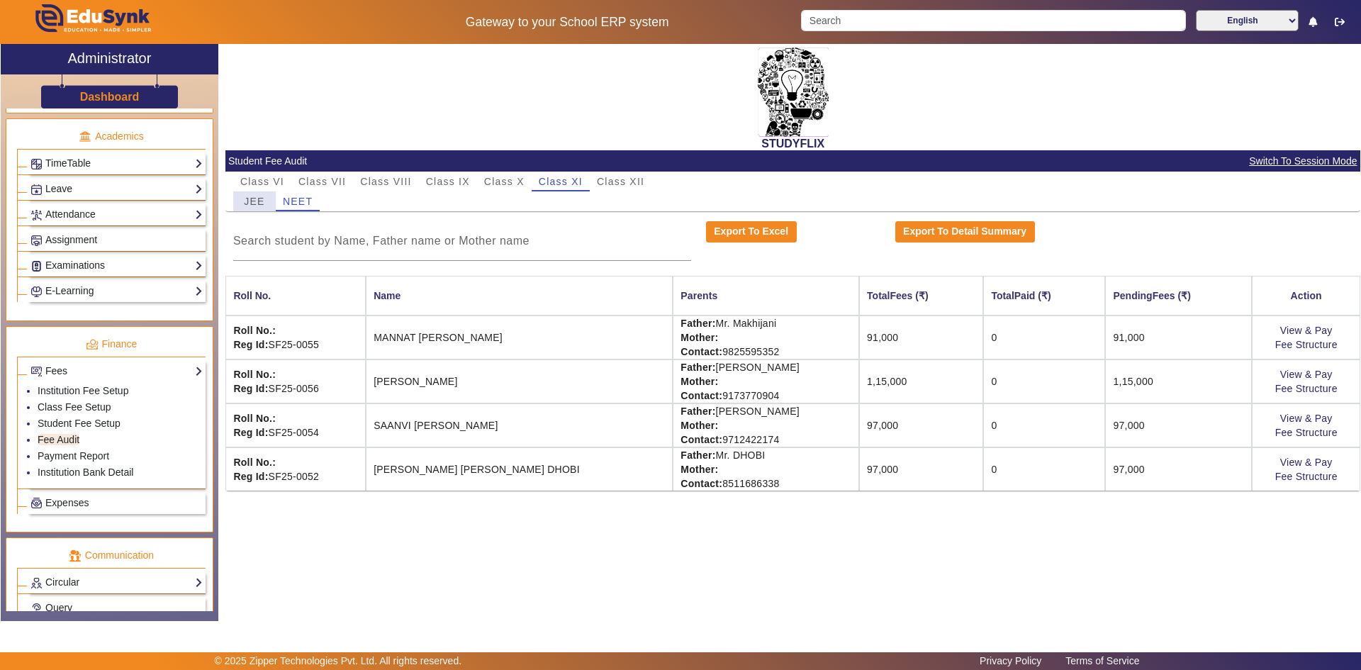
click at [268, 204] on div "JEE" at bounding box center [254, 201] width 43 height 20
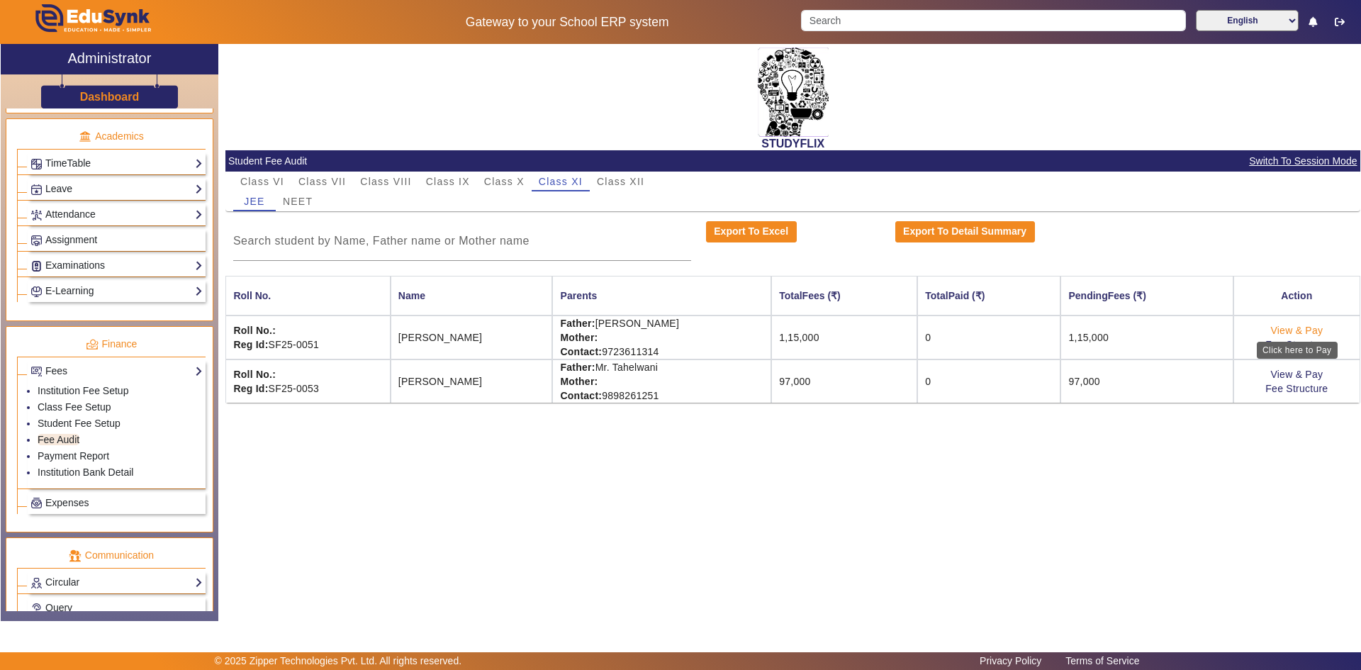
click at [732, 331] on link "View & Pay" at bounding box center [1296, 330] width 52 height 11
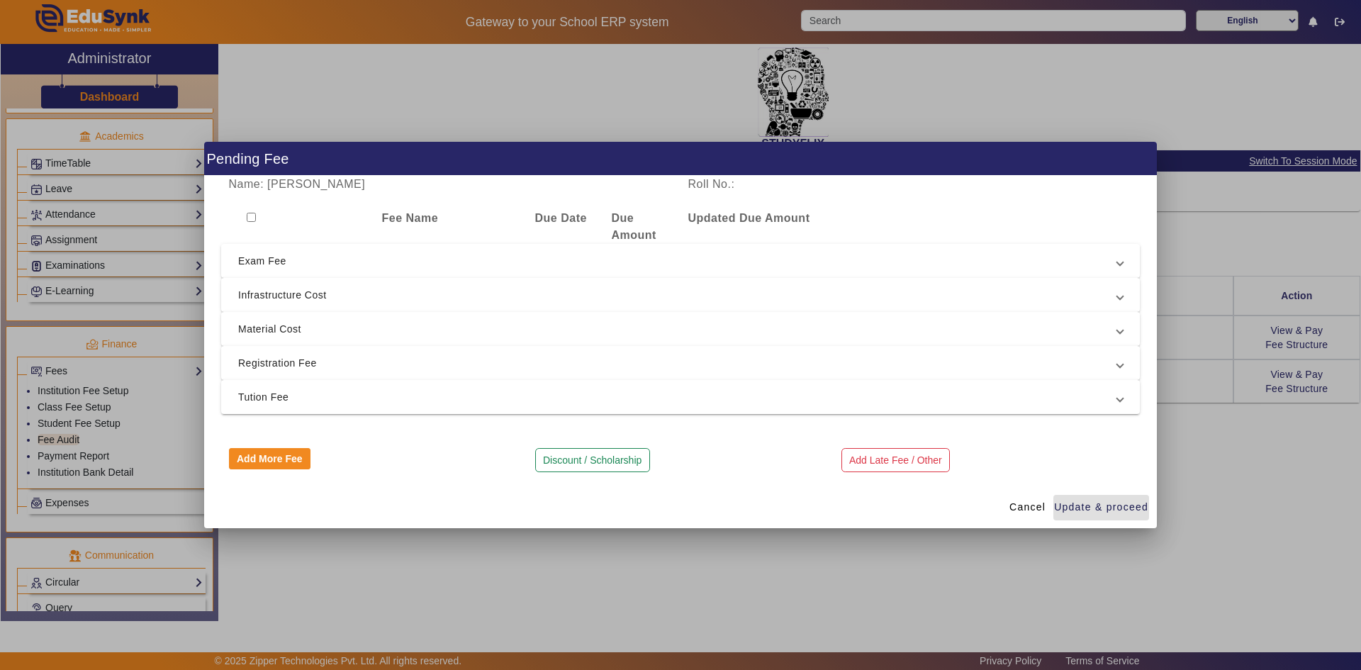
click at [252, 219] on input "checkbox" at bounding box center [251, 217] width 9 height 9
click at [321, 391] on span "Tution Fee" at bounding box center [677, 396] width 879 height 17
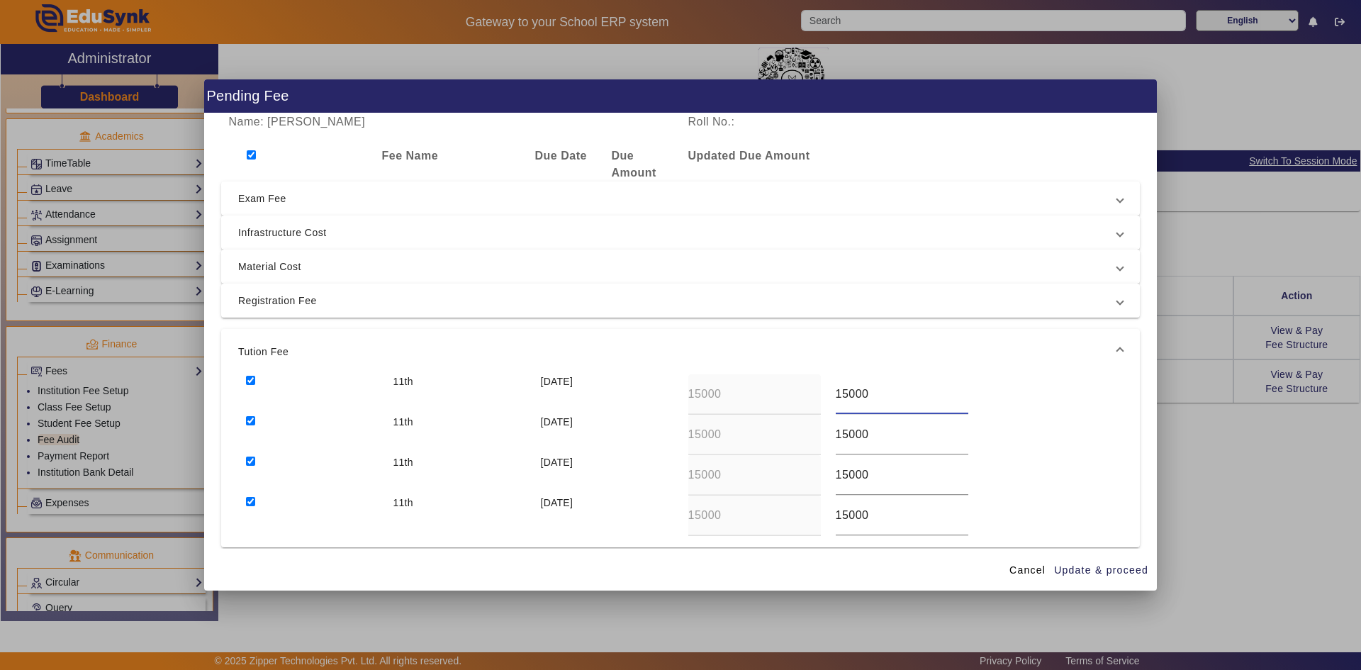
drag, startPoint x: 842, startPoint y: 393, endPoint x: 821, endPoint y: 396, distance: 21.4
click at [732, 396] on div "11th [DATE] 15000 15000" at bounding box center [680, 394] width 885 height 40
drag, startPoint x: 844, startPoint y: 435, endPoint x: 824, endPoint y: 435, distance: 19.8
click at [732, 435] on div "15000" at bounding box center [901, 435] width 147 height 40
drag, startPoint x: 842, startPoint y: 478, endPoint x: 829, endPoint y: 478, distance: 12.8
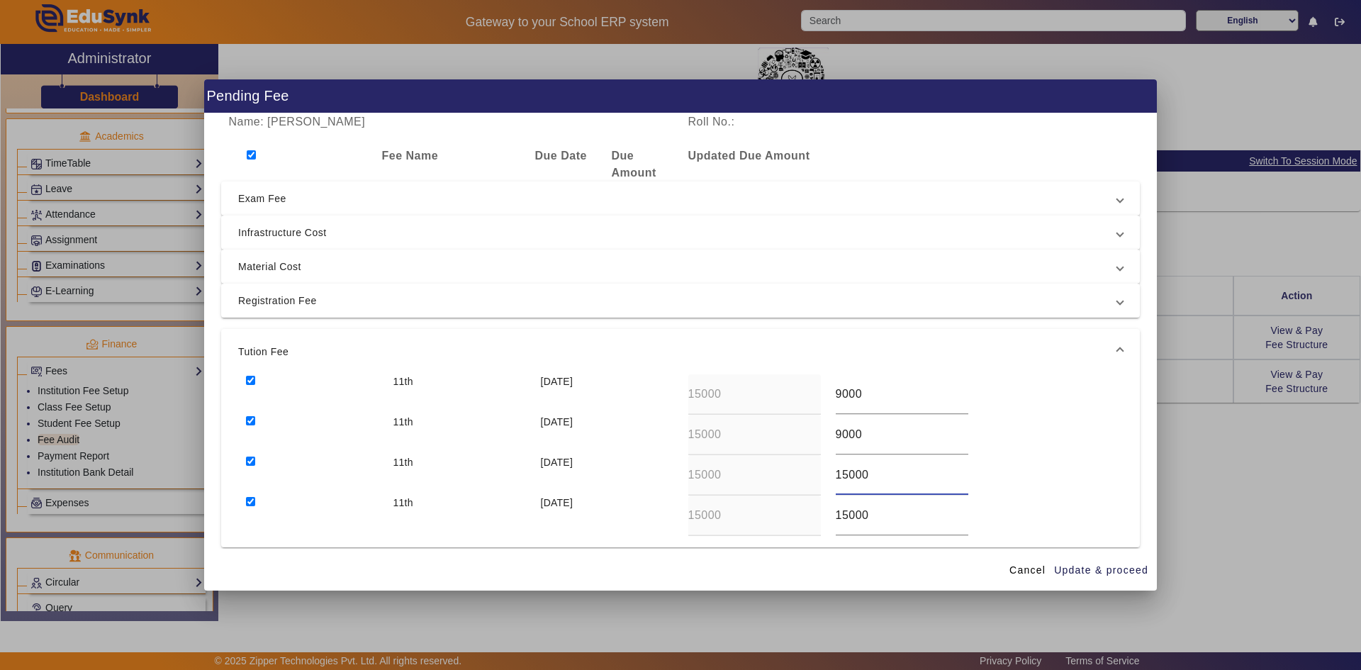
click at [732, 478] on div "15000" at bounding box center [901, 475] width 147 height 40
drag, startPoint x: 842, startPoint y: 515, endPoint x: 822, endPoint y: 515, distance: 19.8
click at [732, 515] on div "11th [DATE] 15000 15000" at bounding box center [680, 515] width 885 height 40
click at [732, 522] on span "Update & proceed" at bounding box center [1101, 570] width 94 height 15
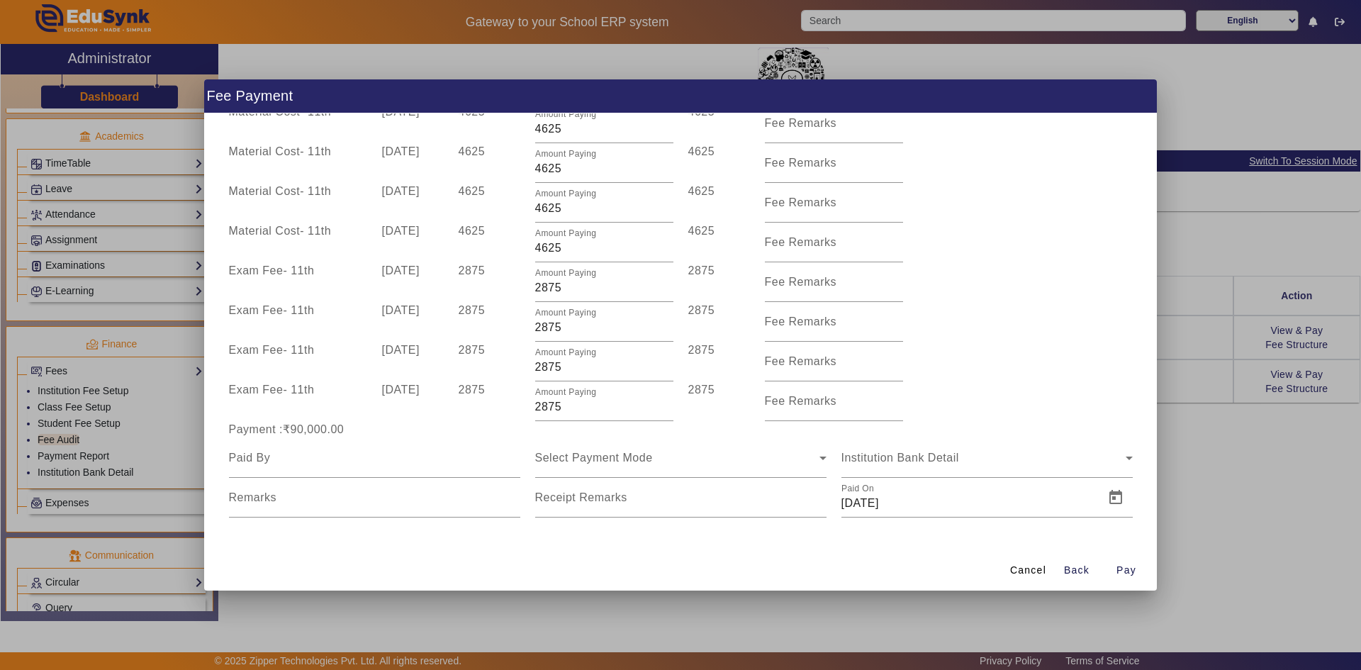
click at [732, 425] on div at bounding box center [680, 335] width 1361 height 670
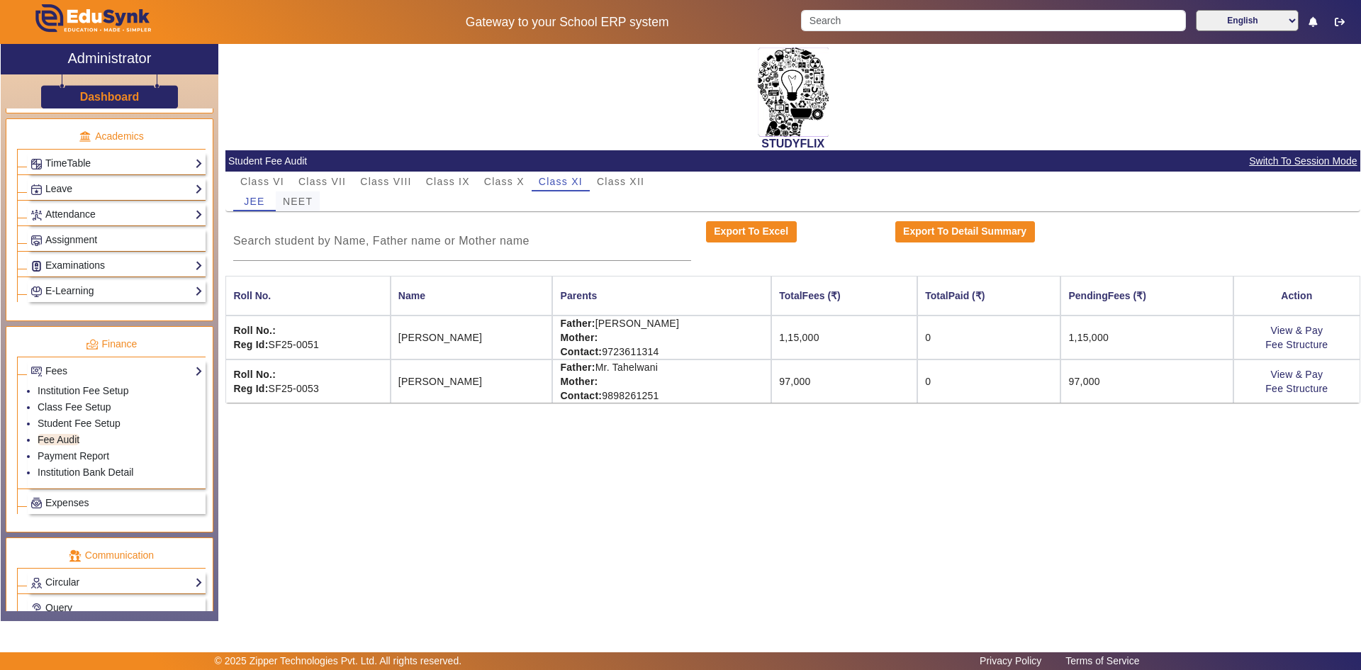
click at [306, 198] on span "NEET" at bounding box center [298, 201] width 30 height 10
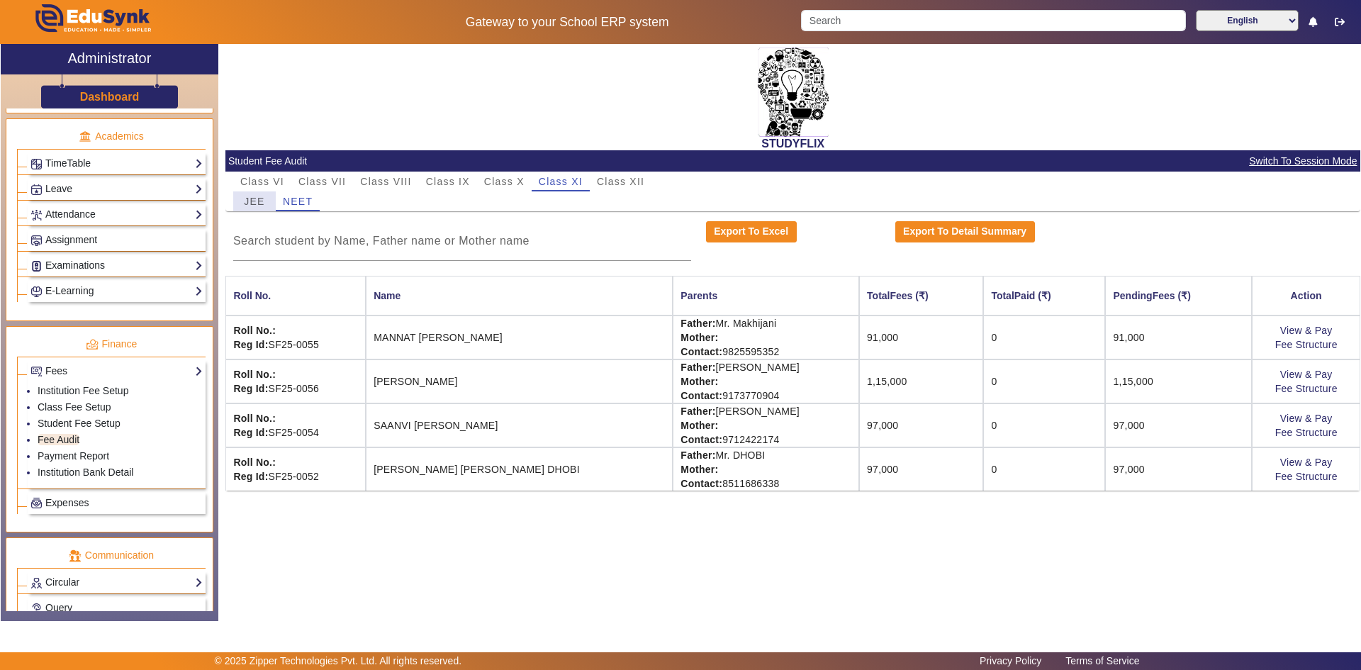
click at [252, 201] on span "JEE" at bounding box center [254, 201] width 21 height 10
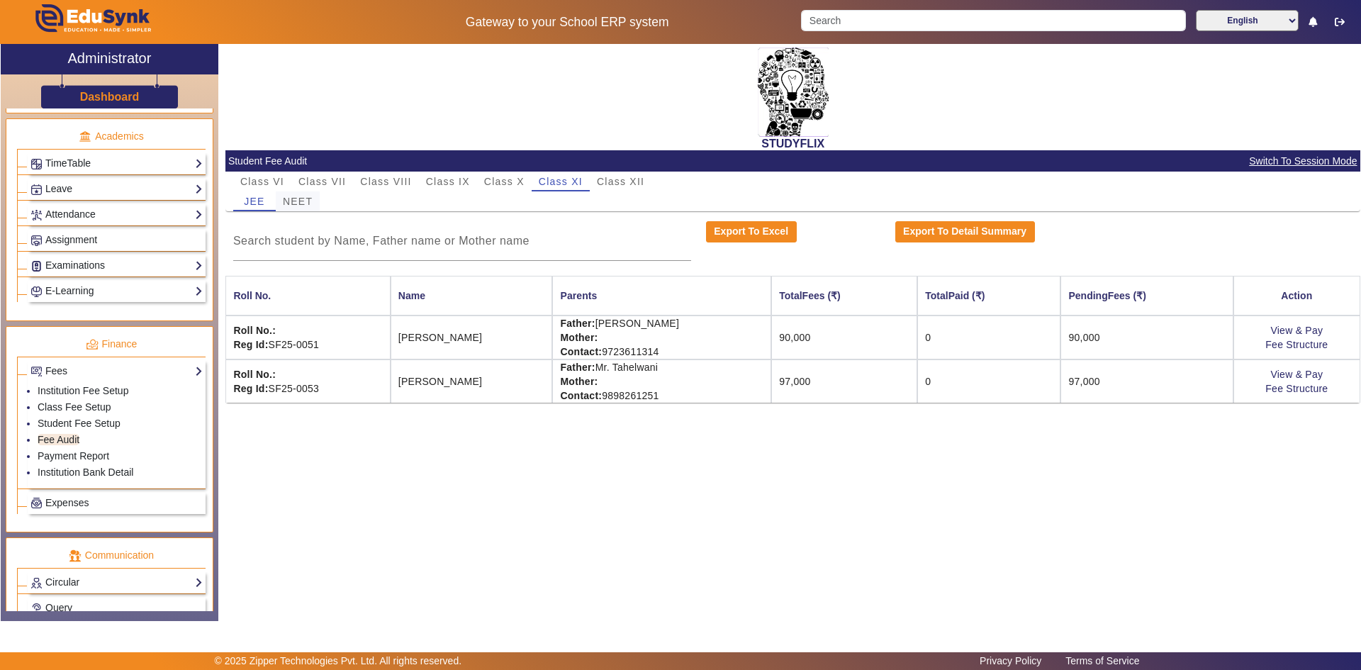
click at [305, 203] on span "NEET" at bounding box center [298, 201] width 30 height 10
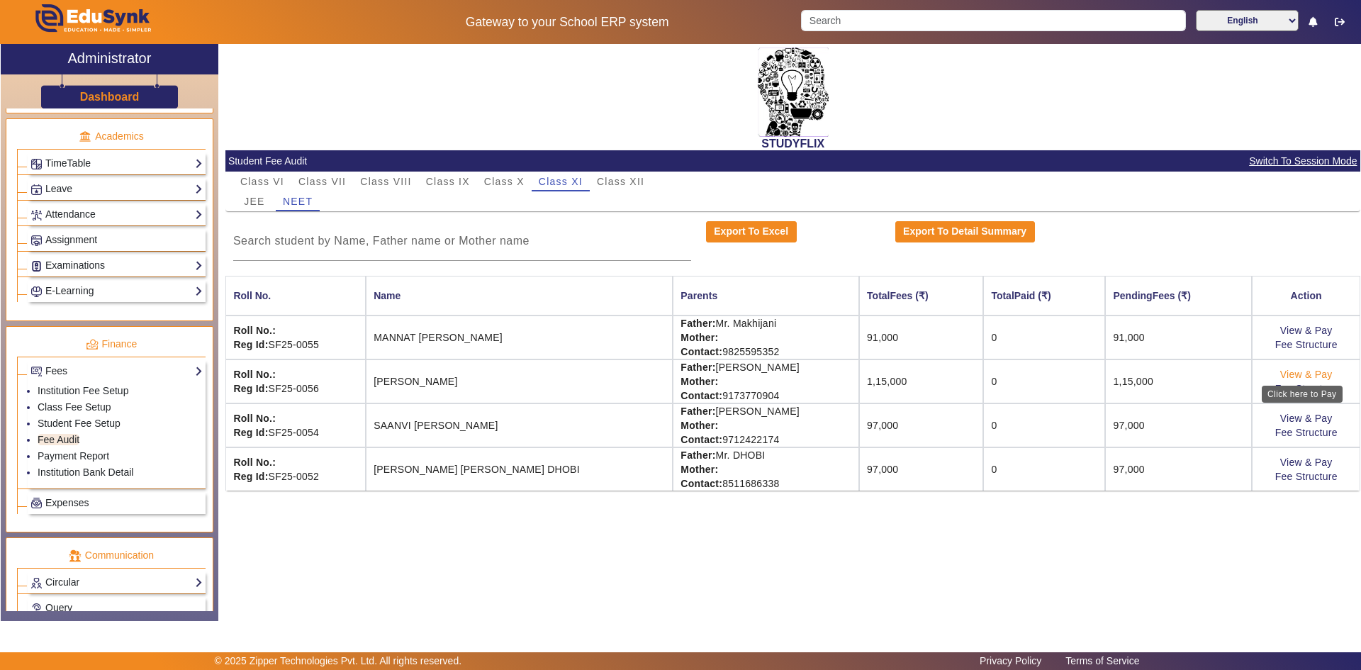
click at [732, 379] on link "View & Pay" at bounding box center [1306, 374] width 52 height 11
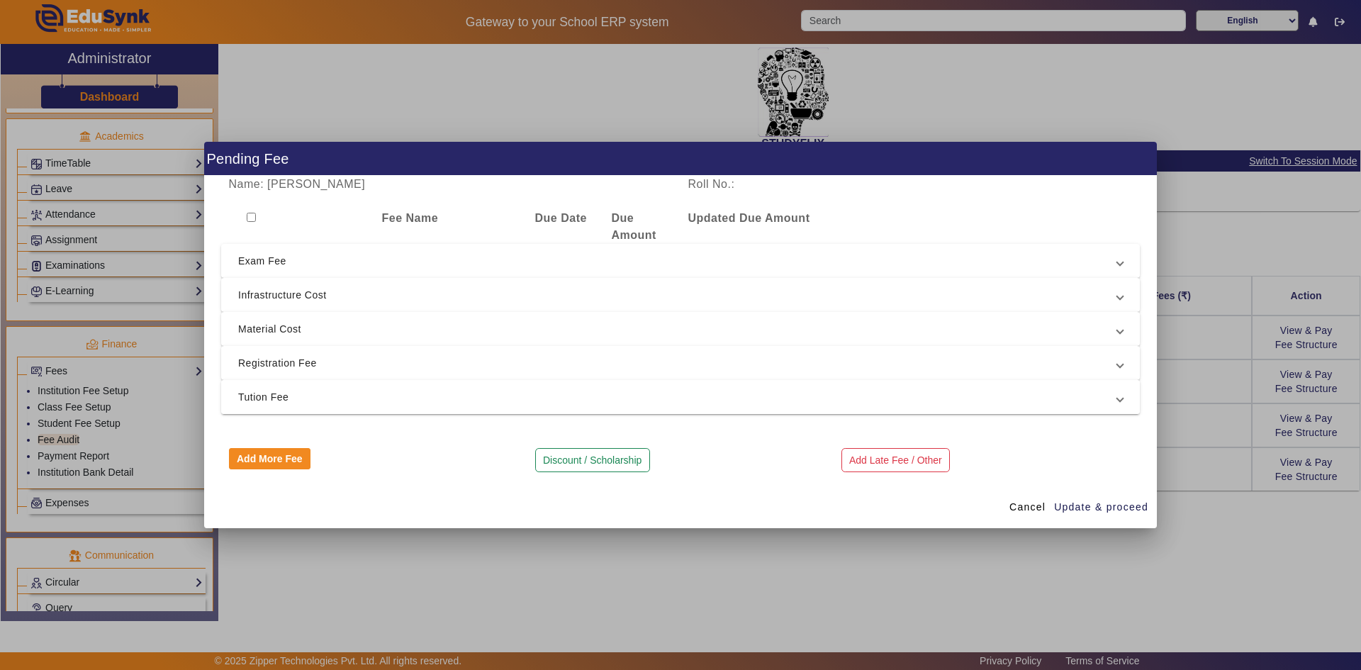
click at [732, 383] on mat-expansion-panel-header "Tution Fee" at bounding box center [680, 397] width 919 height 34
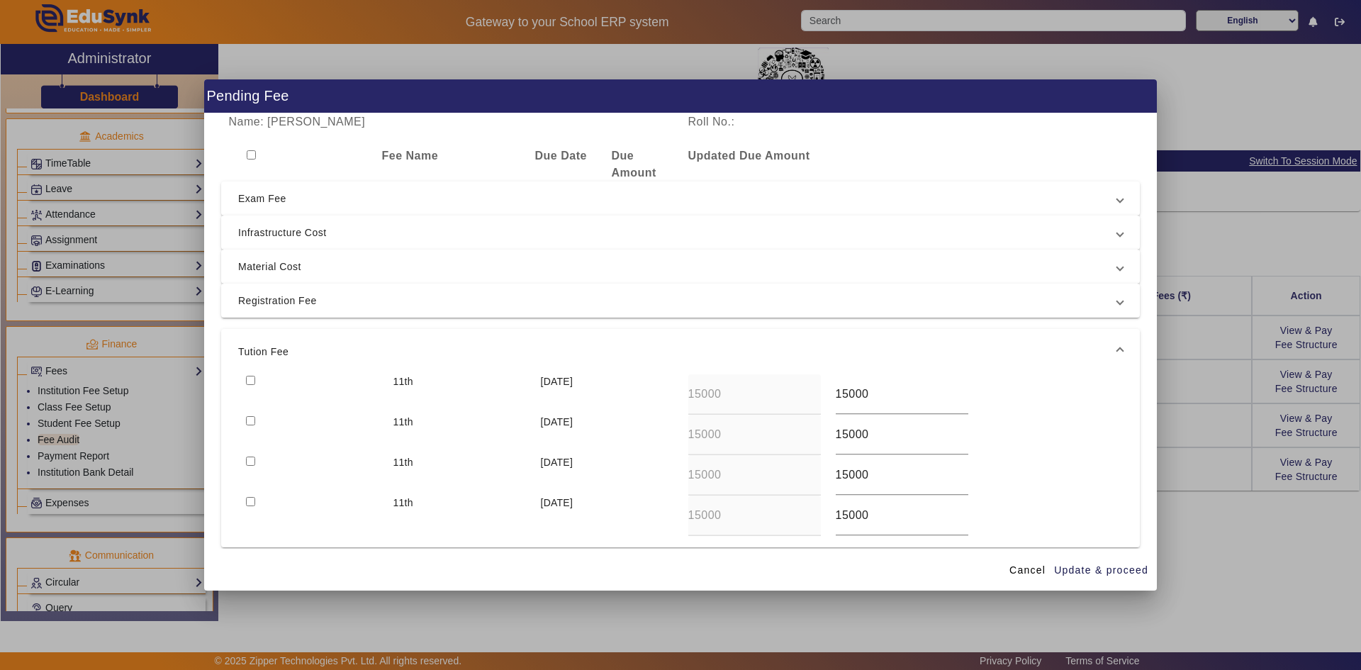
click at [247, 155] on input "checkbox" at bounding box center [251, 154] width 9 height 9
drag, startPoint x: 843, startPoint y: 395, endPoint x: 829, endPoint y: 400, distance: 15.3
click at [732, 400] on div "15000" at bounding box center [901, 394] width 147 height 40
drag, startPoint x: 841, startPoint y: 434, endPoint x: 827, endPoint y: 435, distance: 14.2
click at [732, 435] on div "15000" at bounding box center [901, 435] width 147 height 40
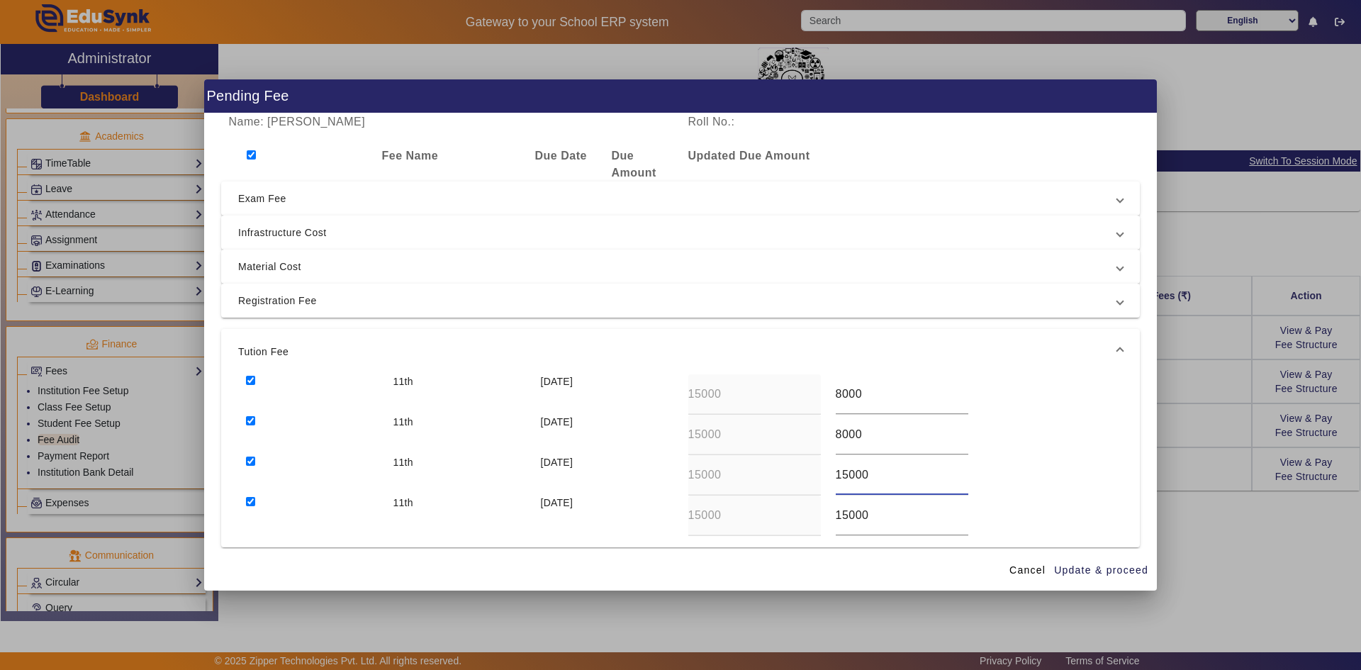
drag, startPoint x: 841, startPoint y: 477, endPoint x: 826, endPoint y: 481, distance: 15.5
click at [732, 481] on div "15000" at bounding box center [901, 475] width 147 height 40
drag, startPoint x: 844, startPoint y: 517, endPoint x: 825, endPoint y: 516, distance: 19.2
click at [732, 517] on div "15000" at bounding box center [901, 515] width 147 height 40
click at [732, 522] on span "Update & proceed" at bounding box center [1101, 570] width 94 height 15
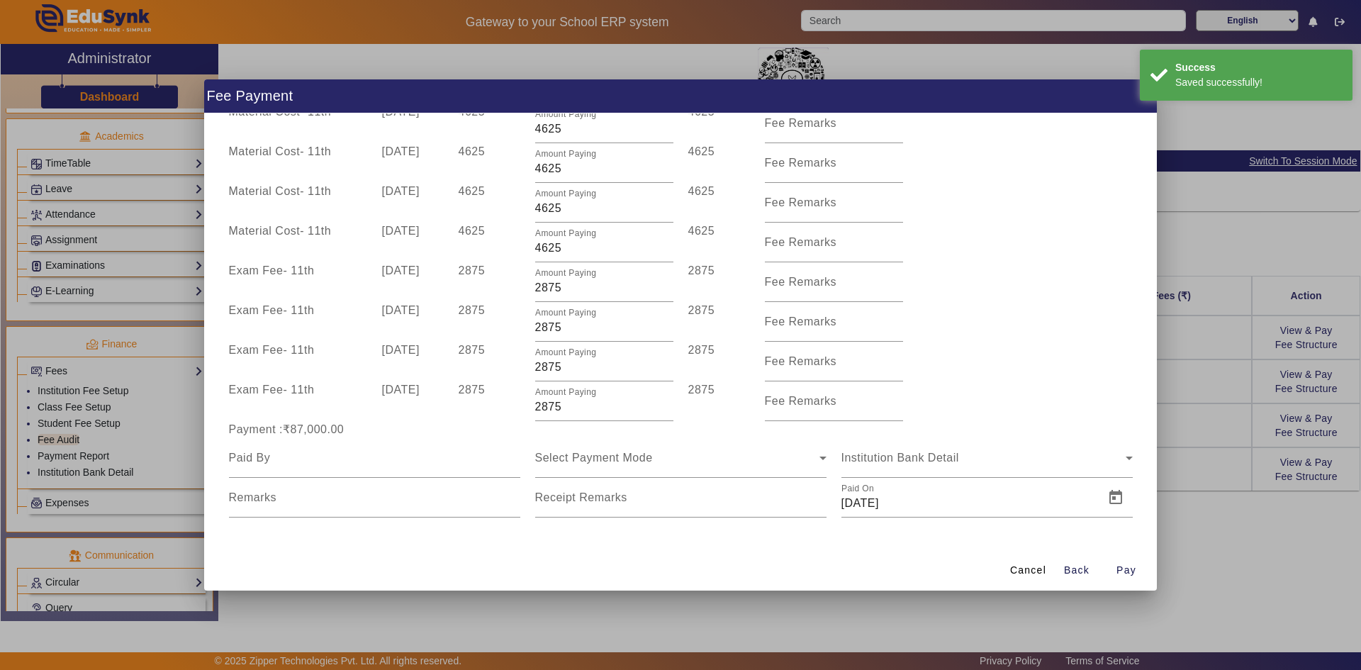
click at [732, 512] on div at bounding box center [680, 335] width 1361 height 670
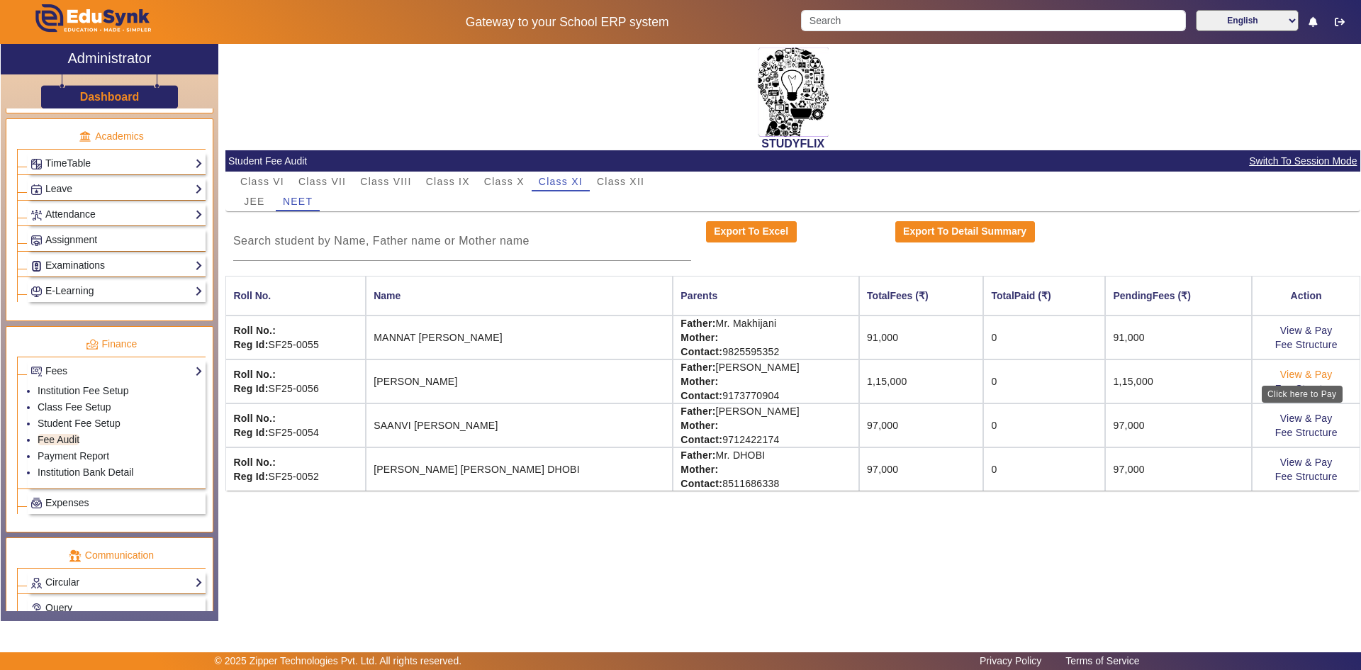
click at [732, 374] on link "View & Pay" at bounding box center [1306, 374] width 52 height 11
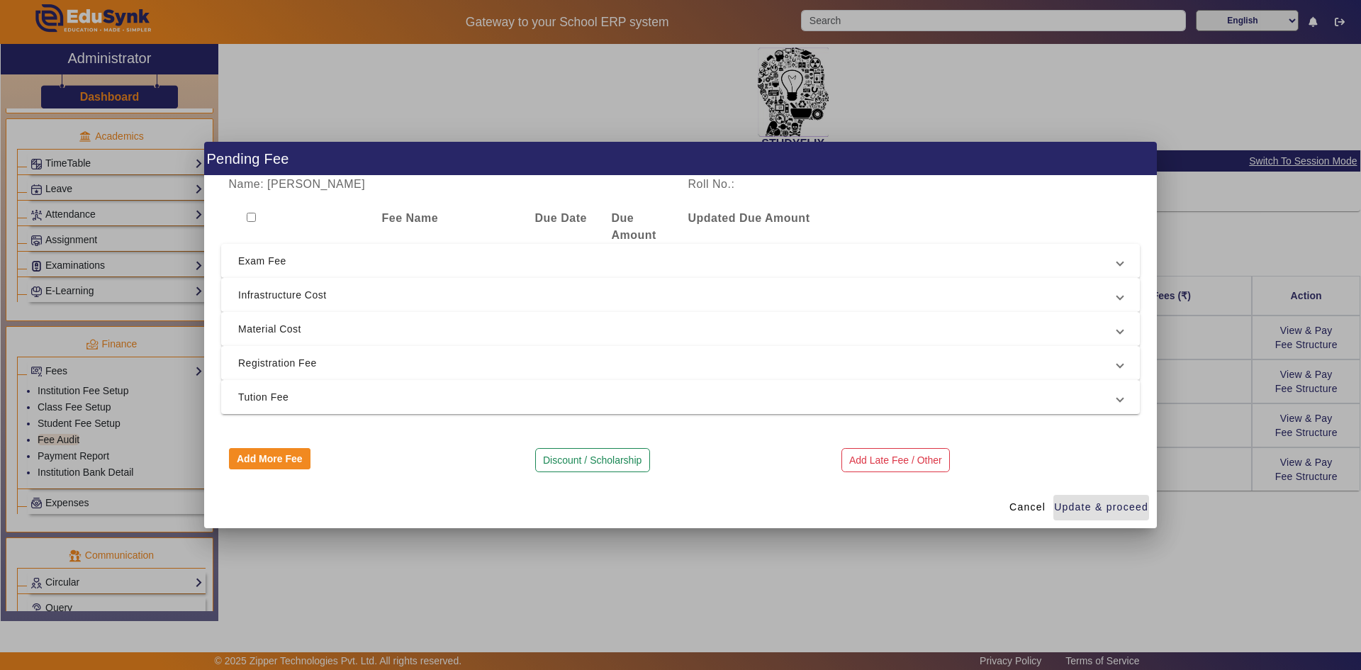
click at [247, 217] on input "checkbox" at bounding box center [251, 217] width 9 height 9
click at [320, 385] on mat-expansion-panel-header "Tution Fee" at bounding box center [680, 397] width 919 height 34
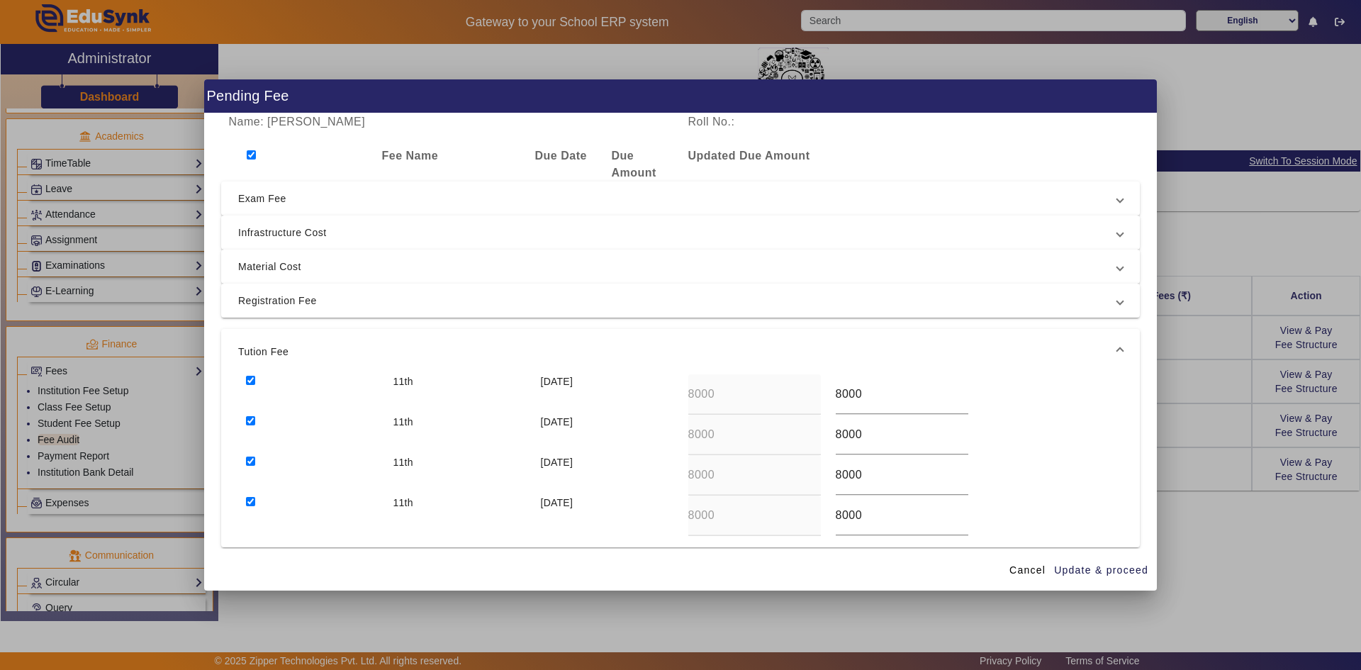
click at [366, 408] on div at bounding box center [311, 394] width 147 height 40
click at [732, 396] on input "8000" at bounding box center [902, 394] width 133 height 17
drag, startPoint x: 837, startPoint y: 433, endPoint x: 829, endPoint y: 436, distance: 9.0
click at [732, 436] on div "8000" at bounding box center [901, 435] width 147 height 40
click at [732, 522] on span "Update & proceed" at bounding box center [1101, 570] width 94 height 15
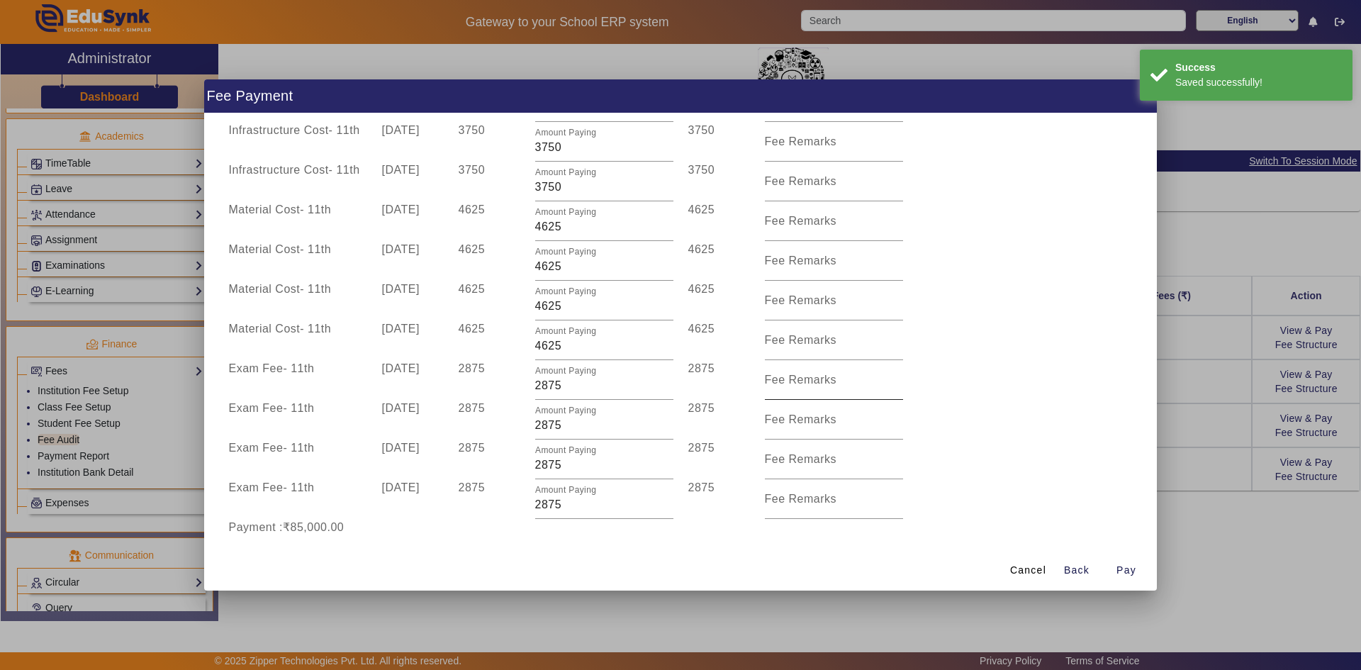
scroll to position [425, 0]
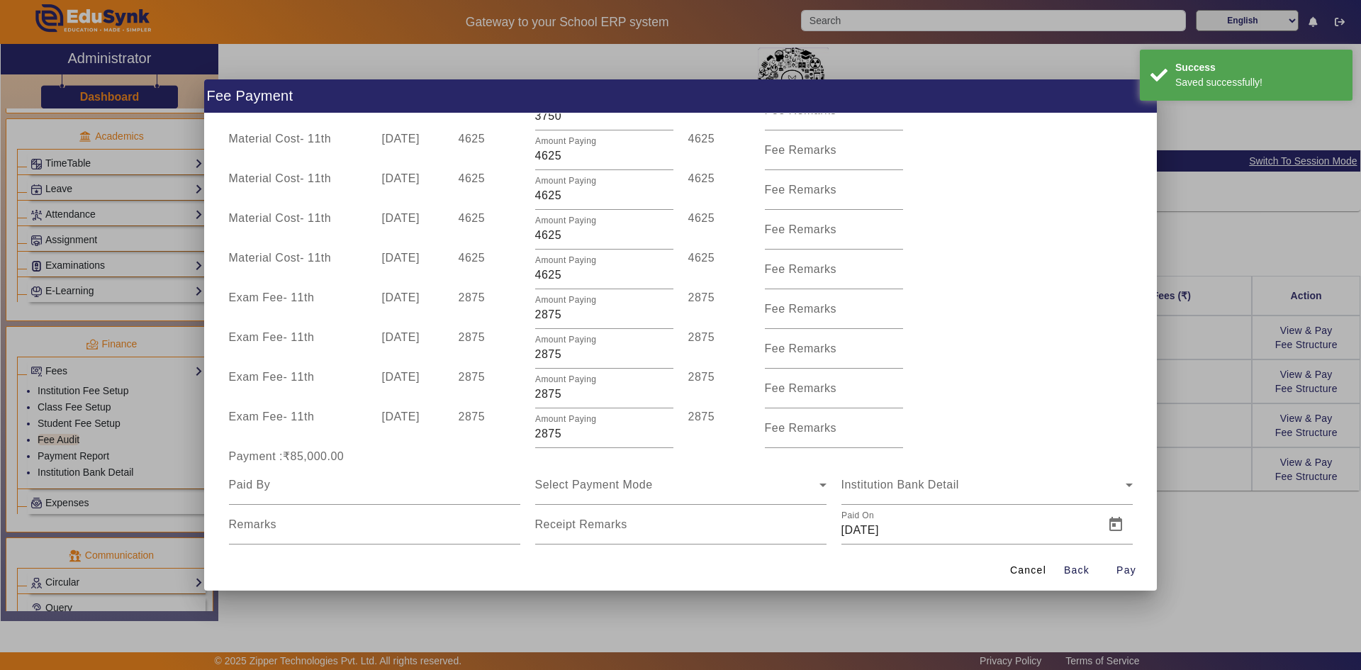
click at [732, 431] on div at bounding box center [680, 335] width 1361 height 670
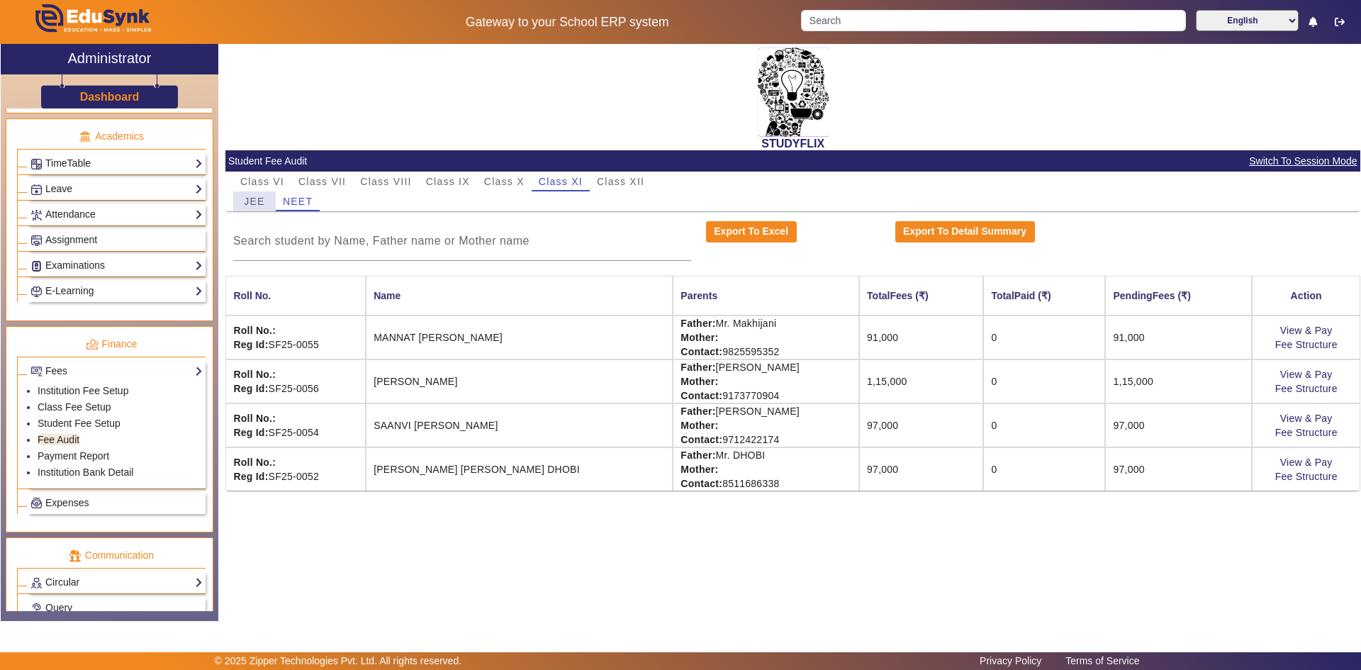
click at [259, 198] on span "JEE" at bounding box center [254, 201] width 21 height 10
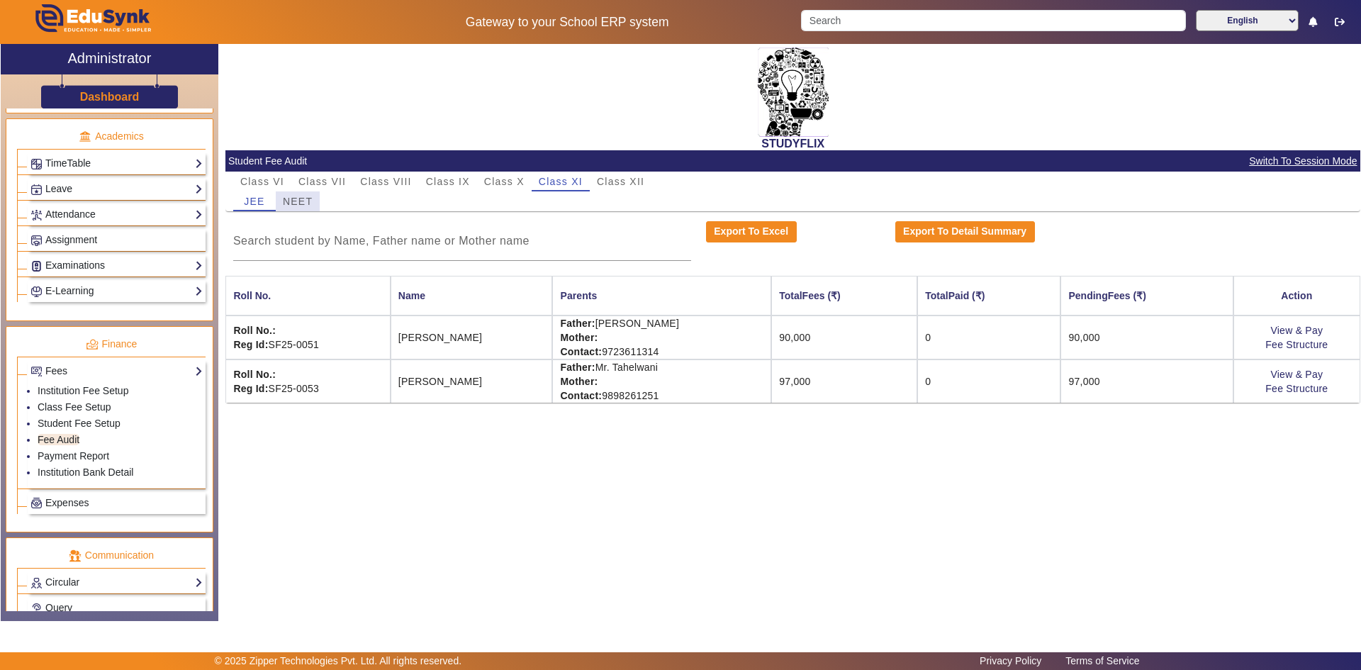
click at [293, 198] on span "NEET" at bounding box center [298, 201] width 30 height 10
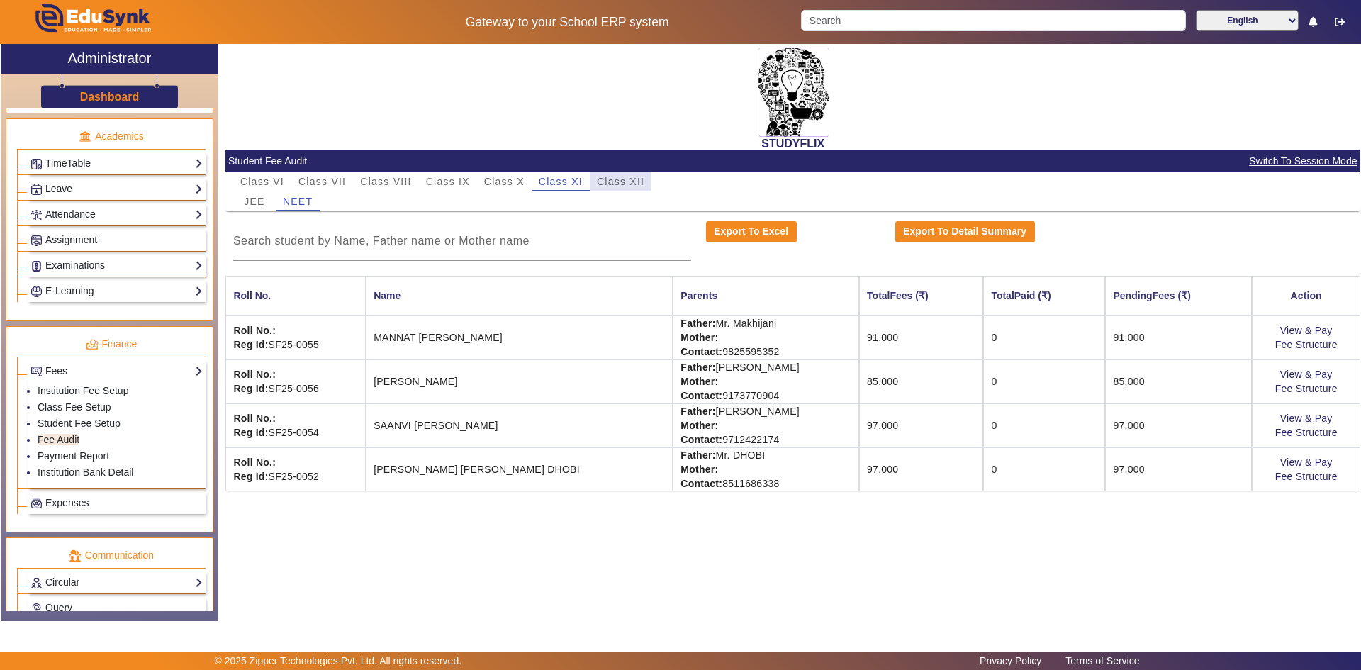
click at [619, 184] on span "Class XII" at bounding box center [620, 181] width 47 height 10
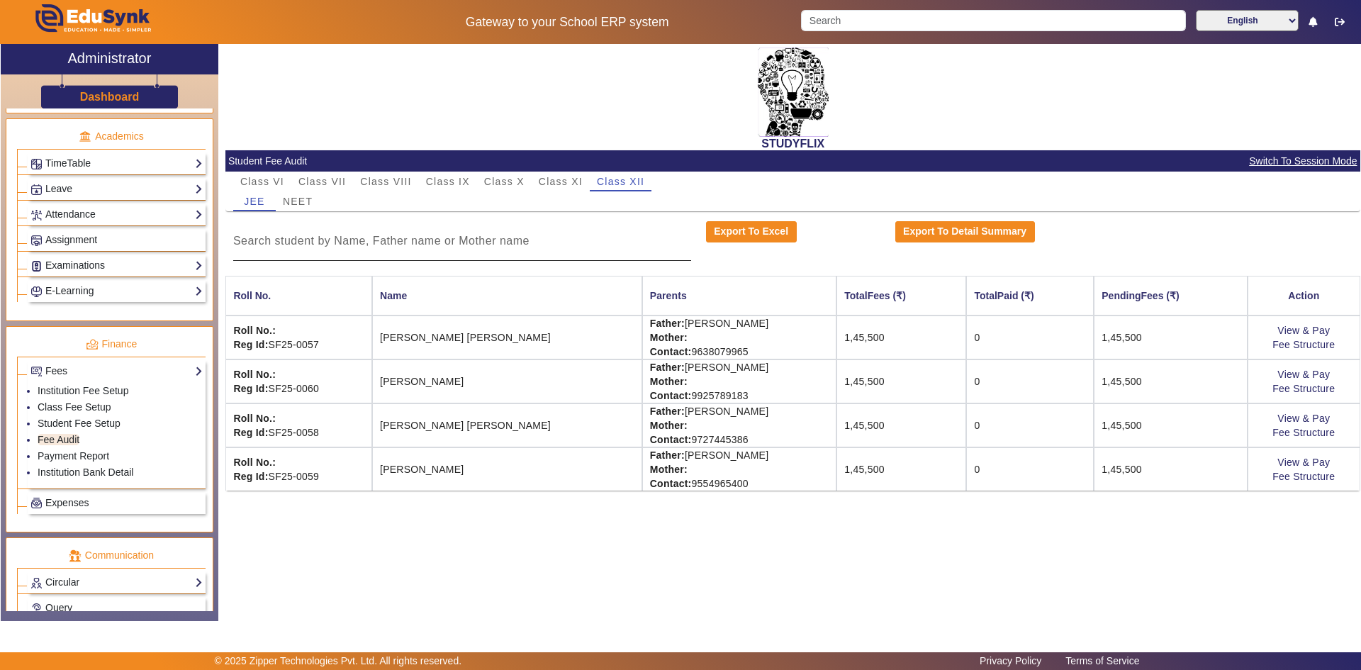
click at [430, 254] on div at bounding box center [462, 241] width 458 height 40
click at [299, 201] on span "NEET" at bounding box center [298, 201] width 30 height 10
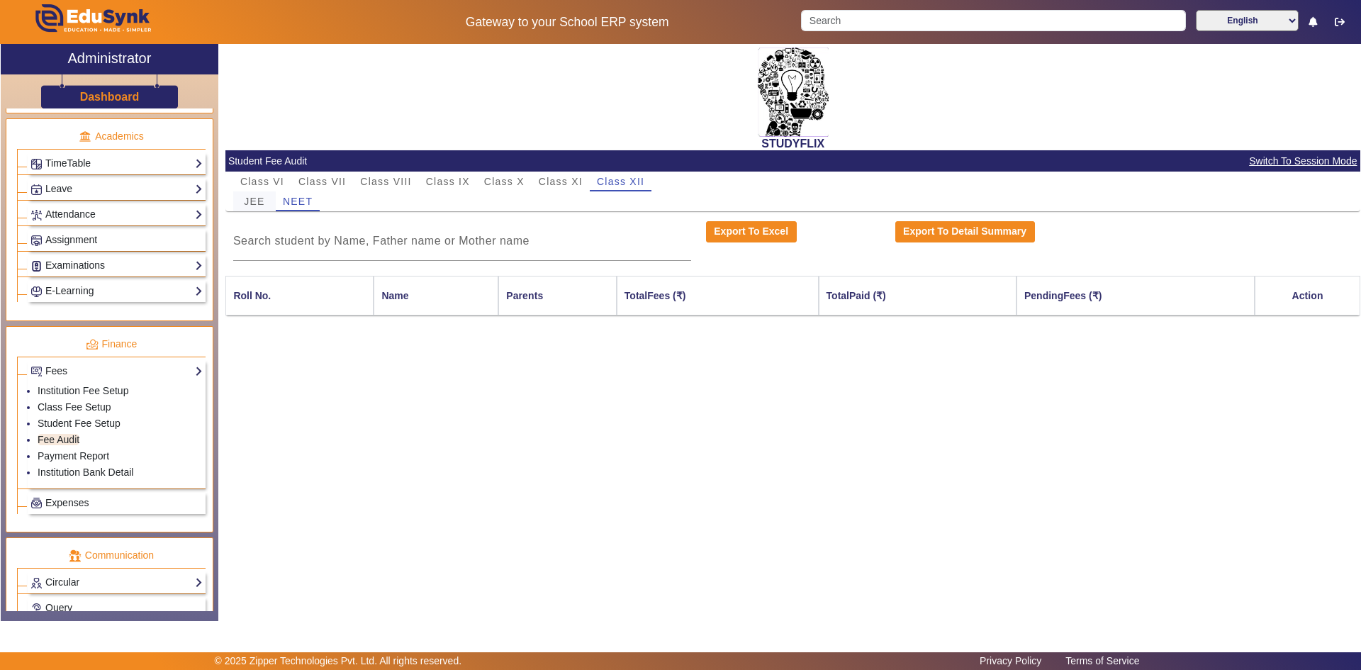
click at [259, 202] on span "JEE" at bounding box center [254, 201] width 21 height 10
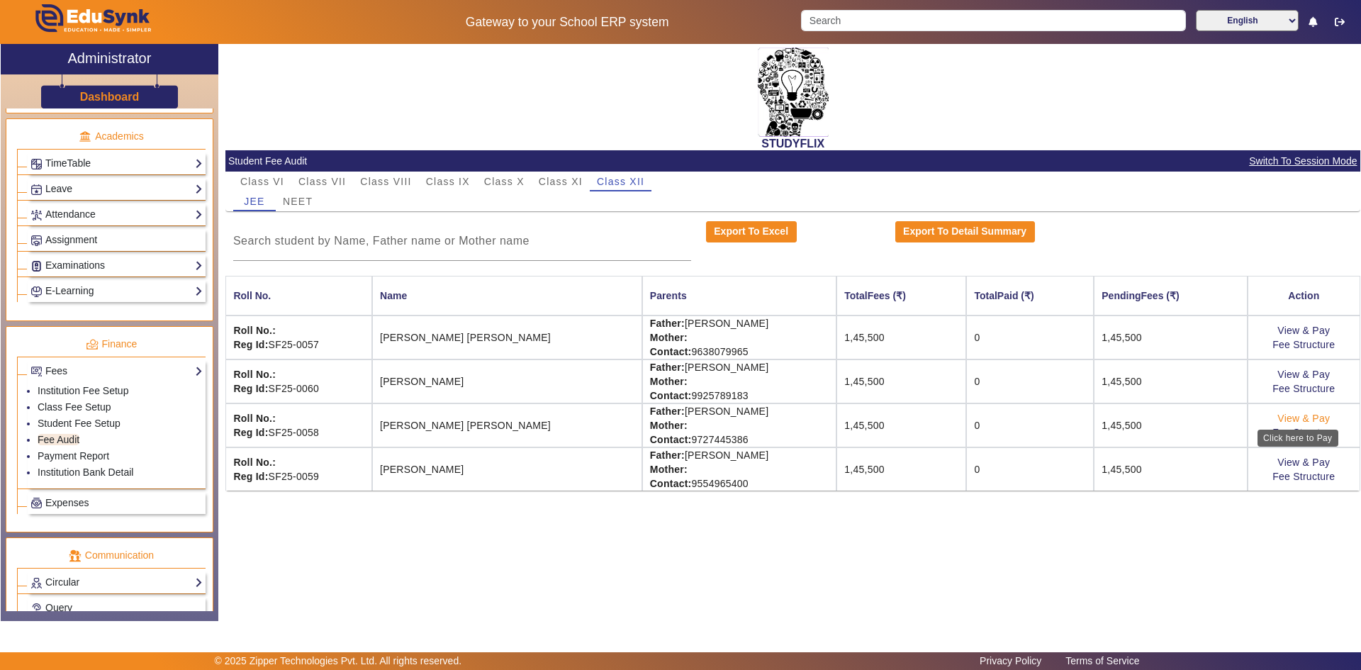
click at [732, 415] on link "View & Pay" at bounding box center [1303, 418] width 52 height 11
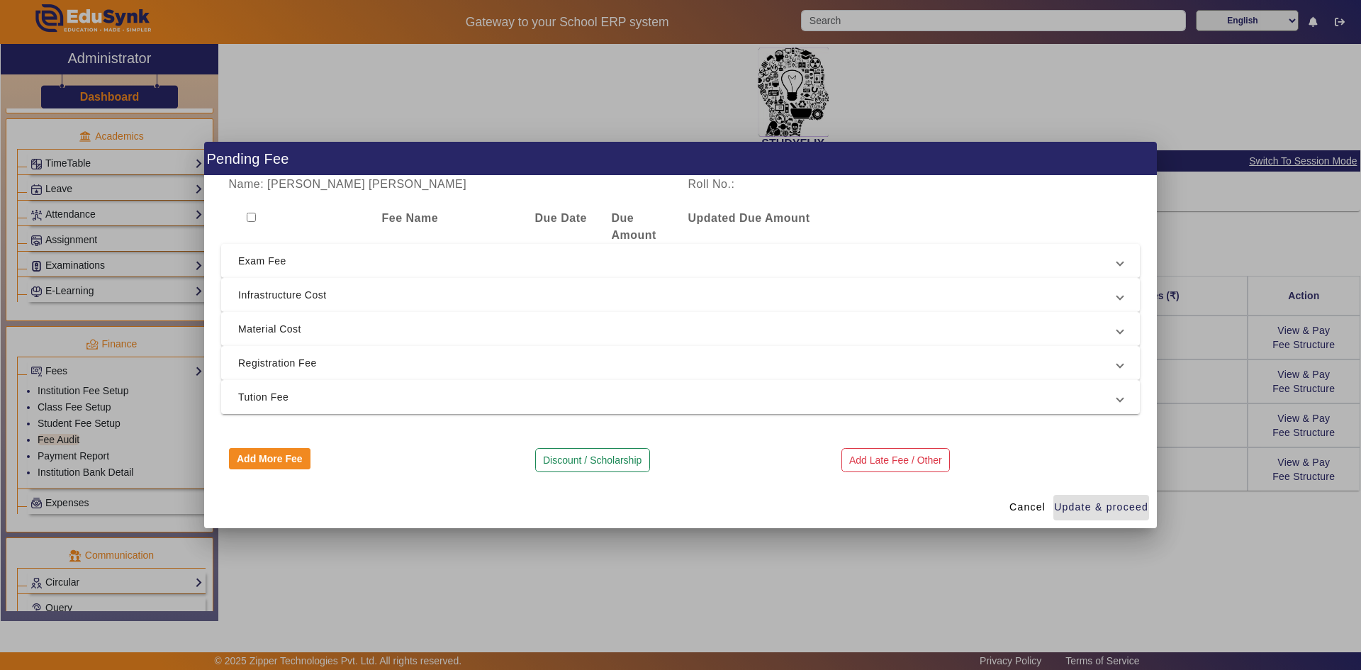
click at [251, 217] on input "checkbox" at bounding box center [251, 217] width 9 height 9
click at [352, 396] on span "Tution Fee" at bounding box center [677, 396] width 879 height 17
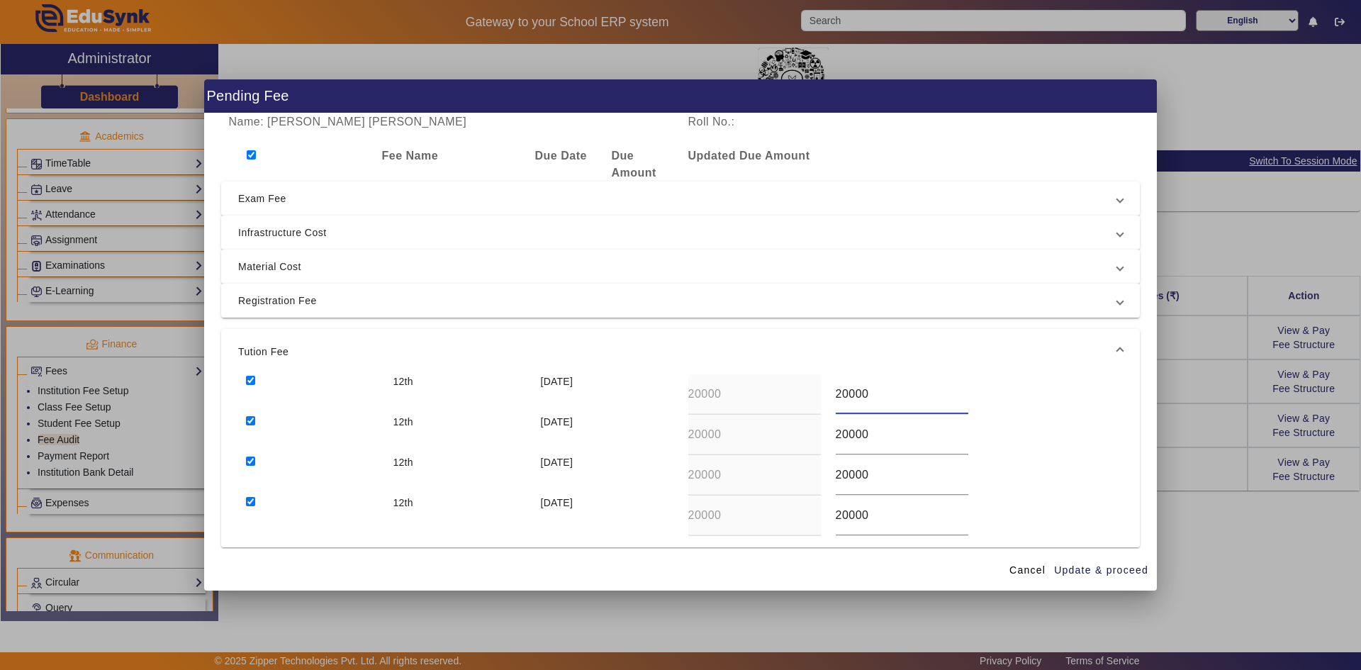
drag, startPoint x: 843, startPoint y: 396, endPoint x: 820, endPoint y: 398, distance: 22.8
click at [732, 398] on div "12th [DATE] 20000 20000" at bounding box center [680, 394] width 885 height 40
click at [732, 439] on div "12th [DATE] 20000 20000" at bounding box center [680, 435] width 885 height 40
drag, startPoint x: 841, startPoint y: 475, endPoint x: 832, endPoint y: 475, distance: 9.2
click at [732, 475] on input "20000" at bounding box center [902, 474] width 133 height 17
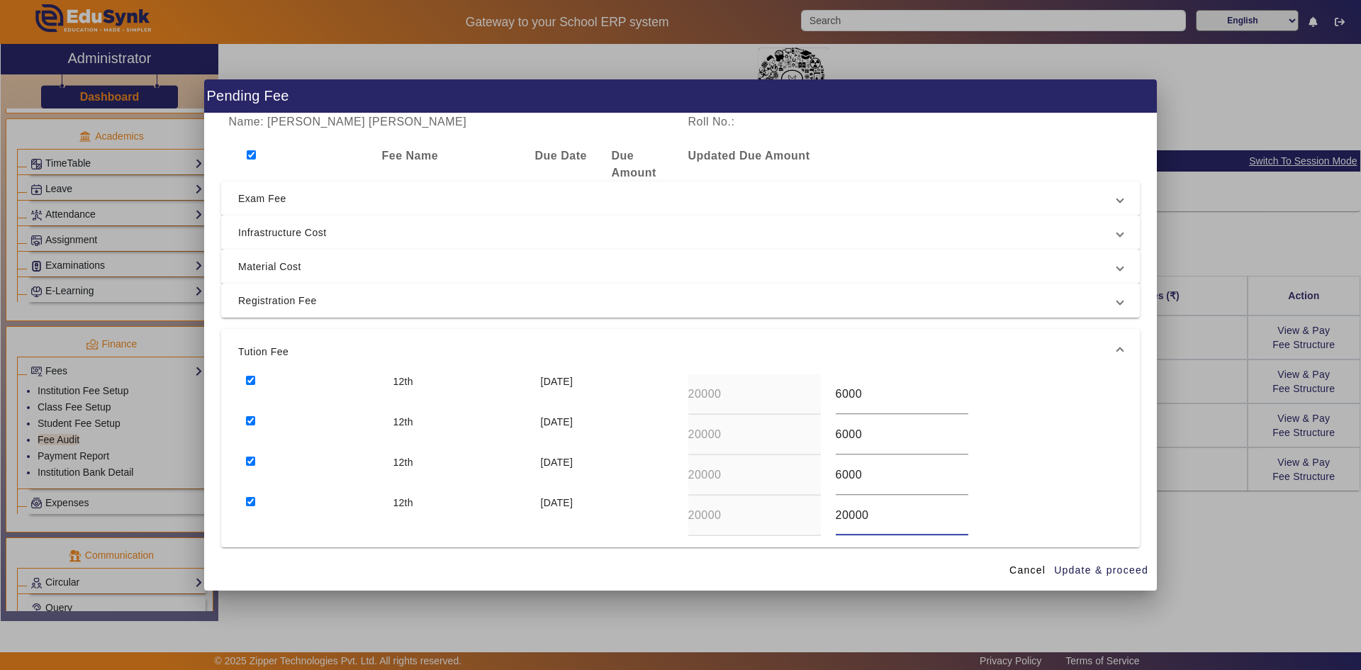
click at [732, 522] on div "12th [DATE] 20000 20000" at bounding box center [680, 515] width 885 height 40
click at [732, 522] on span "Update & proceed" at bounding box center [1101, 570] width 94 height 15
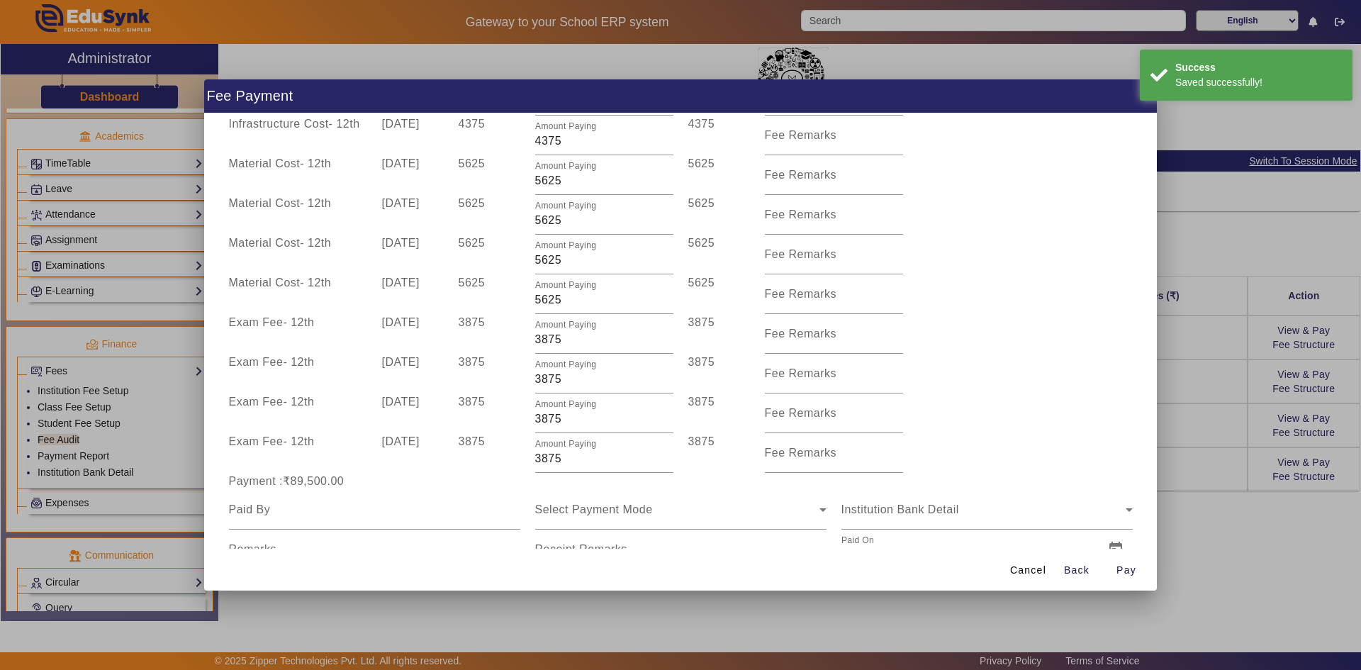
scroll to position [452, 0]
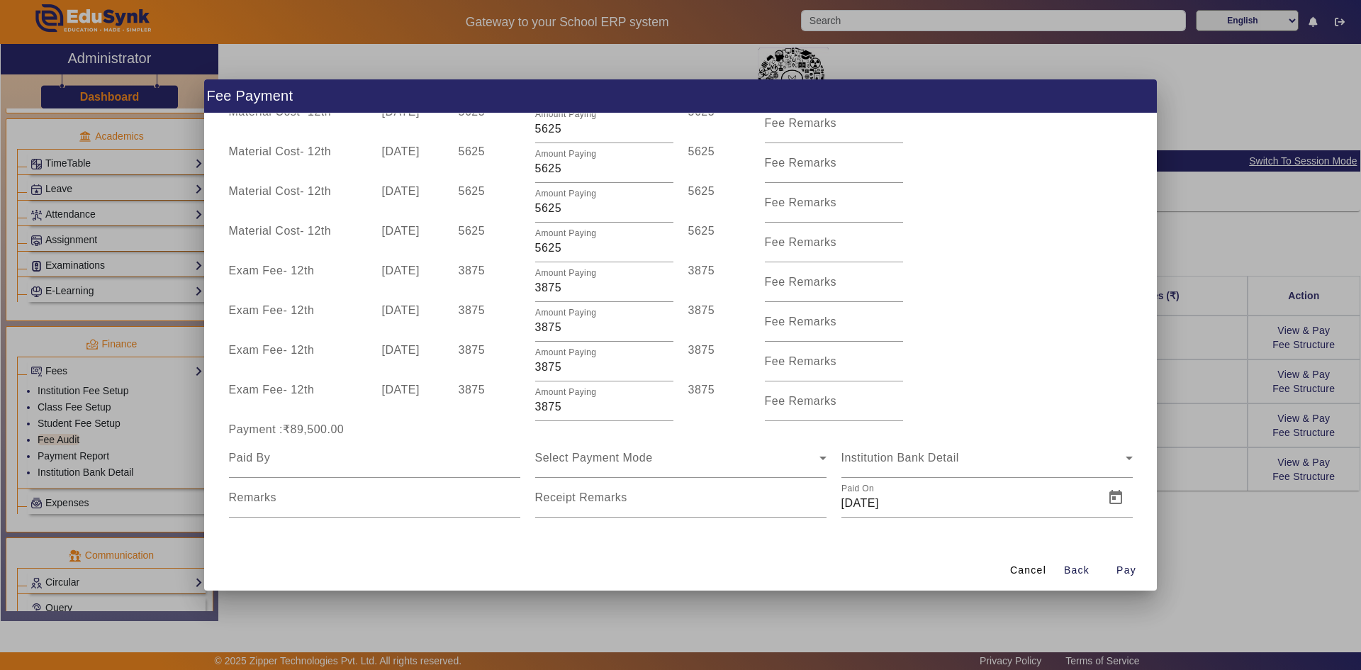
click at [732, 522] on div at bounding box center [680, 335] width 1361 height 670
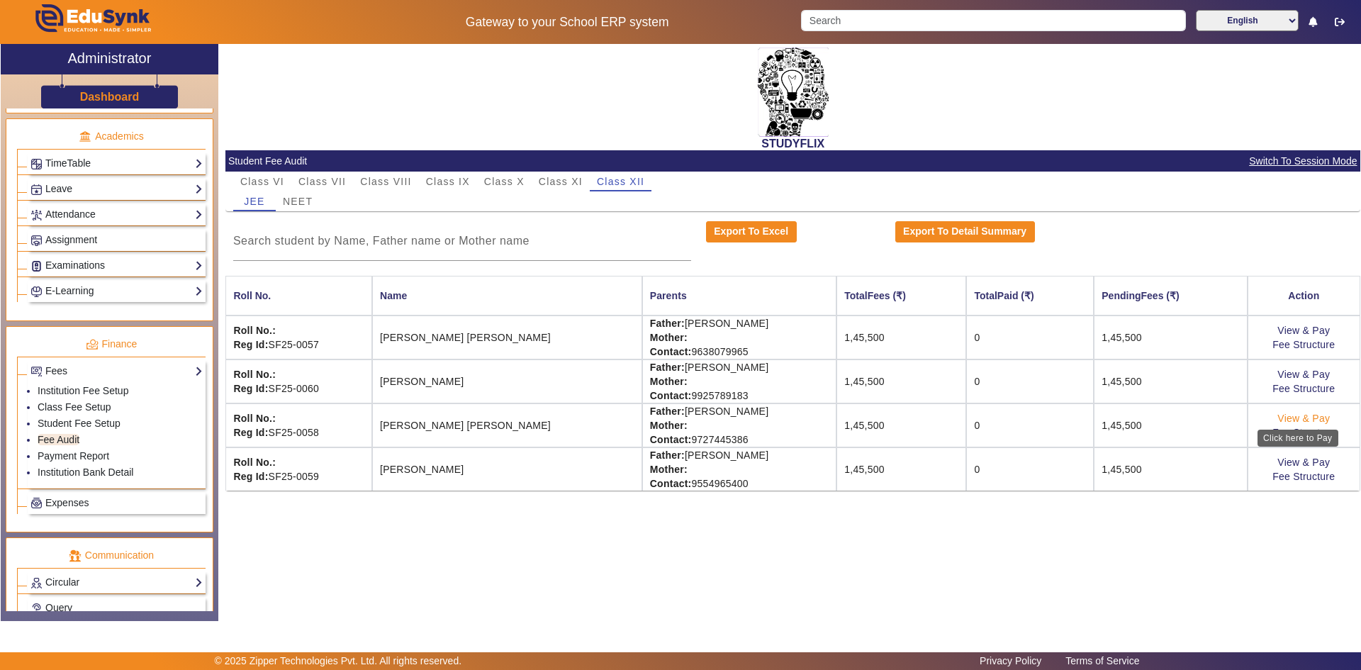
click at [732, 418] on link "View & Pay" at bounding box center [1303, 418] width 52 height 11
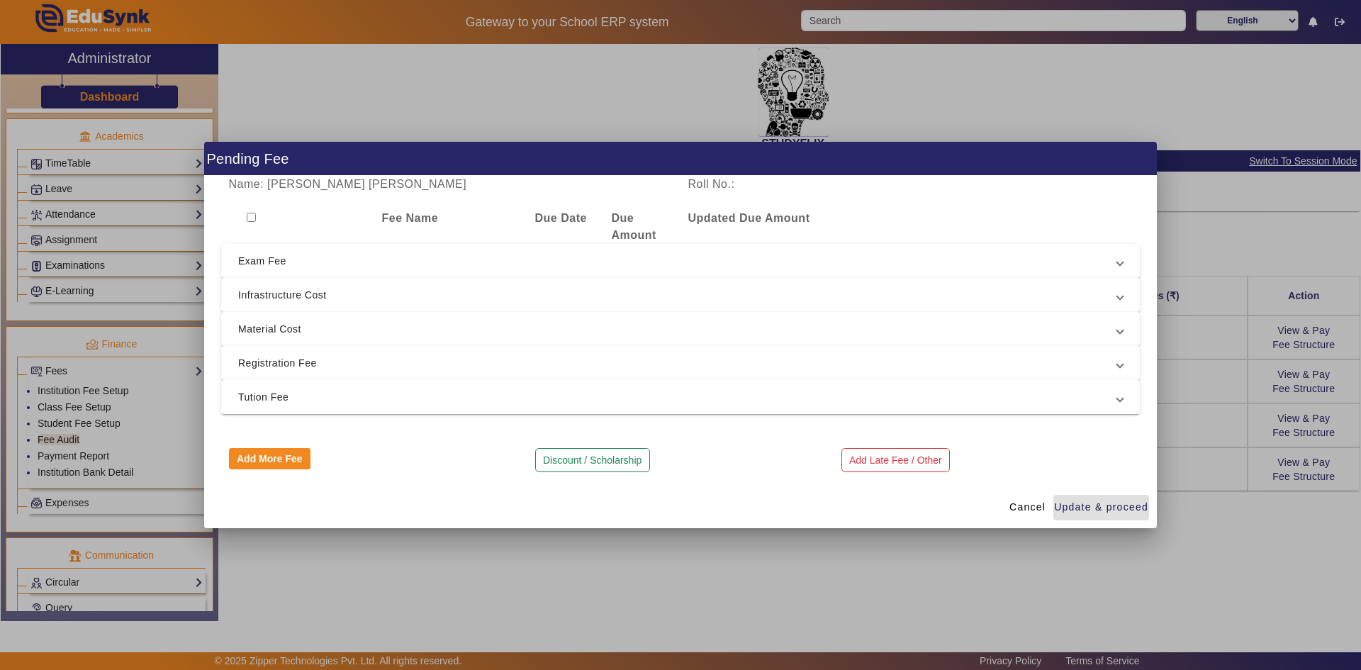
click at [255, 218] on input "checkbox" at bounding box center [251, 217] width 9 height 9
drag, startPoint x: 274, startPoint y: 396, endPoint x: 296, endPoint y: 388, distance: 24.0
click at [274, 397] on span "Tution Fee" at bounding box center [677, 396] width 879 height 17
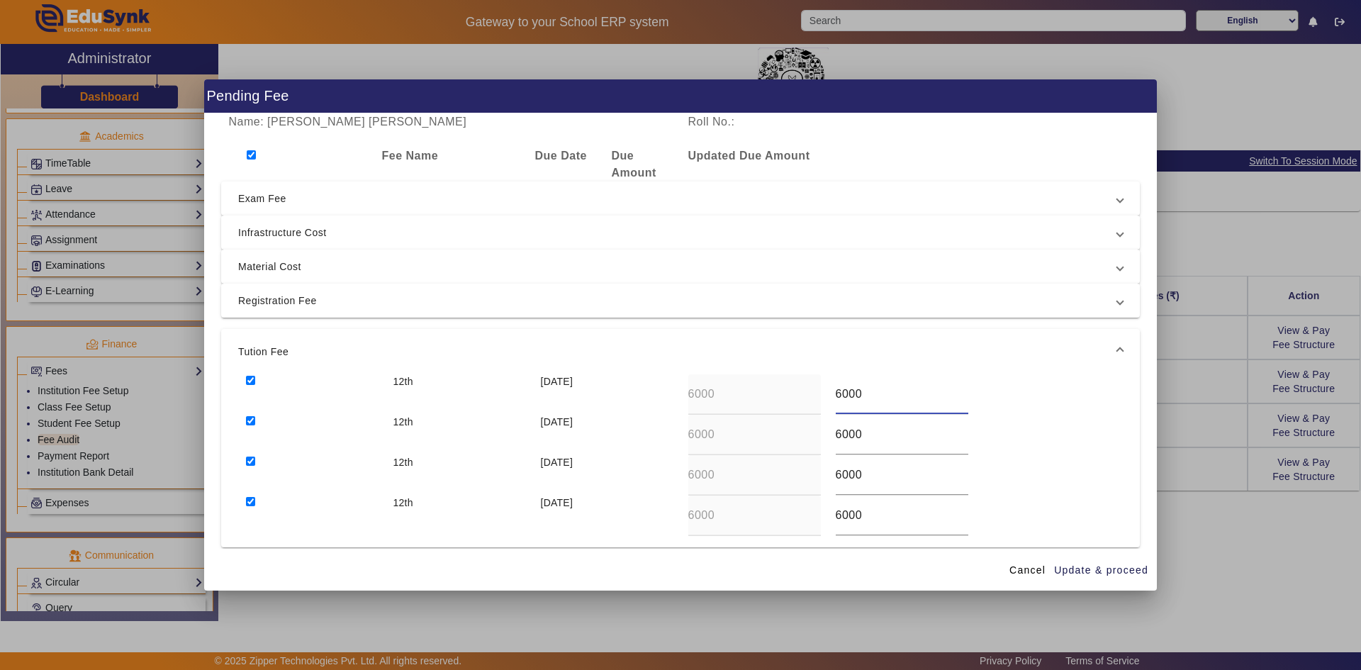
drag, startPoint x: 839, startPoint y: 395, endPoint x: 825, endPoint y: 396, distance: 13.5
click at [732, 396] on div "6000" at bounding box center [901, 394] width 147 height 40
drag, startPoint x: 835, startPoint y: 435, endPoint x: 823, endPoint y: 435, distance: 12.1
click at [732, 435] on div "6000" at bounding box center [901, 435] width 147 height 40
click at [732, 473] on input "6000" at bounding box center [902, 474] width 133 height 17
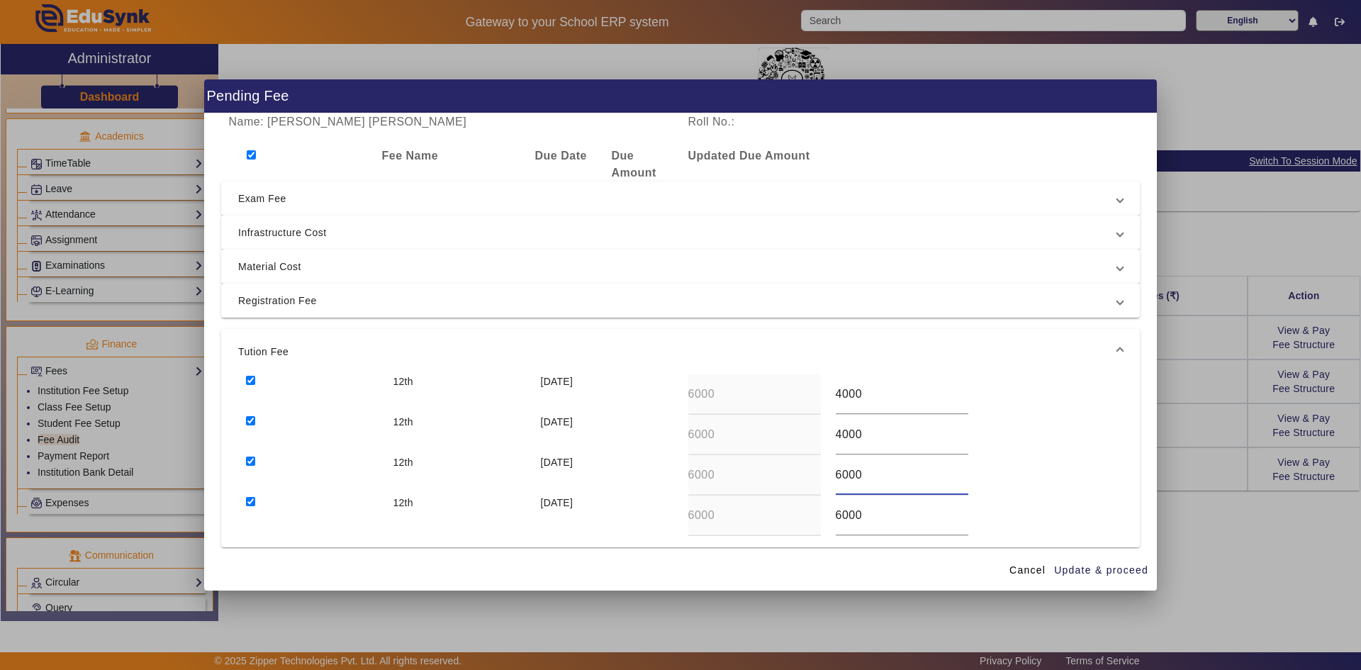
click at [732, 477] on div "6000" at bounding box center [901, 475] width 147 height 40
click at [732, 517] on input "6000" at bounding box center [902, 515] width 133 height 17
click at [732, 522] on span "Update & proceed" at bounding box center [1101, 570] width 94 height 15
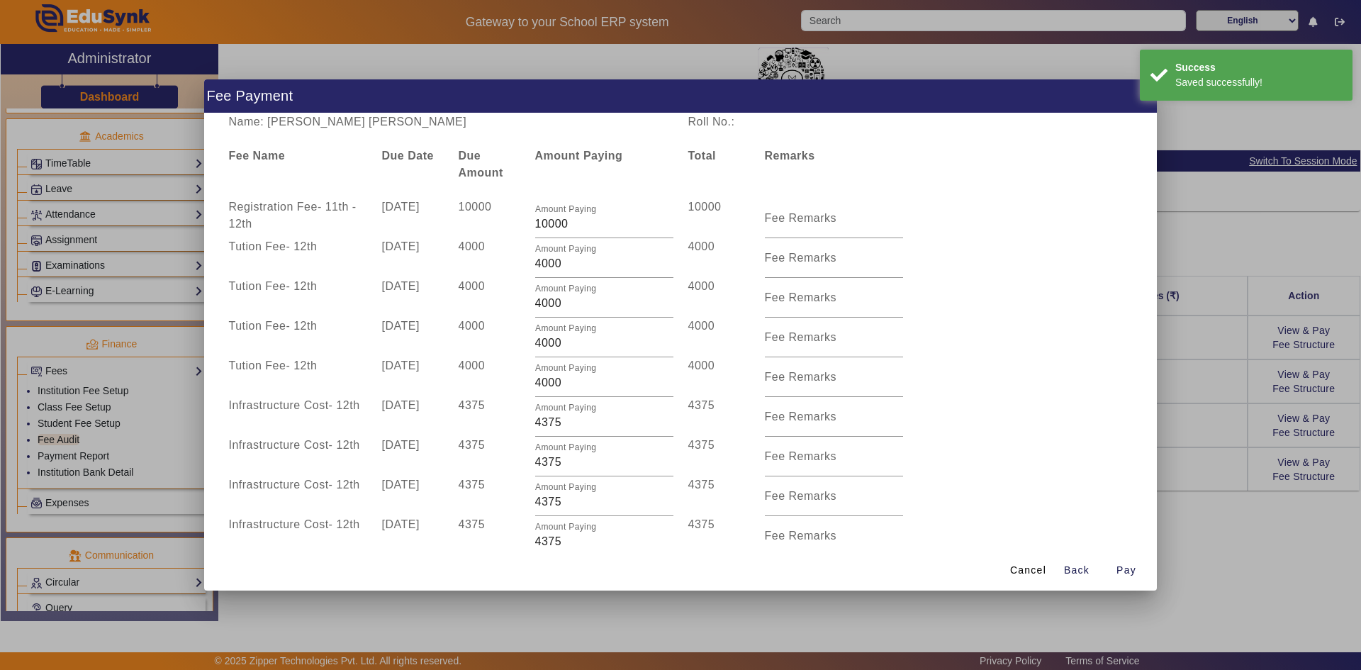
click at [732, 505] on div at bounding box center [680, 335] width 1361 height 670
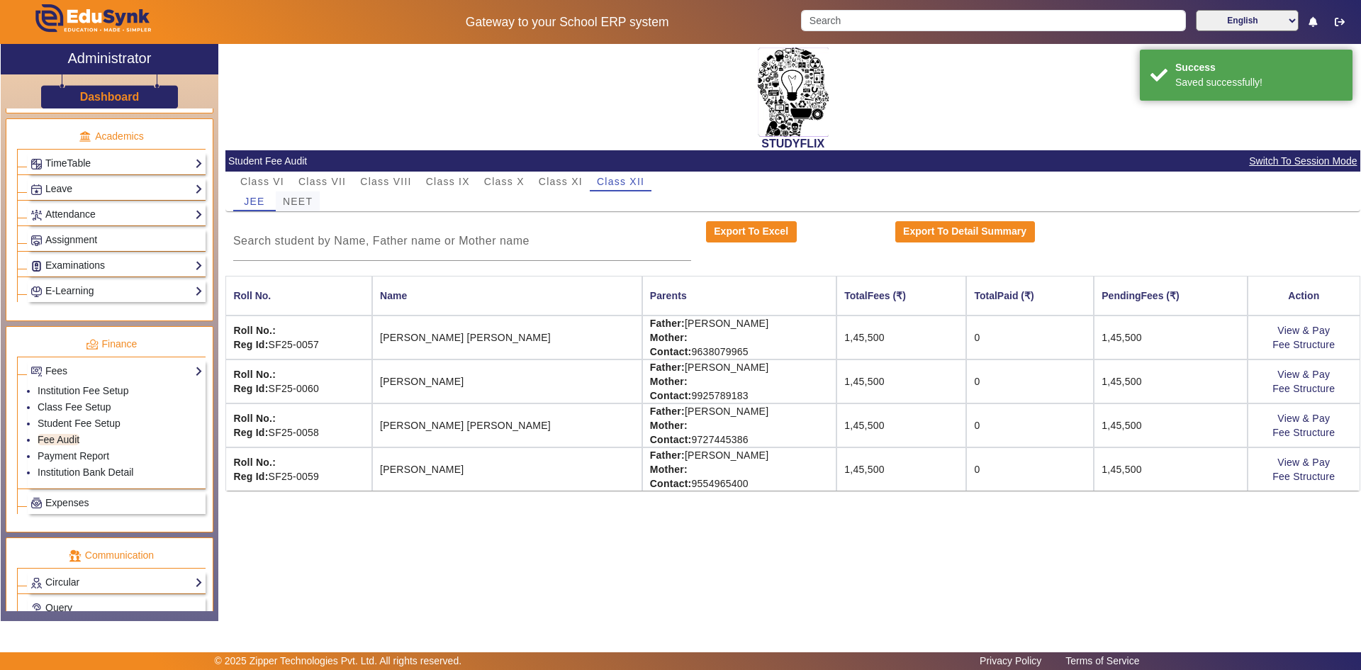
click at [284, 200] on span "NEET" at bounding box center [298, 201] width 30 height 10
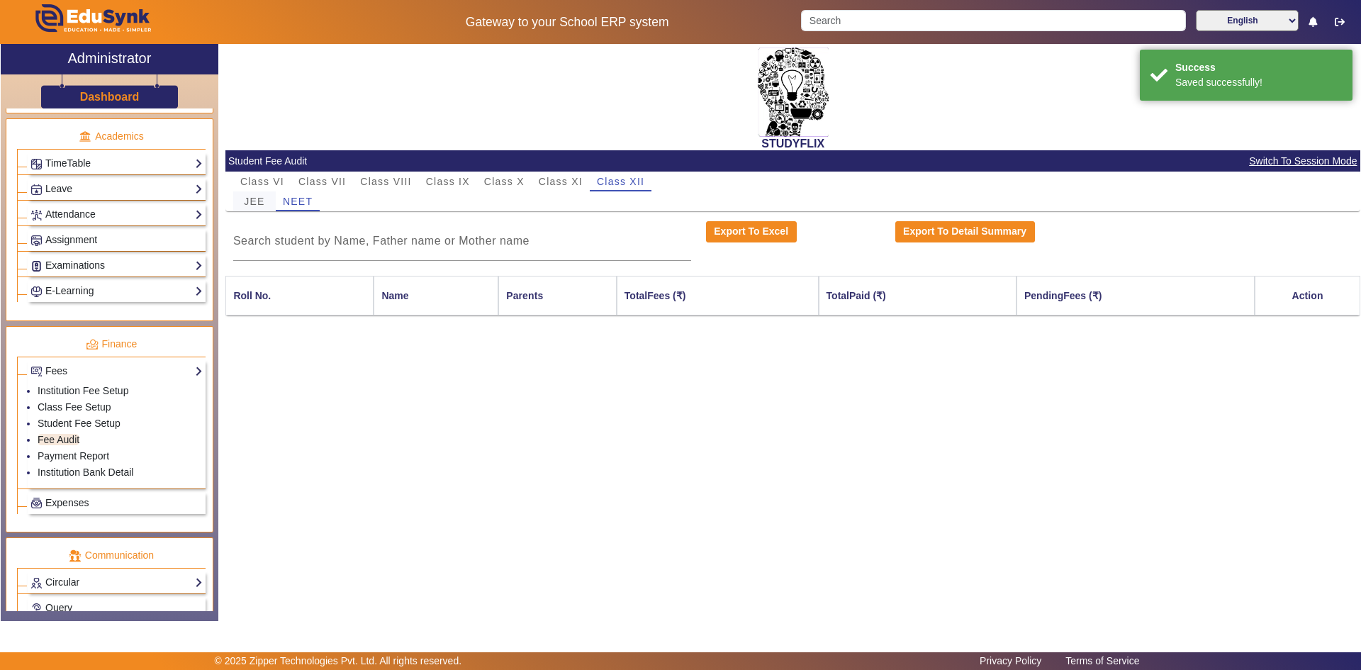
click at [261, 200] on span "JEE" at bounding box center [254, 201] width 21 height 10
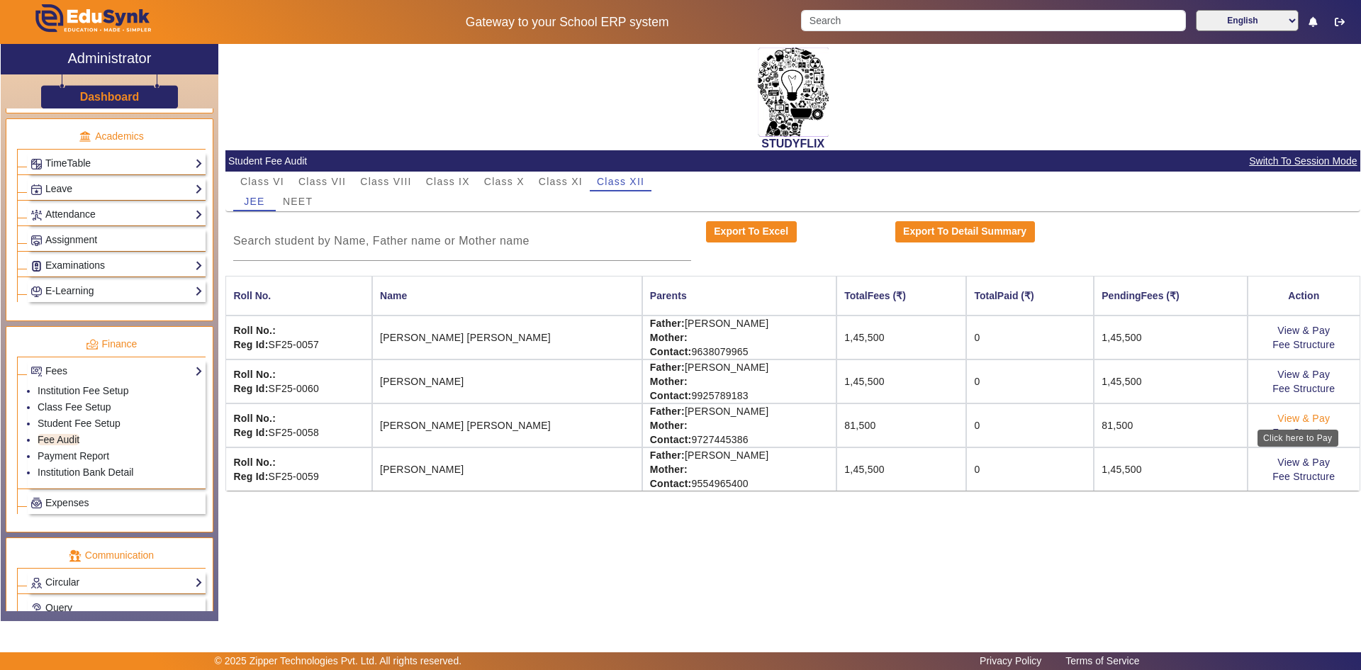
click at [732, 413] on link "View & Pay" at bounding box center [1303, 418] width 52 height 11
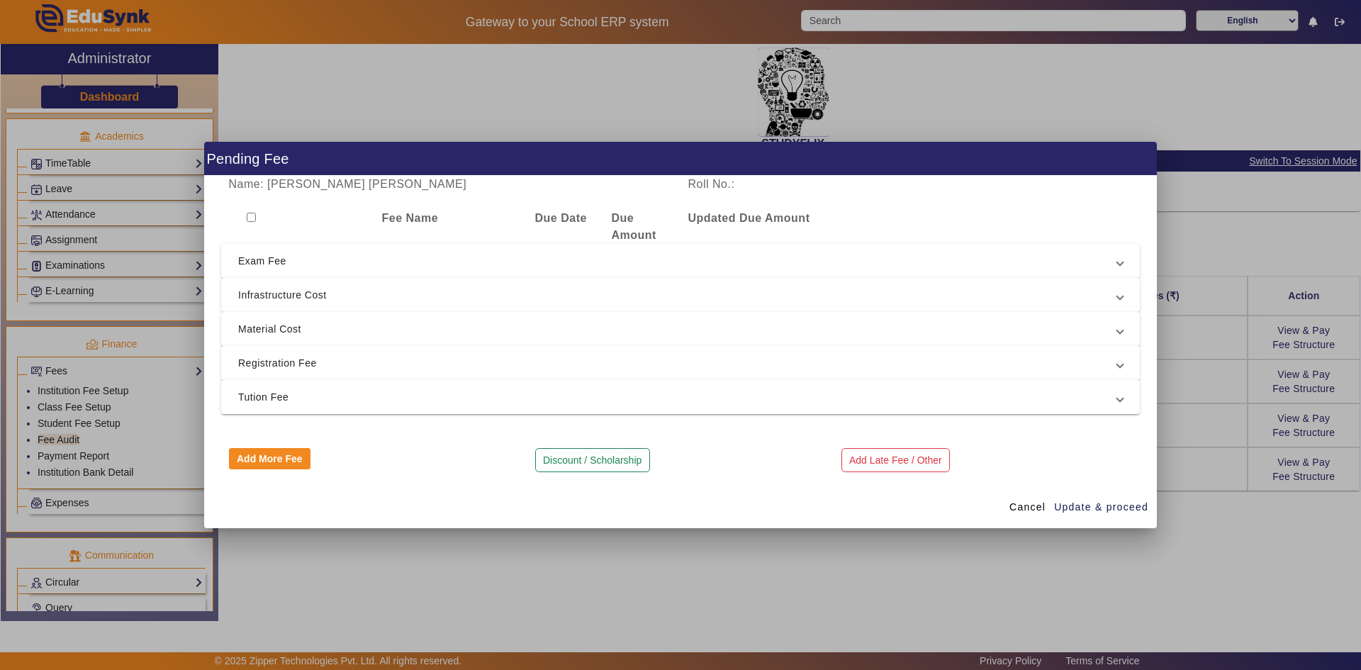
click at [247, 219] on input "checkbox" at bounding box center [251, 217] width 9 height 9
click at [260, 395] on span "Tution Fee" at bounding box center [677, 396] width 879 height 17
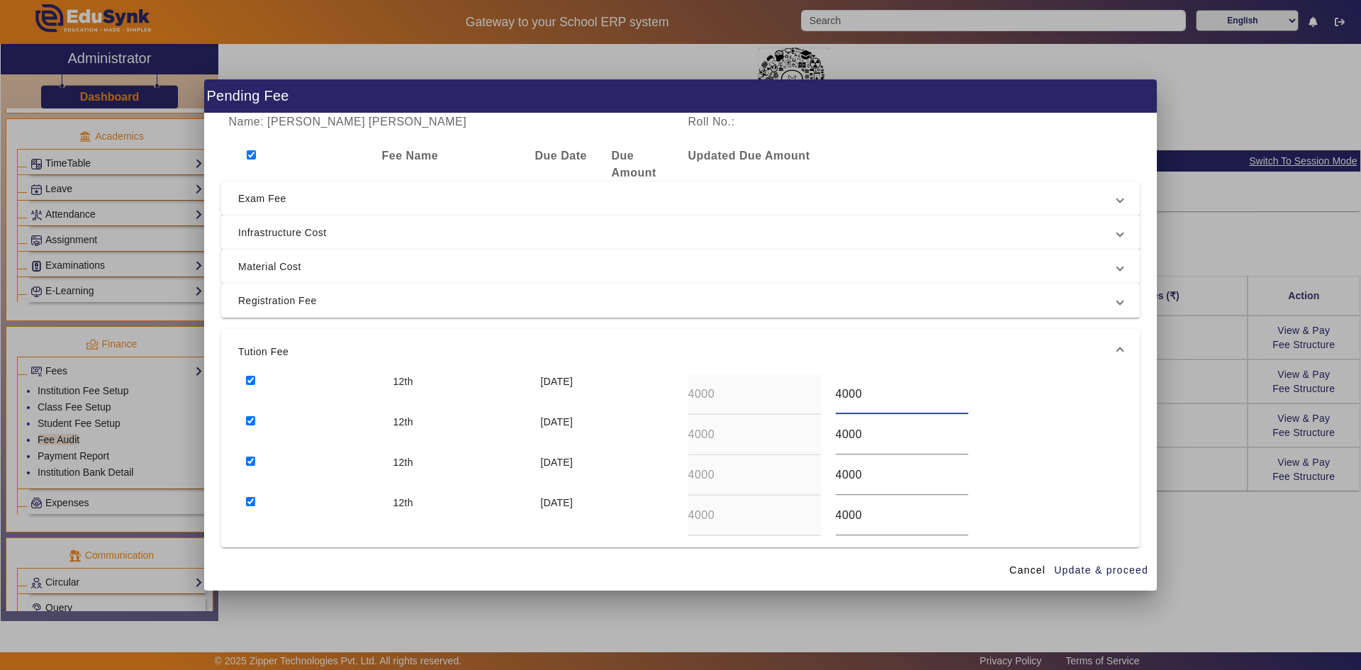
drag, startPoint x: 832, startPoint y: 395, endPoint x: 858, endPoint y: 395, distance: 25.5
click at [732, 395] on input "4000" at bounding box center [902, 394] width 133 height 17
drag, startPoint x: 831, startPoint y: 434, endPoint x: 865, endPoint y: 434, distance: 33.3
click at [732, 434] on input "4000" at bounding box center [902, 434] width 133 height 17
drag, startPoint x: 834, startPoint y: 477, endPoint x: 861, endPoint y: 477, distance: 27.6
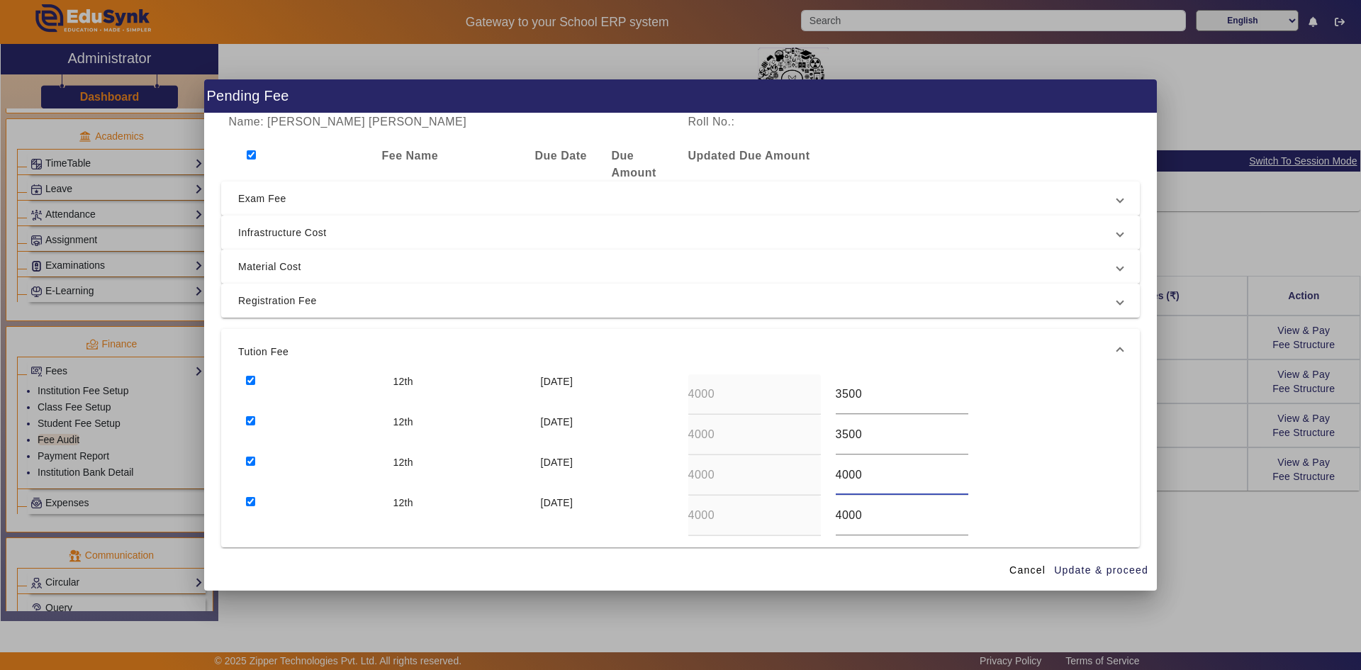
click at [732, 477] on input "4000" at bounding box center [902, 474] width 133 height 17
click at [732, 522] on span "Update & proceed" at bounding box center [1101, 570] width 94 height 15
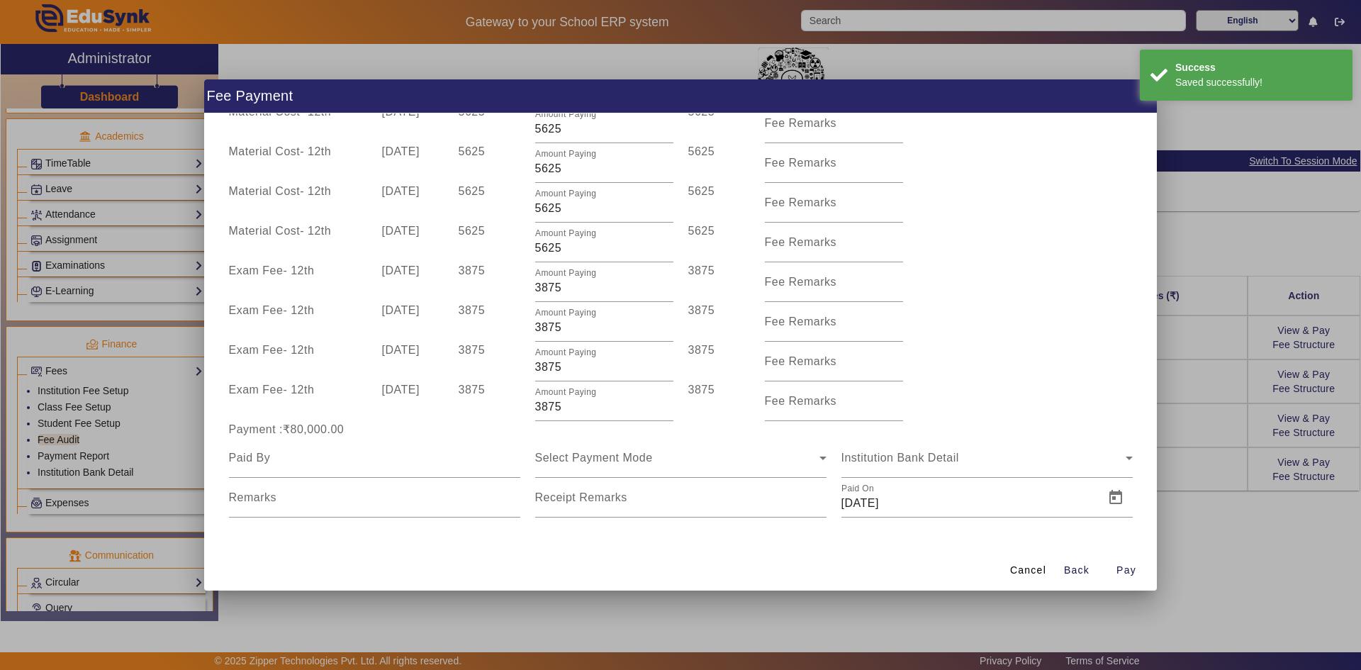
click at [732, 522] on div "Name: [PERSON_NAME] [PERSON_NAME] Roll No.: Fee Name Due Date Due Amount Amount…" at bounding box center [680, 330] width 953 height 435
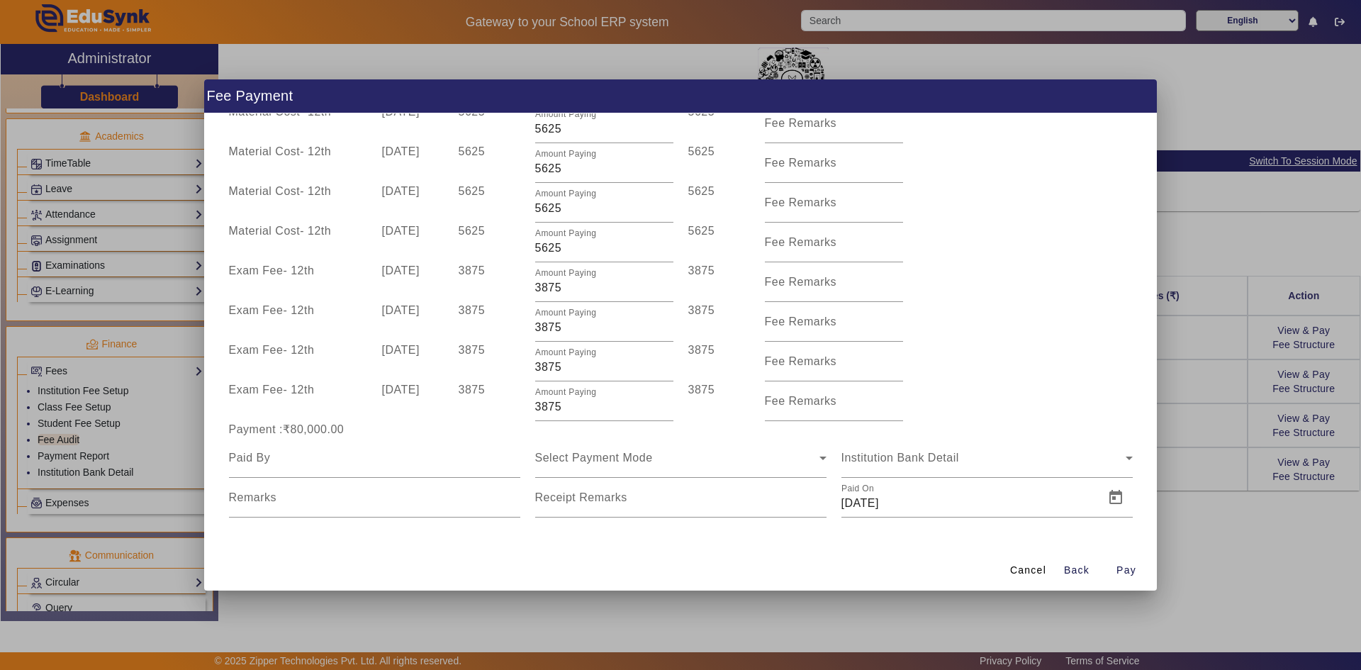
click at [732, 522] on div at bounding box center [680, 335] width 1361 height 670
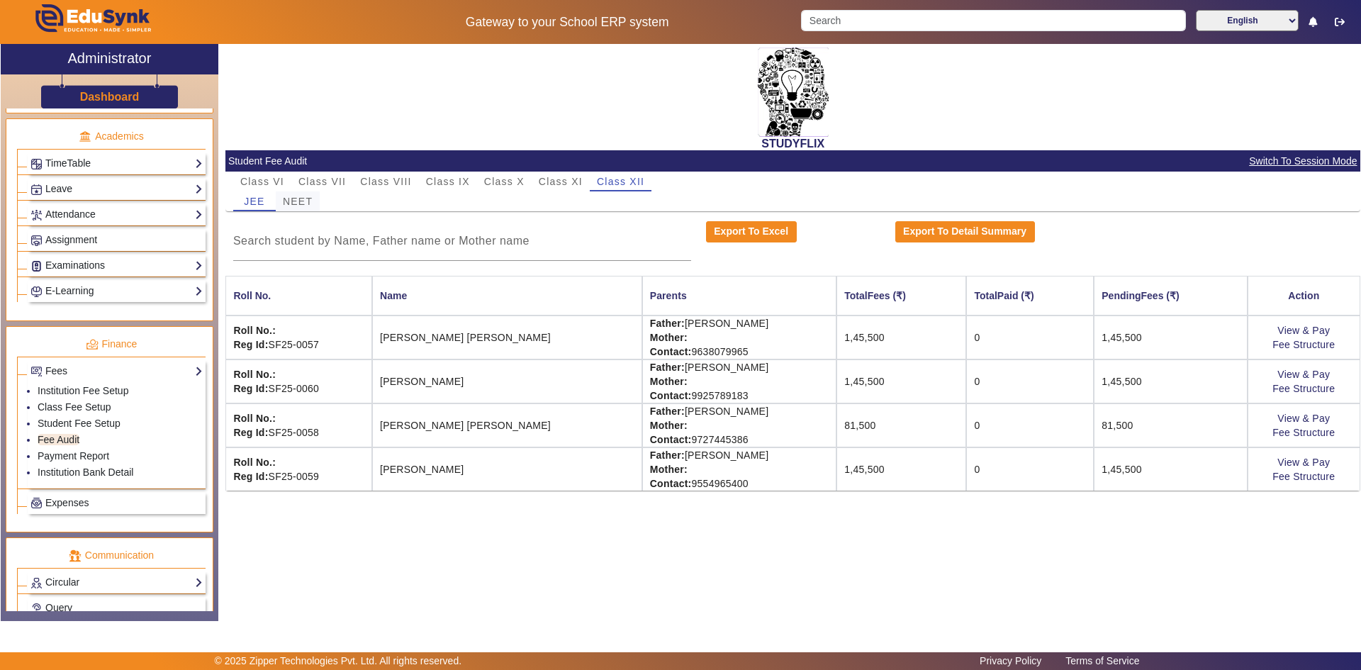
click at [296, 203] on span "NEET" at bounding box center [298, 201] width 30 height 10
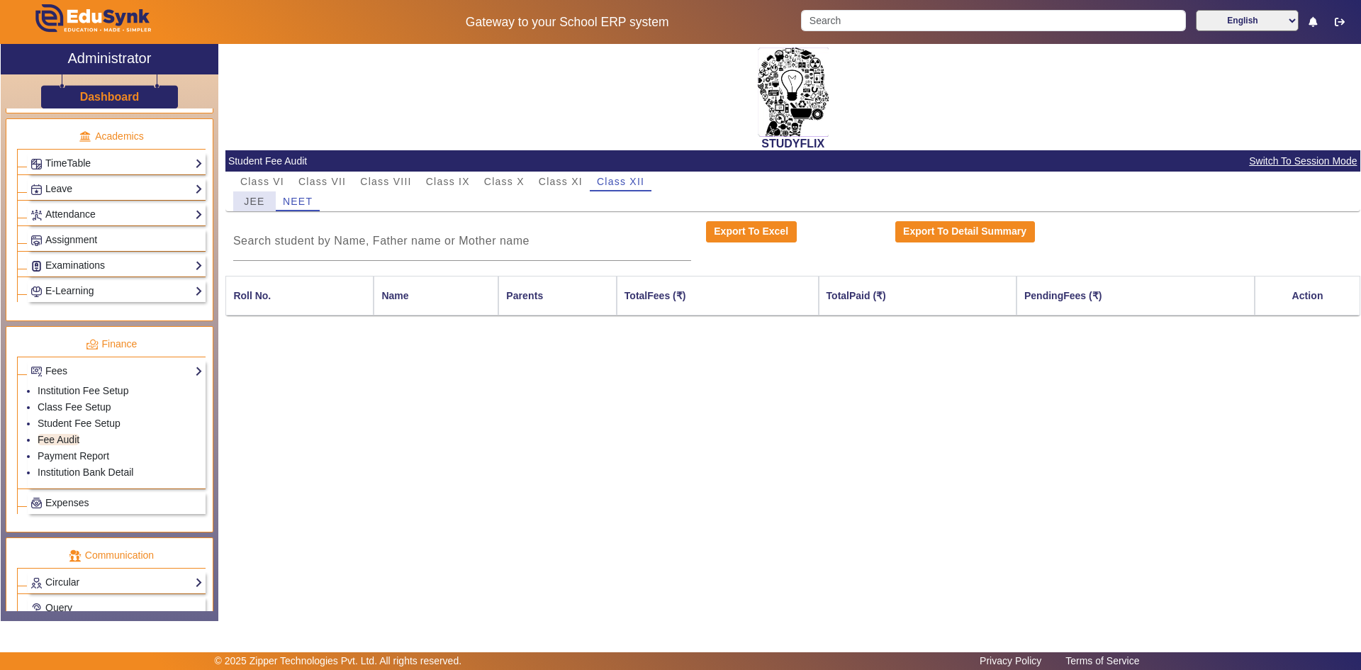
click at [262, 203] on span "JEE" at bounding box center [254, 201] width 21 height 10
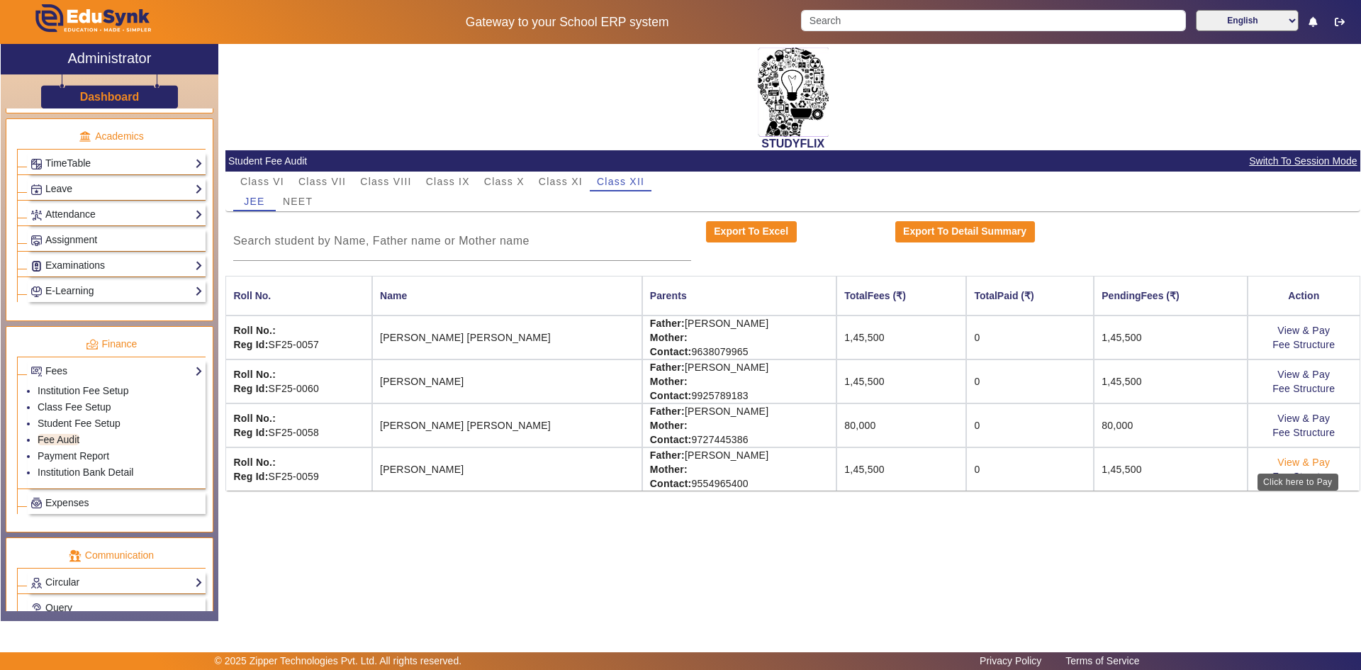
click at [732, 463] on link "View & Pay" at bounding box center [1303, 461] width 52 height 11
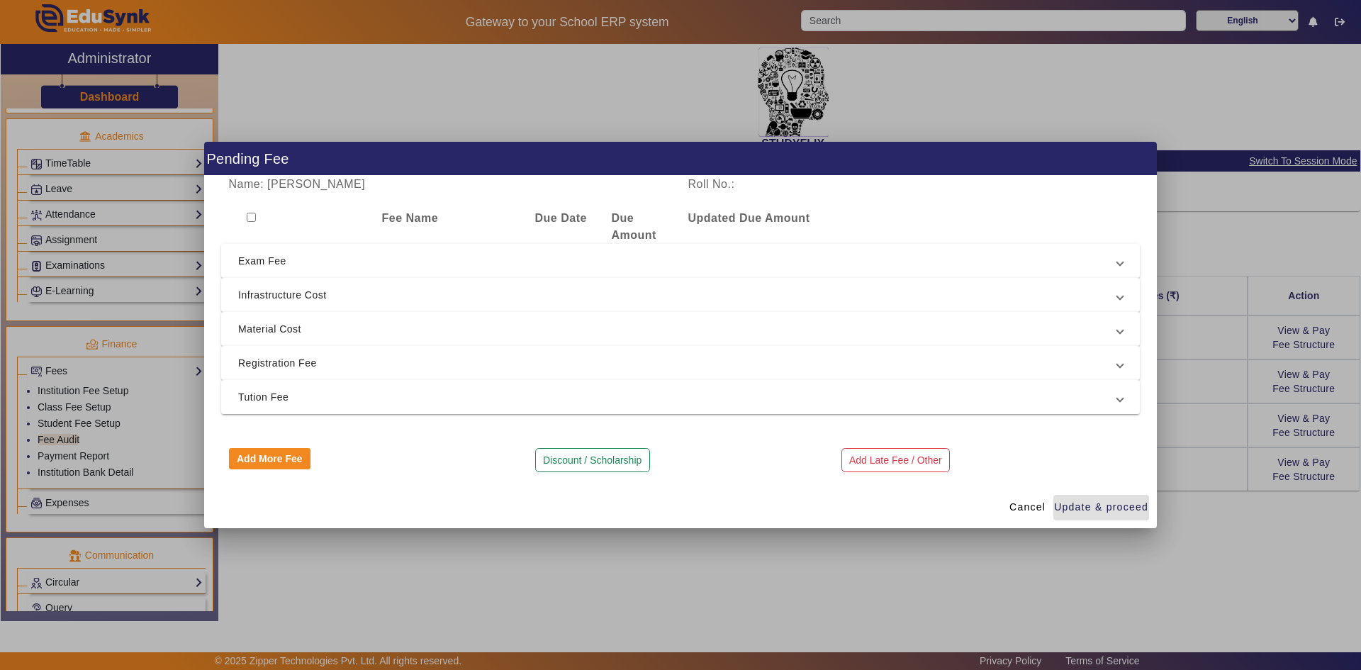
click at [250, 213] on input "checkbox" at bounding box center [251, 217] width 9 height 9
click at [281, 399] on span "Tution Fee" at bounding box center [677, 396] width 879 height 17
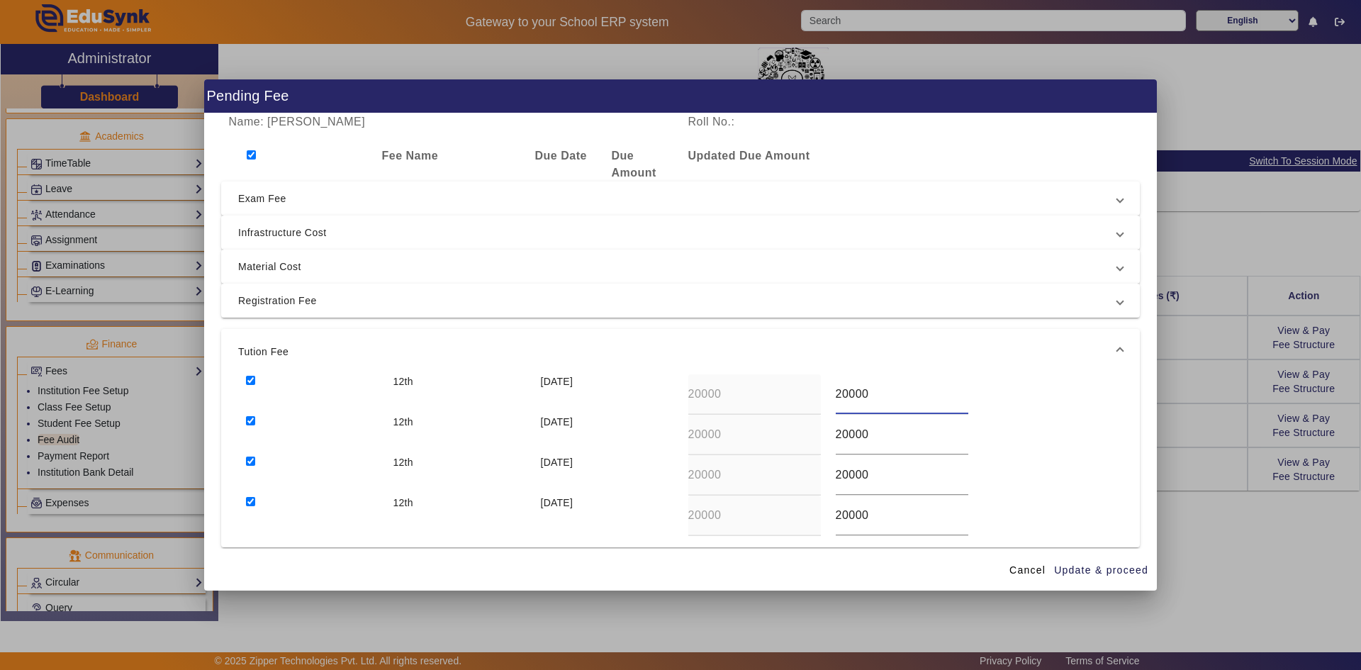
drag, startPoint x: 831, startPoint y: 396, endPoint x: 868, endPoint y: 397, distance: 36.9
click at [732, 397] on input "20000" at bounding box center [902, 394] width 133 height 17
drag, startPoint x: 830, startPoint y: 434, endPoint x: 873, endPoint y: 437, distance: 42.6
click at [732, 437] on input "20000" at bounding box center [902, 434] width 133 height 17
drag, startPoint x: 863, startPoint y: 473, endPoint x: 823, endPoint y: 481, distance: 41.0
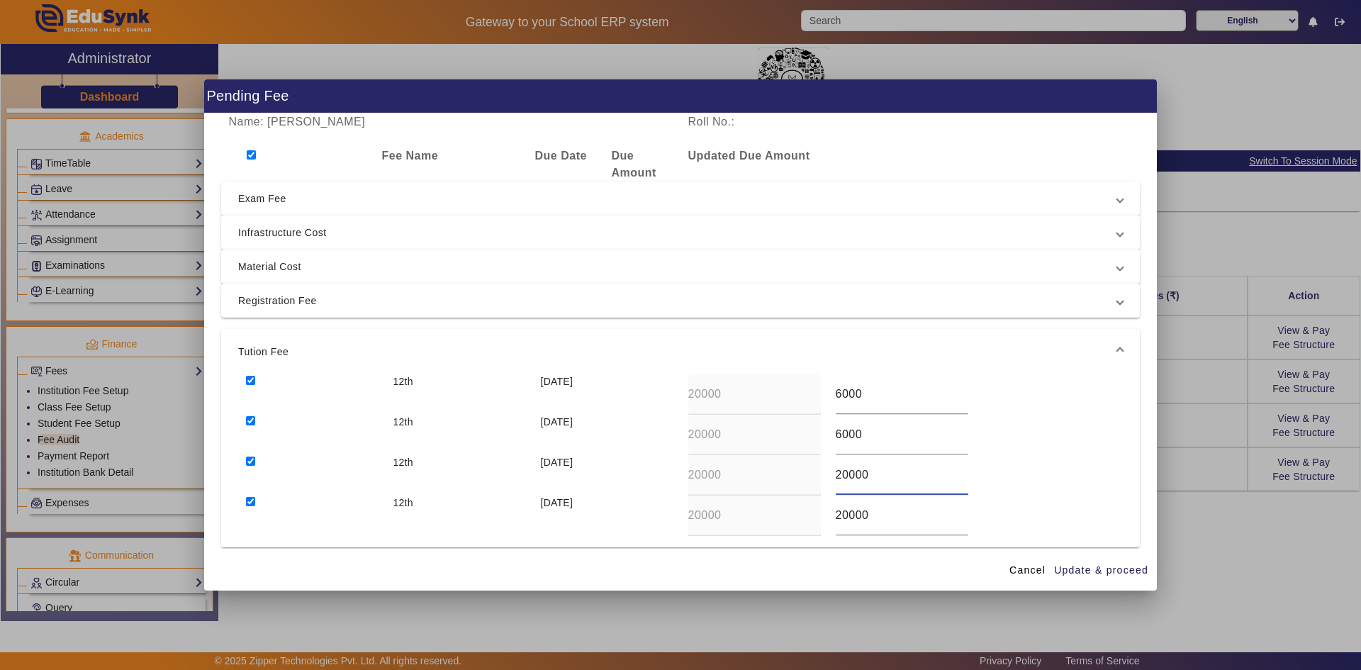
click at [732, 481] on div "20000" at bounding box center [901, 475] width 147 height 40
drag, startPoint x: 863, startPoint y: 513, endPoint x: 831, endPoint y: 513, distance: 31.2
click at [732, 513] on input "20000" at bounding box center [902, 515] width 133 height 17
click at [732, 522] on span "Update & proceed" at bounding box center [1101, 570] width 94 height 15
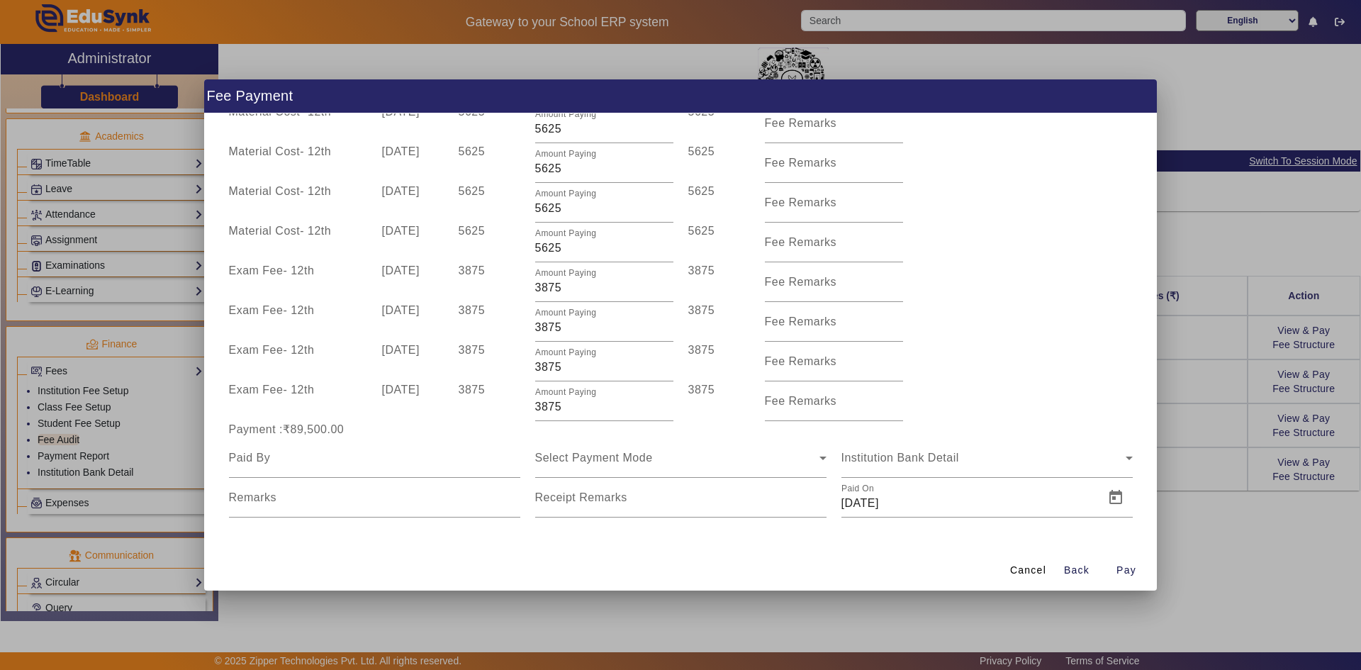
click at [732, 510] on div at bounding box center [680, 335] width 1361 height 670
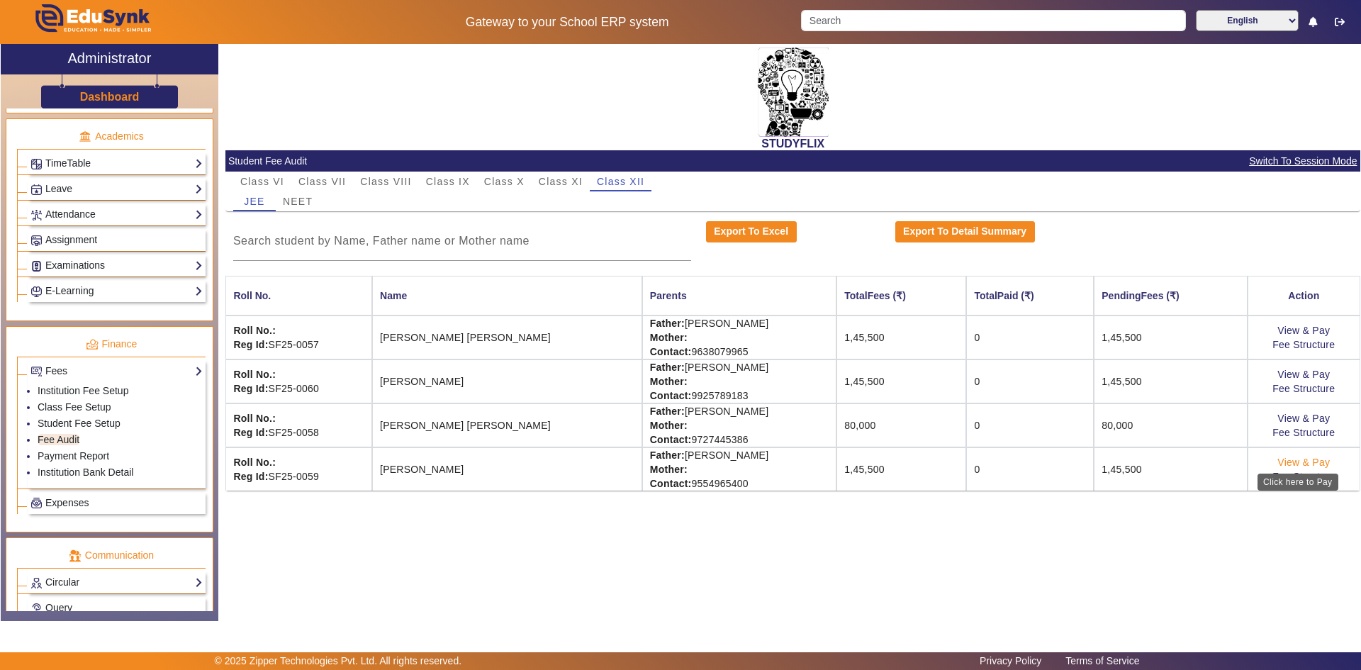
click at [732, 464] on link "View & Pay" at bounding box center [1303, 461] width 52 height 11
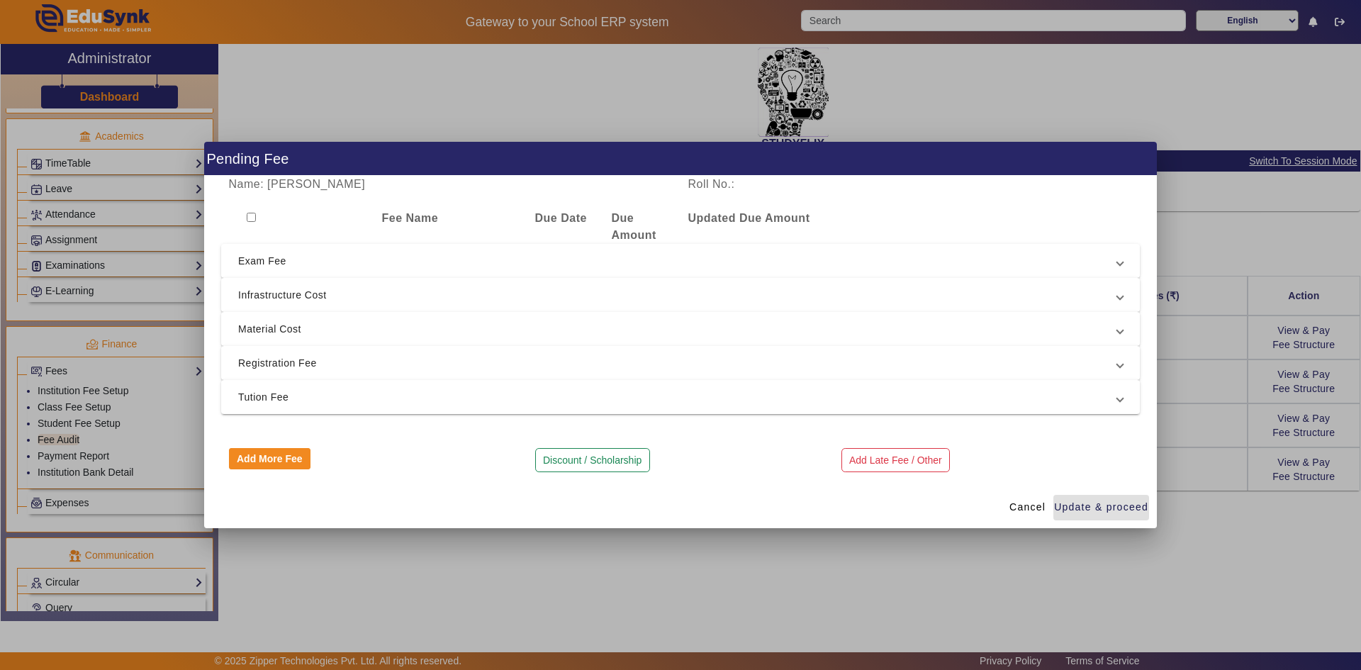
click at [252, 220] on input "checkbox" at bounding box center [251, 217] width 9 height 9
click at [262, 392] on span "Tution Fee" at bounding box center [677, 396] width 879 height 17
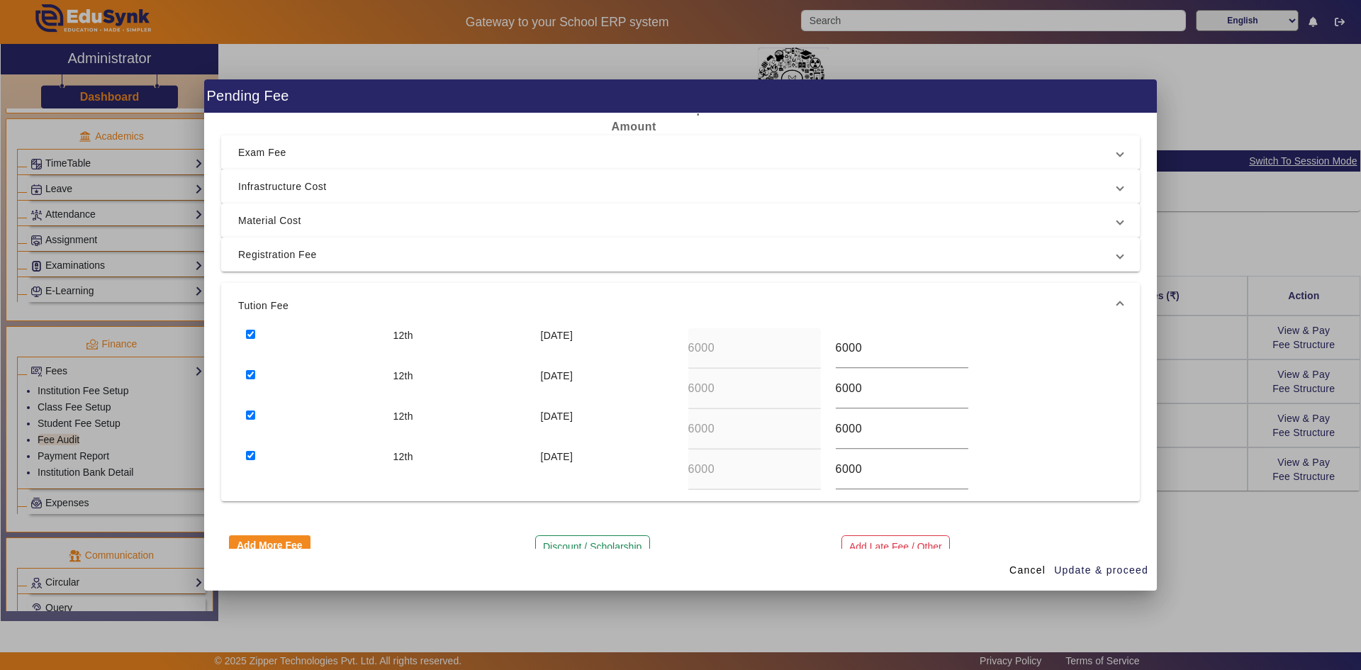
scroll to position [70, 0]
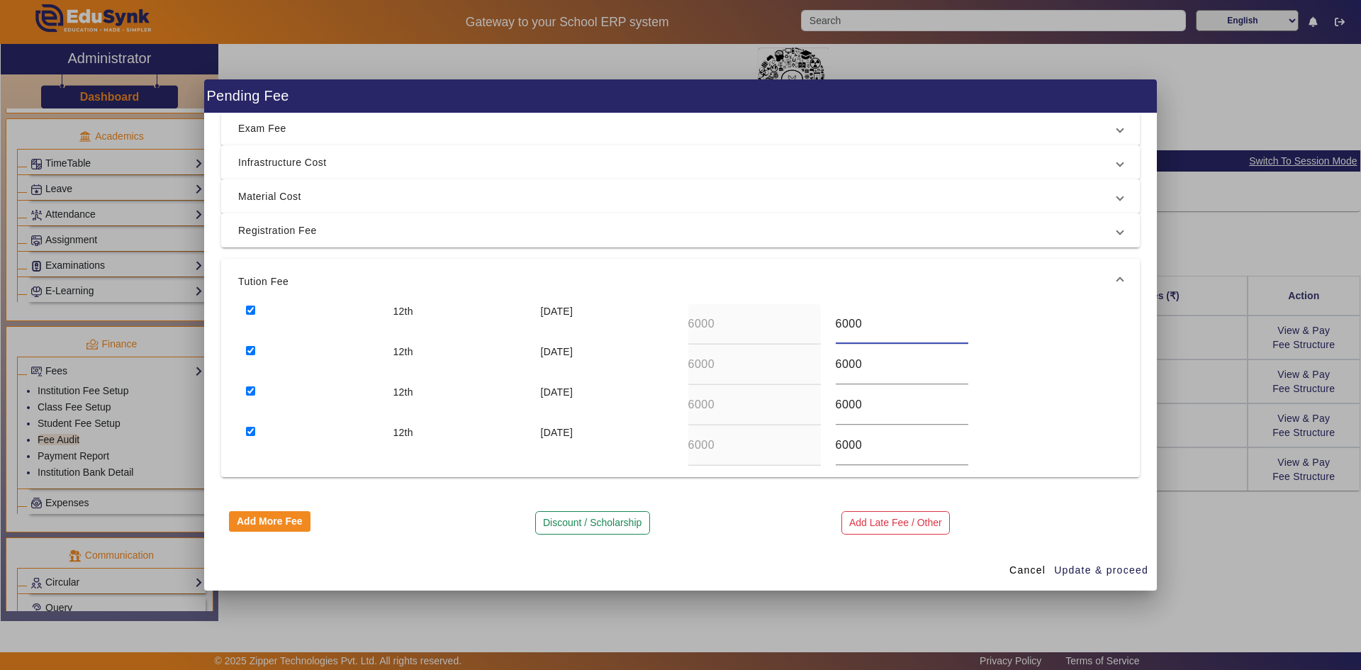
drag, startPoint x: 837, startPoint y: 326, endPoint x: 829, endPoint y: 326, distance: 7.8
click at [732, 326] on div "6000" at bounding box center [901, 324] width 147 height 40
drag, startPoint x: 834, startPoint y: 366, endPoint x: 826, endPoint y: 367, distance: 7.9
click at [732, 367] on div "6000" at bounding box center [901, 364] width 147 height 40
drag, startPoint x: 834, startPoint y: 402, endPoint x: 826, endPoint y: 404, distance: 8.1
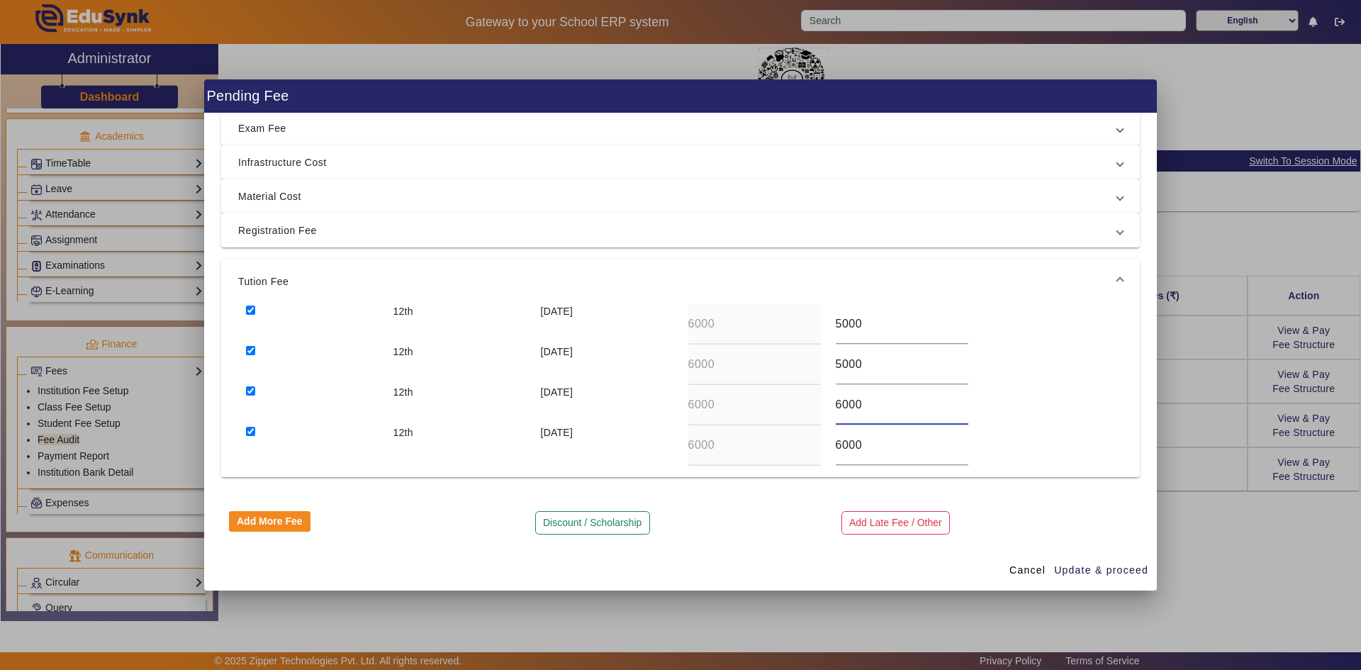
click at [732, 404] on div "6000" at bounding box center [901, 405] width 147 height 40
click at [732, 449] on input "6000" at bounding box center [902, 445] width 133 height 17
click at [732, 522] on span "Update & proceed" at bounding box center [1101, 570] width 94 height 15
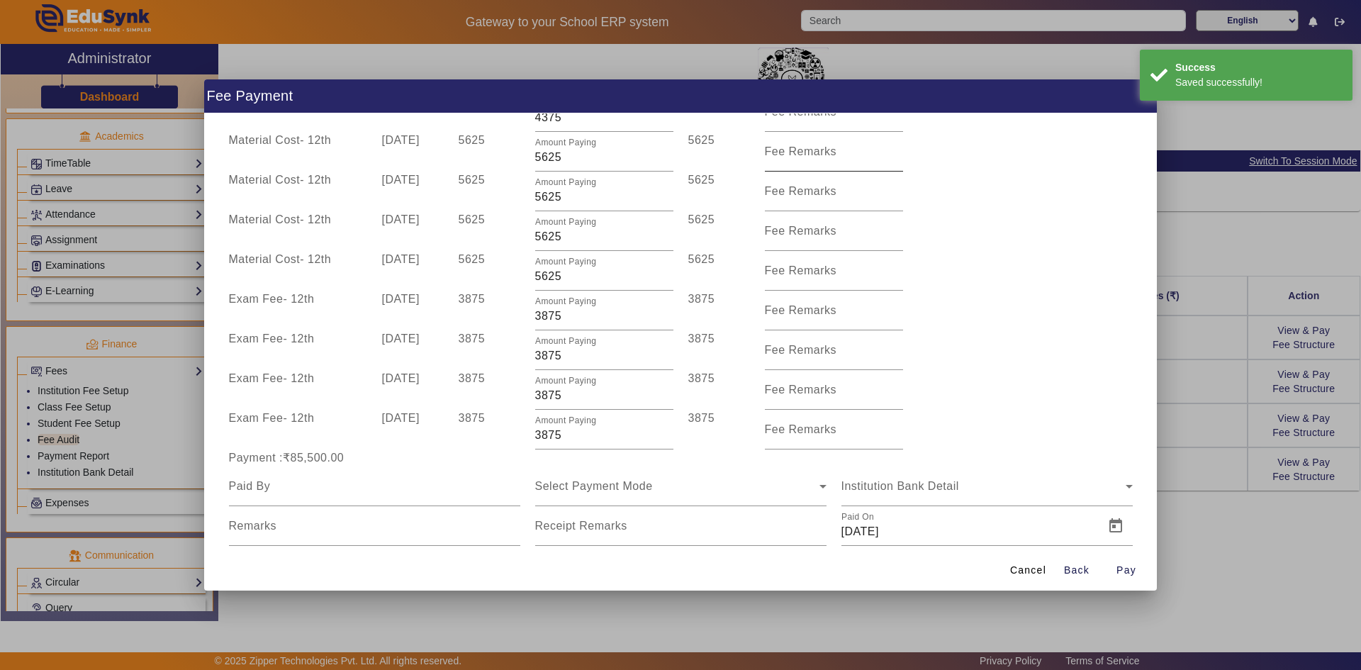
scroll to position [425, 0]
click at [732, 522] on div at bounding box center [680, 335] width 1361 height 670
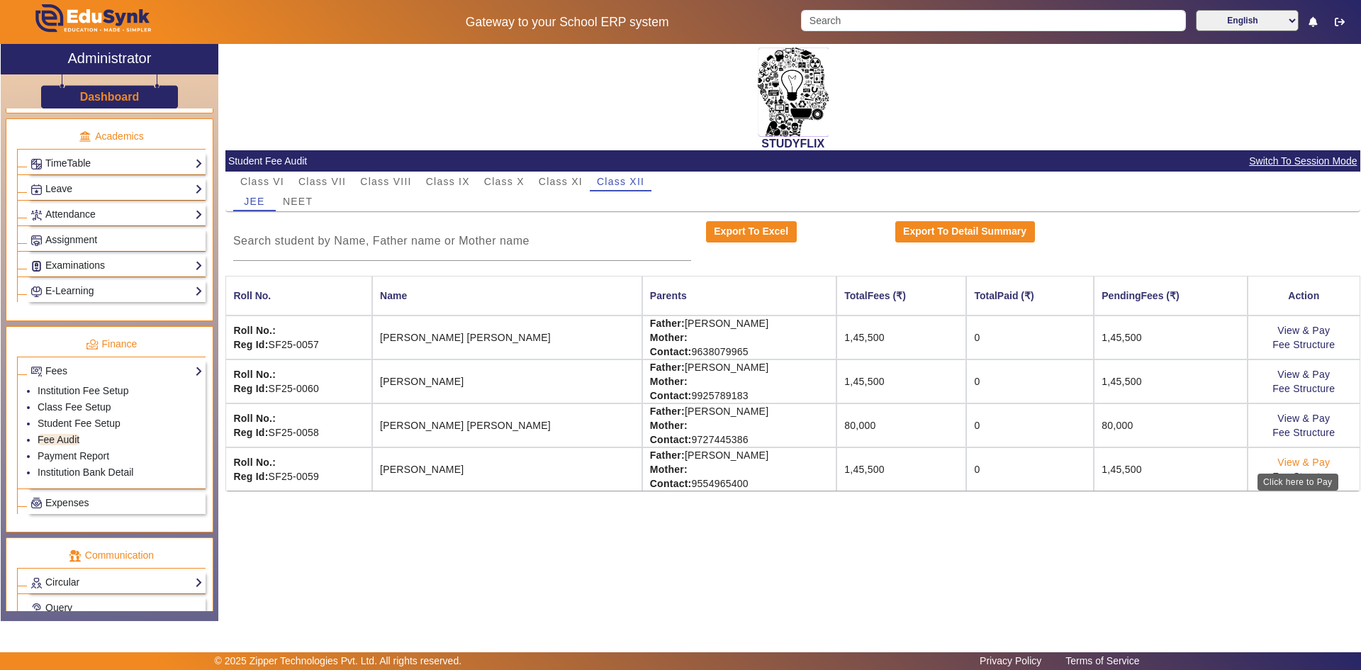
click at [732, 461] on link "View & Pay" at bounding box center [1303, 461] width 52 height 11
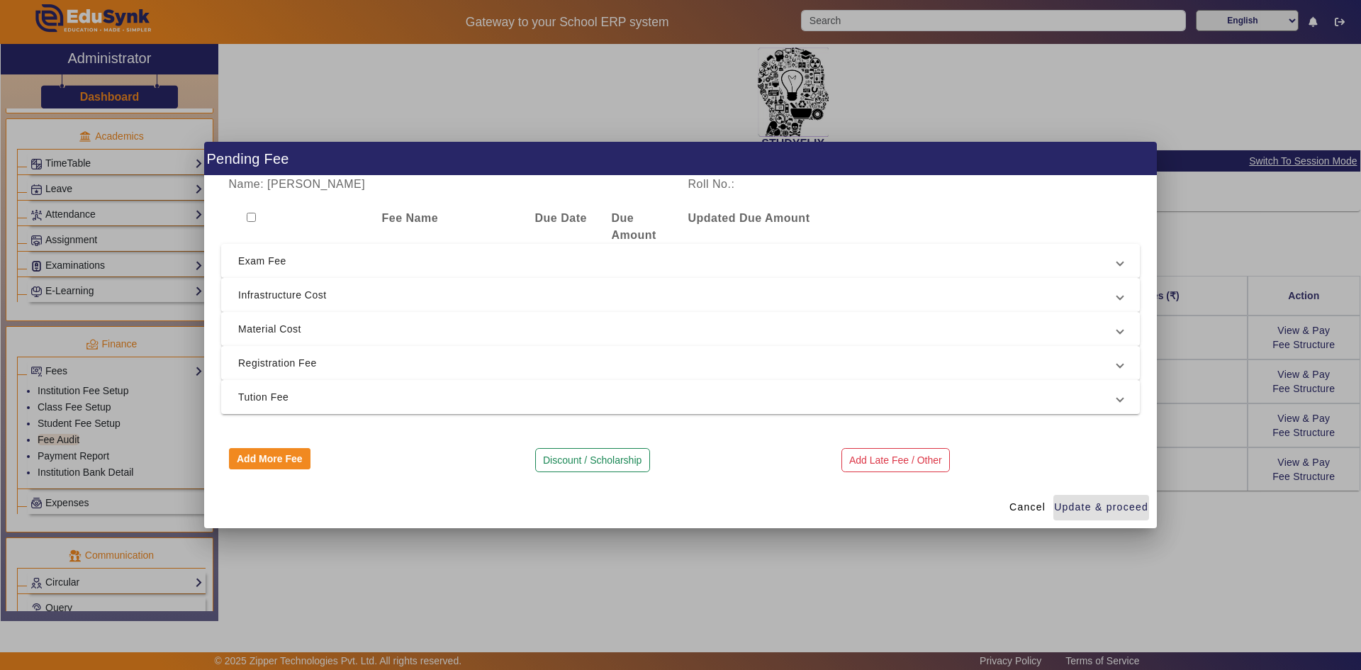
click at [251, 214] on input "checkbox" at bounding box center [251, 217] width 9 height 9
click at [254, 387] on mat-expansion-panel-header "Tution Fee" at bounding box center [680, 397] width 919 height 34
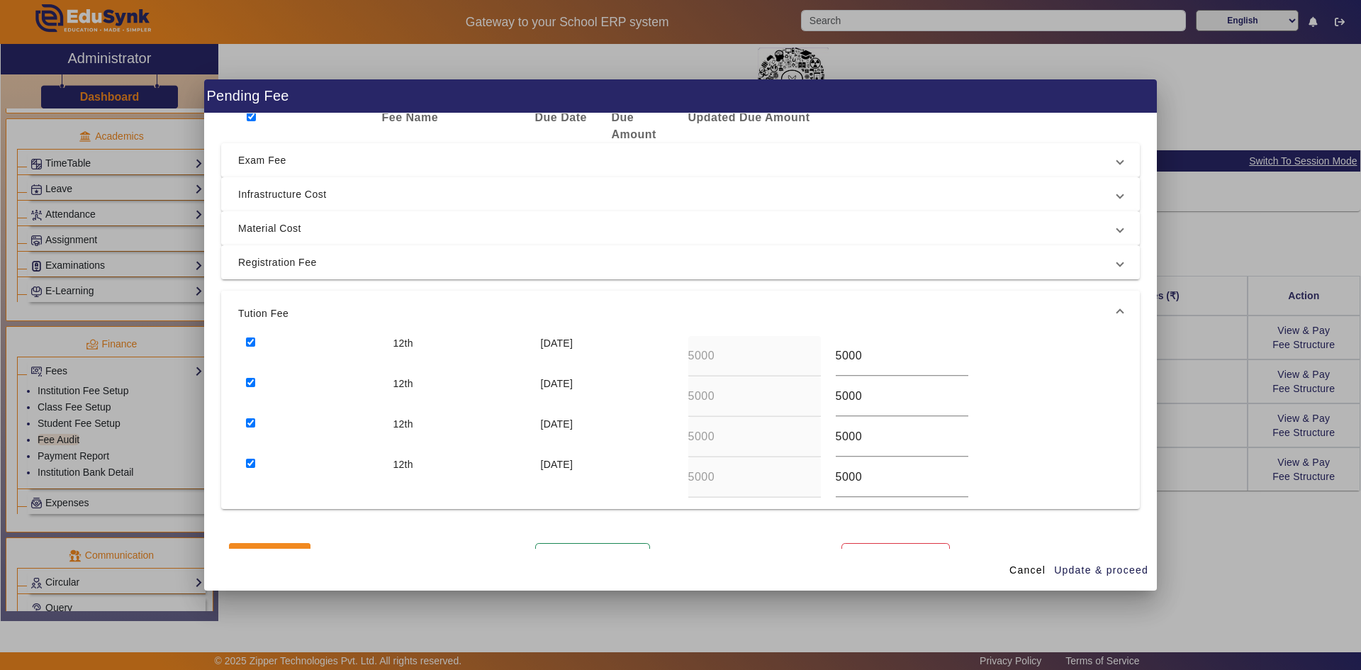
scroll to position [70, 0]
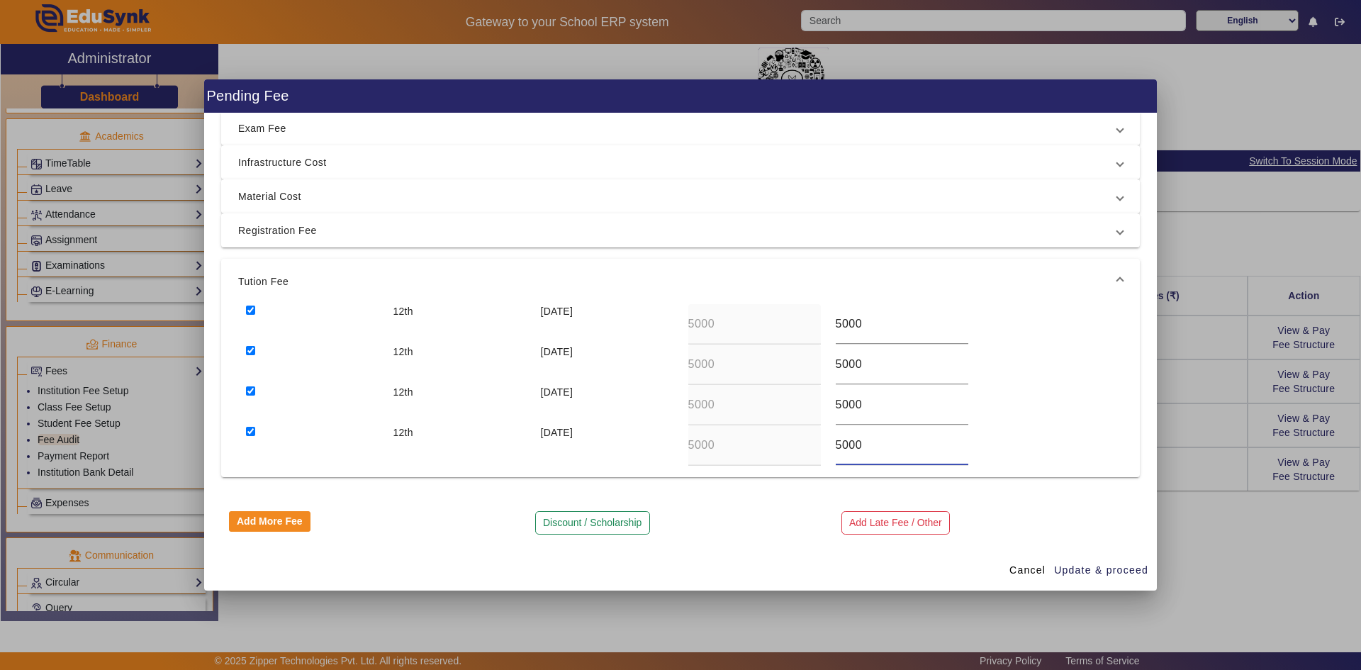
drag, startPoint x: 832, startPoint y: 440, endPoint x: 864, endPoint y: 444, distance: 32.2
click at [732, 444] on input "5000" at bounding box center [902, 445] width 133 height 17
click at [732, 522] on span "Update & proceed" at bounding box center [1101, 570] width 94 height 15
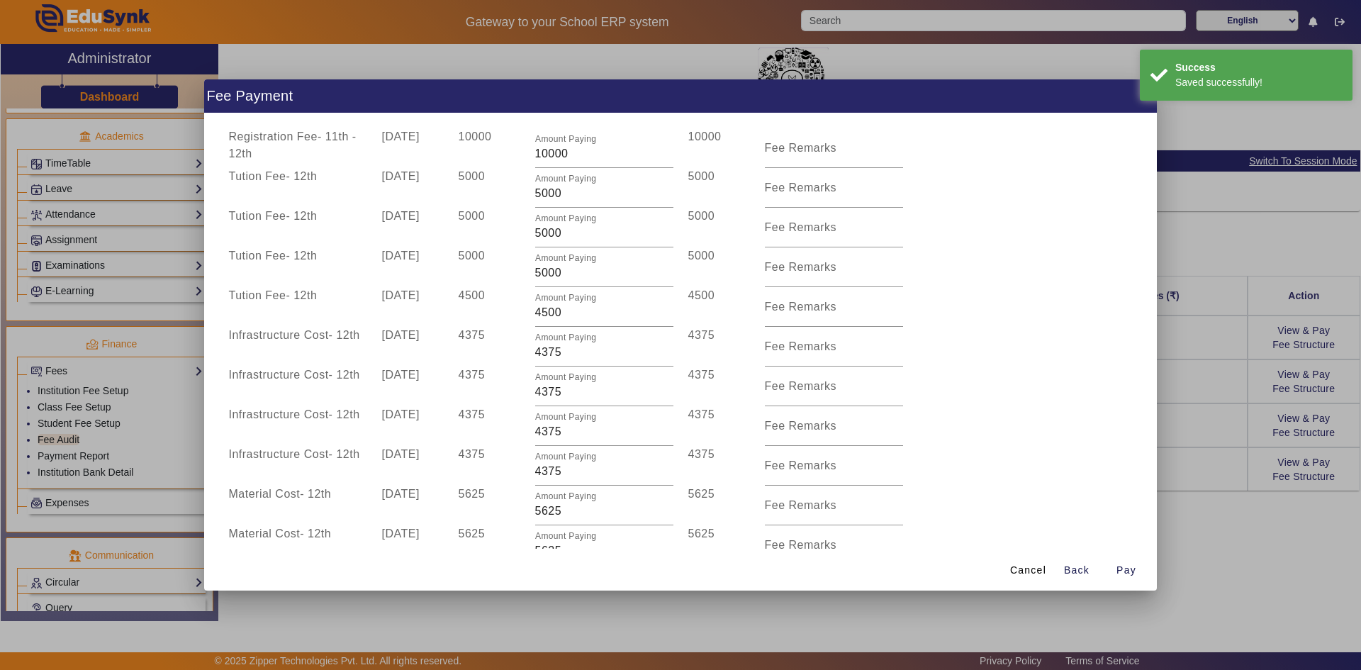
click at [732, 515] on div "Material Cost - 12th [DATE] 5625 Amount Paying 5625 5625 Fee Remarks" at bounding box center [680, 506] width 919 height 40
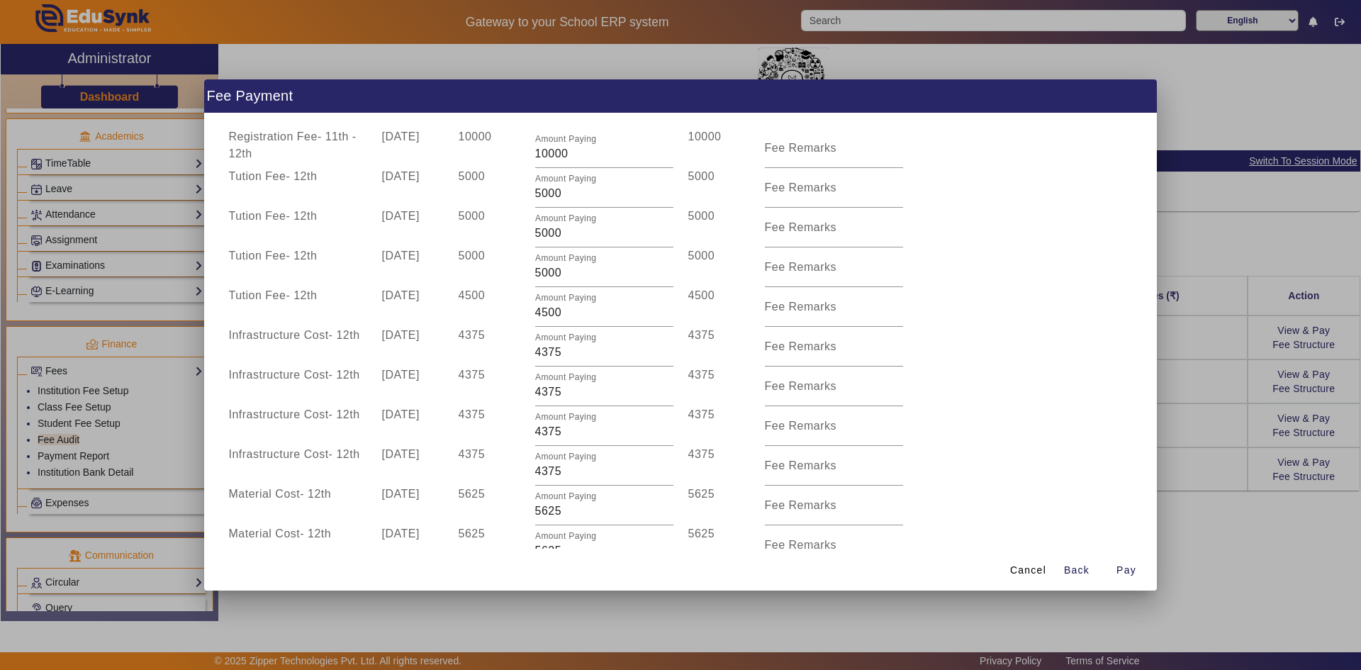
click at [732, 459] on div "Infrastructure Cost - 12th [DATE] 4375 Amount Paying 4375 4375 Fee Remarks" at bounding box center [680, 466] width 919 height 40
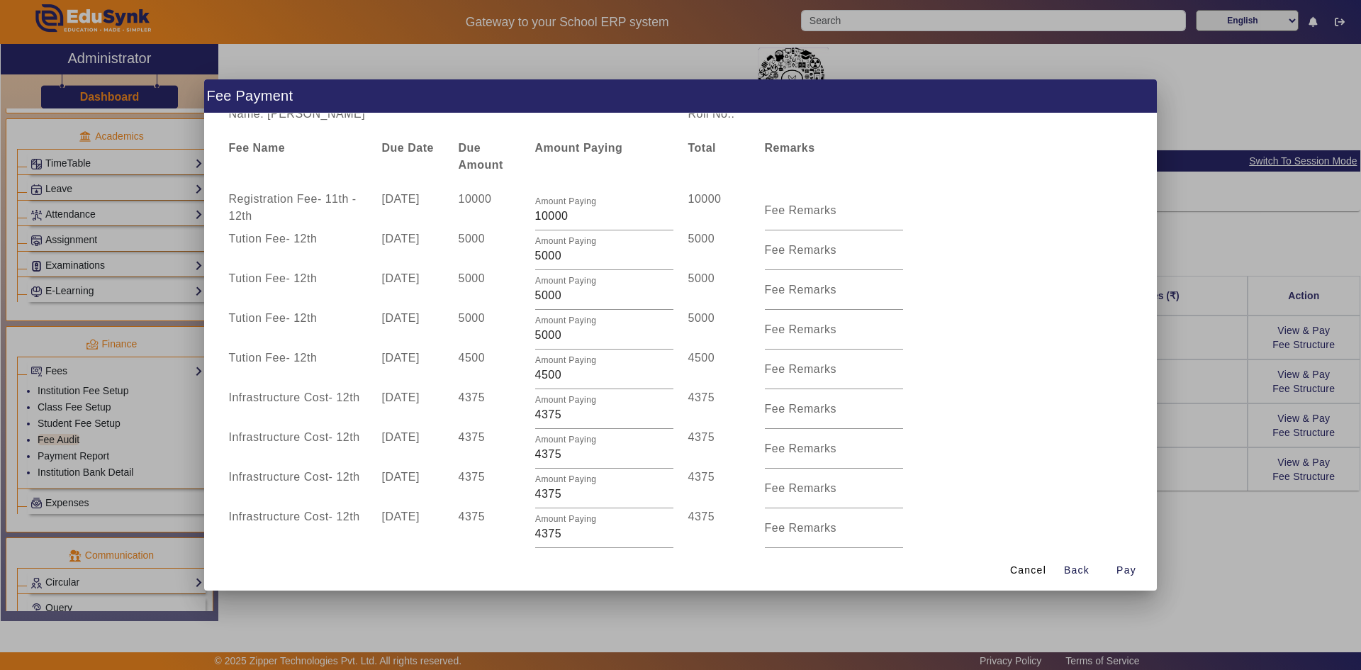
scroll to position [0, 0]
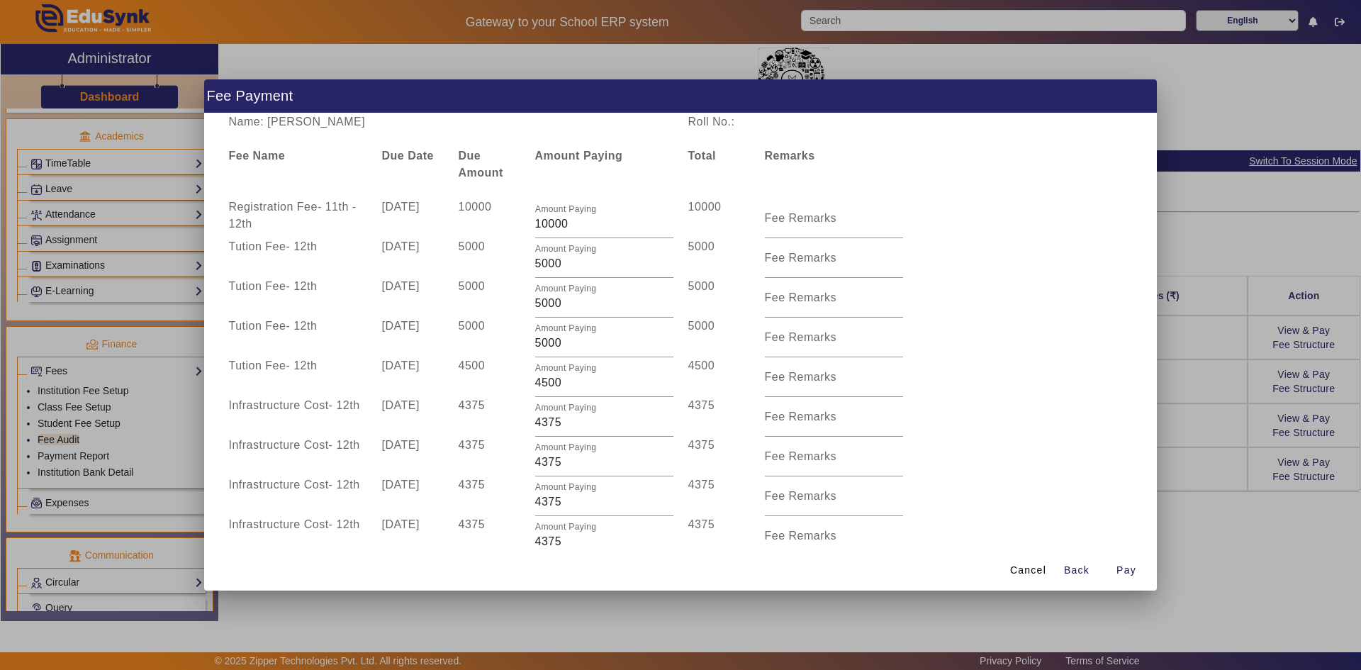
click at [732, 522] on div at bounding box center [680, 335] width 1361 height 670
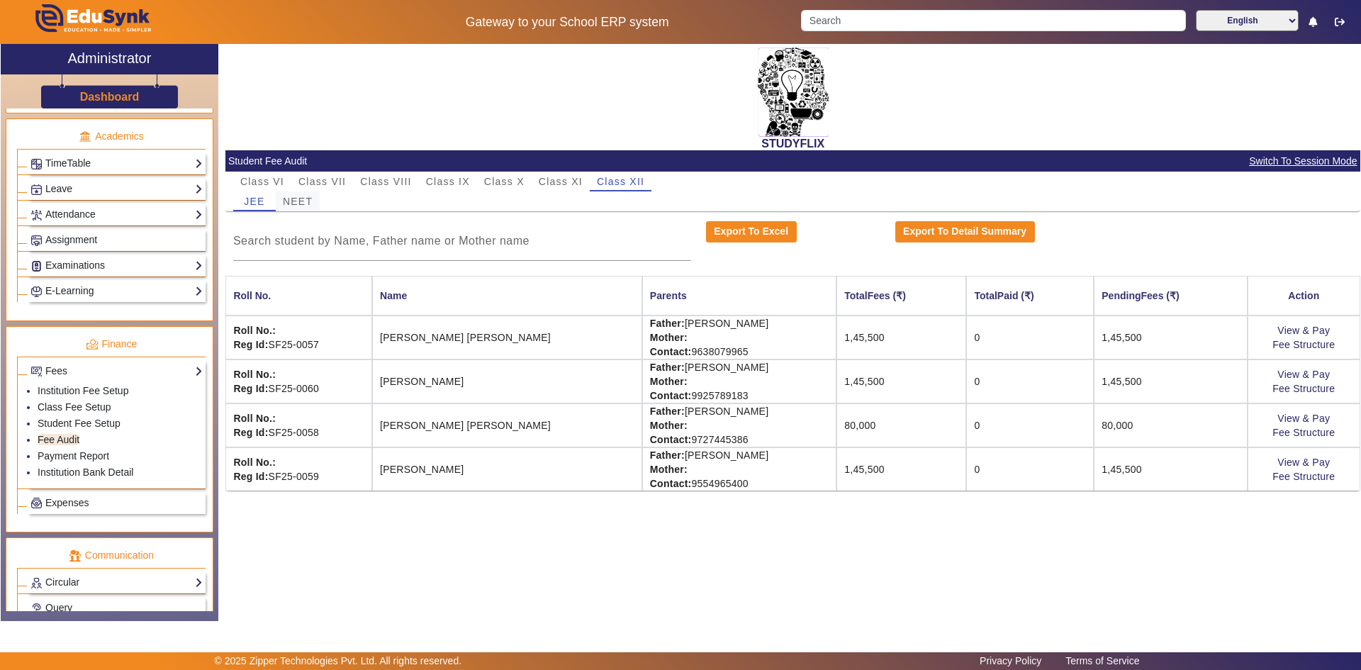
click at [296, 206] on span "NEET" at bounding box center [298, 201] width 30 height 10
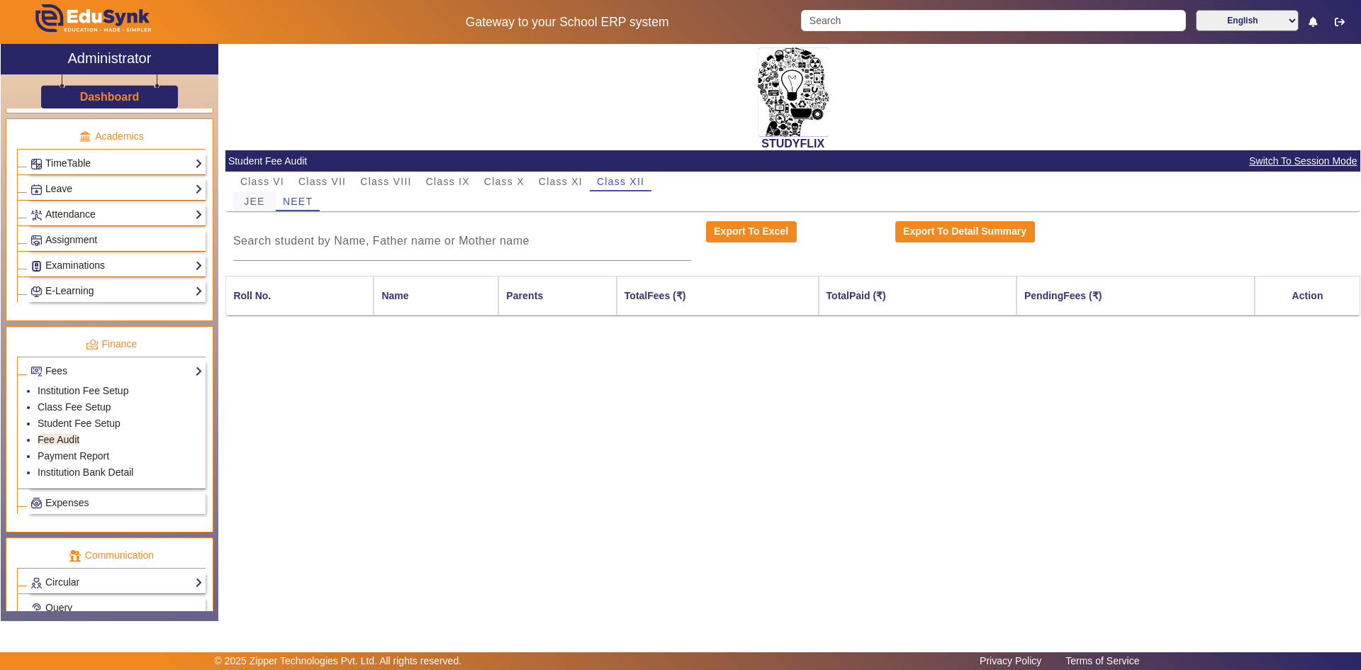
click at [253, 202] on span "JEE" at bounding box center [254, 201] width 21 height 10
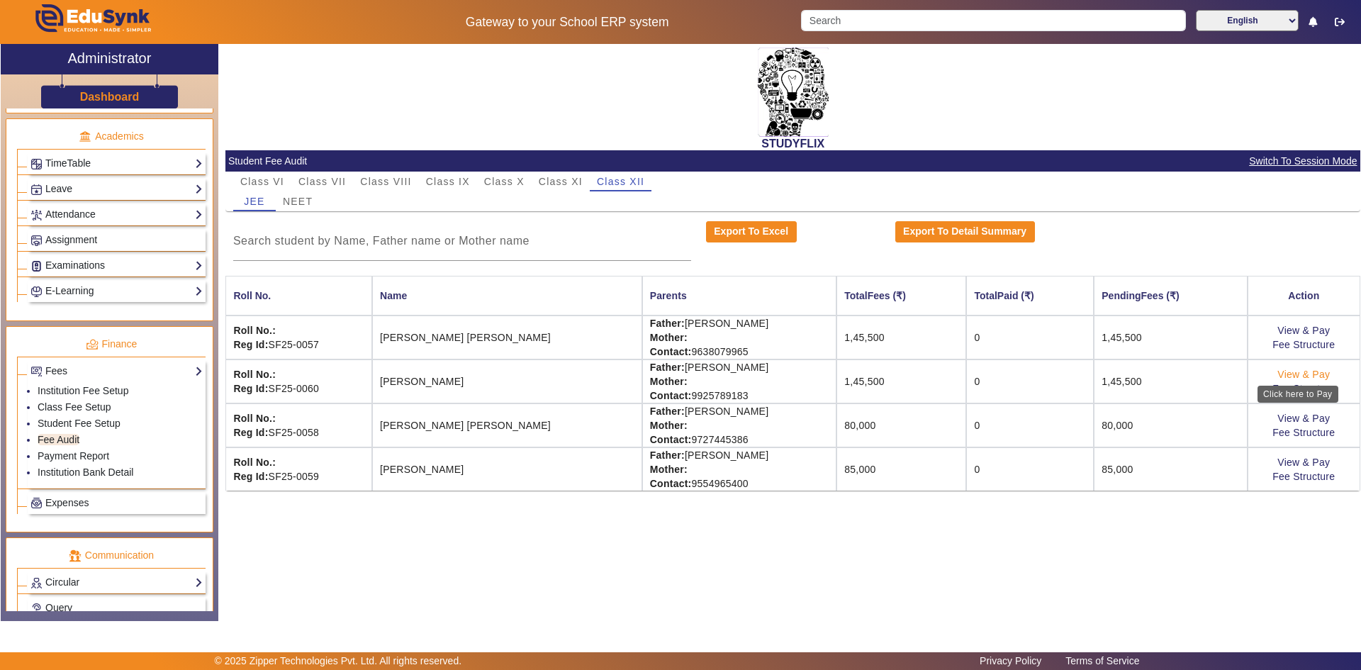
click at [732, 379] on link "View & Pay" at bounding box center [1303, 374] width 52 height 11
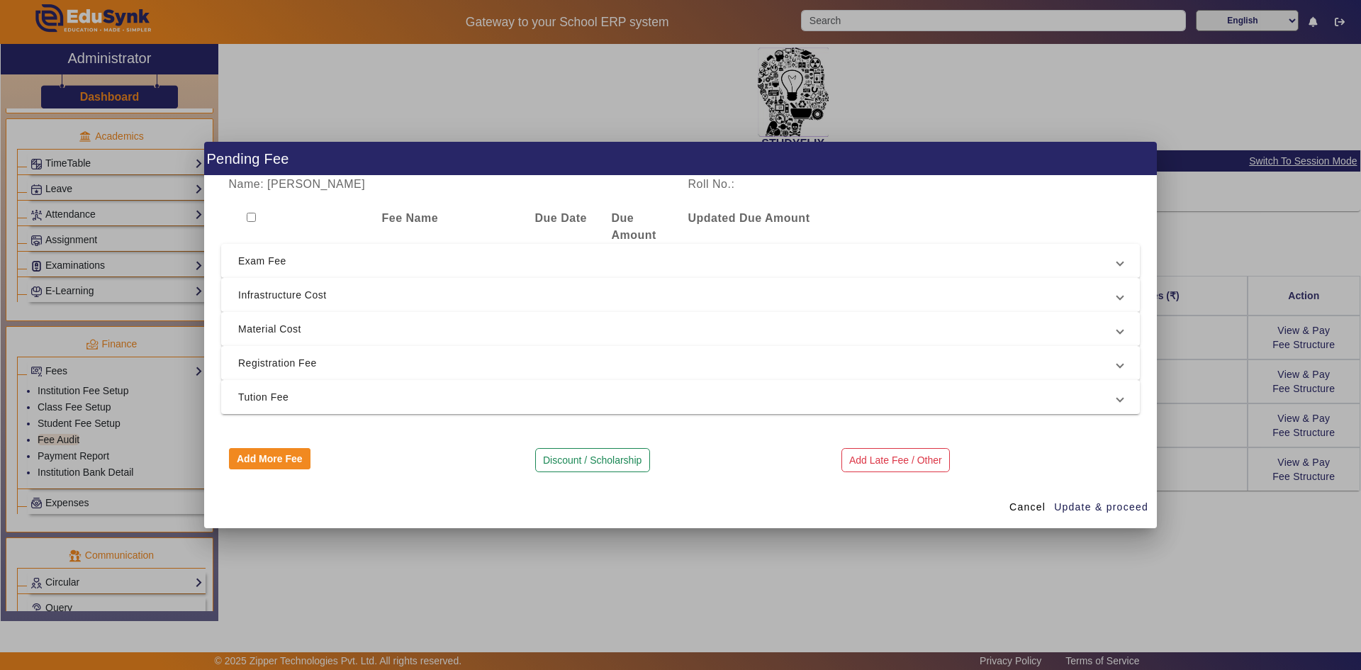
click at [250, 218] on input "checkbox" at bounding box center [251, 217] width 9 height 9
click at [268, 391] on span "Tution Fee" at bounding box center [677, 396] width 879 height 17
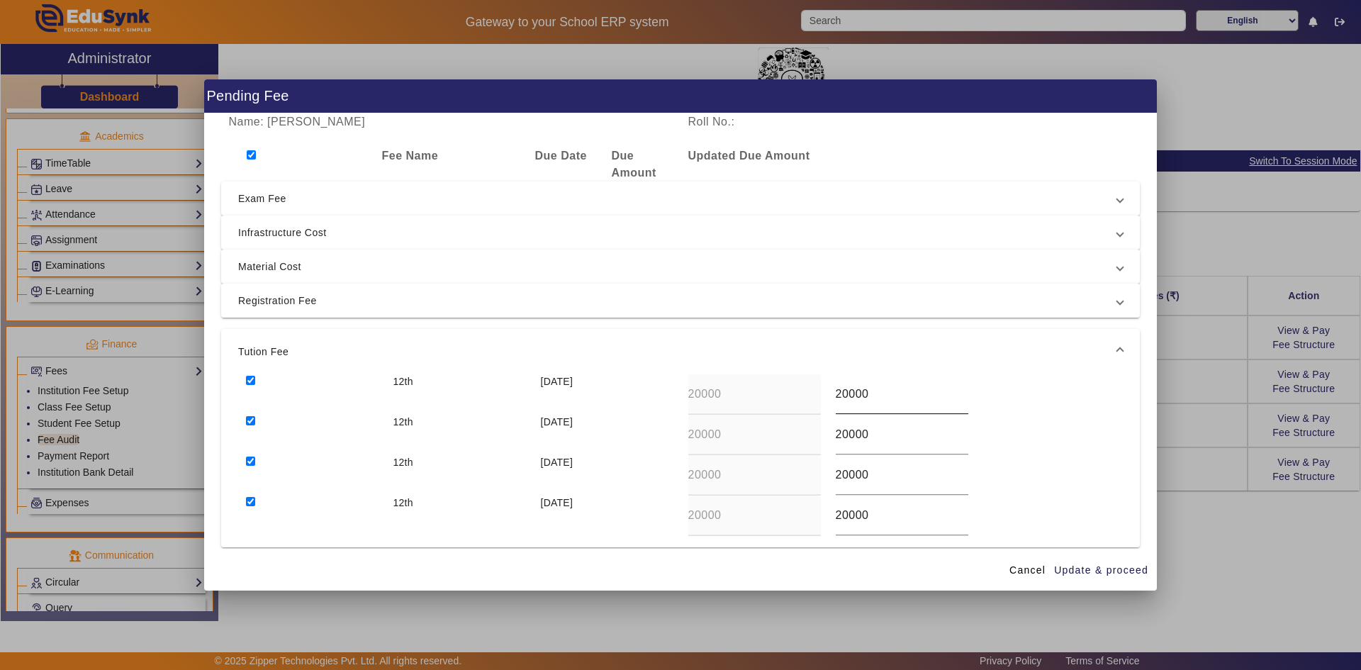
drag, startPoint x: 829, startPoint y: 393, endPoint x: 867, endPoint y: 396, distance: 37.7
click at [732, 396] on div "20000" at bounding box center [901, 394] width 147 height 40
drag, startPoint x: 867, startPoint y: 396, endPoint x: 820, endPoint y: 396, distance: 46.8
click at [732, 396] on div "12th [DATE] 20000 20000" at bounding box center [680, 394] width 885 height 40
drag, startPoint x: 866, startPoint y: 437, endPoint x: 825, endPoint y: 441, distance: 41.3
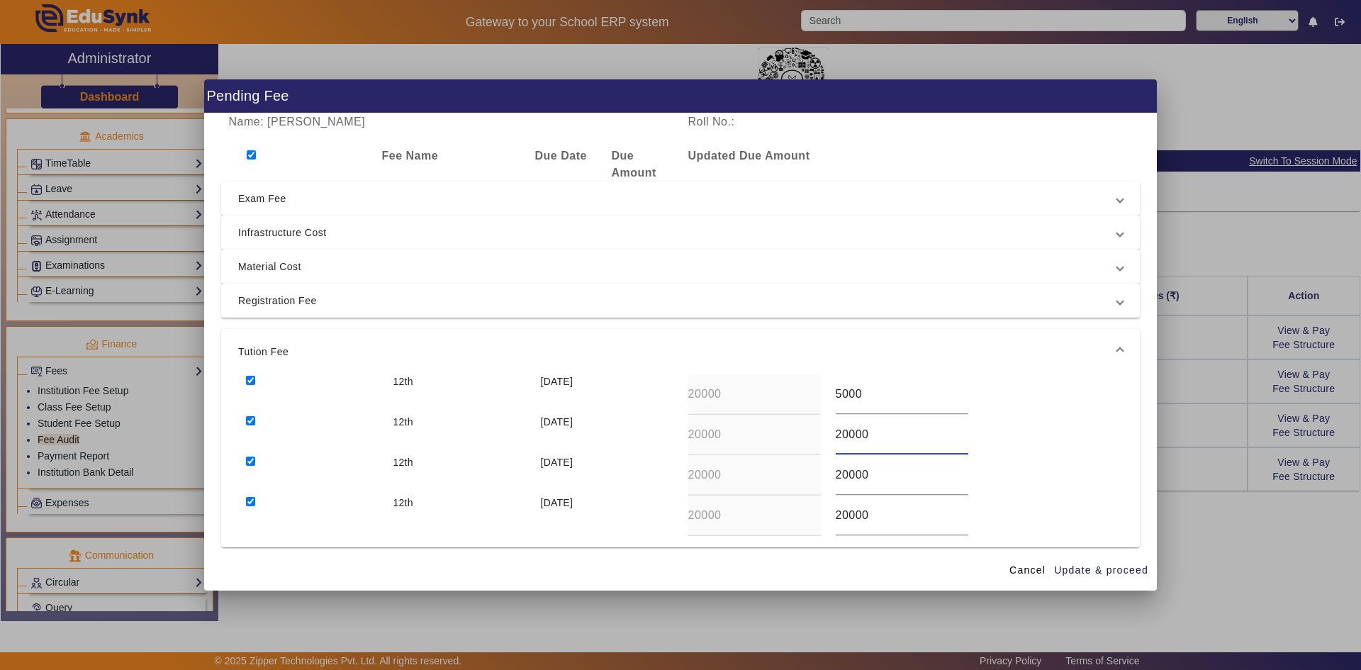
click at [732, 441] on div "20000" at bounding box center [901, 435] width 147 height 40
drag, startPoint x: 863, startPoint y: 474, endPoint x: 828, endPoint y: 474, distance: 35.4
click at [732, 474] on div "20000" at bounding box center [901, 475] width 147 height 40
drag, startPoint x: 863, startPoint y: 519, endPoint x: 825, endPoint y: 520, distance: 38.3
click at [732, 520] on div "20000" at bounding box center [901, 515] width 147 height 40
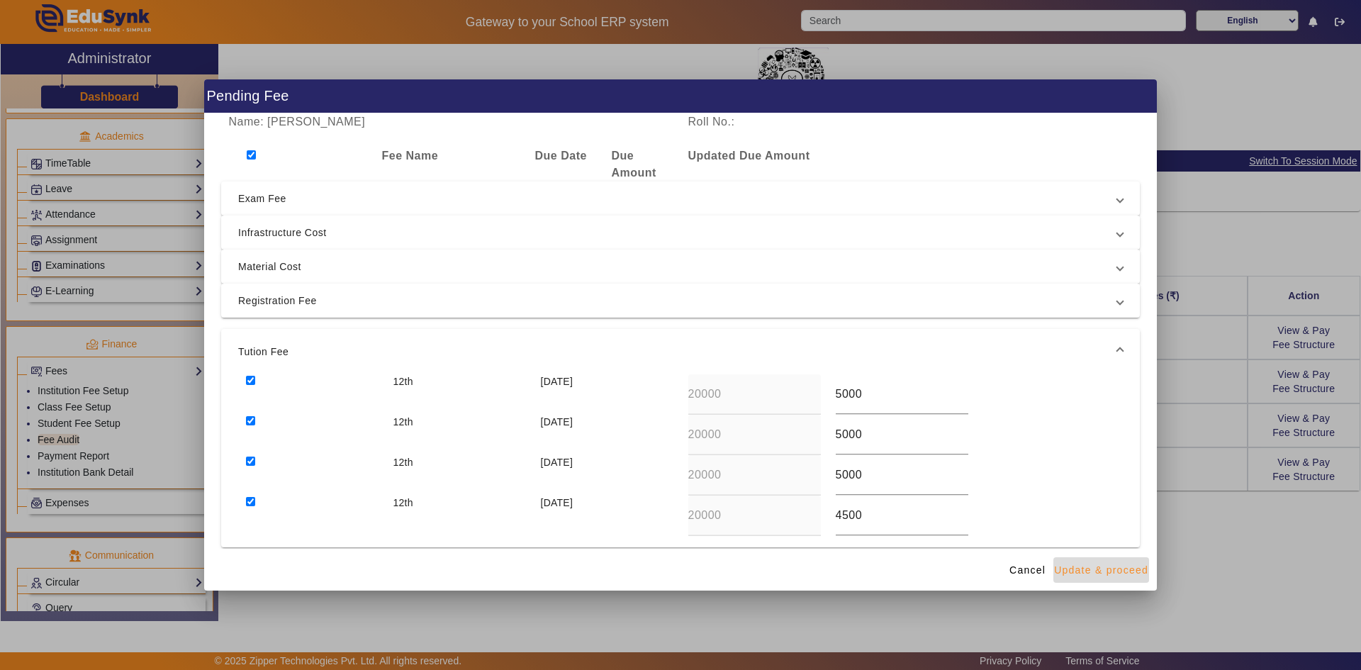
click at [732, 522] on span "Update & proceed" at bounding box center [1101, 570] width 94 height 15
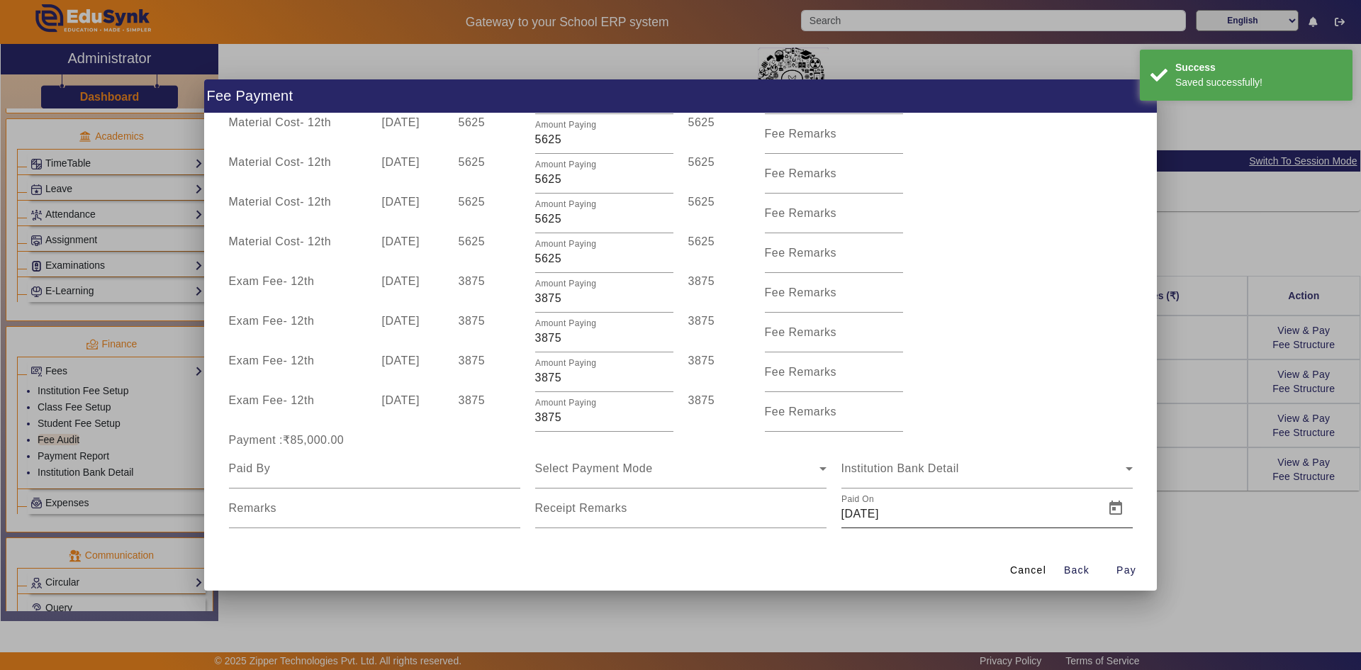
scroll to position [452, 0]
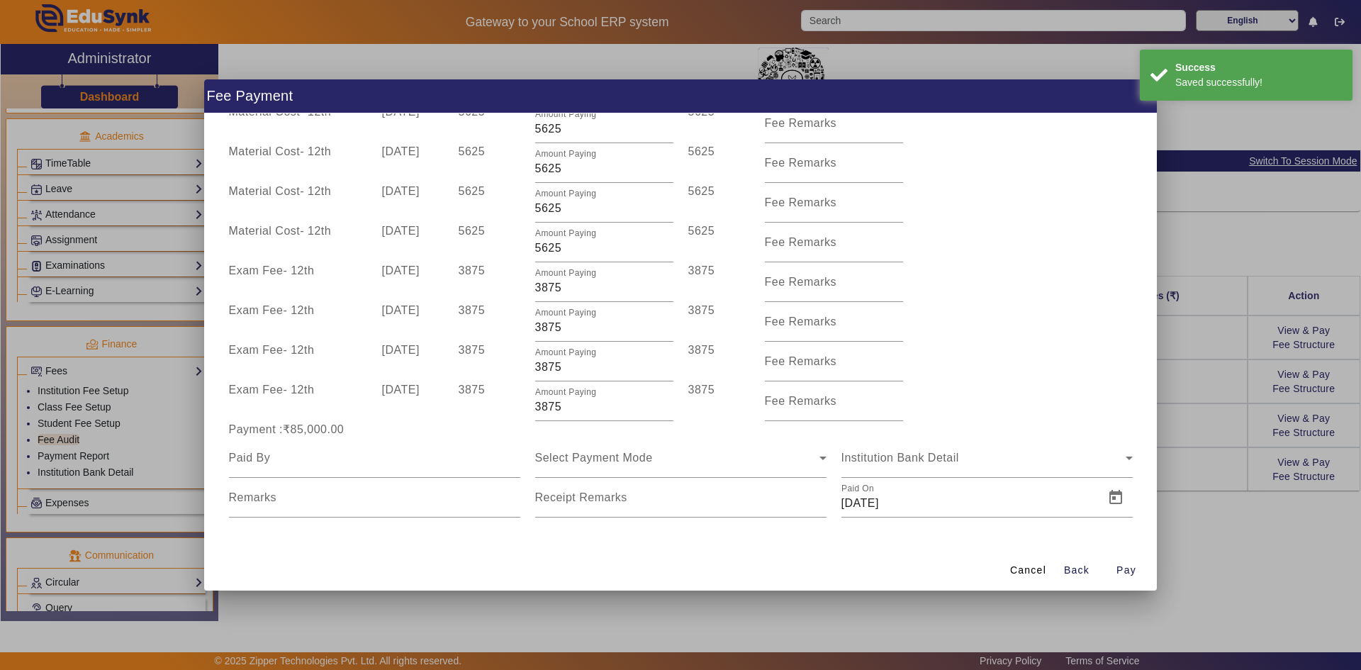
click at [732, 423] on div at bounding box center [680, 335] width 1361 height 670
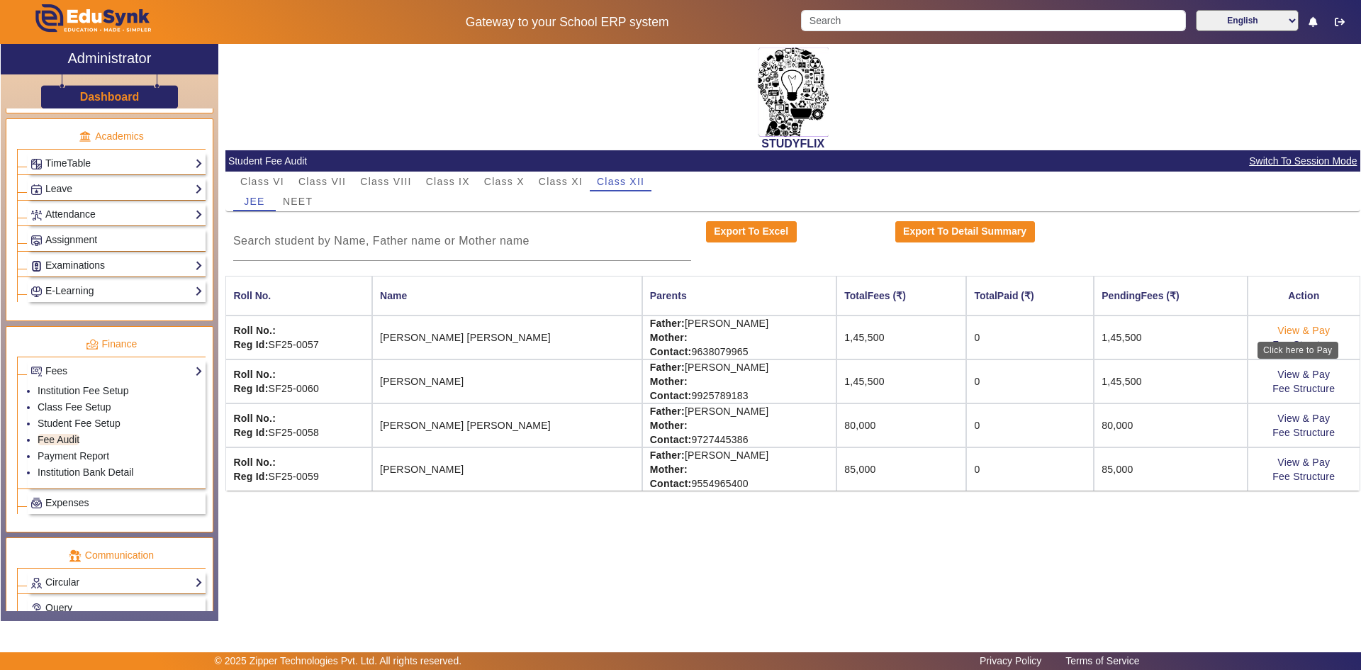
click at [732, 332] on link "View & Pay" at bounding box center [1303, 330] width 52 height 11
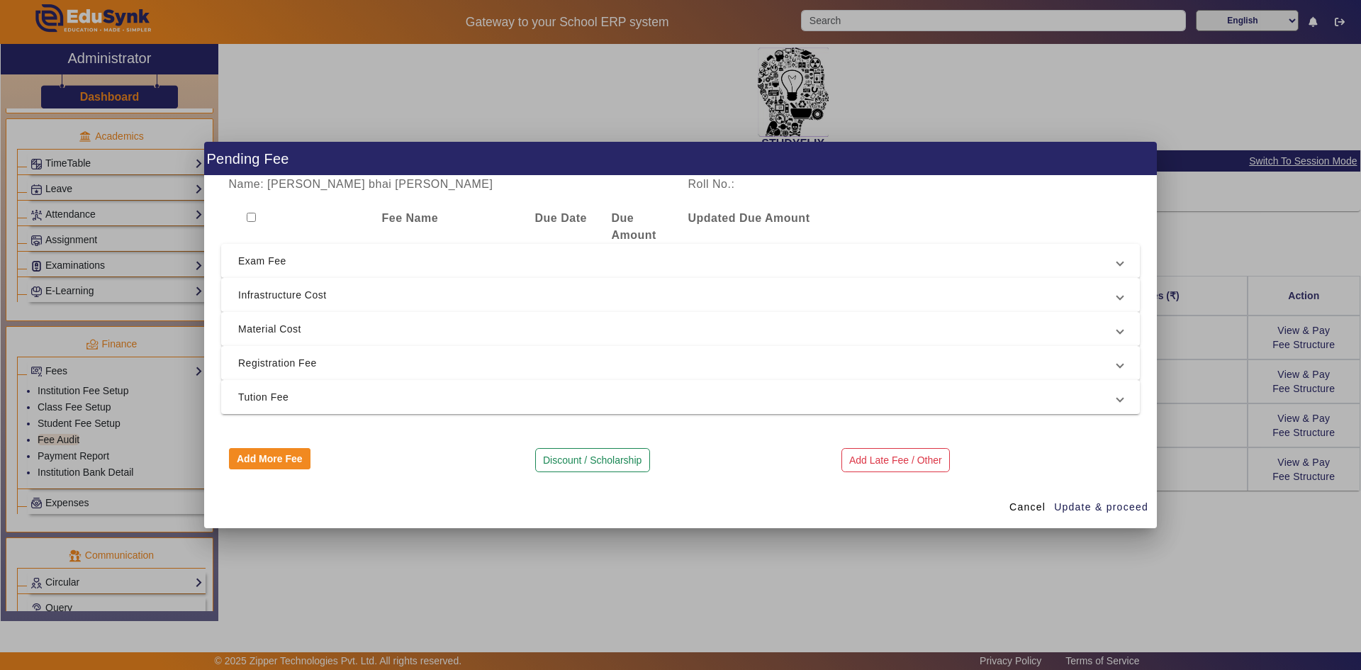
click at [252, 215] on input "checkbox" at bounding box center [251, 217] width 9 height 9
click at [269, 394] on span "Tution Fee" at bounding box center [677, 396] width 879 height 17
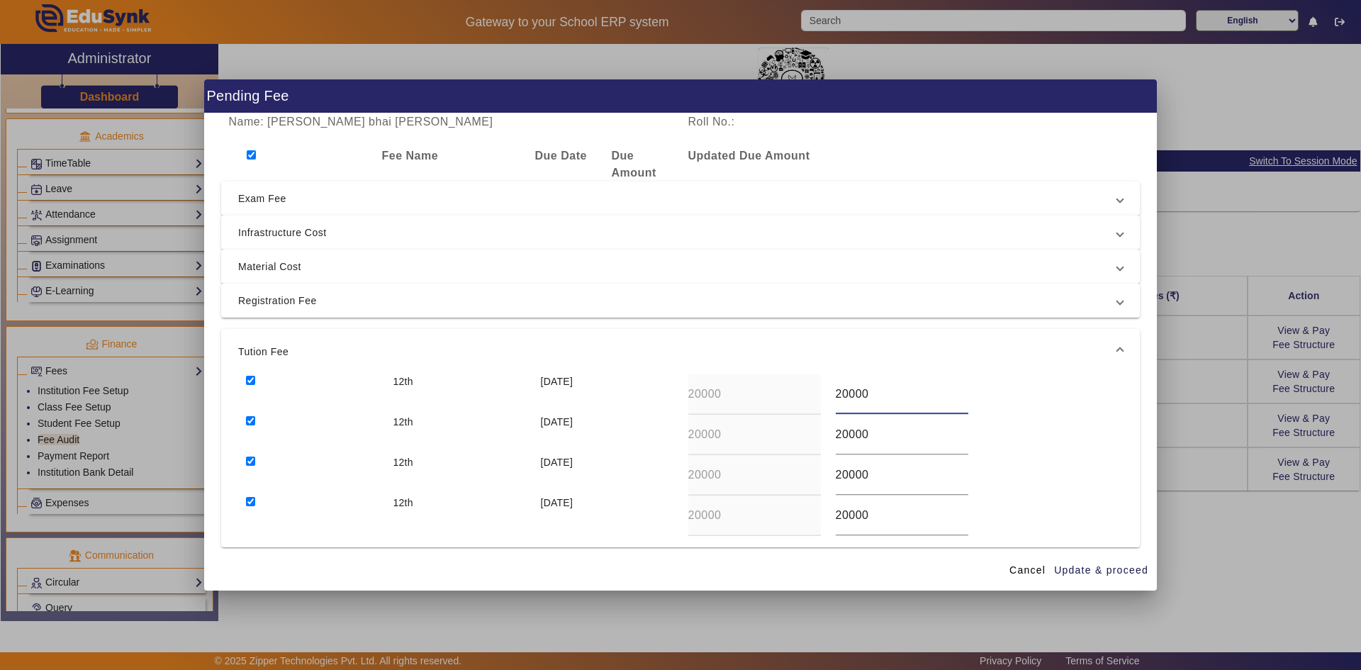
click at [732, 392] on div "12th [DATE] 20000 20000" at bounding box center [680, 394] width 885 height 40
drag, startPoint x: 866, startPoint y: 435, endPoint x: 780, endPoint y: 445, distance: 86.3
click at [732, 445] on div "12th [DATE] 20000 20000" at bounding box center [680, 435] width 885 height 40
drag, startPoint x: 862, startPoint y: 480, endPoint x: 817, endPoint y: 477, distance: 45.5
click at [732, 477] on div "12th [DATE] 20000 20000" at bounding box center [680, 475] width 885 height 40
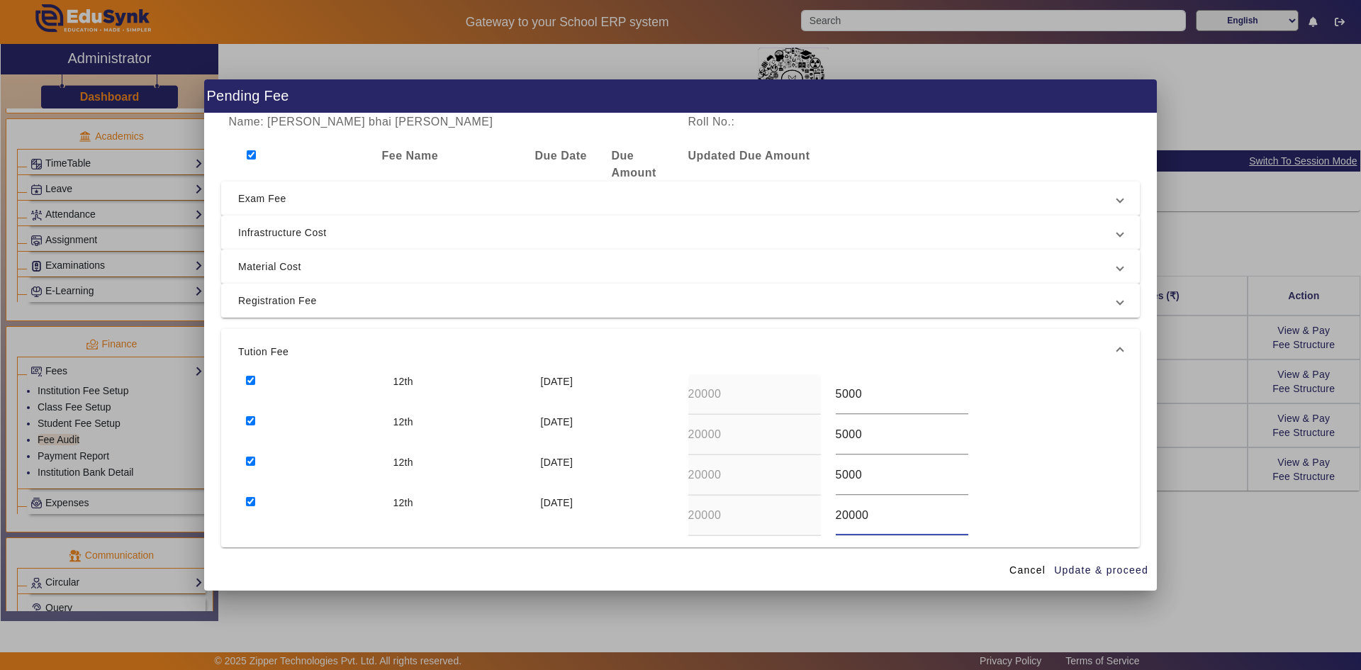
drag, startPoint x: 863, startPoint y: 510, endPoint x: 828, endPoint y: 515, distance: 35.0
click at [732, 515] on div "20000" at bounding box center [901, 515] width 147 height 40
click at [732, 522] on span "Update & proceed" at bounding box center [1101, 570] width 94 height 15
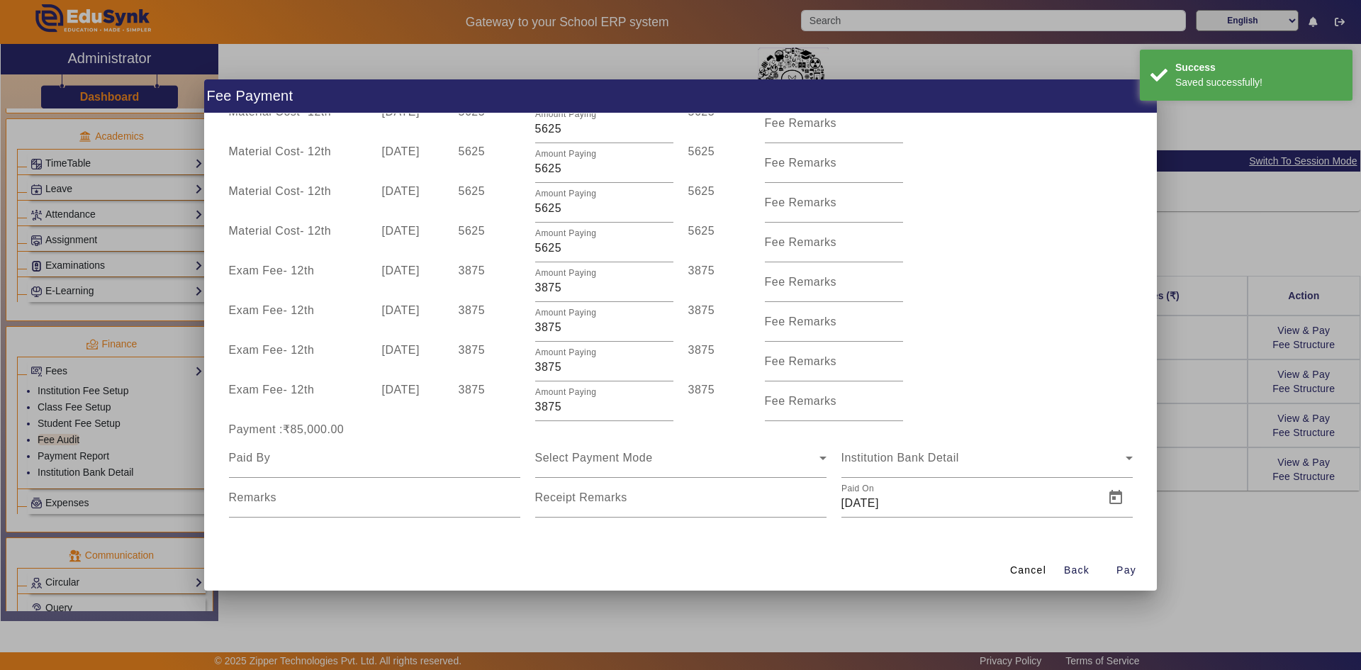
click at [732, 522] on div "Cancel Back Pay" at bounding box center [680, 570] width 953 height 42
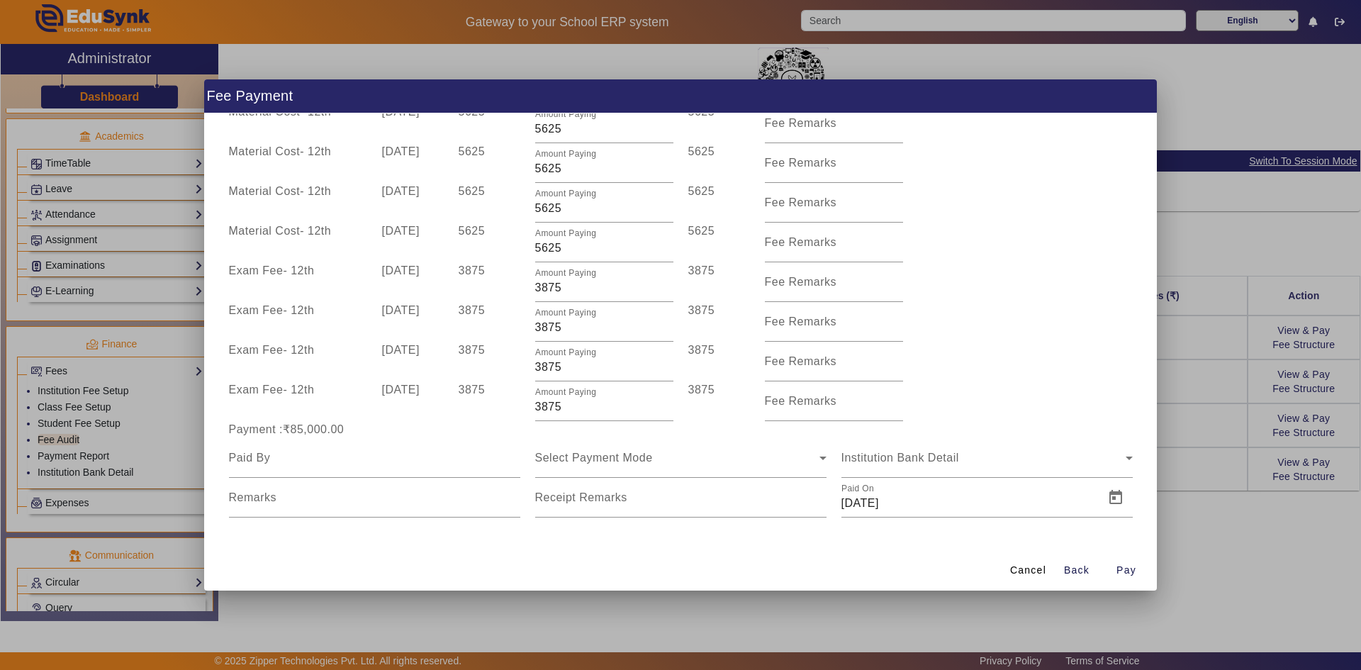
click at [732, 522] on div at bounding box center [680, 335] width 1361 height 670
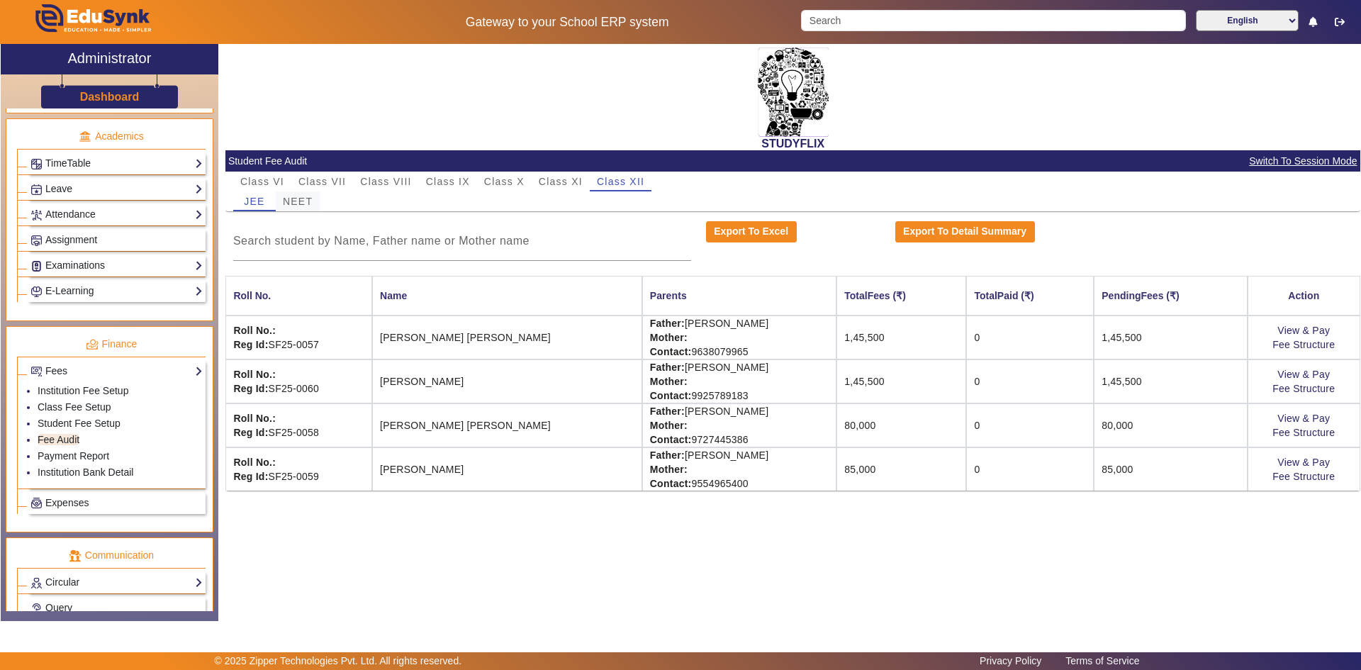
click at [288, 203] on span "NEET" at bounding box center [298, 201] width 30 height 10
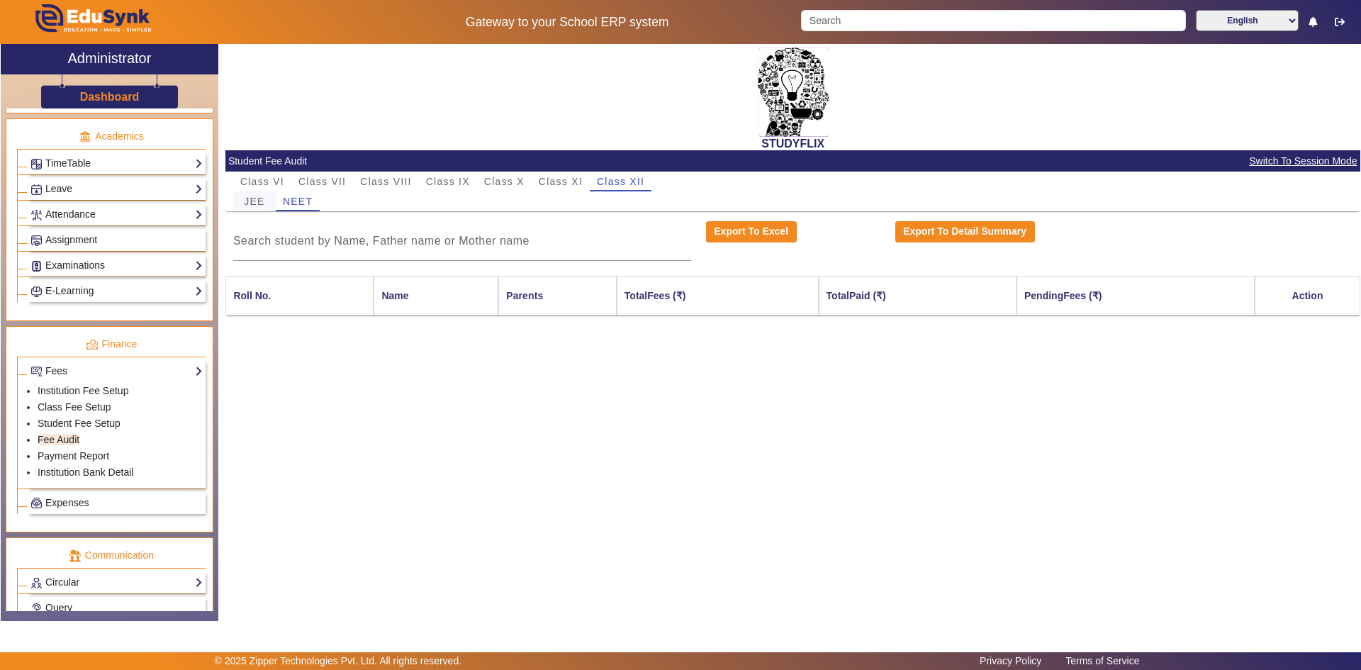
click at [264, 201] on span "JEE" at bounding box center [254, 201] width 21 height 10
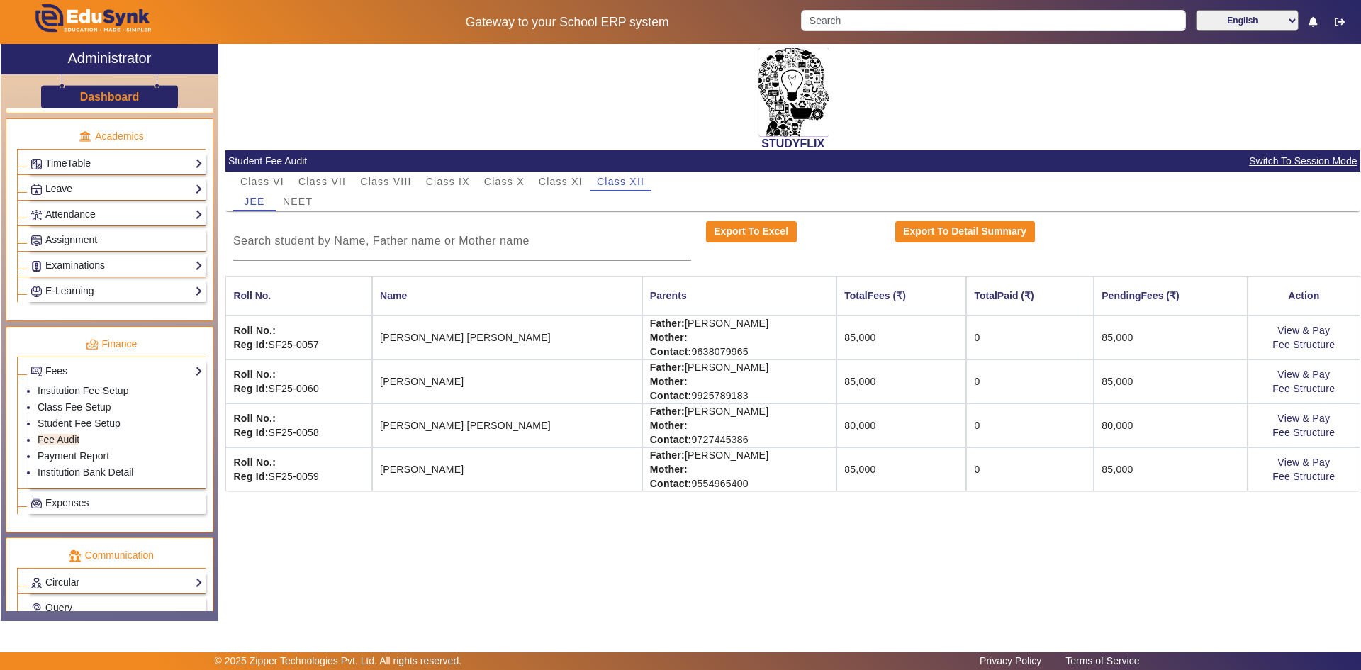
click at [732, 185] on div "Class VI Class VII Class VIII Class IX Class X Class XI Class XII" at bounding box center [793, 182] width 1120 height 20
drag, startPoint x: 723, startPoint y: 203, endPoint x: 739, endPoint y: 202, distance: 15.6
click at [732, 202] on div "[PERSON_NAME]" at bounding box center [793, 201] width 1120 height 20
click at [732, 122] on img at bounding box center [793, 91] width 71 height 89
drag, startPoint x: 763, startPoint y: 142, endPoint x: 836, endPoint y: 144, distance: 72.3
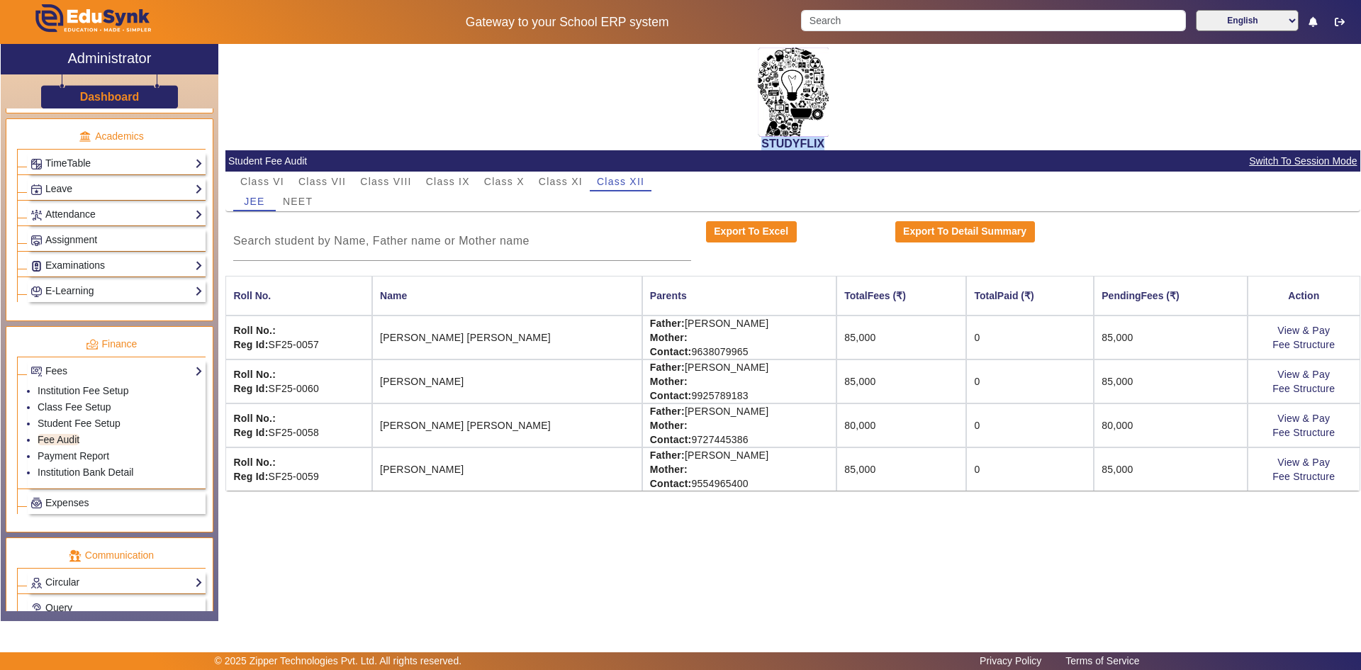
click at [732, 144] on h2 "STUDYFLIX" at bounding box center [792, 143] width 1135 height 13
drag, startPoint x: 763, startPoint y: 140, endPoint x: 829, endPoint y: 140, distance: 65.9
click at [732, 140] on h2 "STUDYFLIX" at bounding box center [792, 143] width 1135 height 13
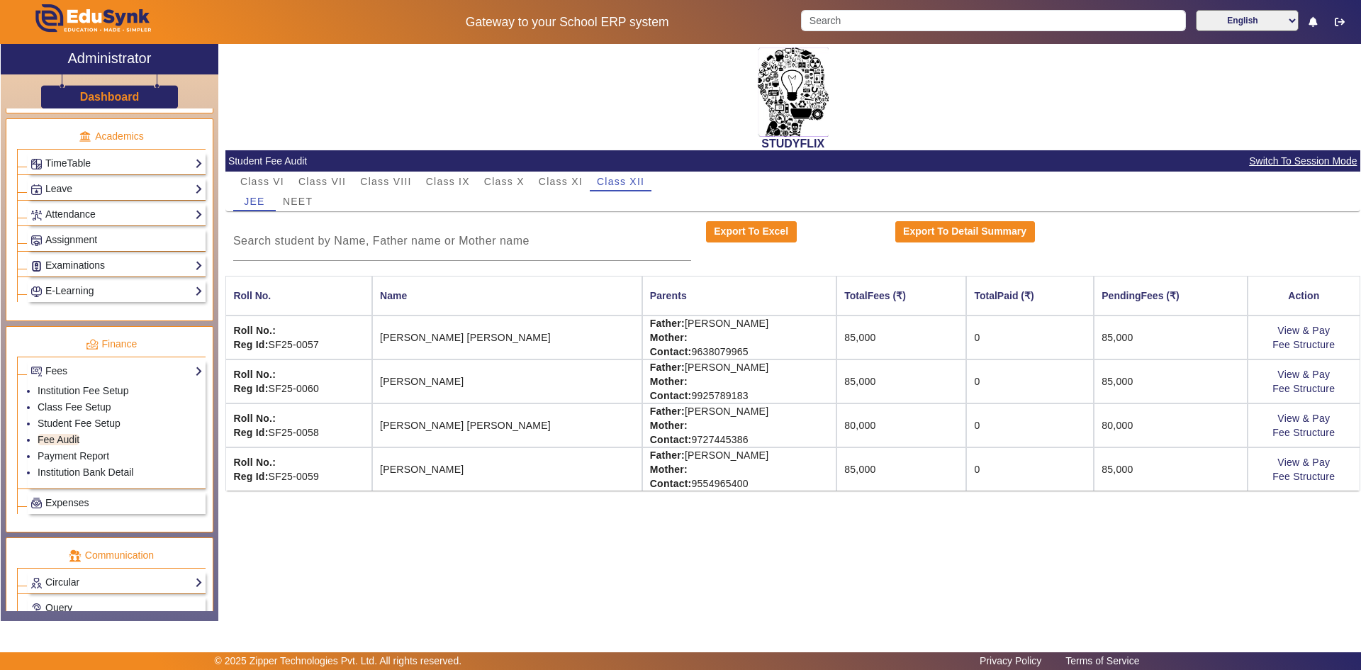
click at [732, 125] on div "STUDYFLIX" at bounding box center [792, 97] width 1135 height 106
click at [732, 100] on img at bounding box center [793, 91] width 71 height 89
drag, startPoint x: 454, startPoint y: 22, endPoint x: 676, endPoint y: 23, distance: 221.2
click at [676, 23] on h5 "Gateway to your School ERP system" at bounding box center [567, 22] width 438 height 15
click at [646, 66] on div "STUDYFLIX" at bounding box center [792, 97] width 1135 height 106
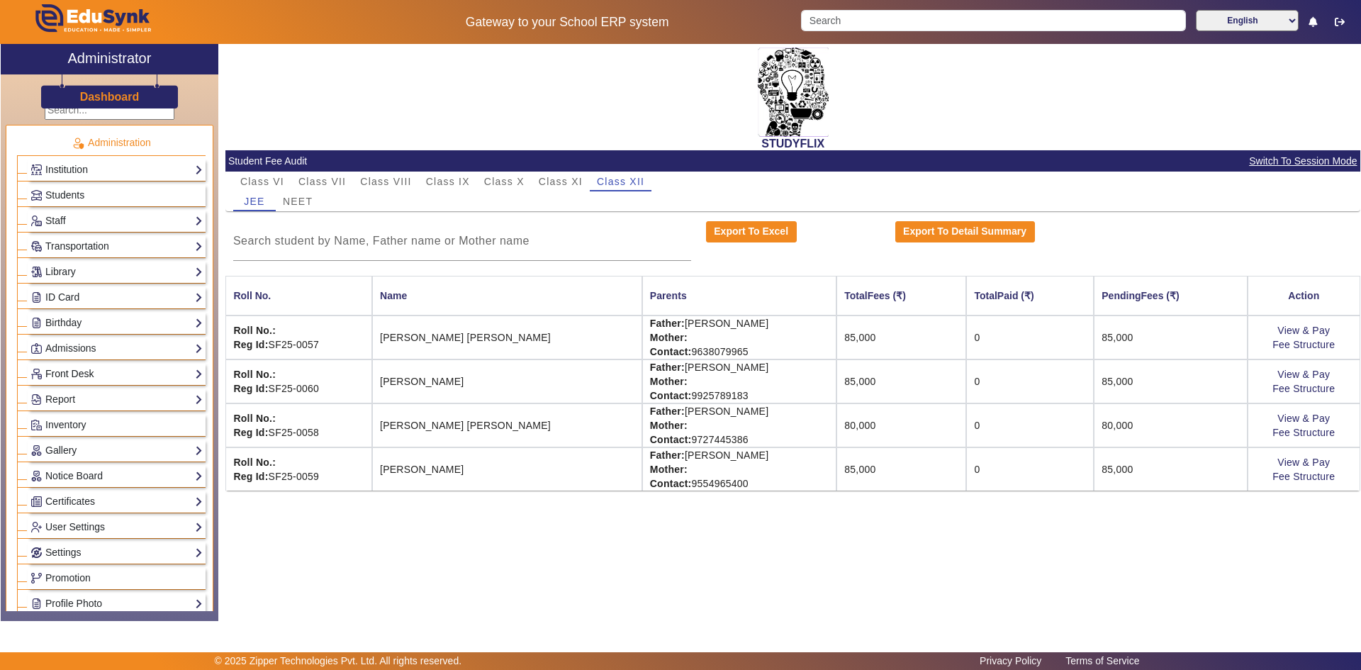
scroll to position [0, 0]
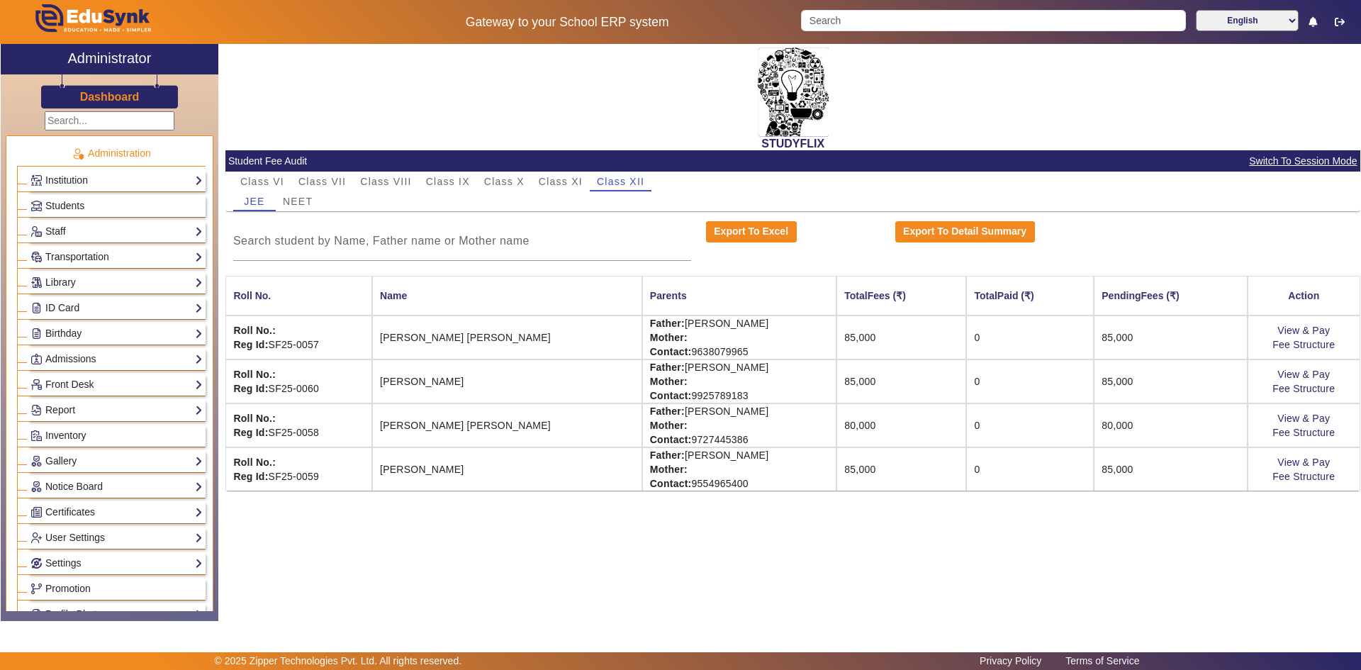
click at [549, 401] on td "[PERSON_NAME]" at bounding box center [507, 381] width 270 height 44
click at [418, 522] on main "X Administrator Dashboard Administration Institution Institution Details Sessio…" at bounding box center [680, 348] width 1361 height 608
click at [501, 176] on span "Class X" at bounding box center [504, 181] width 40 height 10
click at [545, 181] on span "Class XI" at bounding box center [561, 181] width 44 height 10
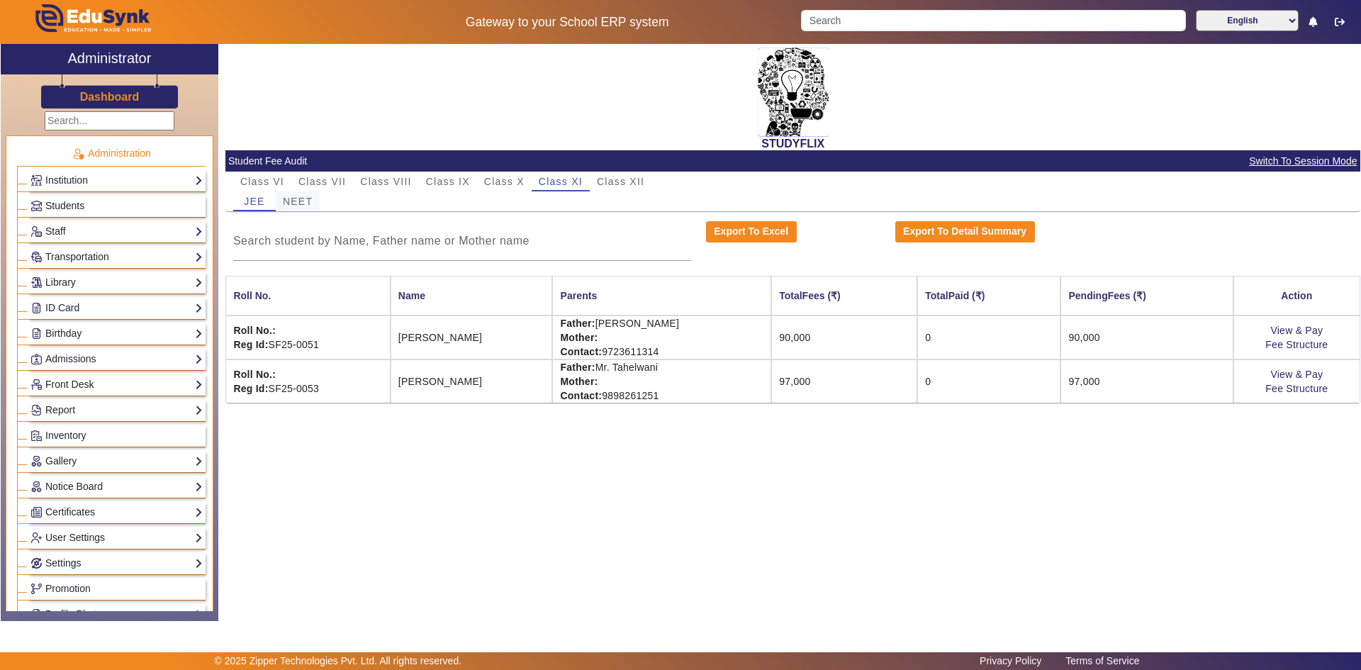
click at [305, 203] on span "NEET" at bounding box center [298, 201] width 30 height 10
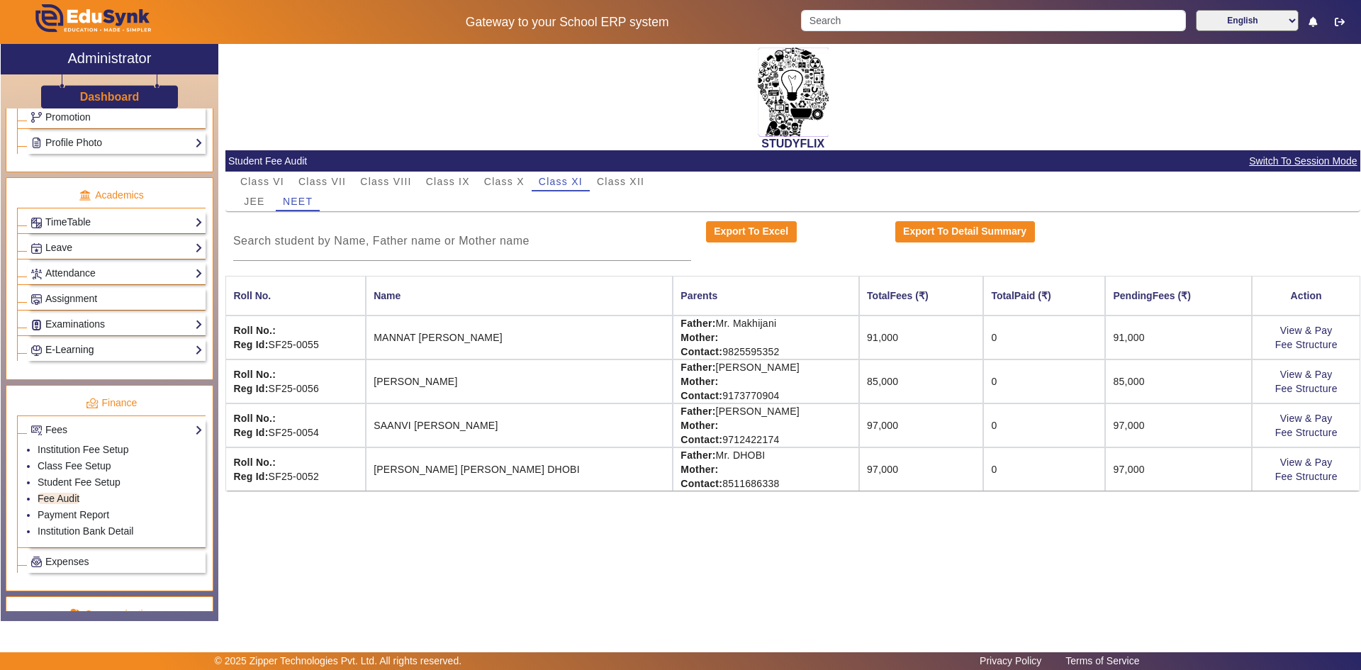
scroll to position [496, 0]
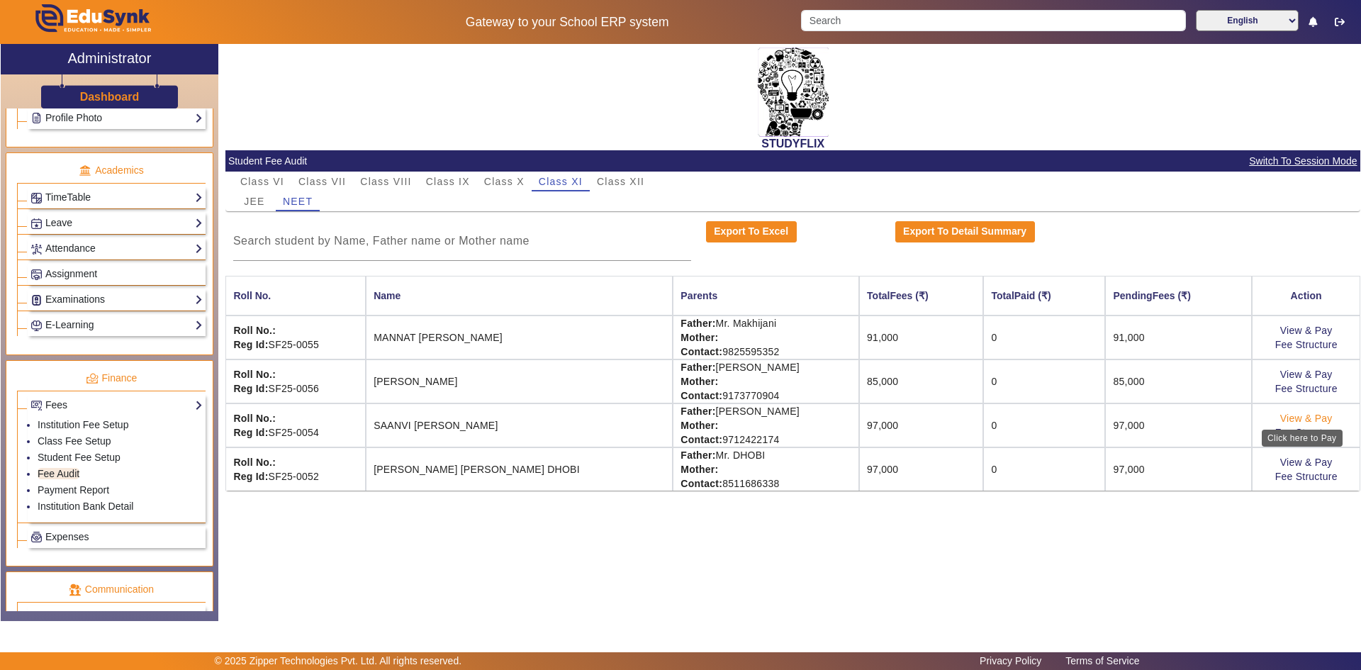
click at [732, 418] on link "View & Pay" at bounding box center [1306, 418] width 52 height 11
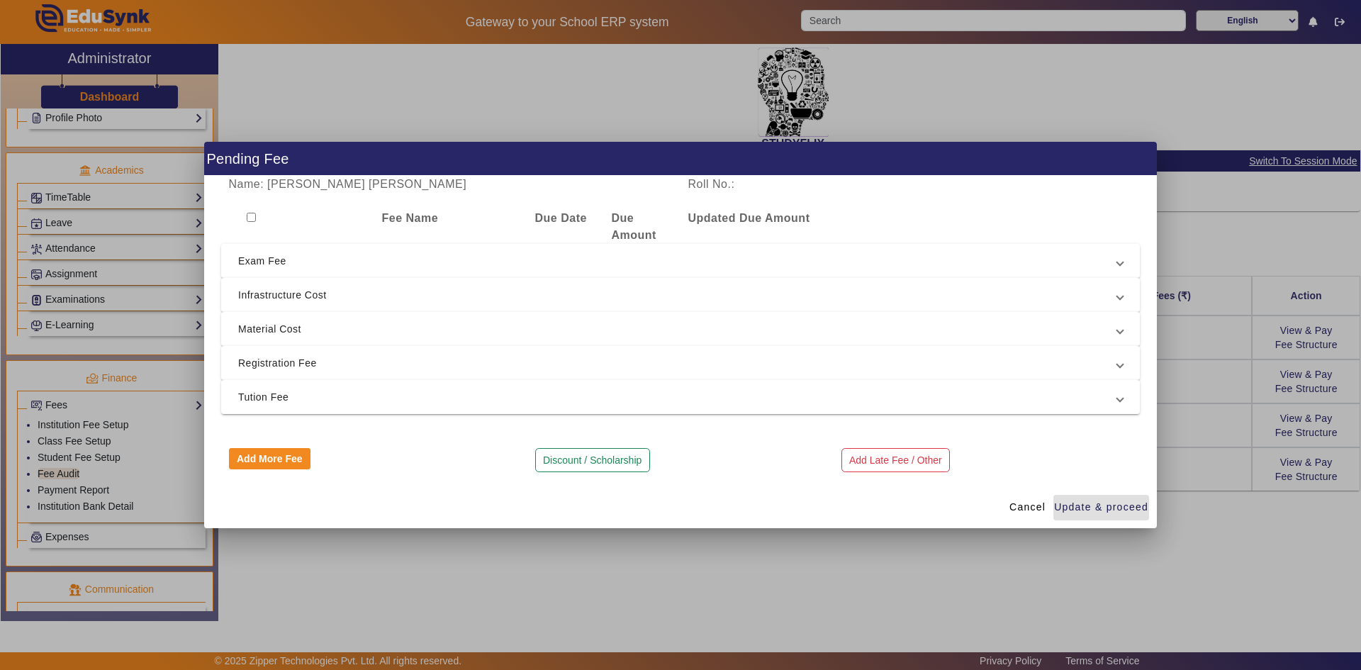
click at [250, 214] on input "checkbox" at bounding box center [251, 217] width 9 height 9
click at [284, 264] on span "Exam Fee" at bounding box center [677, 260] width 879 height 17
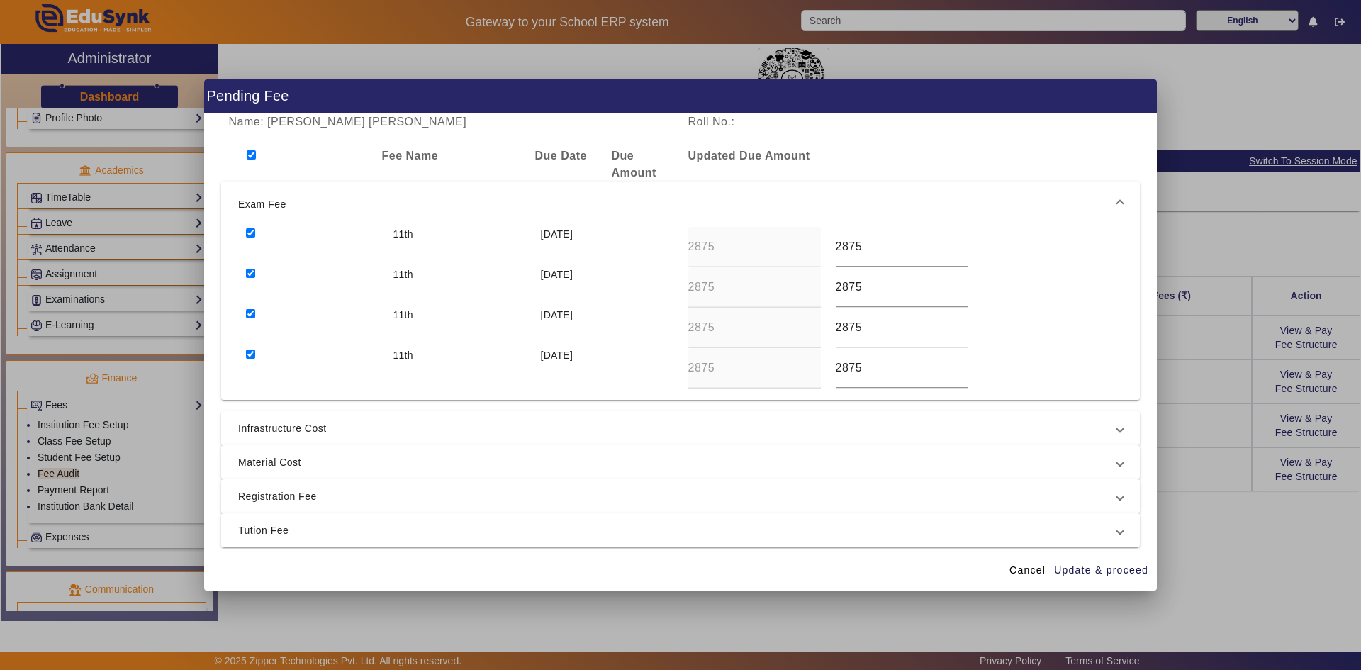
click at [263, 427] on span "Infrastructure Cost" at bounding box center [677, 428] width 879 height 17
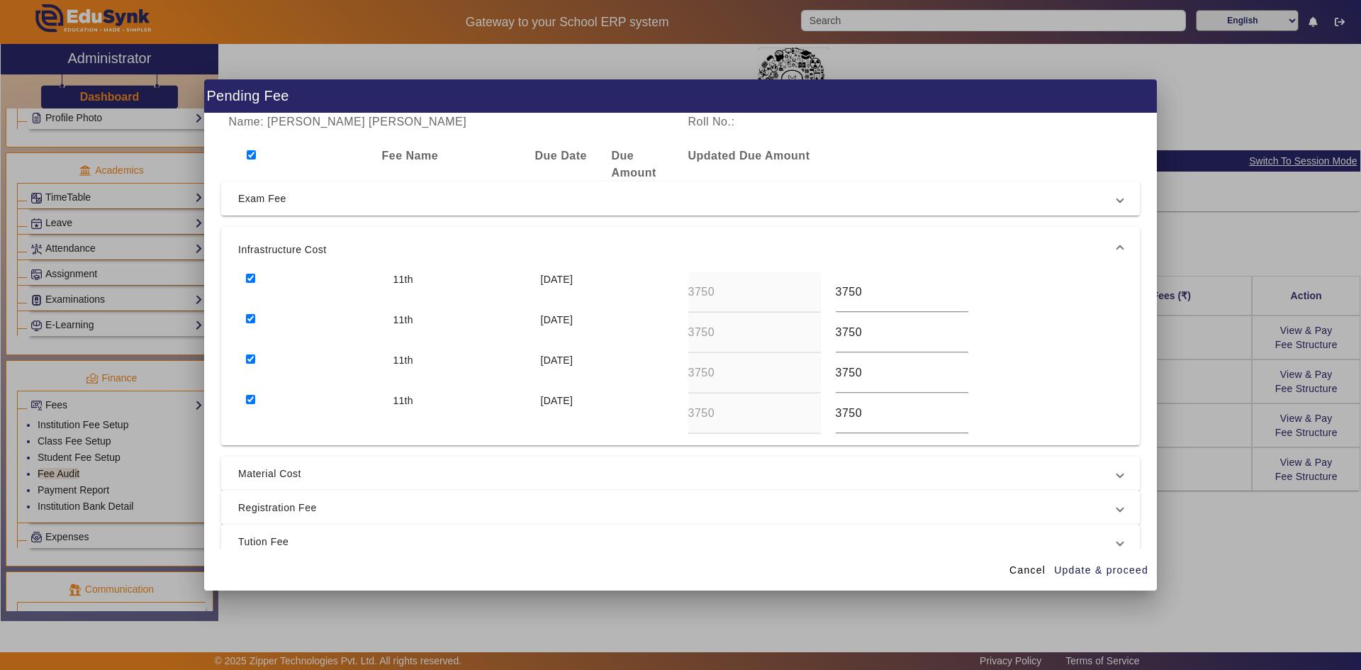
click at [257, 473] on span "Material Cost" at bounding box center [677, 473] width 879 height 17
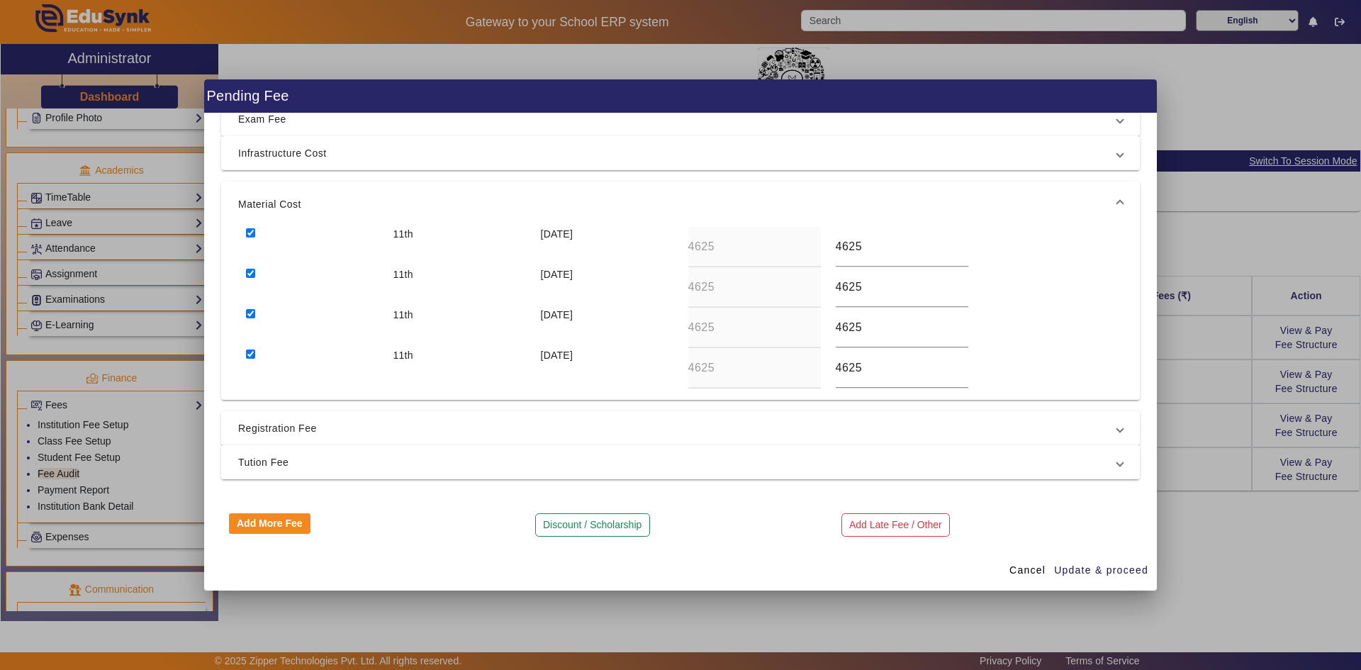
scroll to position [82, 0]
click at [292, 435] on mat-expansion-panel-header "Registration Fee" at bounding box center [680, 426] width 919 height 34
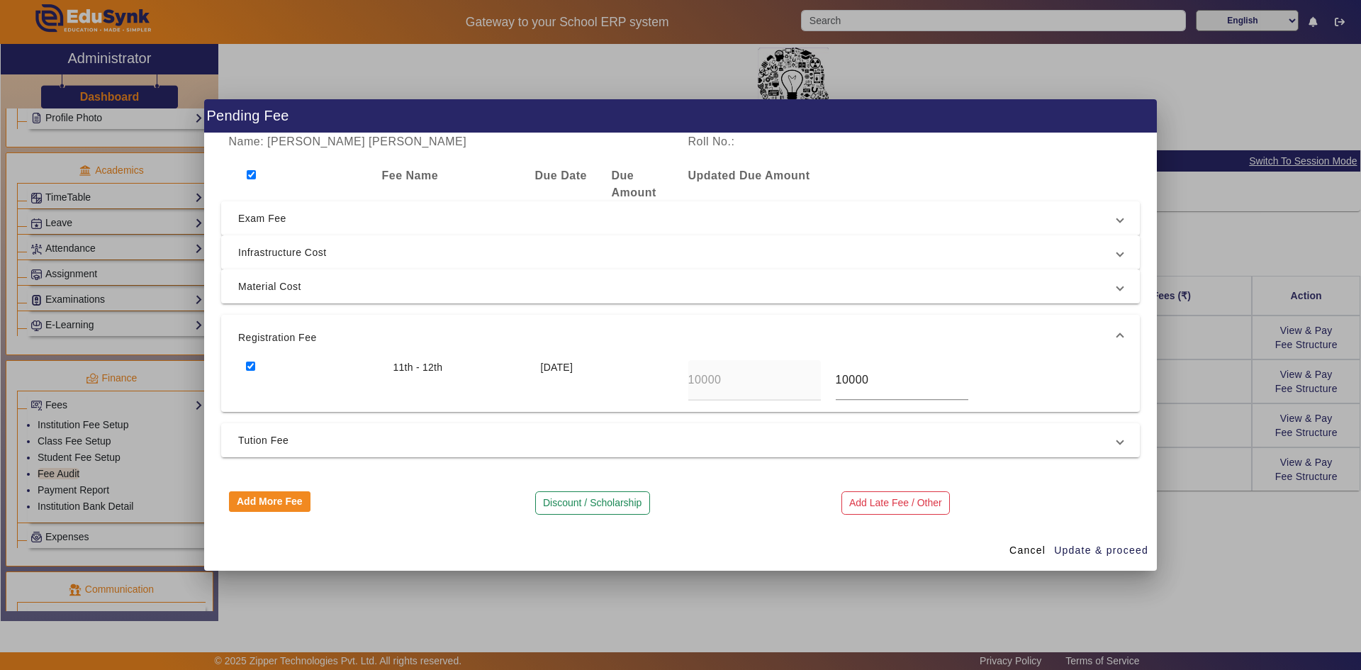
scroll to position [0, 0]
click at [286, 444] on span "Tution Fee" at bounding box center [677, 440] width 879 height 17
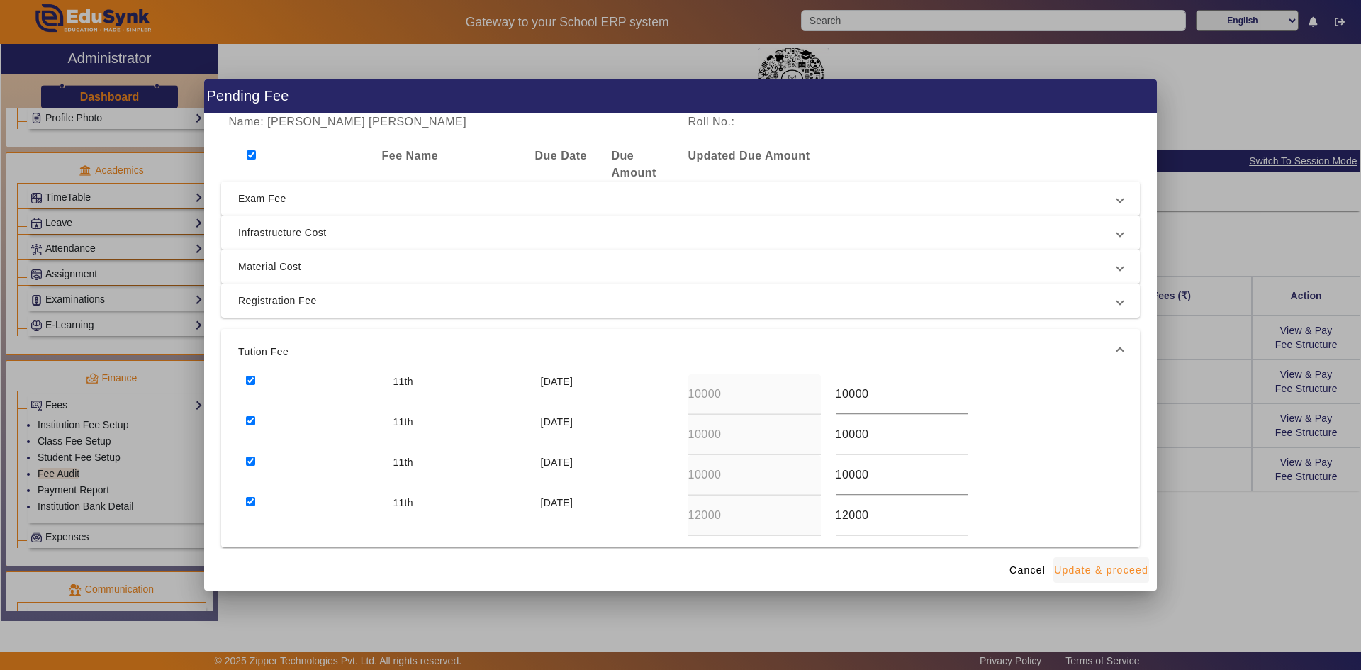
click at [732, 522] on span "Update & proceed" at bounding box center [1101, 570] width 94 height 15
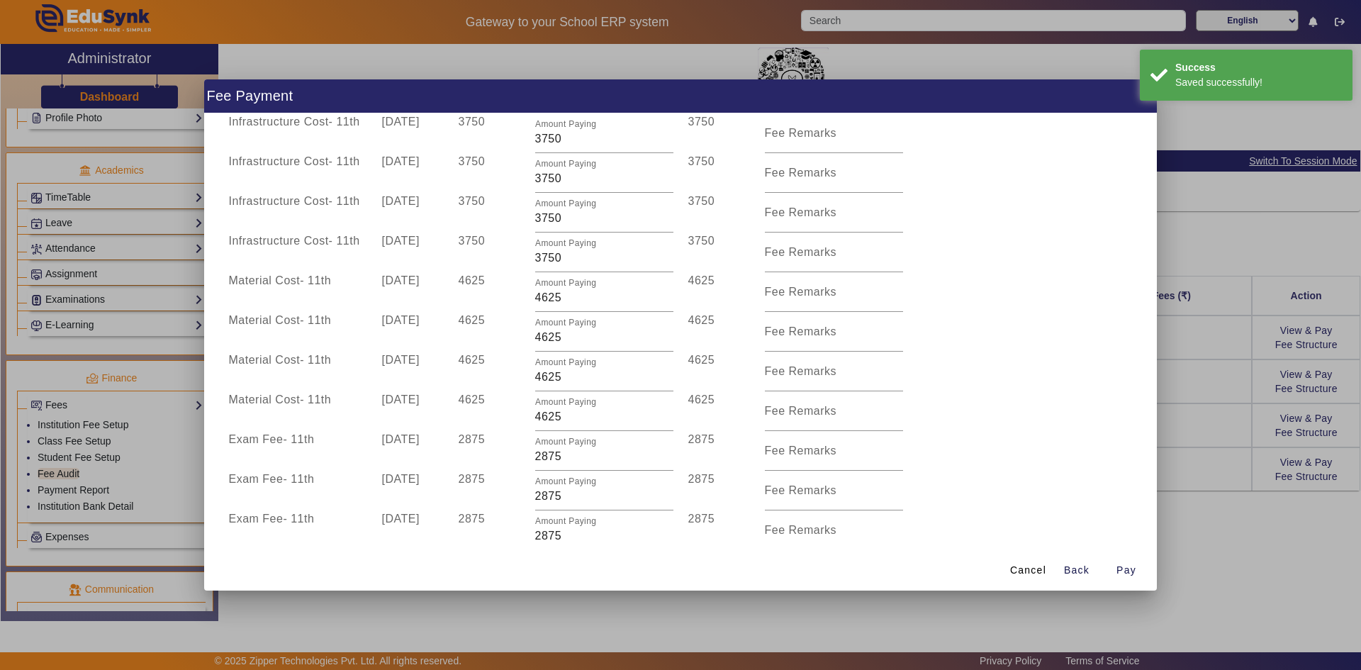
scroll to position [452, 0]
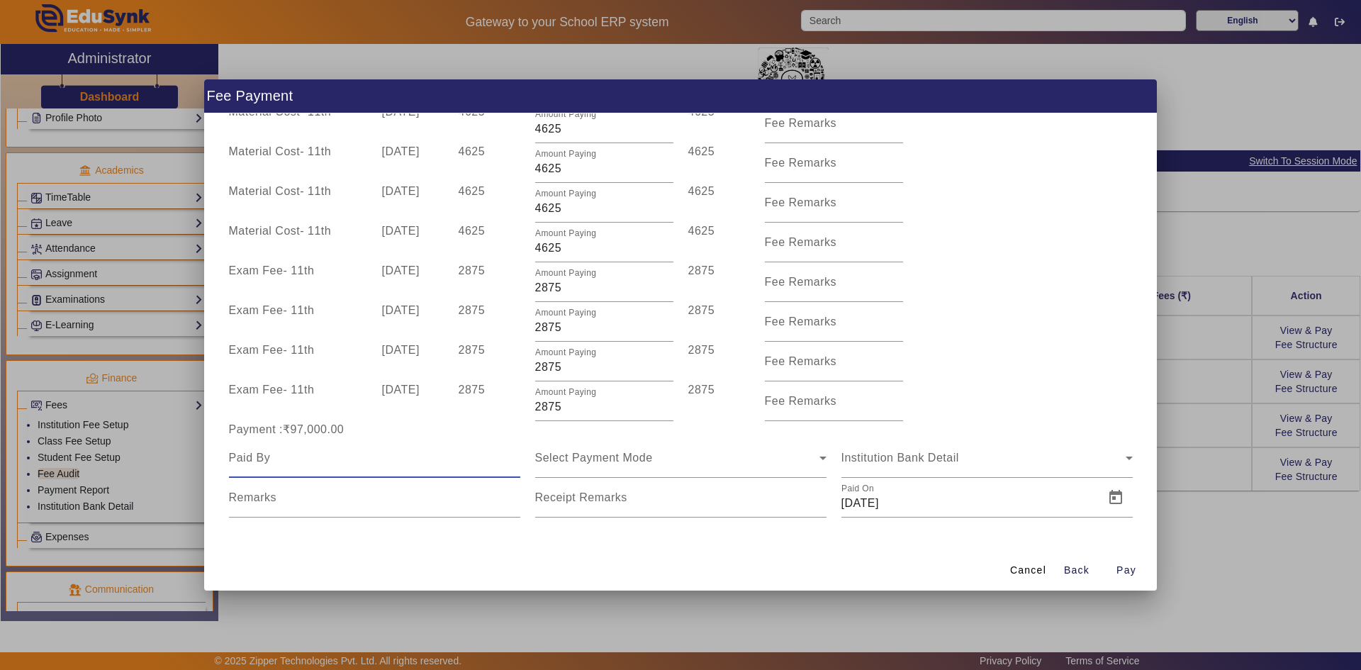
click at [308, 464] on input at bounding box center [374, 457] width 291 height 17
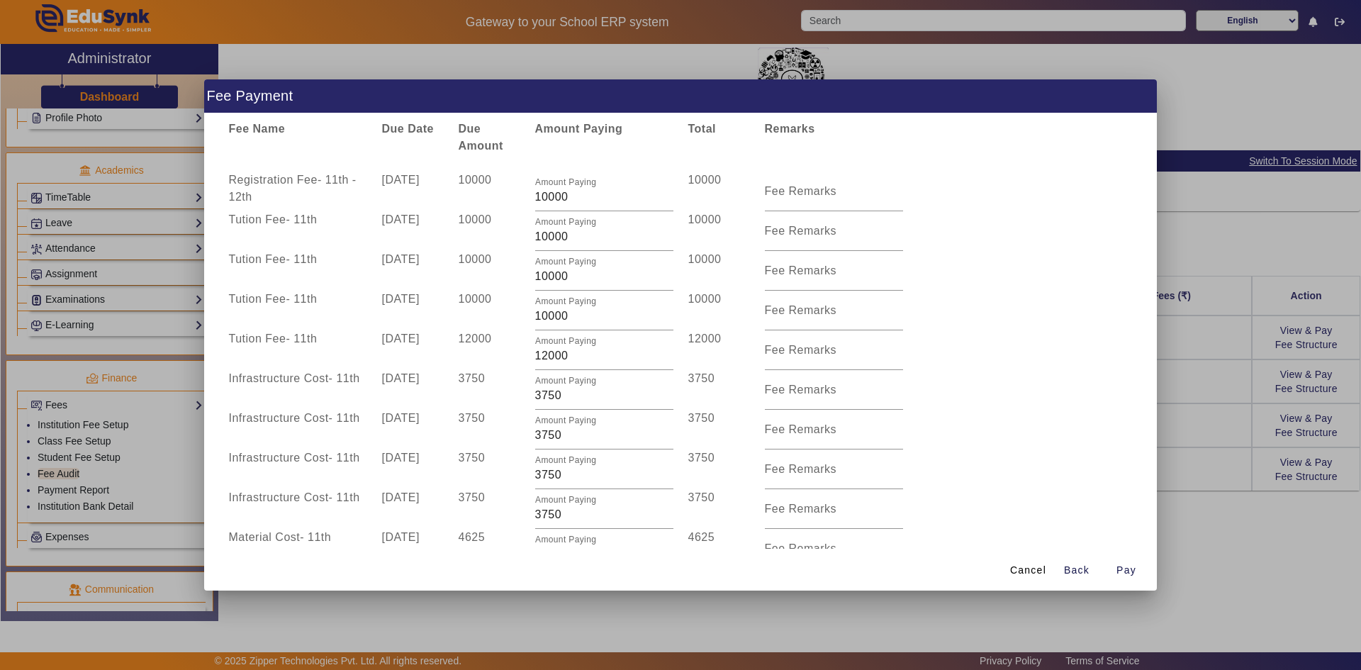
scroll to position [0, 0]
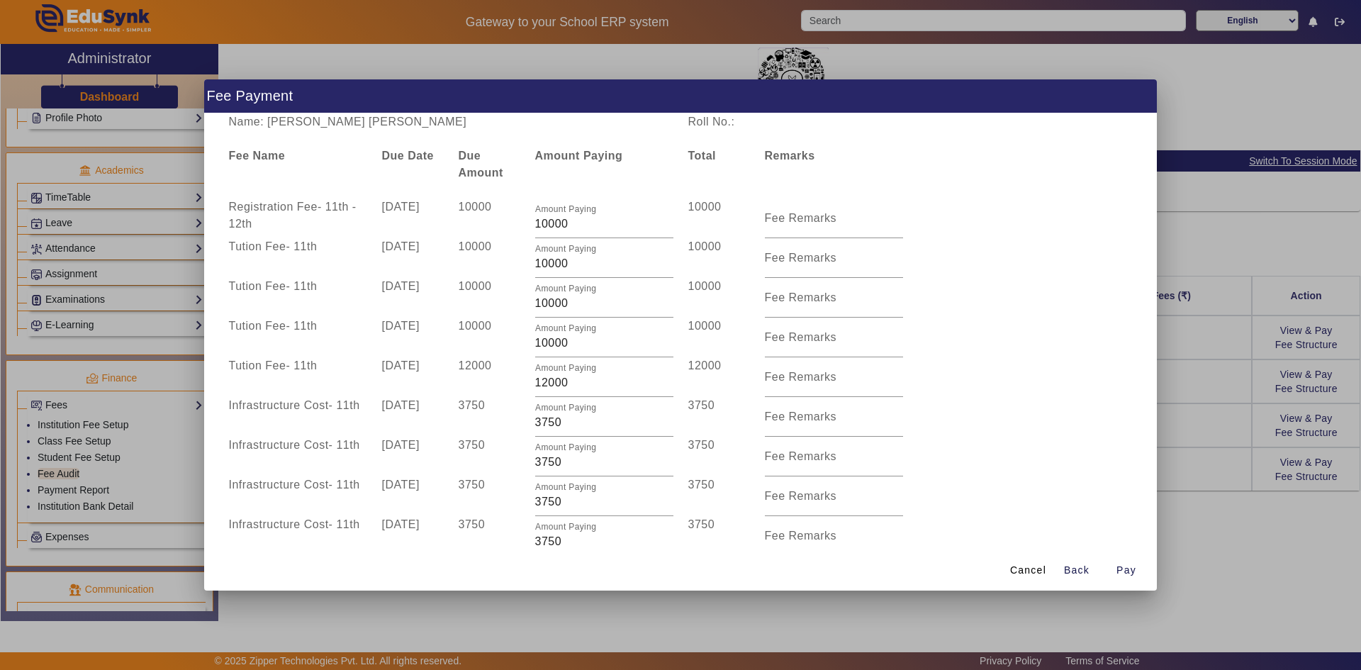
click at [732, 396] on div "Tution Fee - 11th [DATE] 12000 Amount Paying 12000 12000 Fee Remarks" at bounding box center [680, 377] width 919 height 40
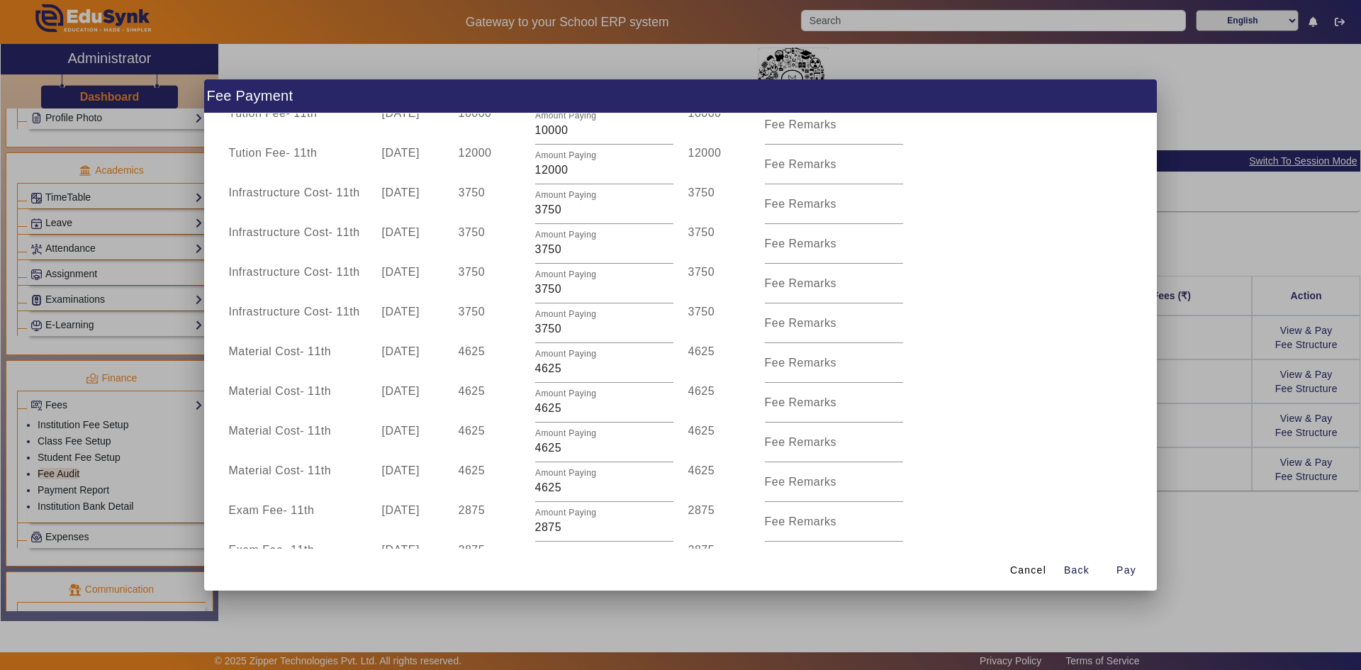
scroll to position [468, 0]
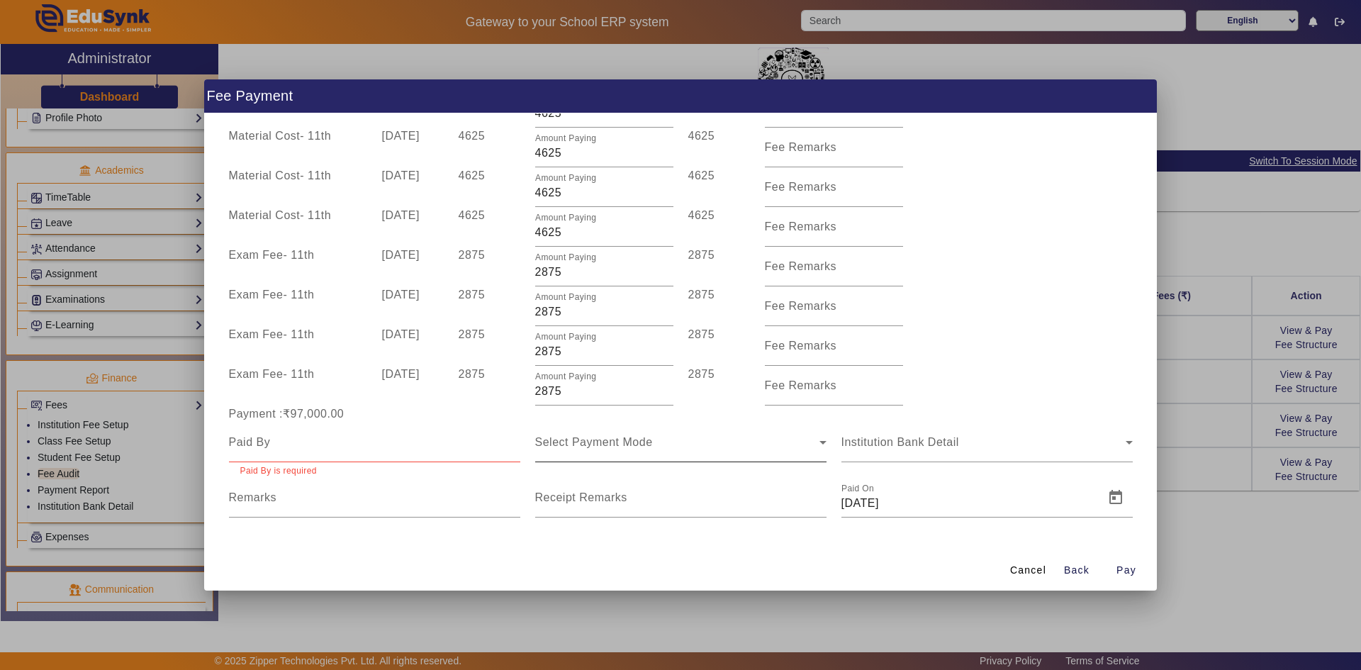
click at [666, 451] on div "Select Payment Mode" at bounding box center [680, 442] width 291 height 40
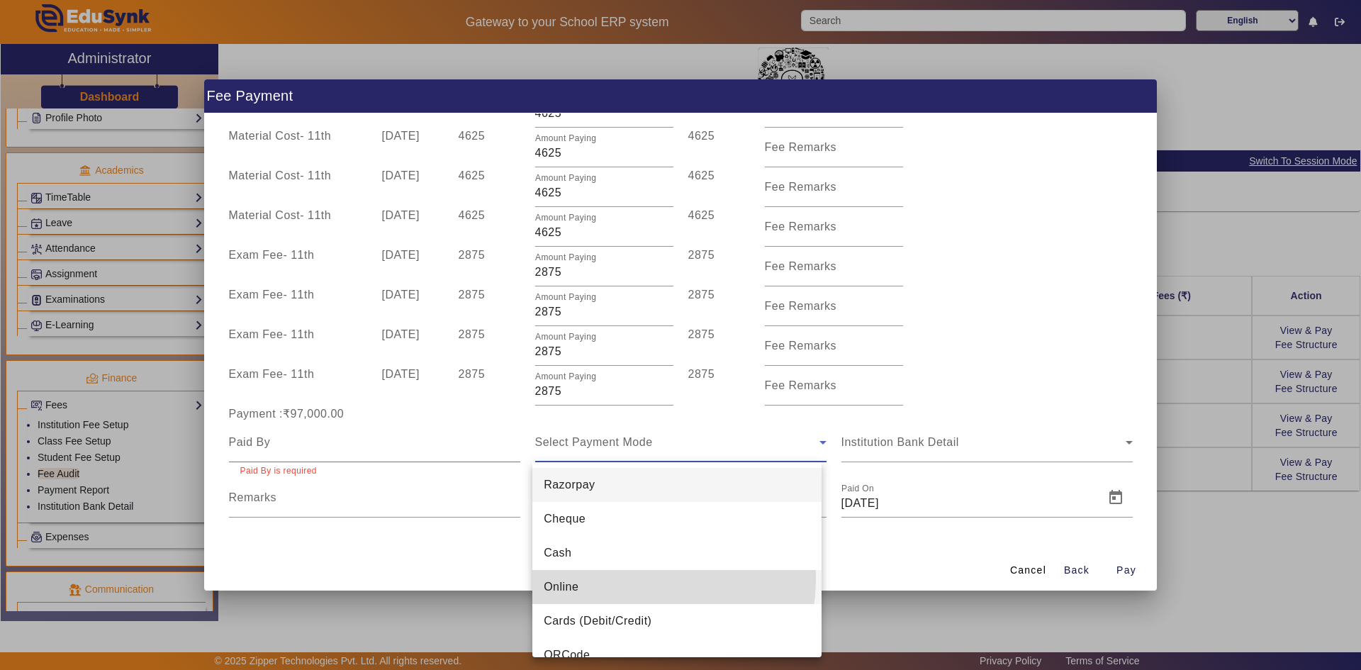
click at [624, 522] on mat-option "Online" at bounding box center [676, 587] width 289 height 34
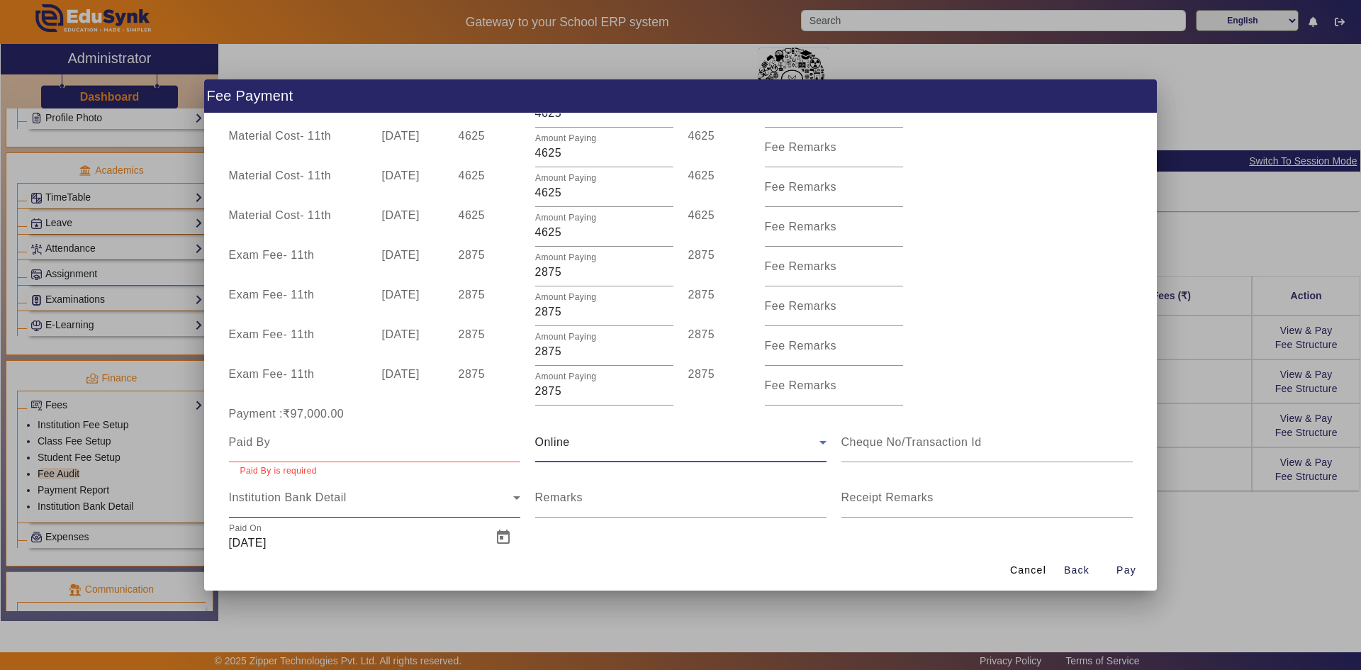
scroll to position [508, 0]
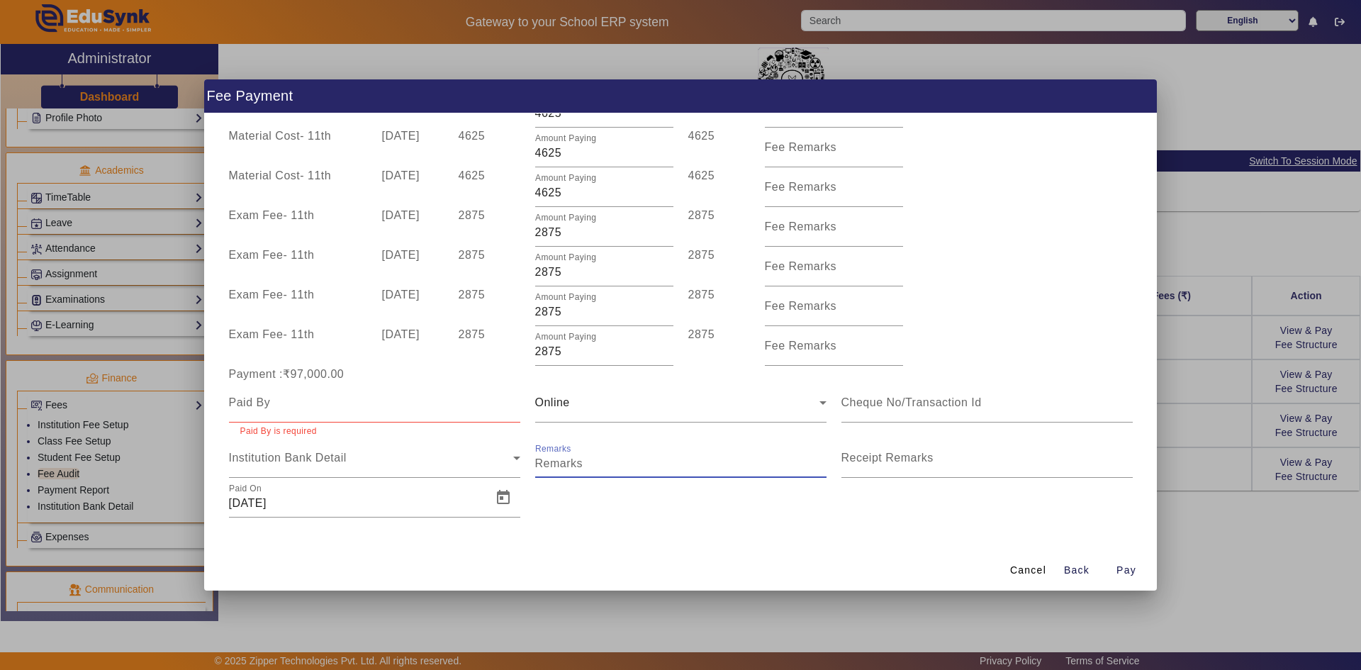
click at [556, 467] on input "Remarks" at bounding box center [680, 463] width 291 height 17
click at [732, 456] on mat-label "Receipt Remarks" at bounding box center [887, 458] width 92 height 12
click at [732, 456] on input "Receipt Remarks" at bounding box center [986, 463] width 291 height 17
click at [732, 406] on input at bounding box center [986, 402] width 291 height 17
click at [732, 522] on span "Cancel" at bounding box center [1028, 570] width 36 height 15
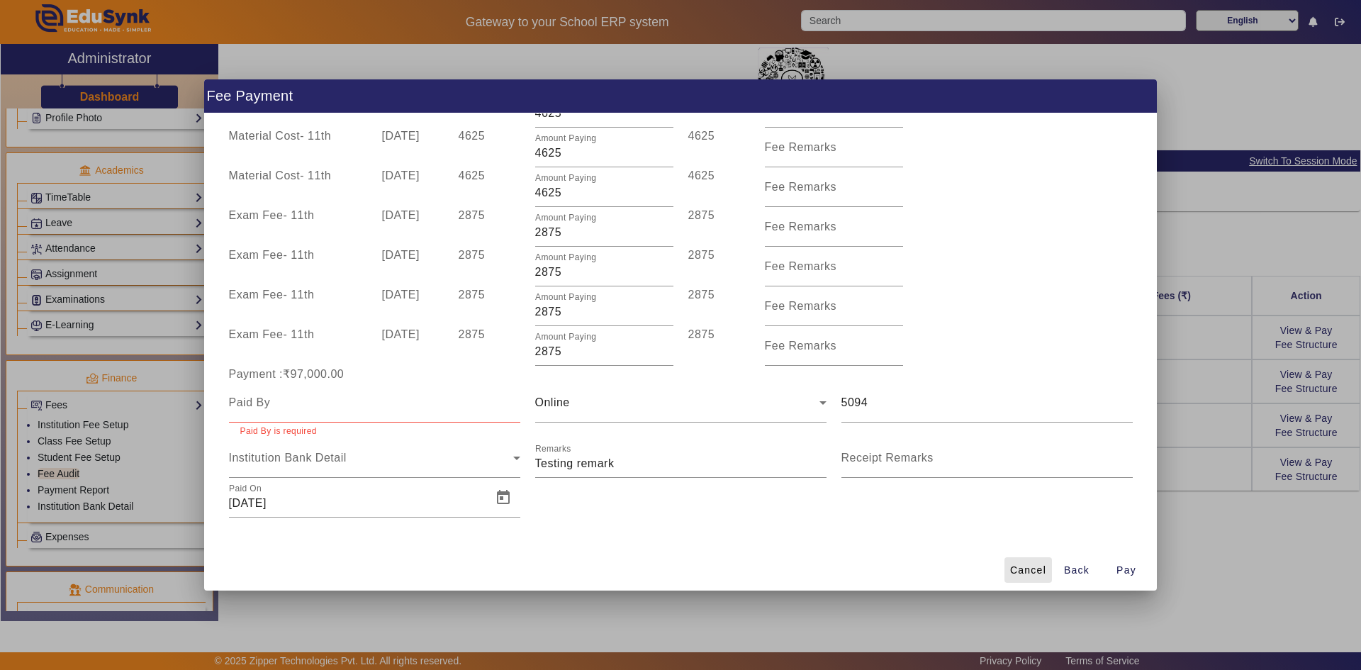
scroll to position [0, 0]
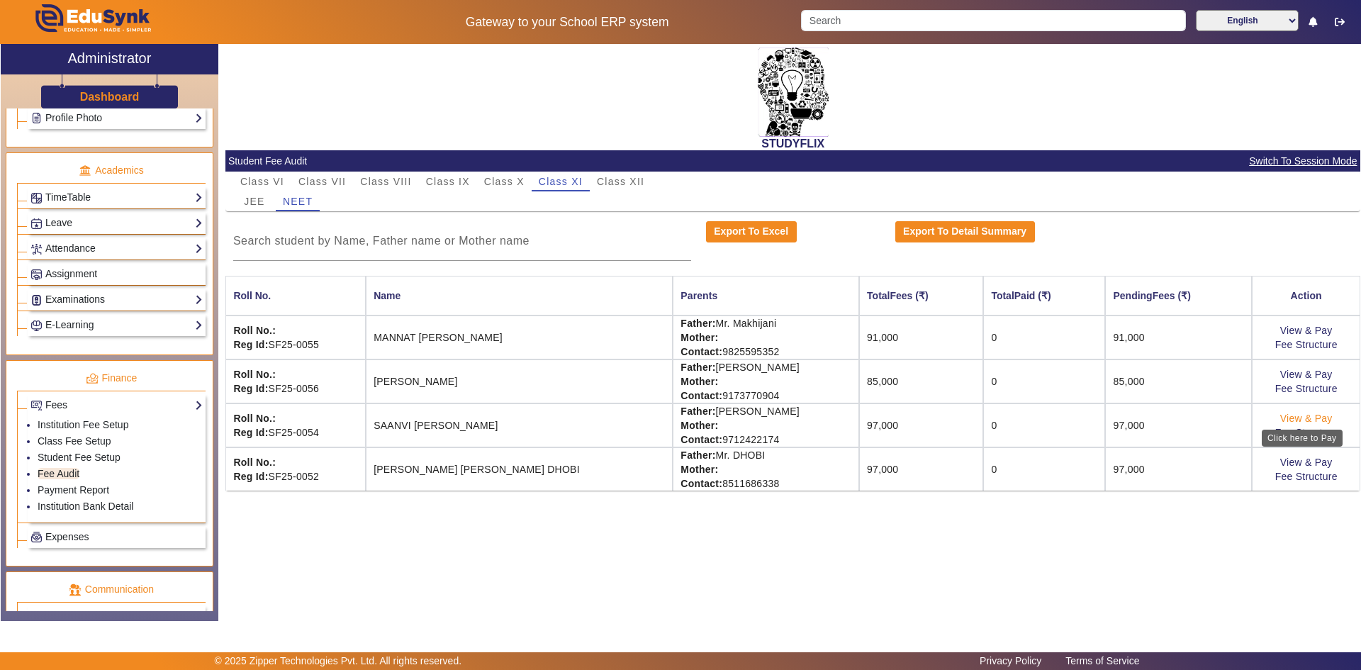
click at [732, 418] on link "View & Pay" at bounding box center [1306, 418] width 52 height 11
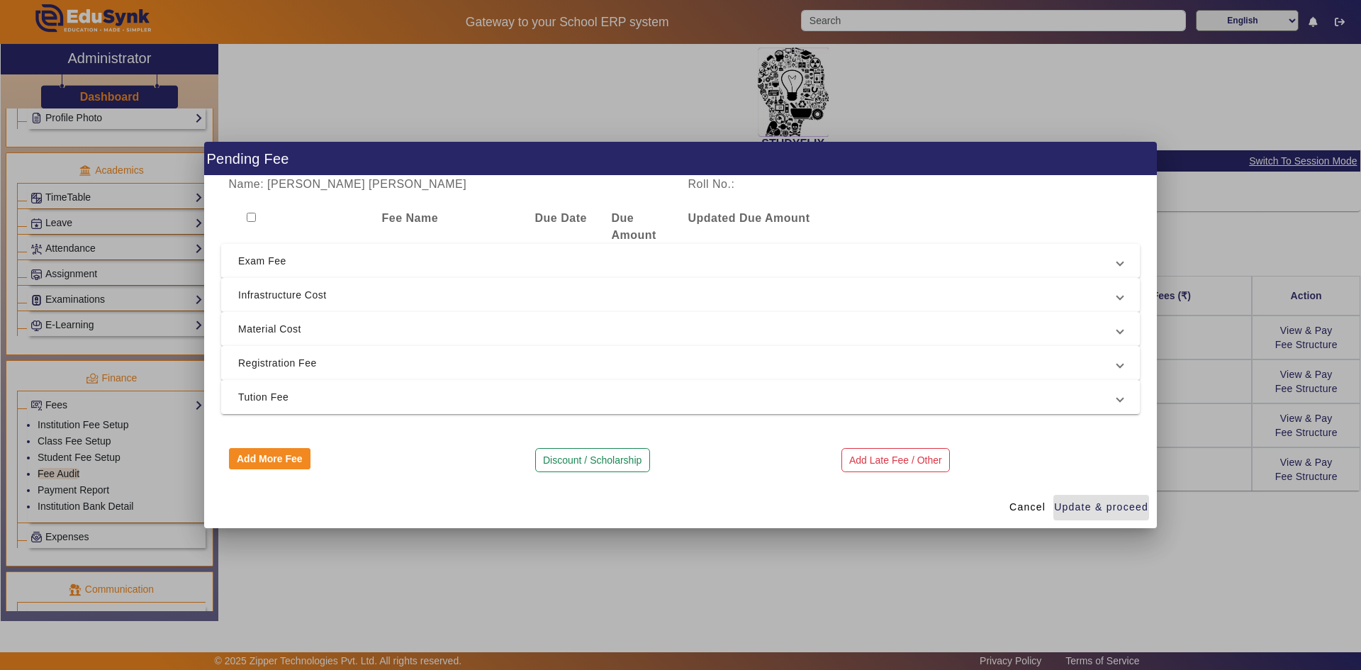
click at [301, 355] on span "Registration Fee" at bounding box center [677, 362] width 879 height 17
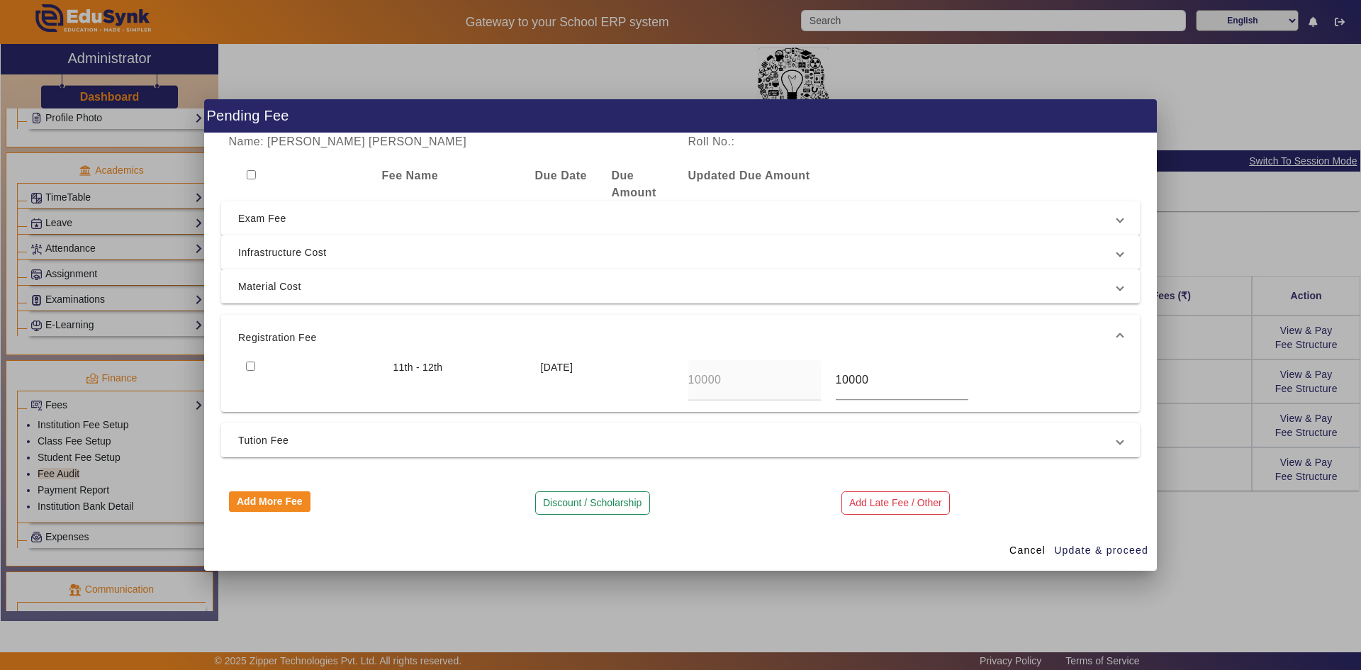
click at [293, 348] on mat-expansion-panel-header "Registration Fee" at bounding box center [680, 337] width 919 height 45
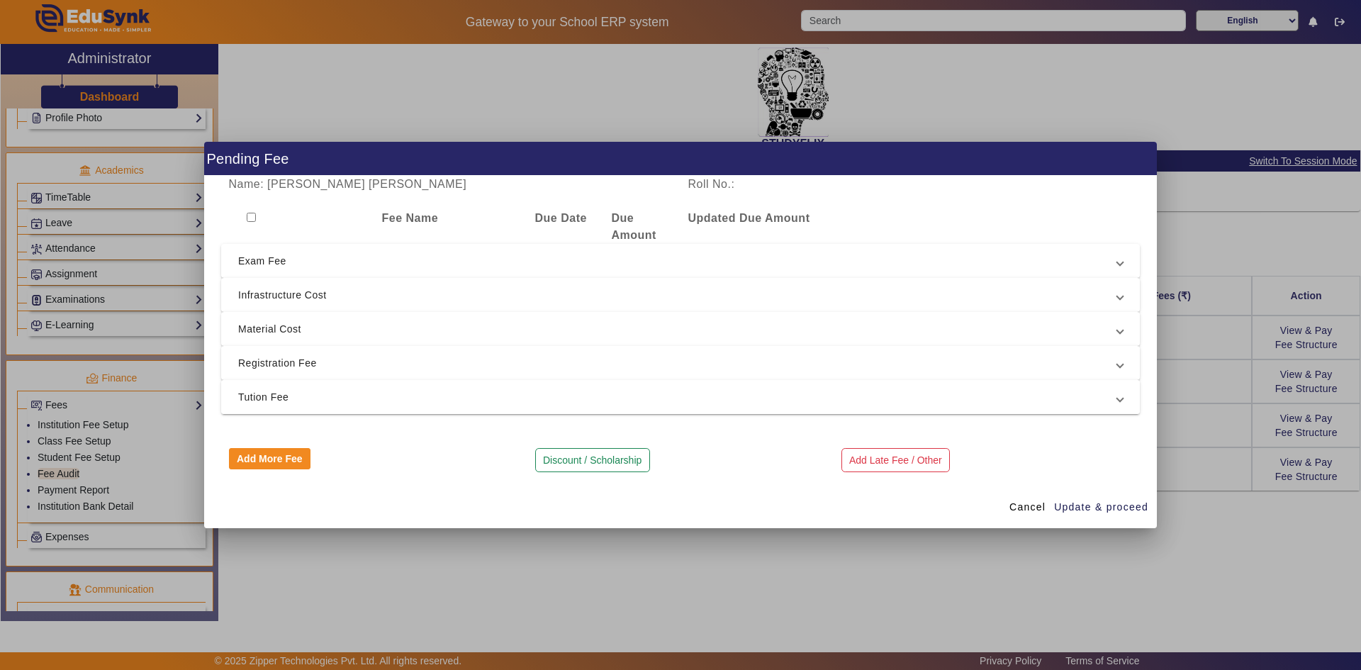
click at [281, 396] on span "Tution Fee" at bounding box center [677, 396] width 879 height 17
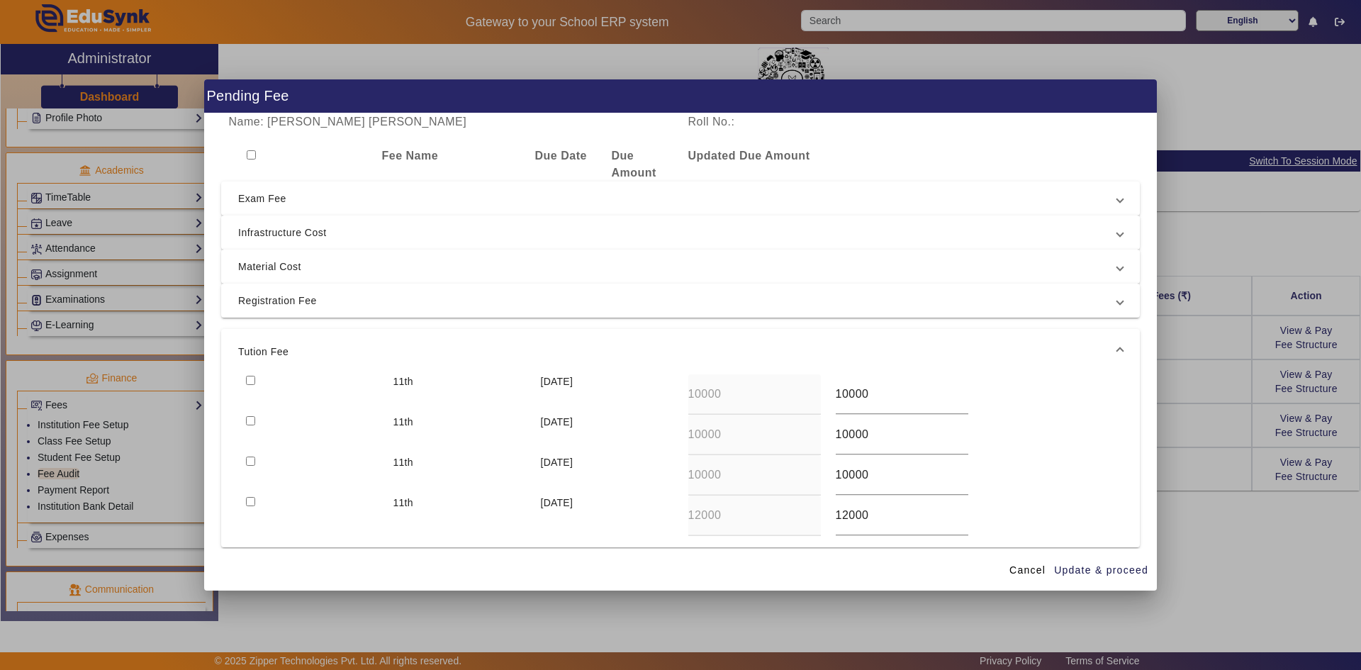
click at [253, 147] on div at bounding box center [297, 164] width 153 height 34
click at [252, 159] on input "checkbox" at bounding box center [251, 154] width 9 height 9
click at [732, 522] on span "Update & proceed" at bounding box center [1101, 570] width 94 height 15
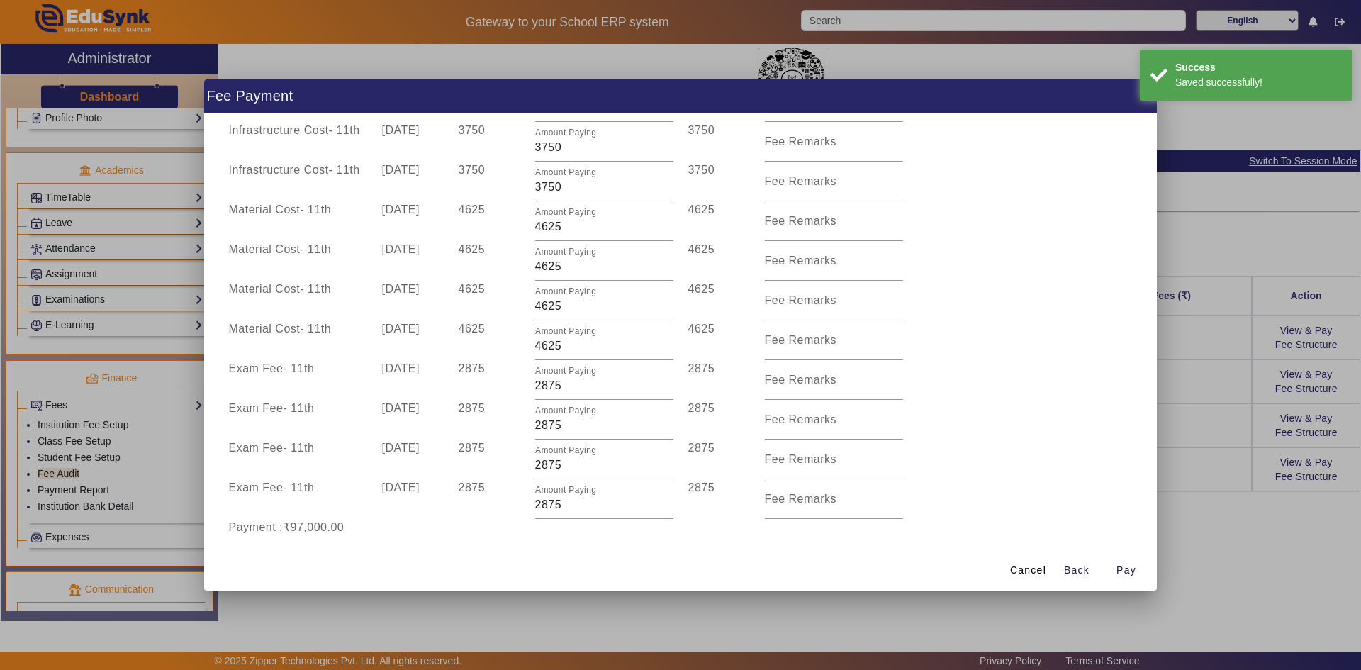
scroll to position [452, 0]
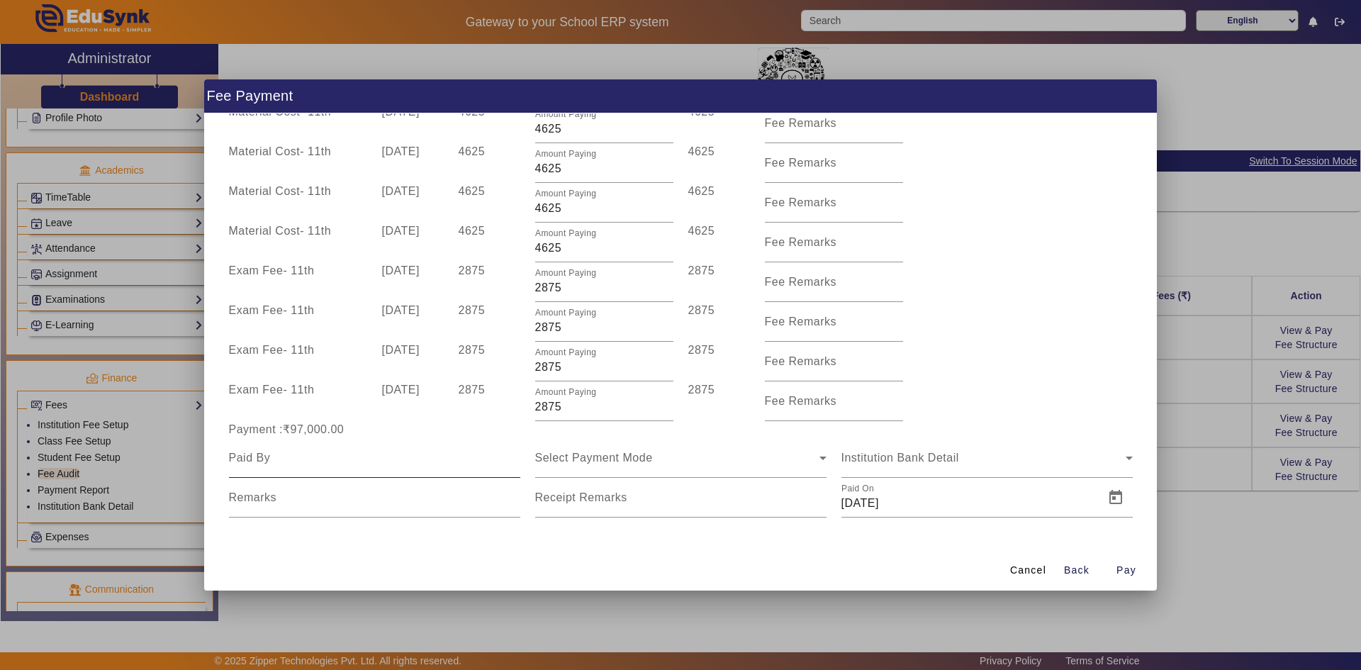
click at [440, 464] on input at bounding box center [374, 457] width 291 height 17
click at [732, 461] on div at bounding box center [826, 461] width 0 height 0
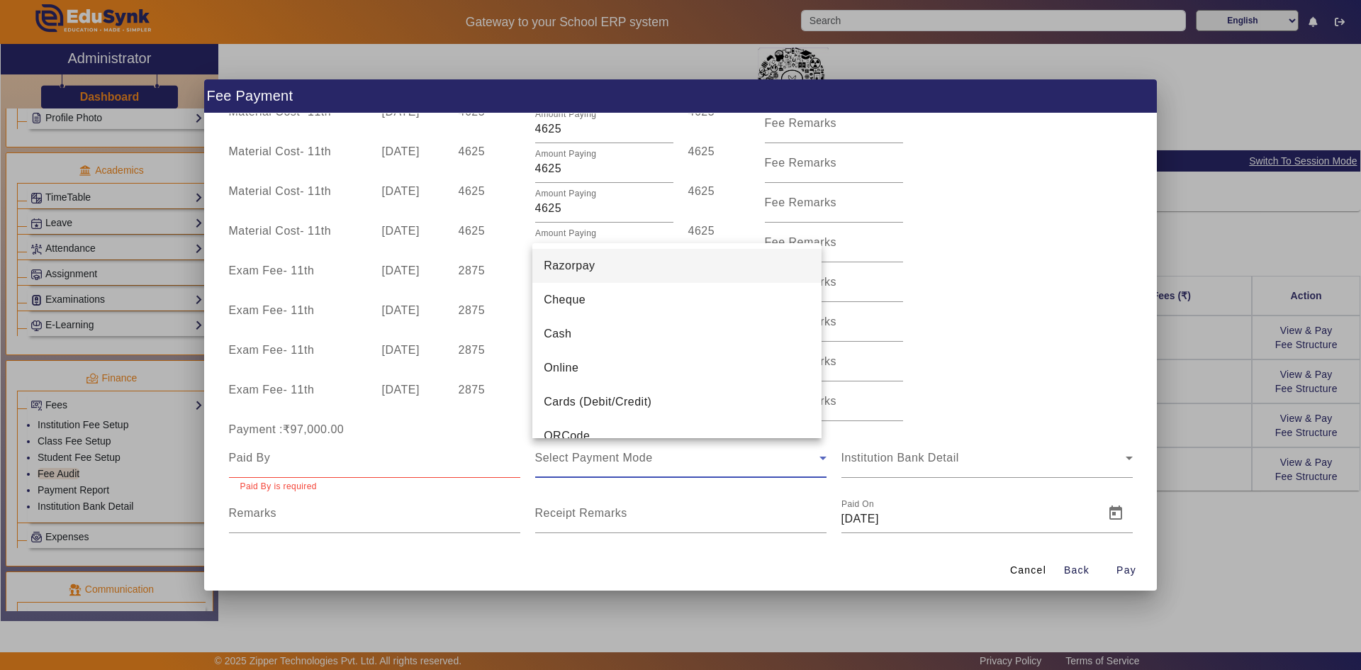
click at [631, 476] on div at bounding box center [680, 335] width 1361 height 670
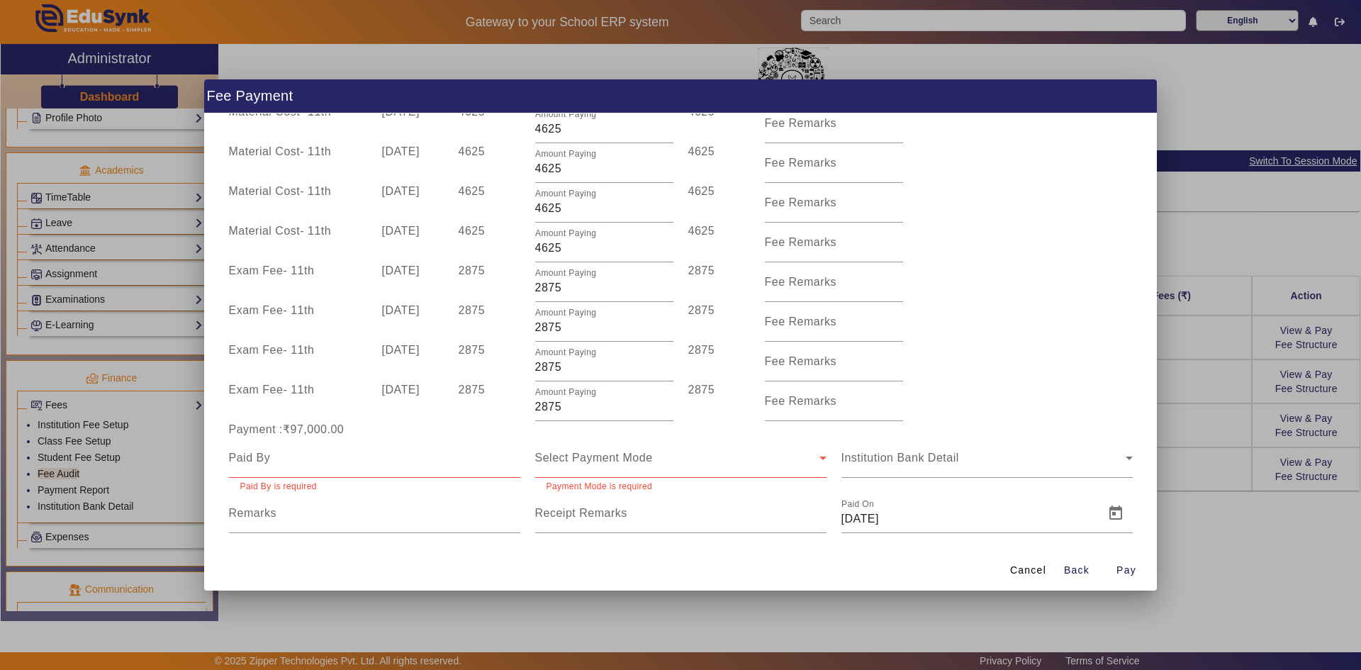
click at [732, 482] on div "Institution Bank Detail" at bounding box center [987, 465] width 306 height 55
click at [732, 522] on div "Name: [PERSON_NAME] [PERSON_NAME] Roll No.: Fee Name Due Date Due Amount Amount…" at bounding box center [680, 330] width 953 height 435
click at [732, 522] on span "button" at bounding box center [1126, 570] width 45 height 34
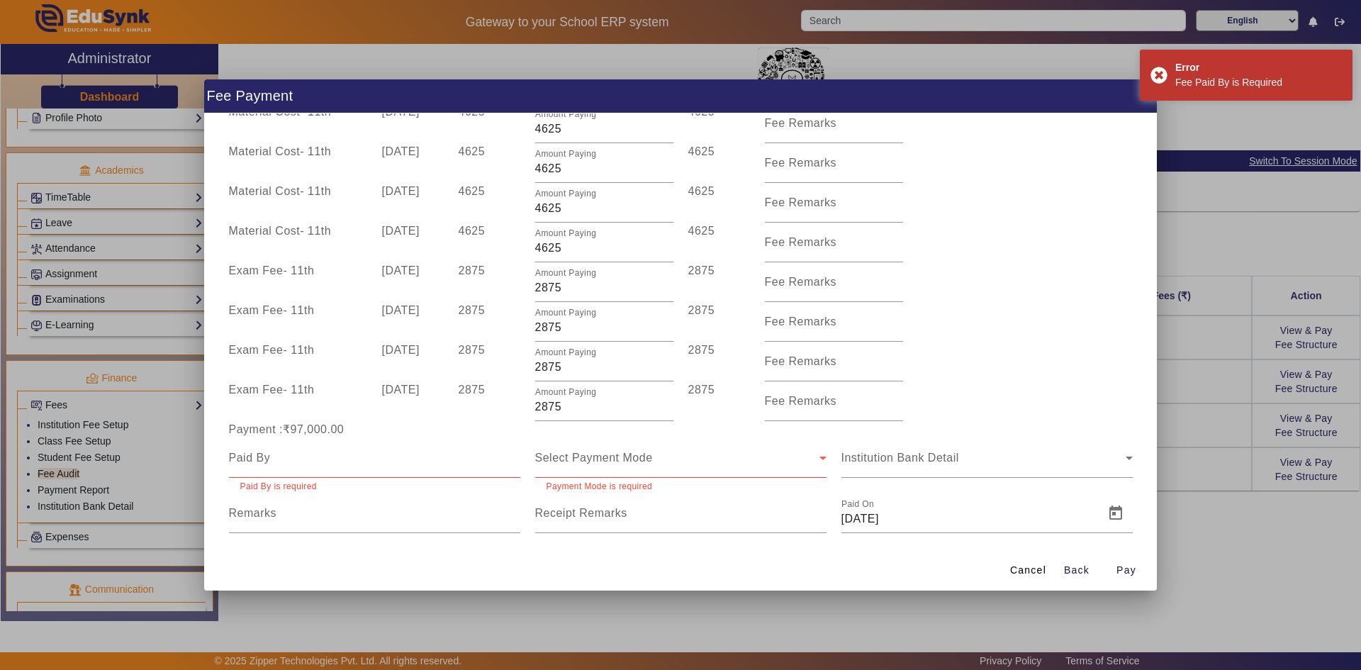
click at [732, 522] on div at bounding box center [680, 335] width 1361 height 670
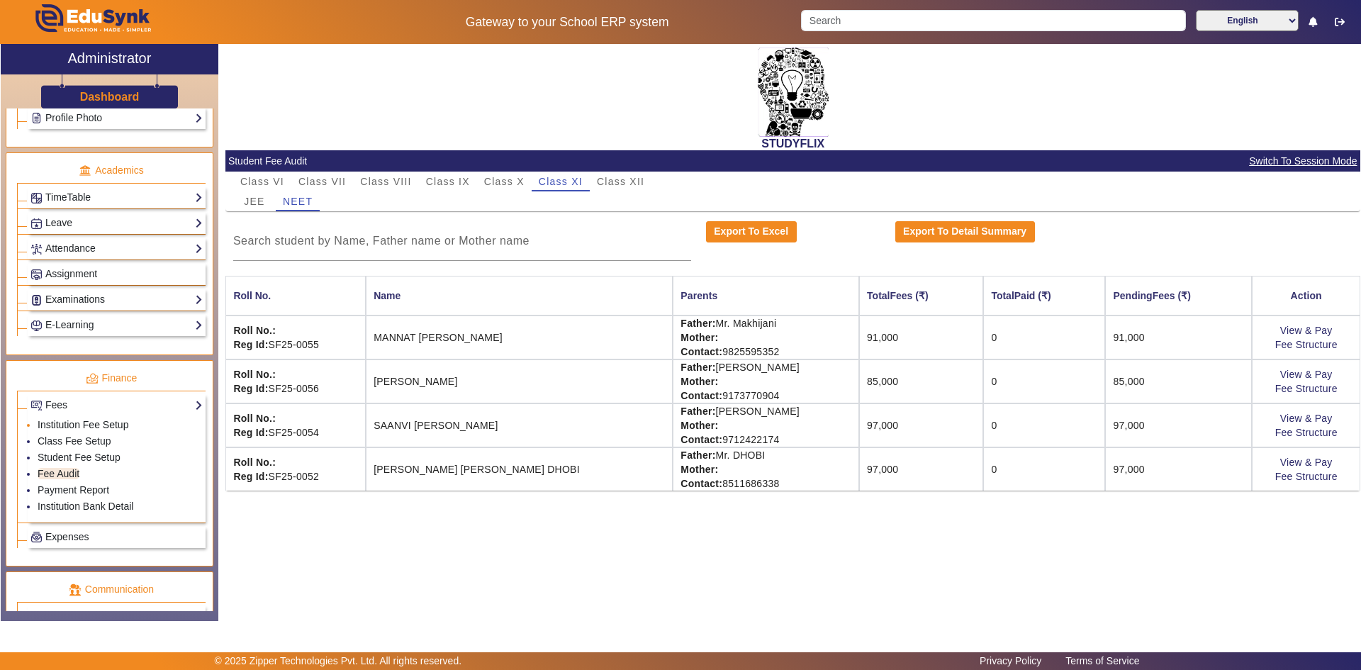
click at [69, 424] on link "Institution Fee Setup" at bounding box center [83, 424] width 91 height 11
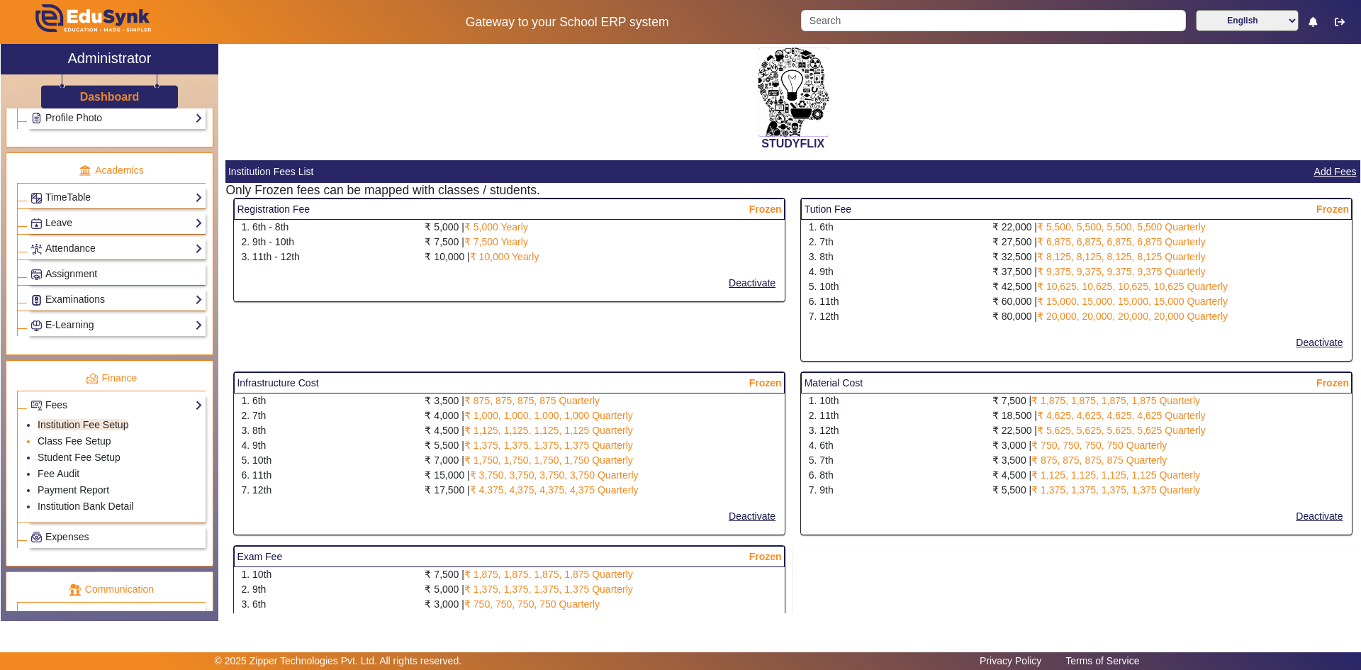
click at [67, 442] on link "Class Fee Setup" at bounding box center [75, 440] width 74 height 11
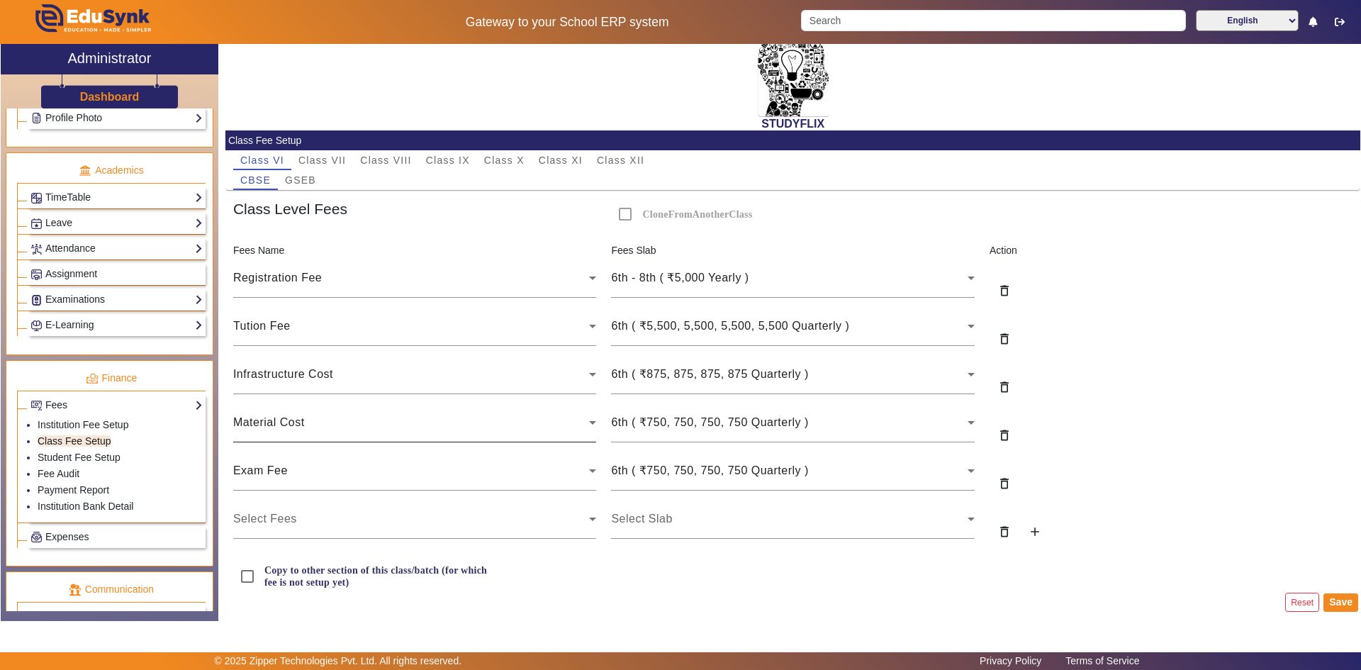
scroll to position [30, 0]
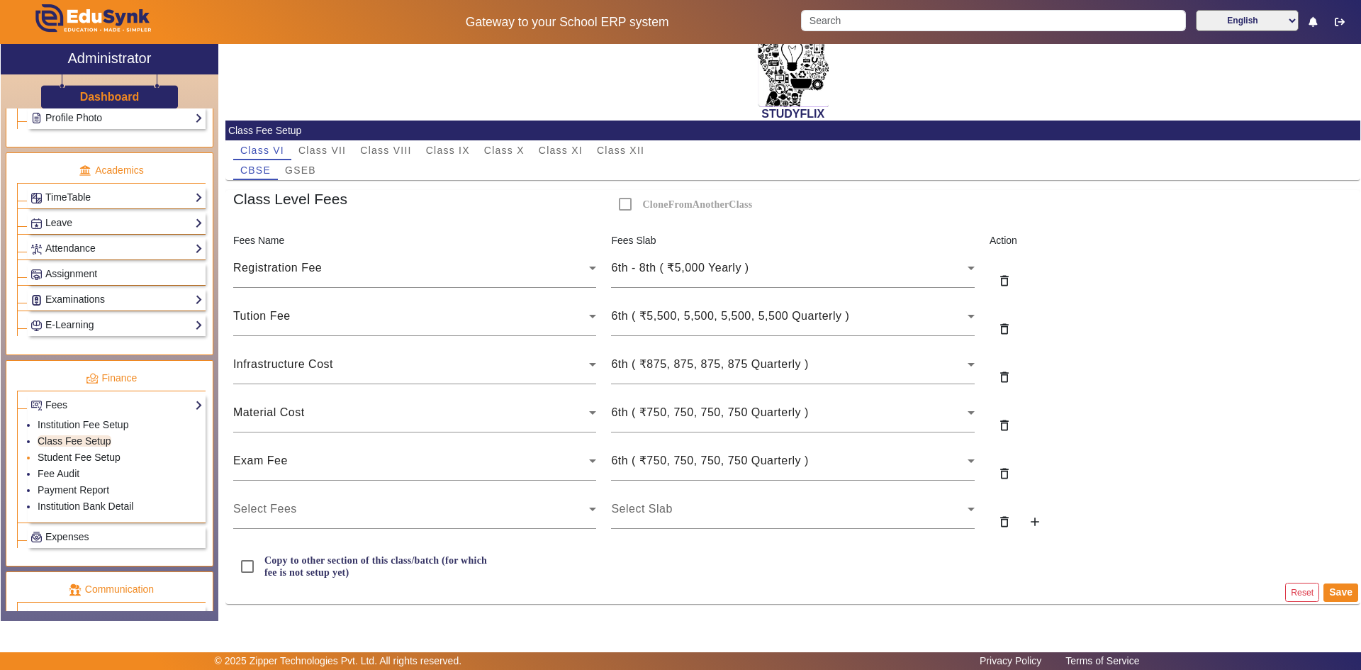
click at [82, 452] on link "Student Fee Setup" at bounding box center [79, 457] width 83 height 11
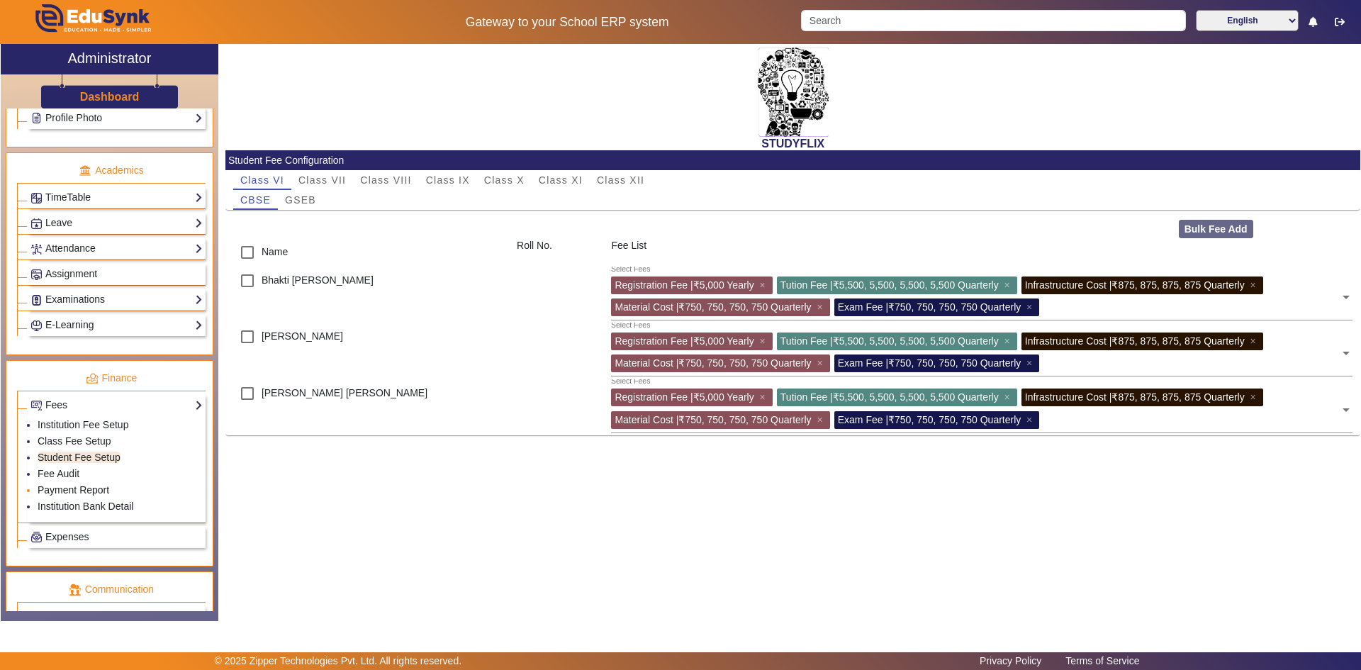
click at [64, 487] on link "Payment Report" at bounding box center [74, 489] width 72 height 11
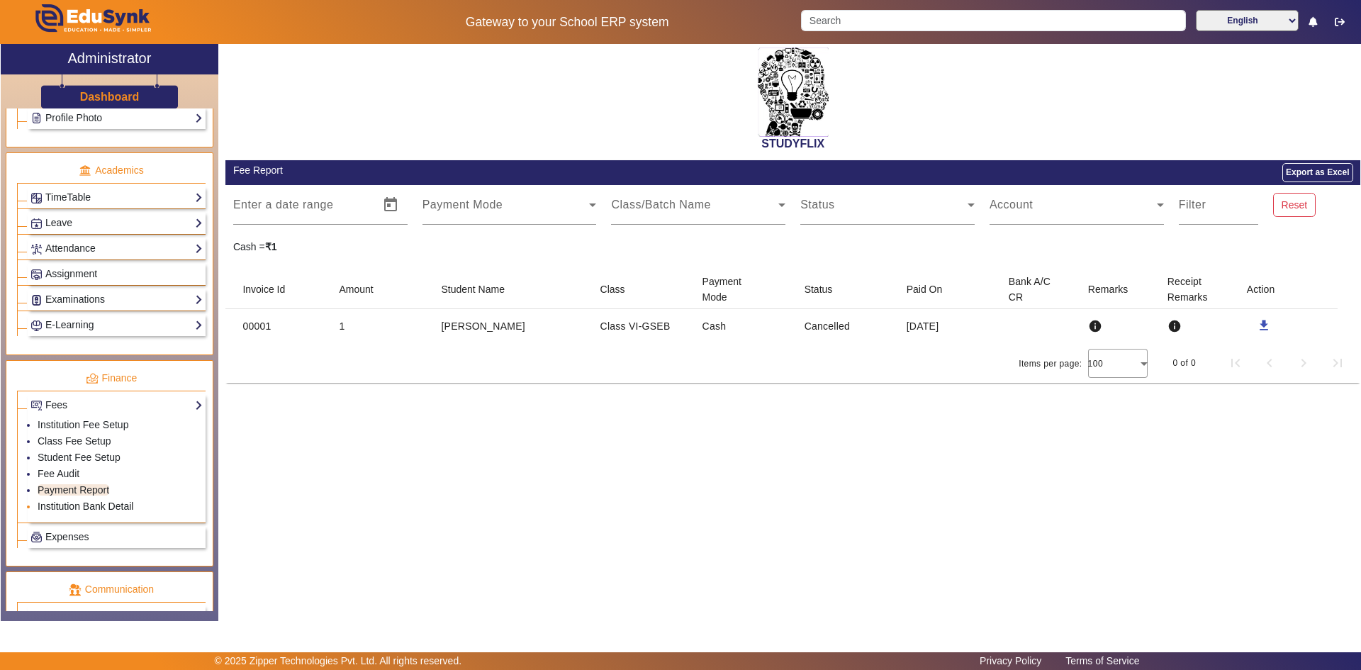
click at [62, 507] on link "Institution Bank Detail" at bounding box center [86, 505] width 96 height 11
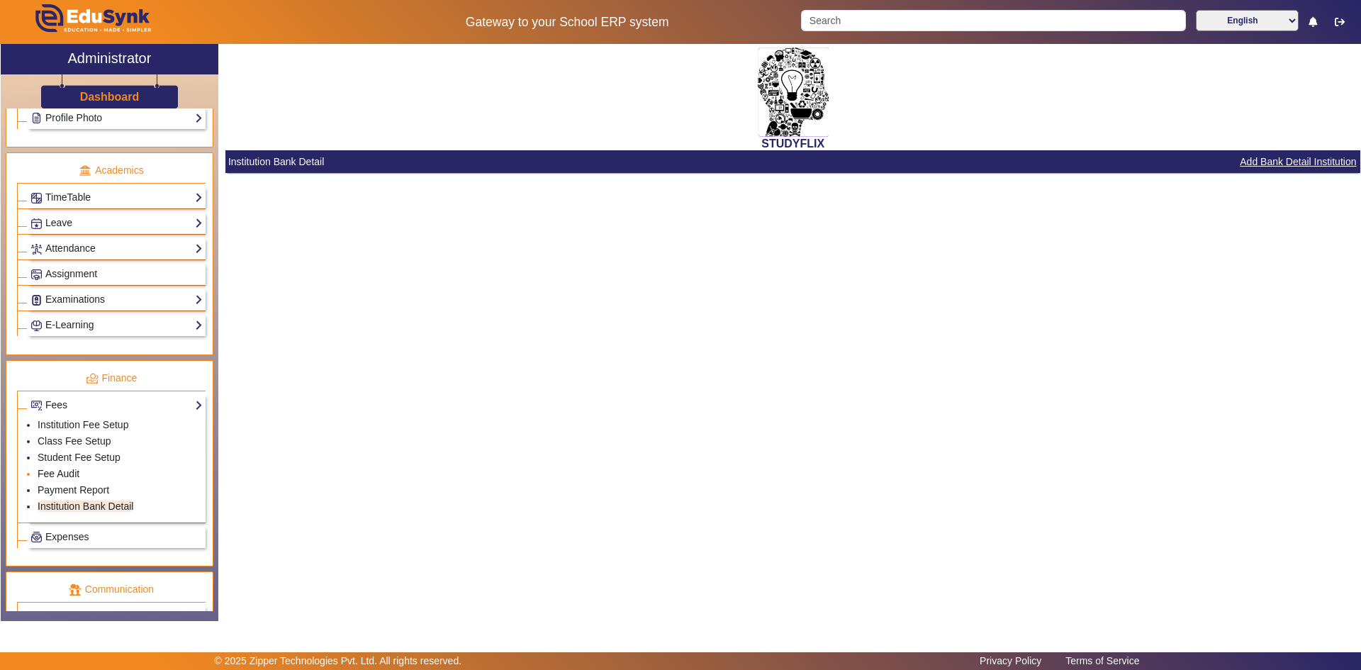
click at [56, 473] on link "Fee Audit" at bounding box center [59, 473] width 42 height 11
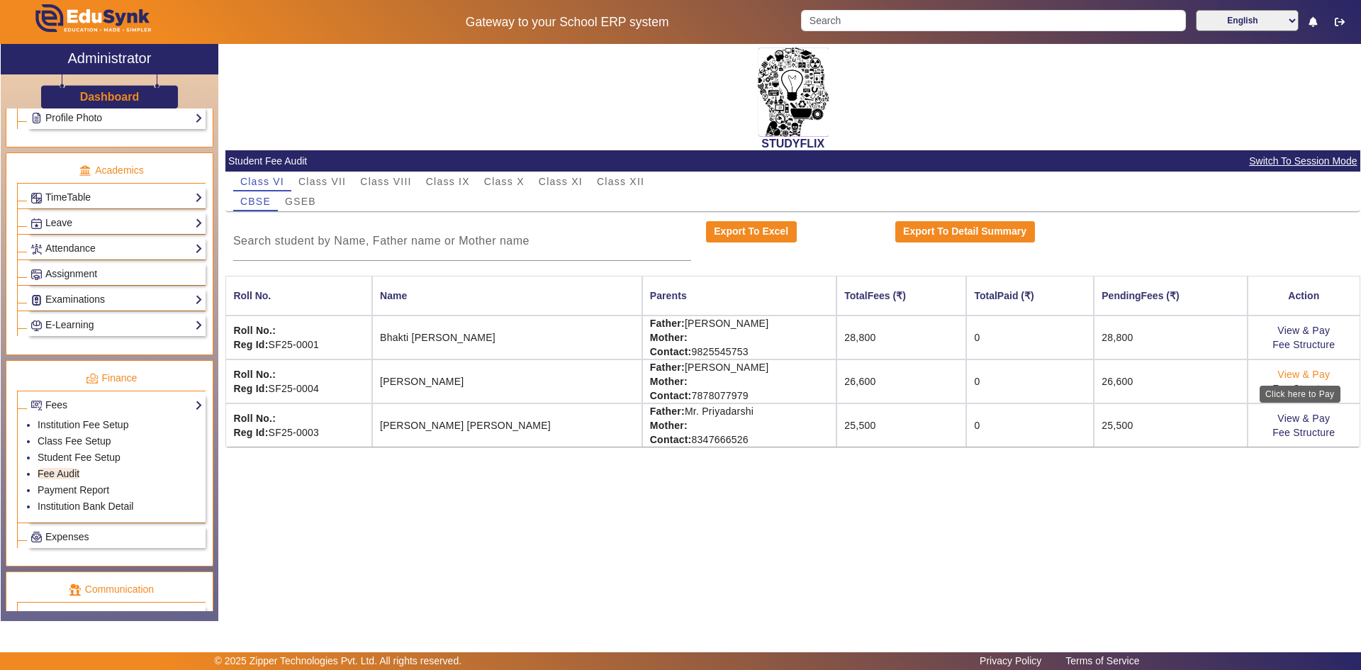
click at [732, 375] on link "View & Pay" at bounding box center [1303, 374] width 52 height 11
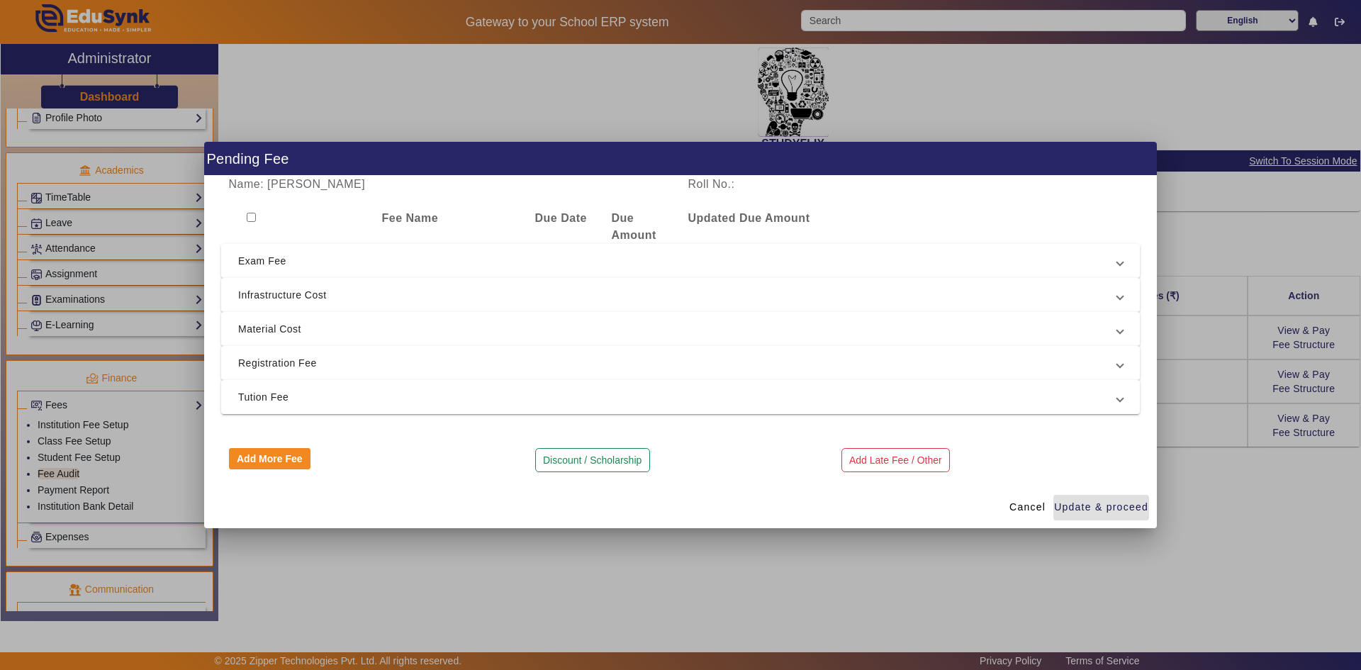
click at [262, 257] on span "Exam Fee" at bounding box center [677, 260] width 879 height 17
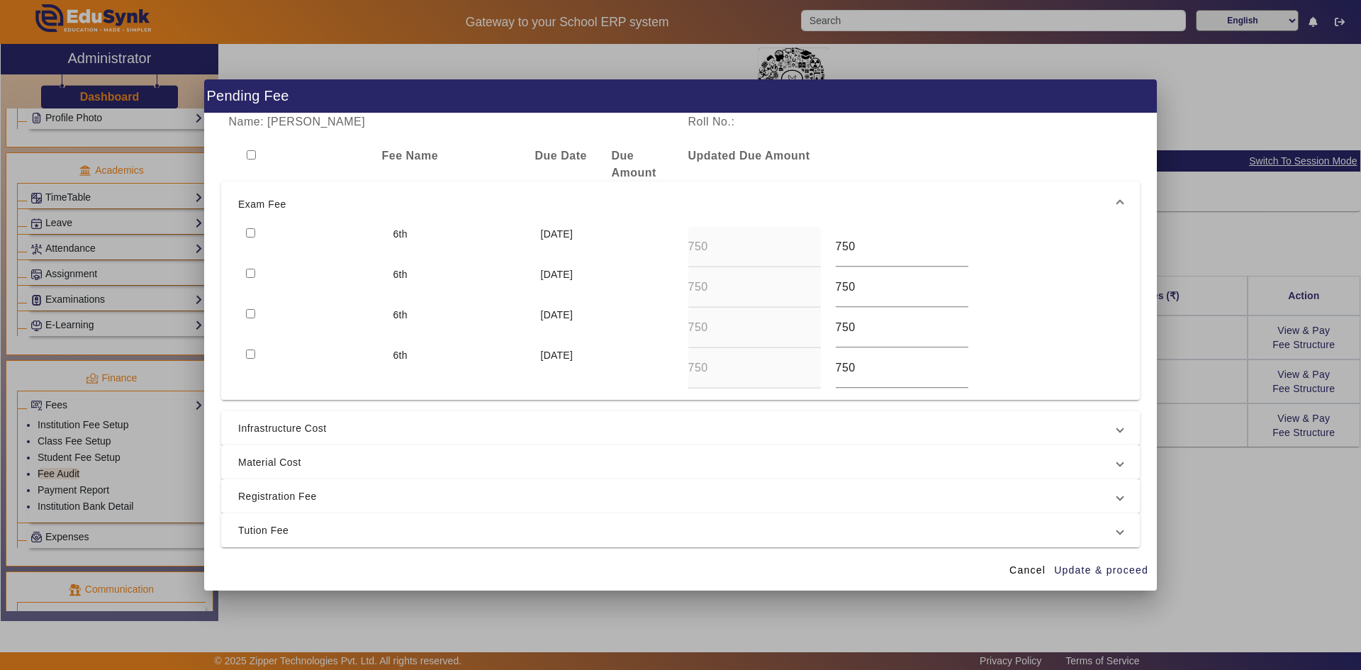
click at [250, 153] on input "checkbox" at bounding box center [251, 154] width 9 height 9
click at [732, 522] on span "Update & proceed" at bounding box center [1101, 570] width 94 height 15
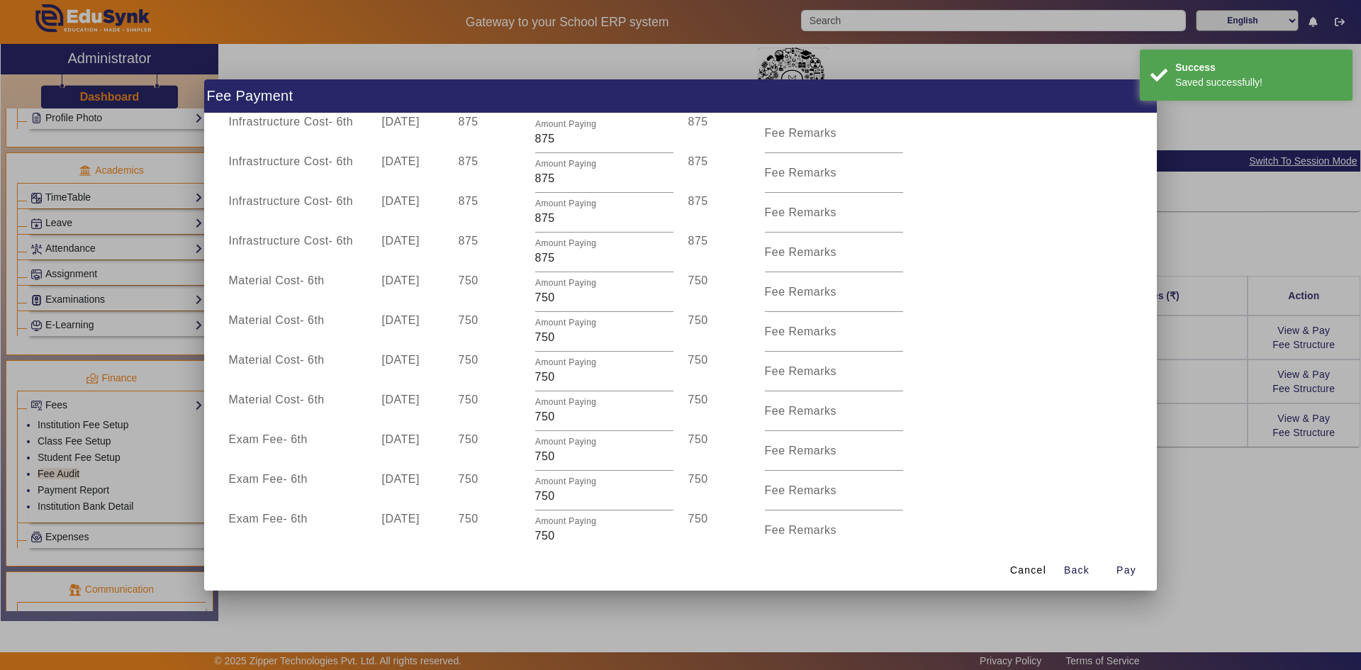
scroll to position [452, 0]
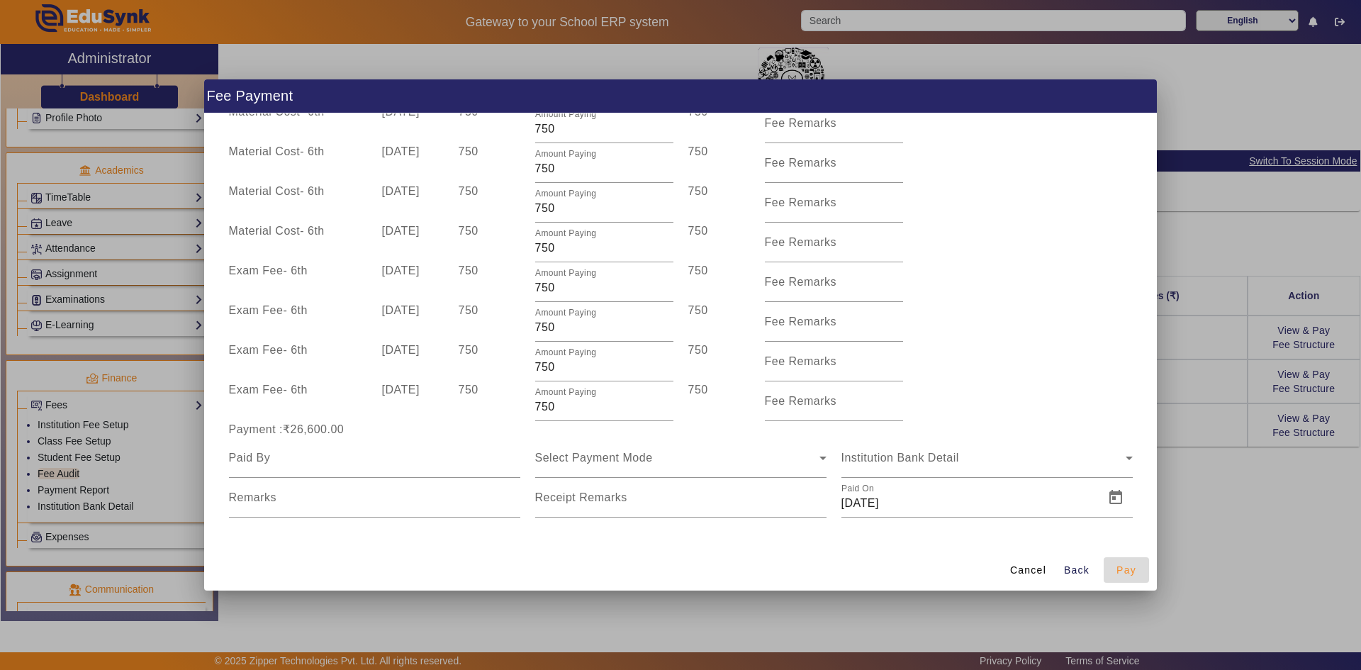
click at [732, 522] on span "button" at bounding box center [1126, 570] width 45 height 34
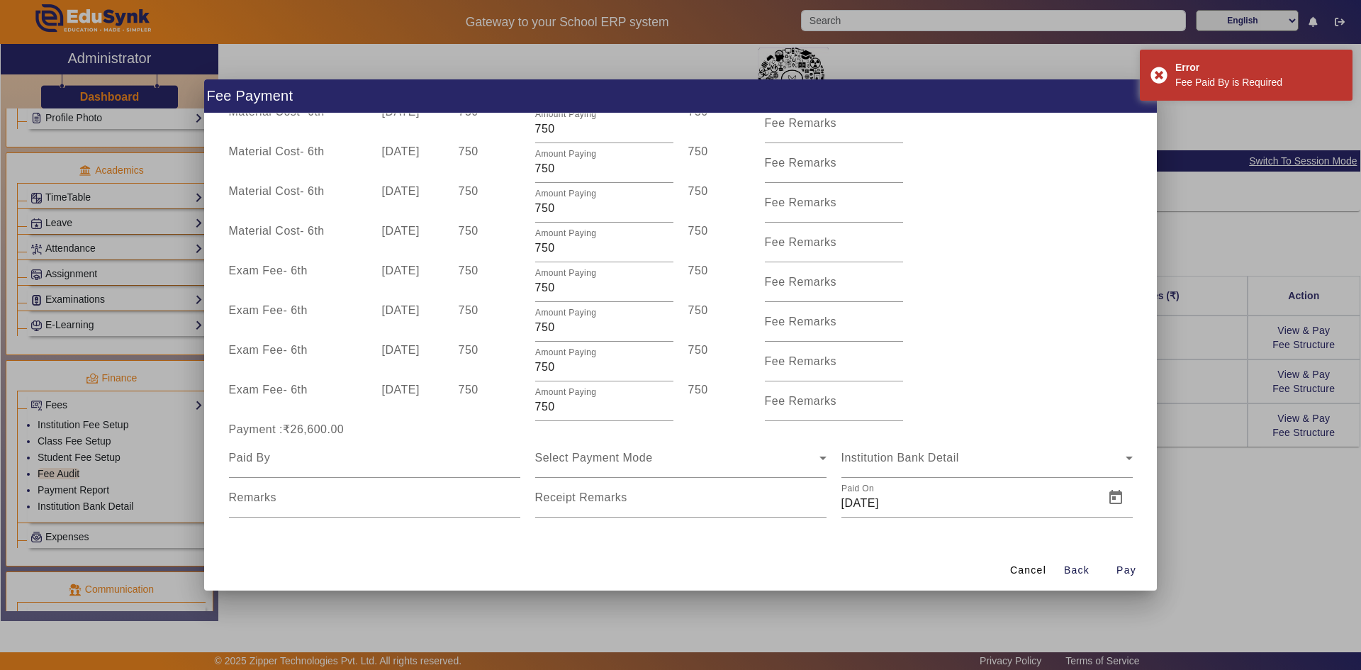
click at [379, 435] on div "Payment :₹26,600.00" at bounding box center [374, 429] width 306 height 17
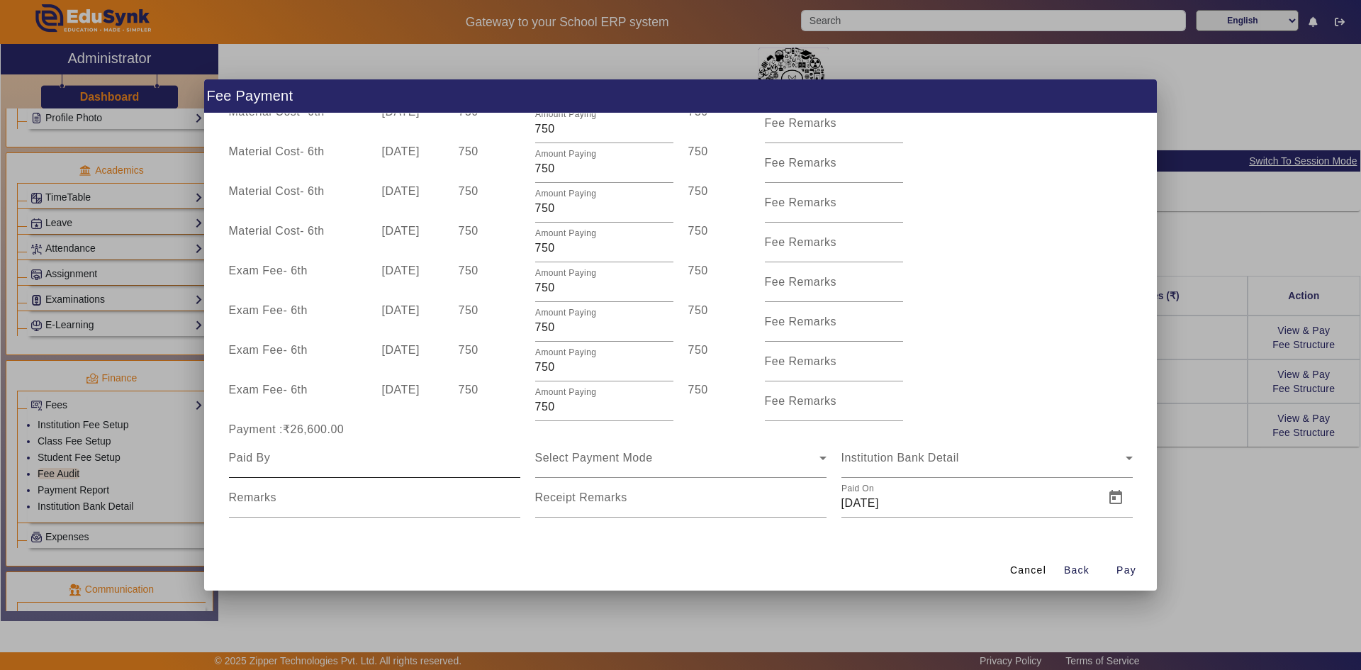
click at [367, 454] on input at bounding box center [374, 457] width 291 height 17
click at [318, 498] on input "Remarks" at bounding box center [374, 503] width 291 height 17
click at [571, 501] on mat-label "Receipt Remarks" at bounding box center [581, 497] width 92 height 12
click at [571, 501] on input "Receipt Remarks" at bounding box center [680, 503] width 291 height 17
click at [578, 456] on span "Select Payment Mode" at bounding box center [594, 458] width 118 height 12
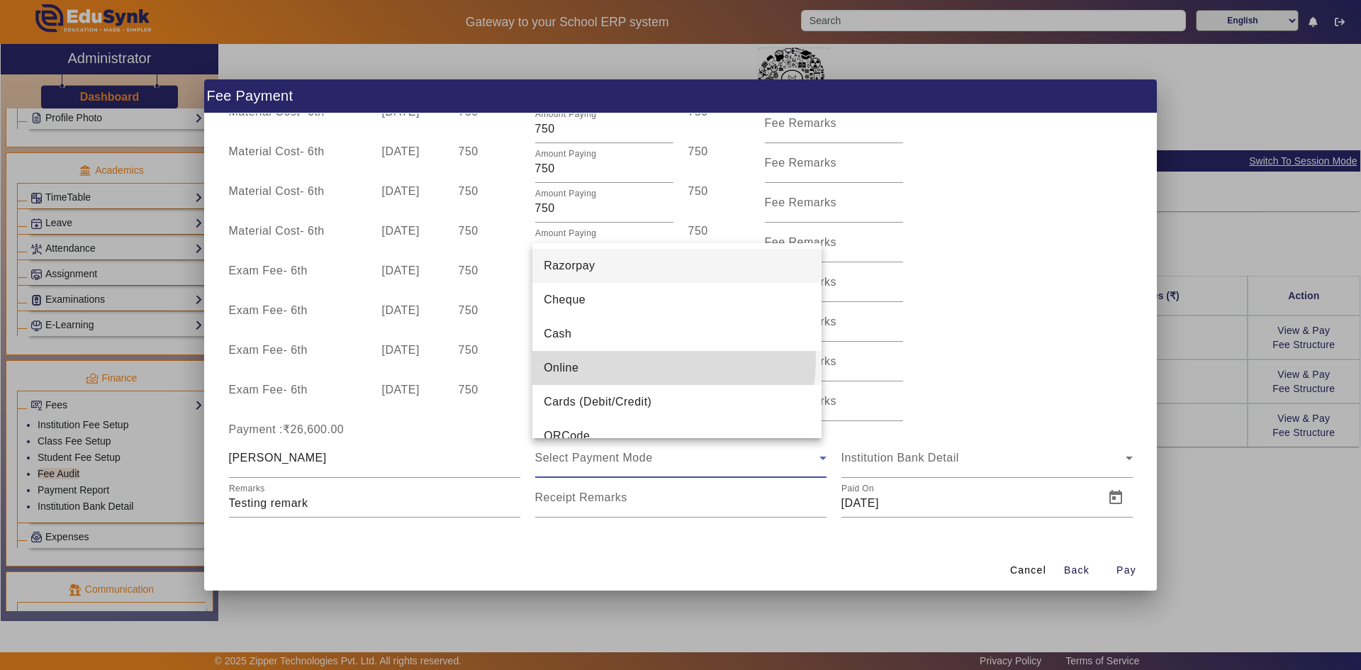
click at [582, 357] on mat-option "Online" at bounding box center [676, 368] width 289 height 34
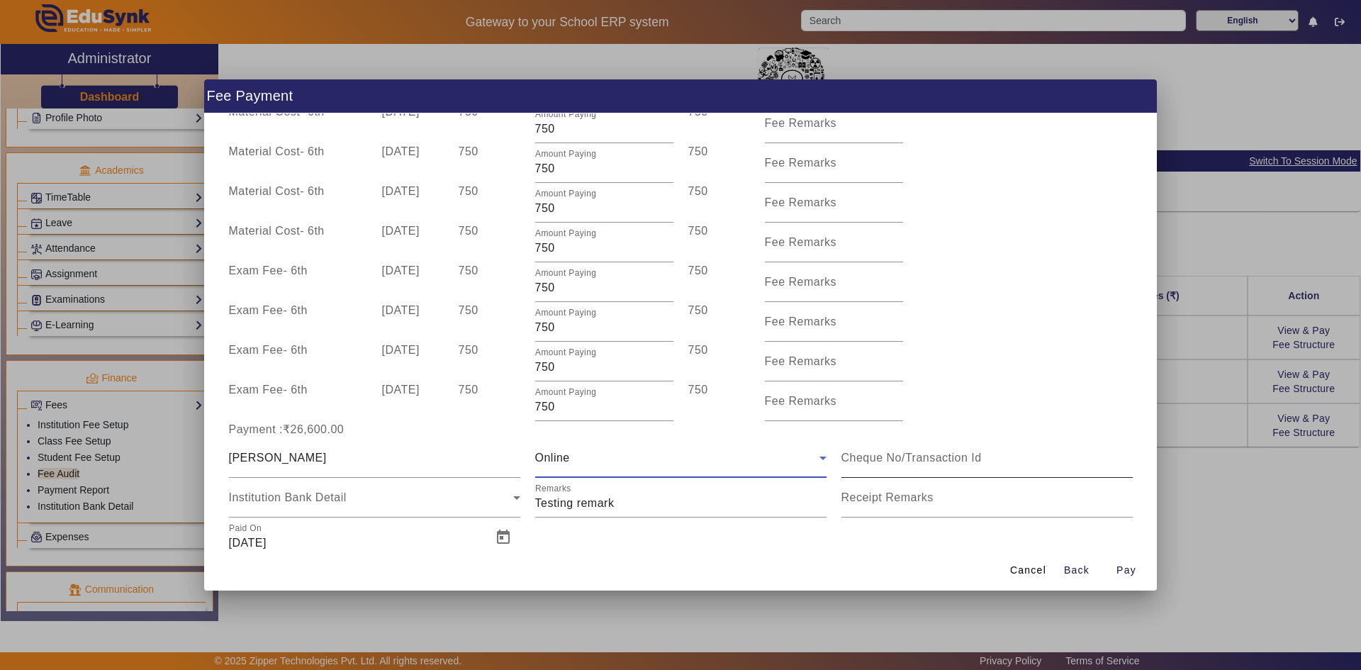
click at [732, 452] on input at bounding box center [986, 457] width 291 height 17
click at [732, 509] on input "Receipt Remarks" at bounding box center [986, 503] width 291 height 17
click at [732, 466] on input at bounding box center [986, 457] width 291 height 17
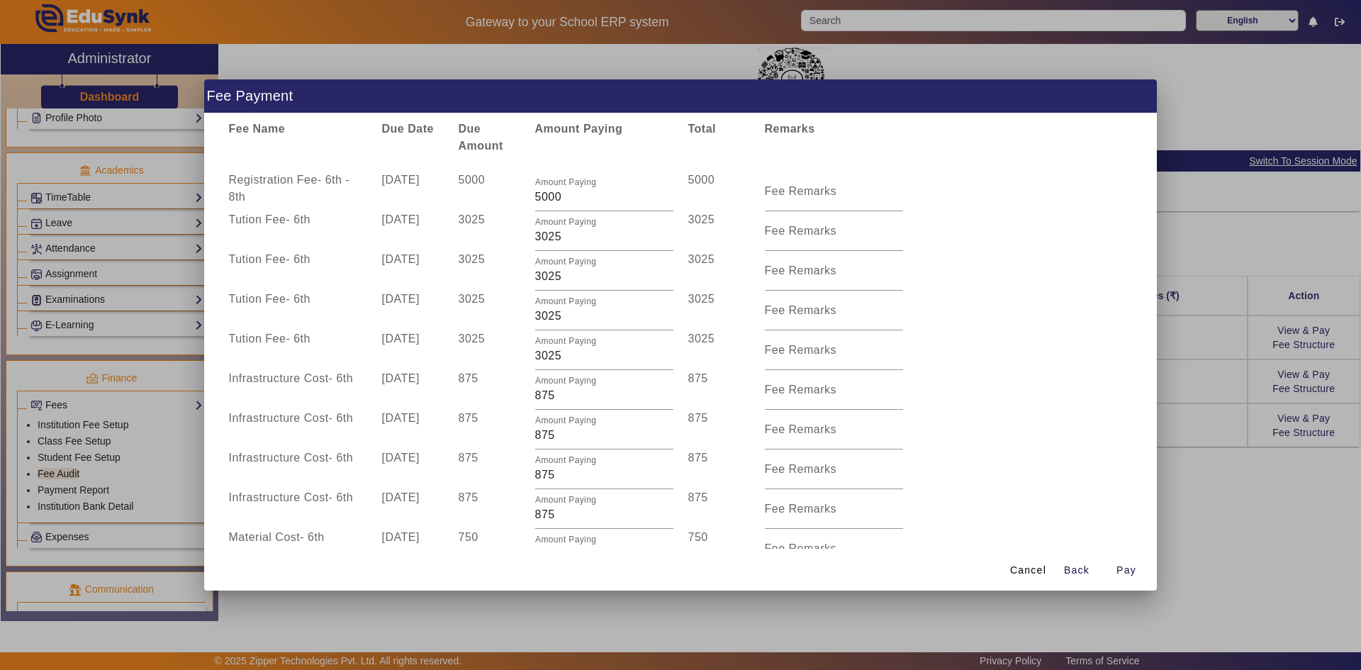
scroll to position [0, 0]
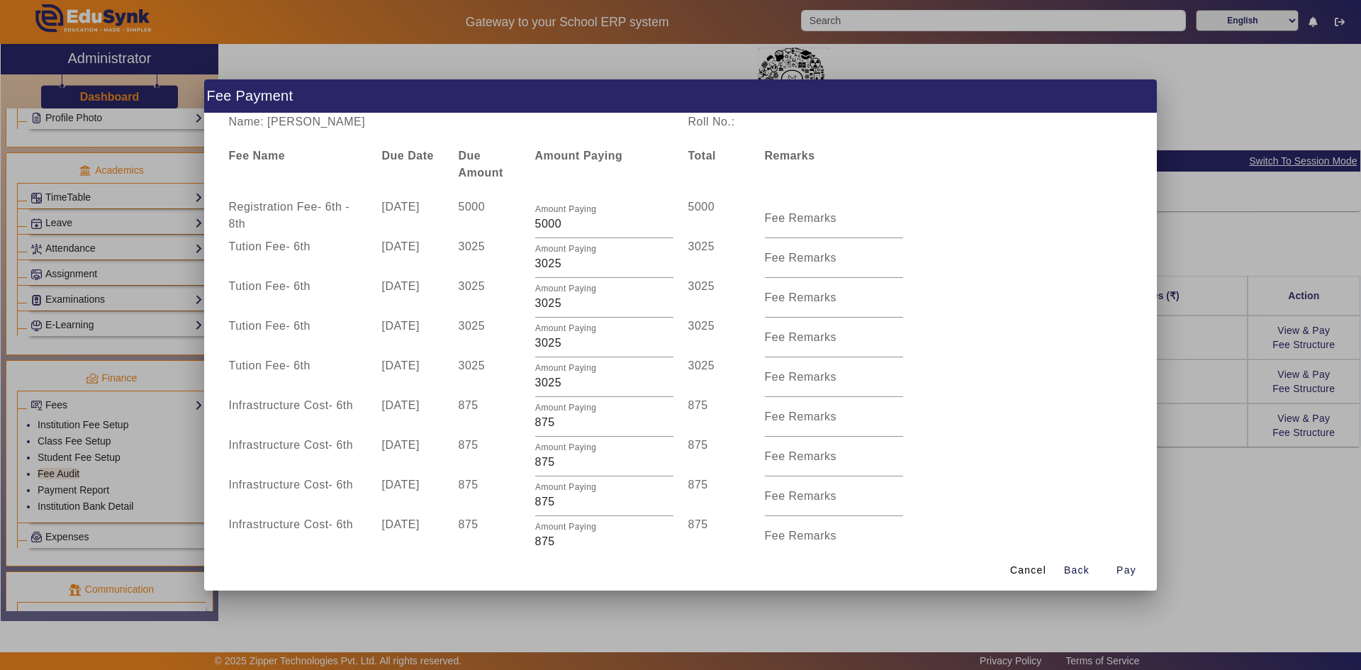
click at [732, 429] on div at bounding box center [680, 335] width 1361 height 670
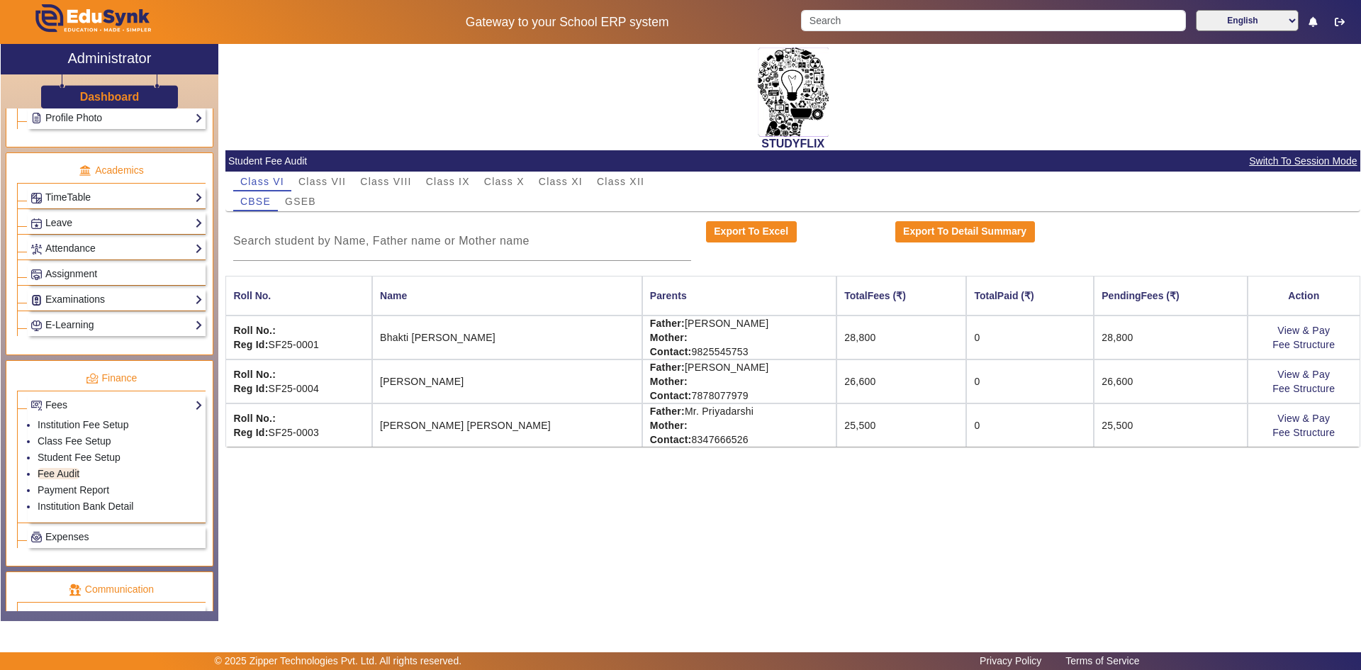
click at [732, 502] on div "STUDYFLIX Student Fee Audit Switch To Session Mode Class VI Class VII Class VII…" at bounding box center [789, 325] width 1142 height 562
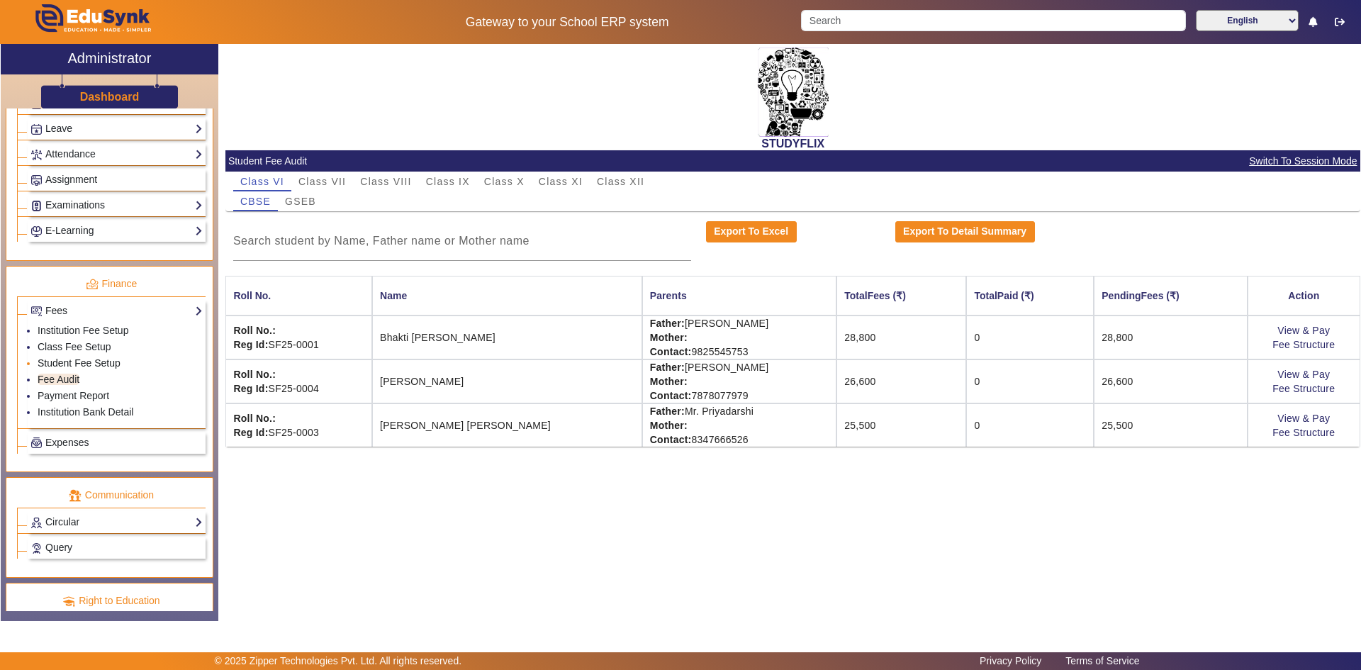
scroll to position [566, 0]
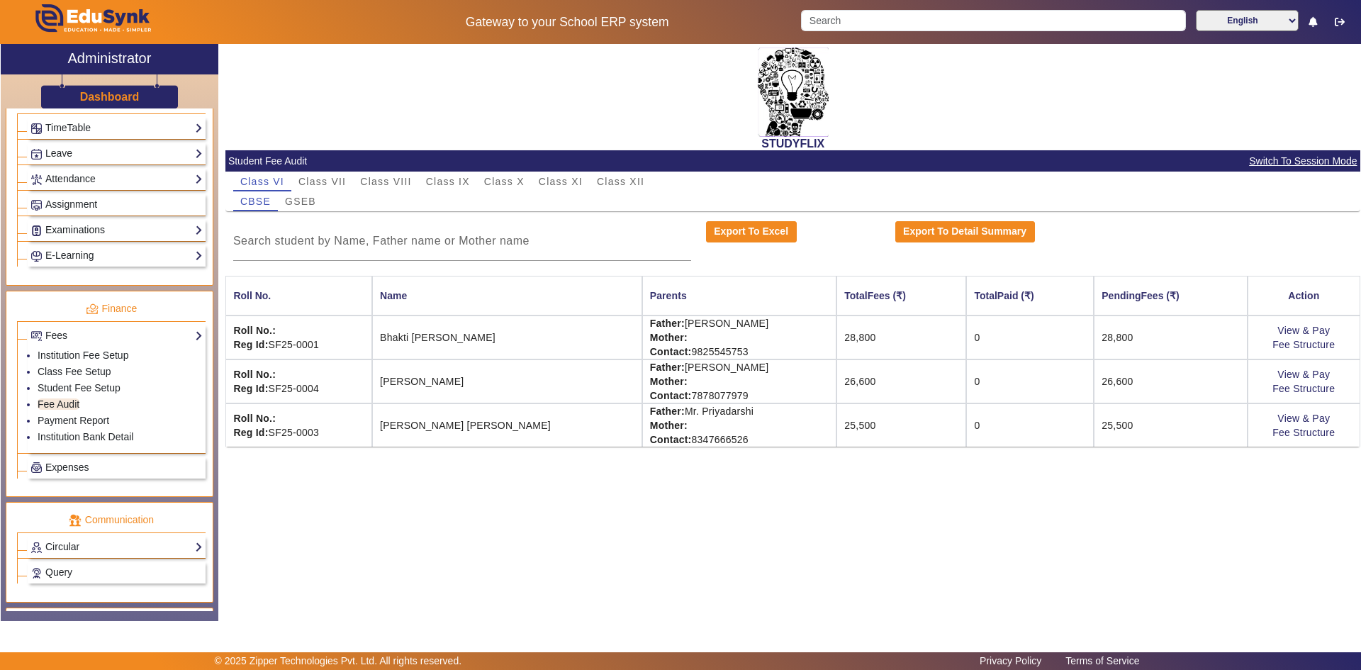
click at [75, 227] on link "Examinations" at bounding box center [116, 230] width 172 height 16
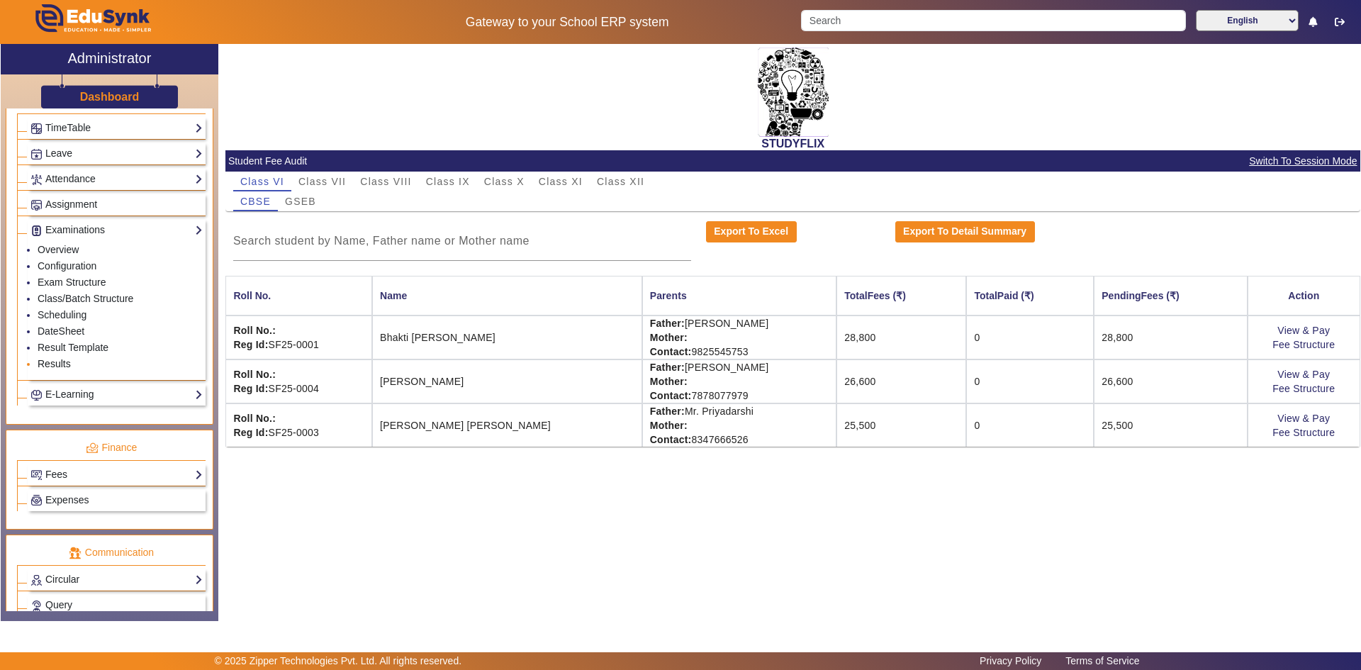
click at [65, 366] on link "Results" at bounding box center [54, 363] width 33 height 11
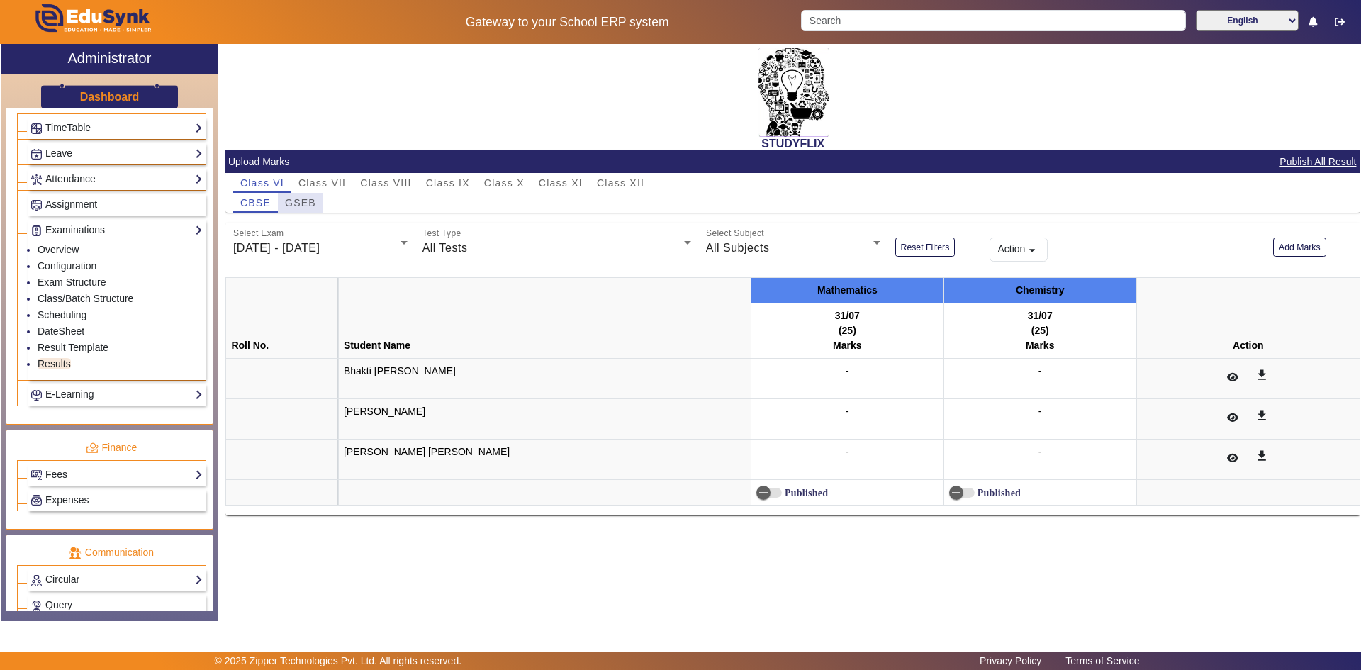
click at [306, 203] on span "GSEB" at bounding box center [300, 203] width 31 height 10
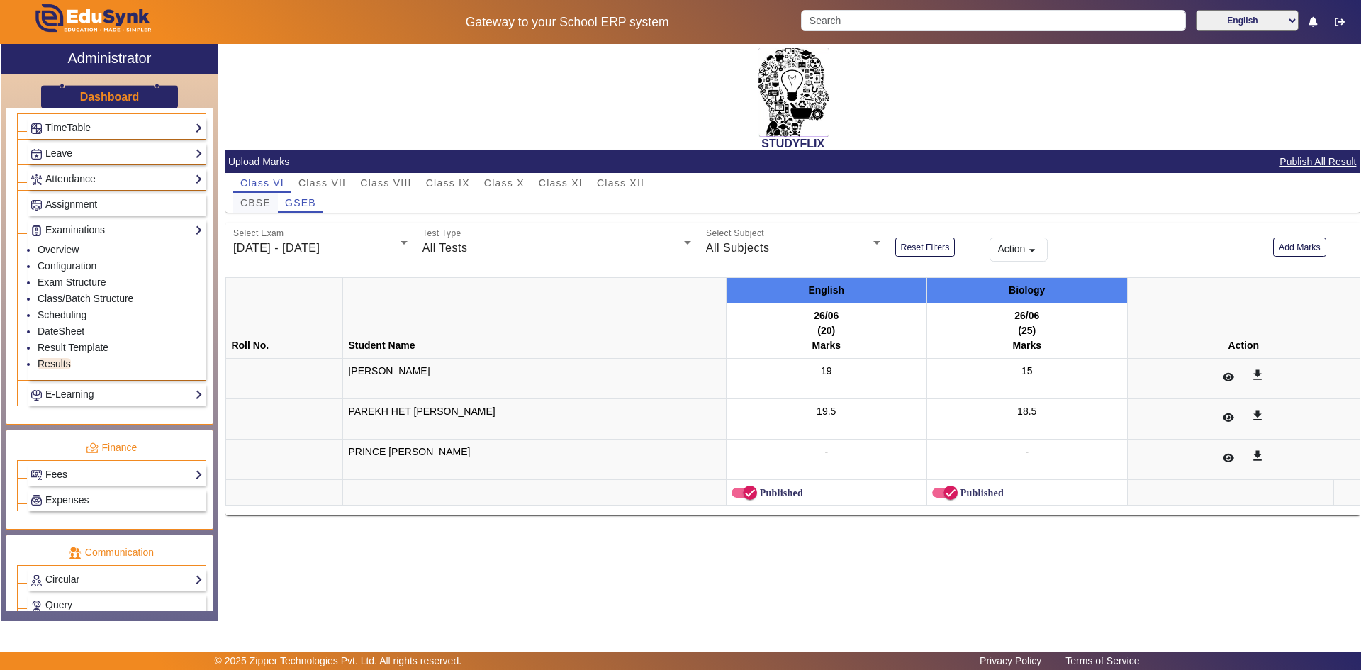
click at [264, 198] on span "CBSE" at bounding box center [255, 203] width 30 height 10
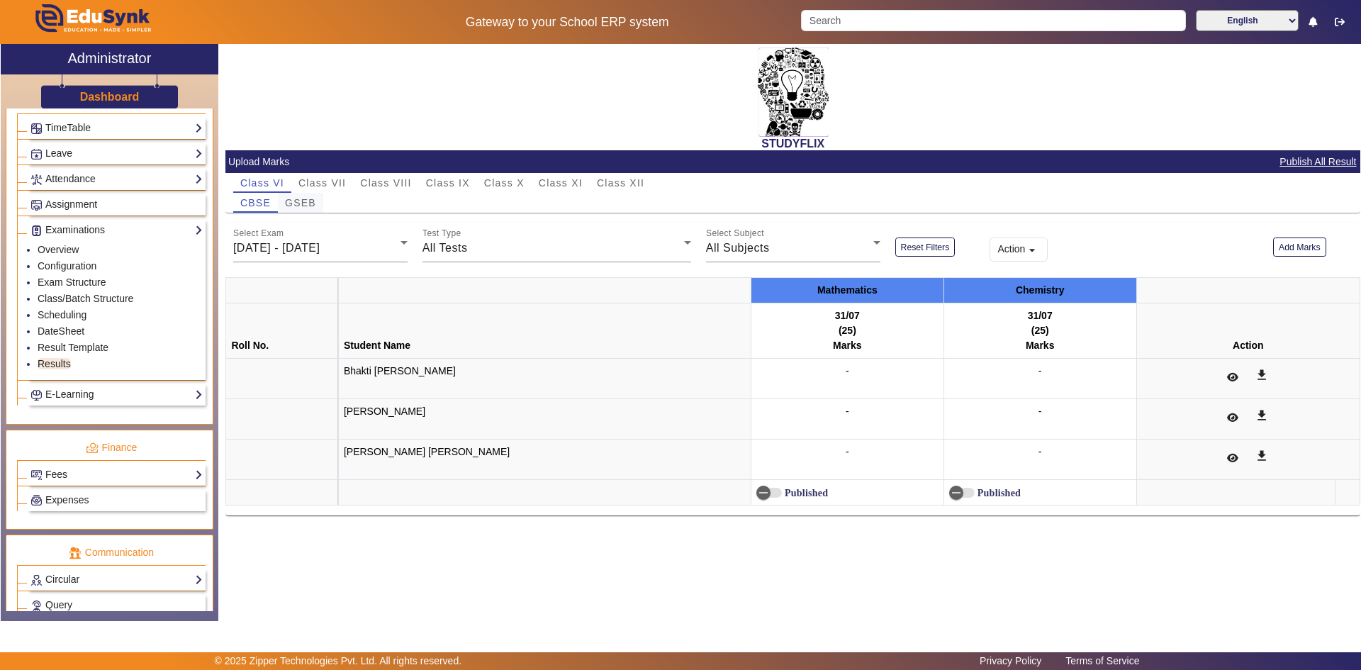
click at [303, 204] on span "GSEB" at bounding box center [300, 203] width 31 height 10
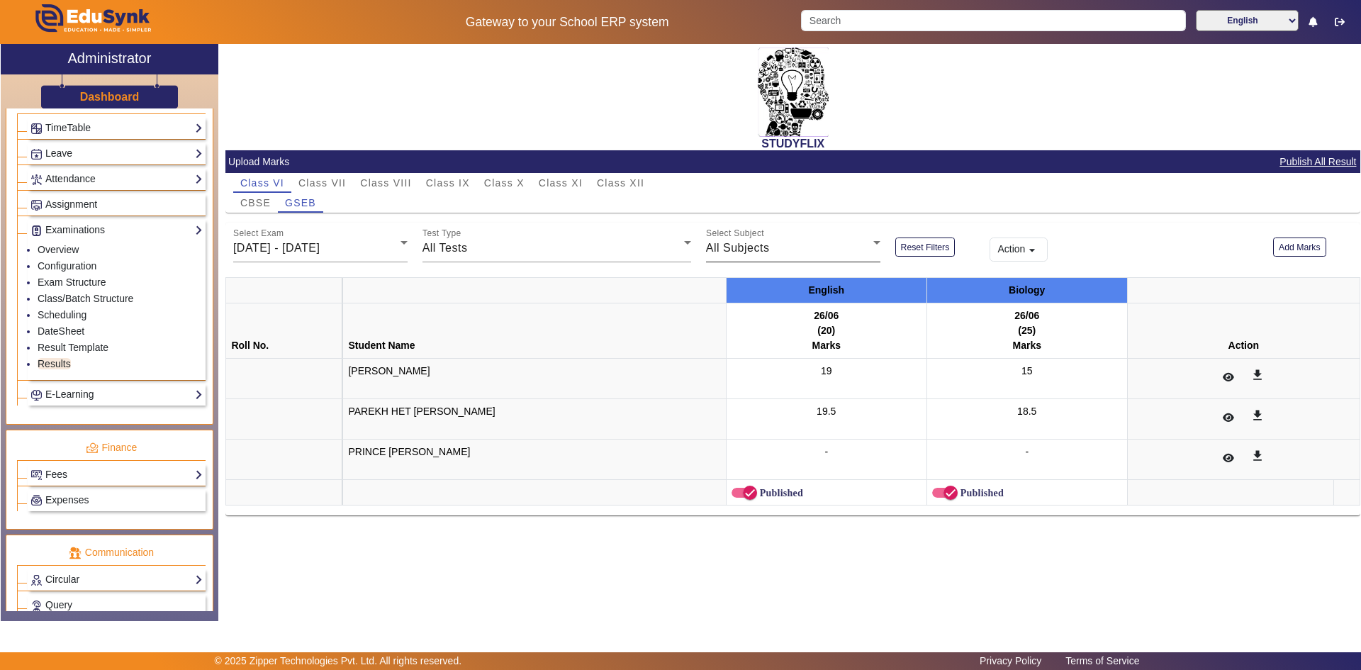
click at [732, 256] on div "All Subjects" at bounding box center [789, 248] width 167 height 17
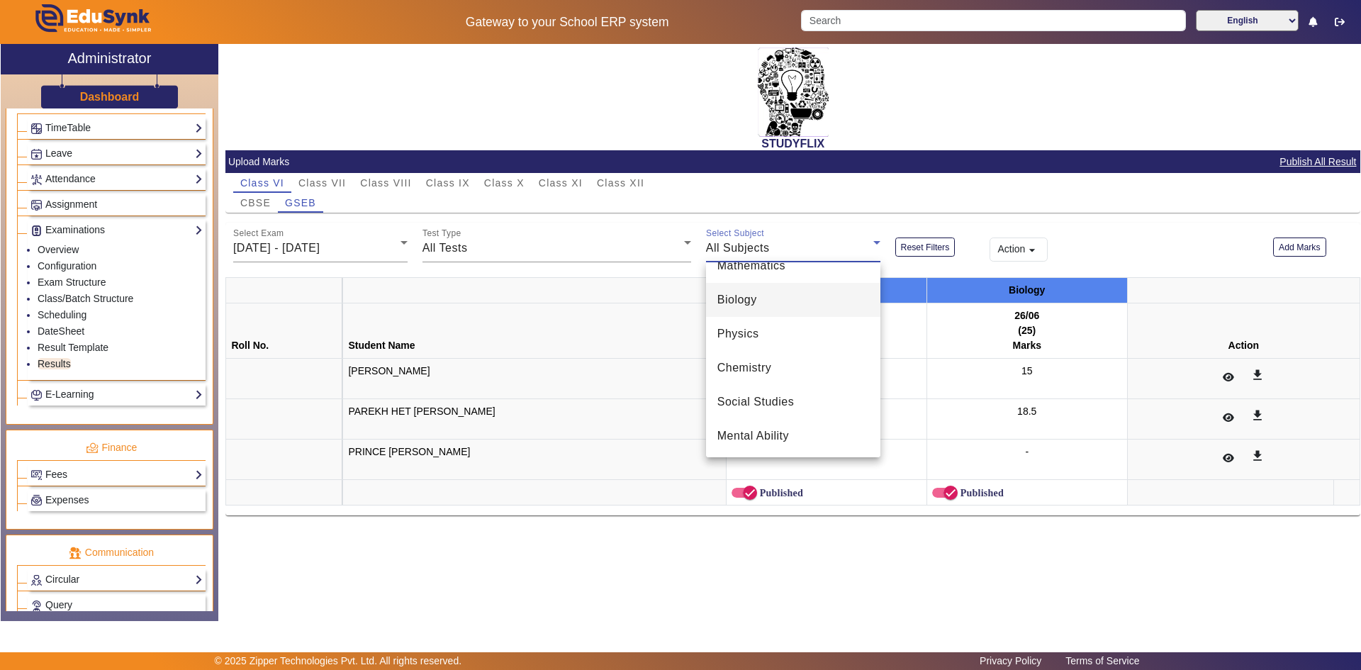
scroll to position [89, 0]
click at [732, 245] on div at bounding box center [680, 335] width 1361 height 670
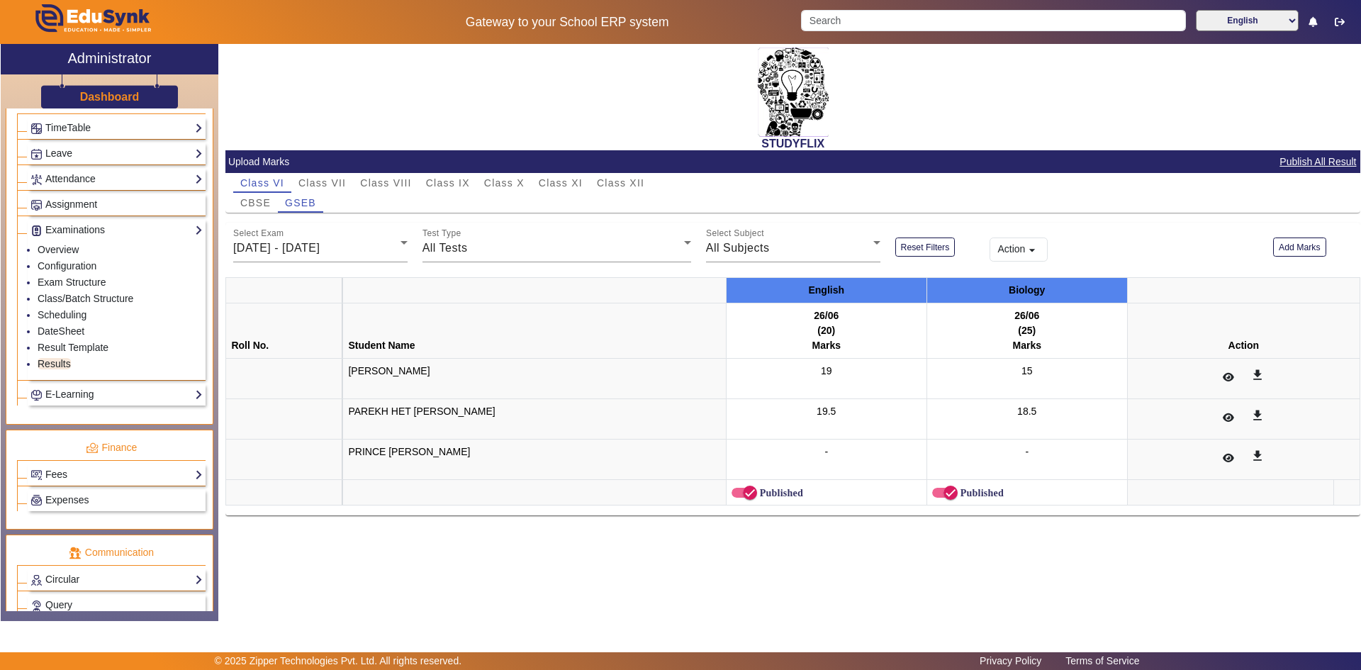
click at [732, 245] on button "Reset Filters" at bounding box center [925, 246] width 60 height 19
click at [732, 252] on button "Action arrow_drop_down" at bounding box center [1019, 249] width 58 height 24
click at [732, 235] on div at bounding box center [680, 335] width 1361 height 670
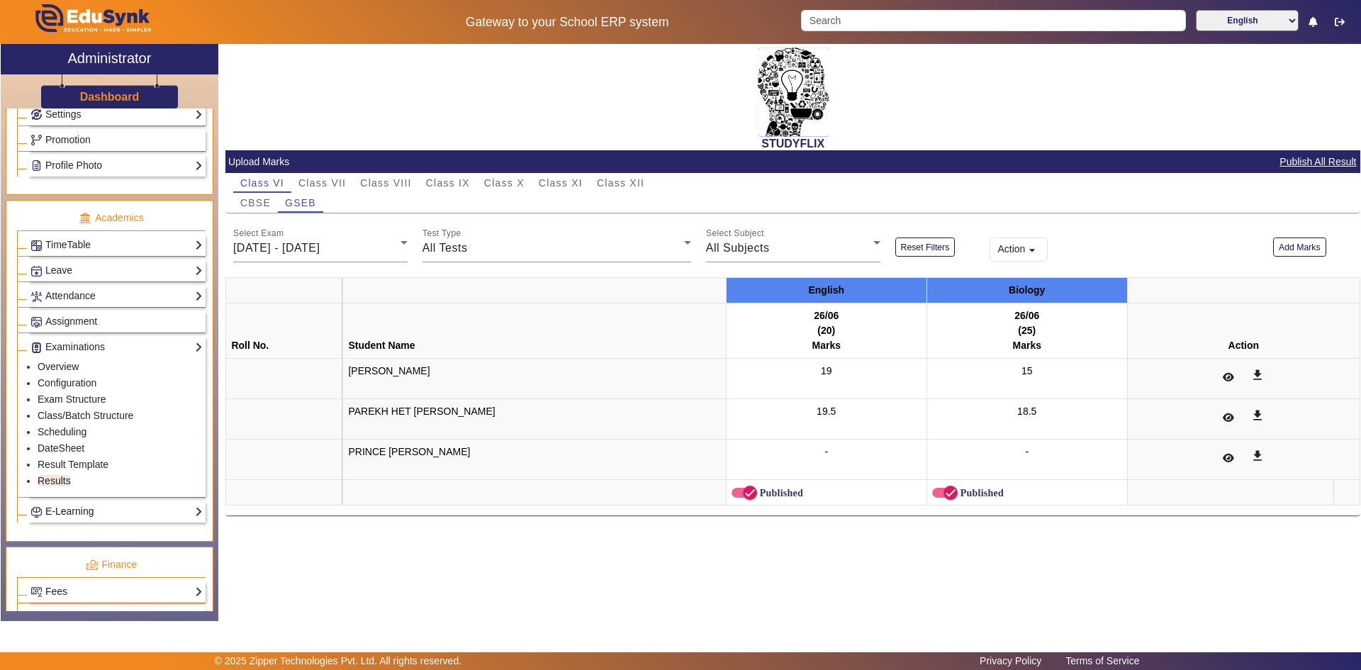
scroll to position [424, 0]
